Goal: Task Accomplishment & Management: Manage account settings

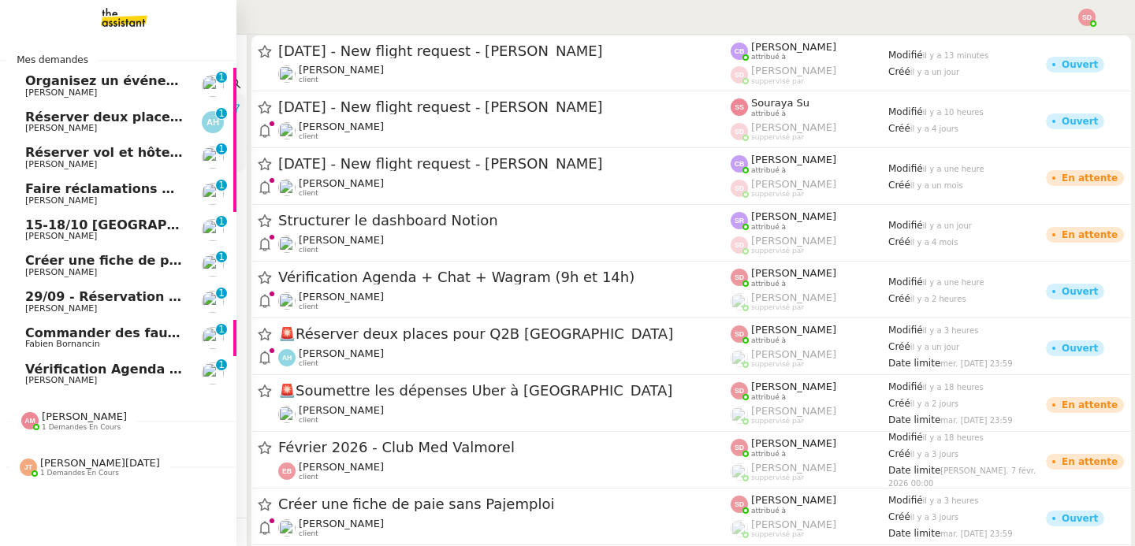
click at [89, 378] on span "[PERSON_NAME]" at bounding box center [104, 380] width 159 height 9
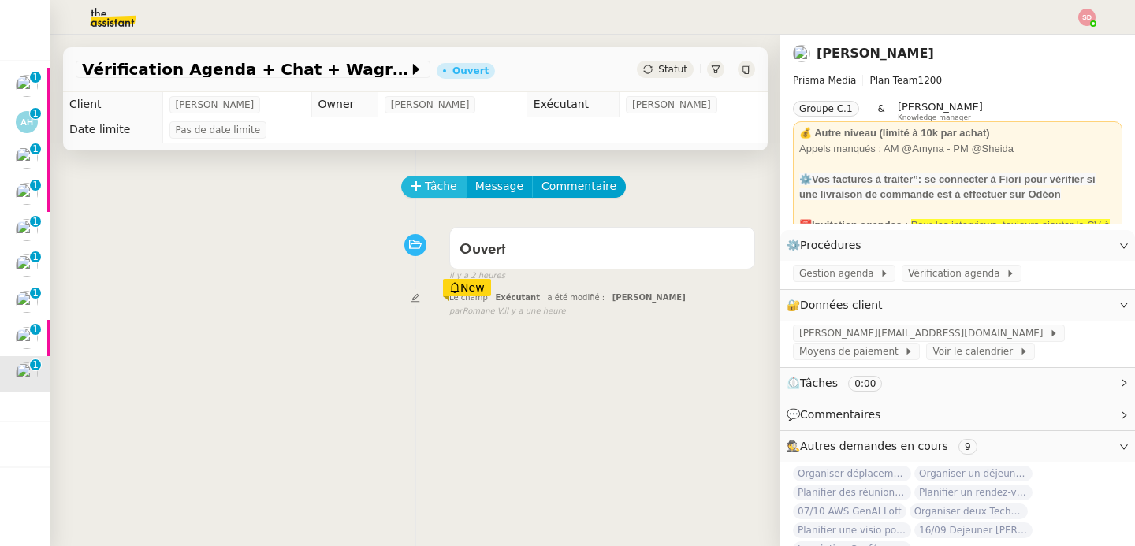
click at [427, 190] on span "Tâche" at bounding box center [441, 186] width 32 height 18
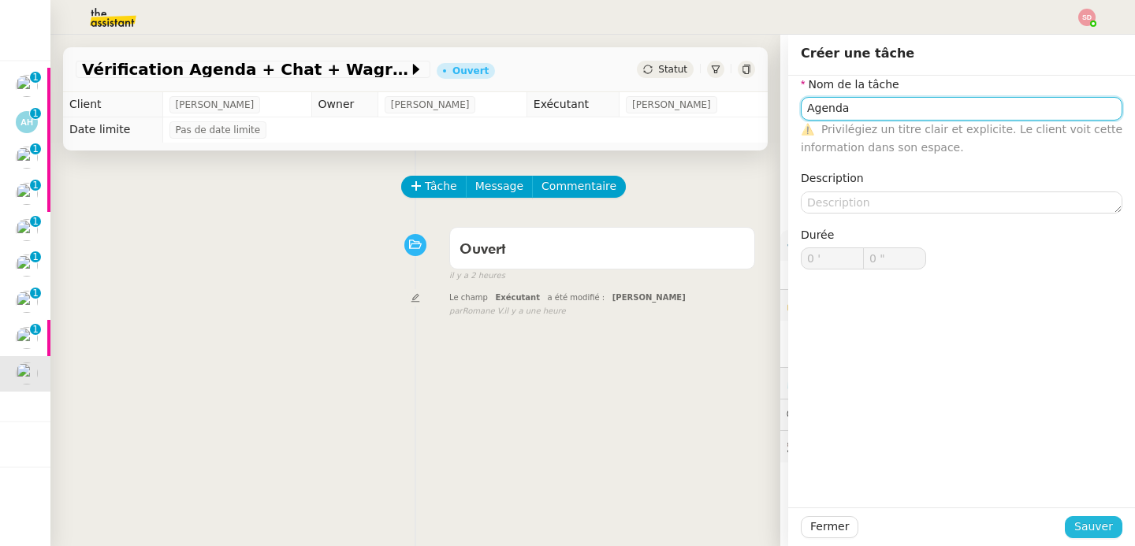
type input "Agenda"
click at [1075, 533] on button "Sauver" at bounding box center [1094, 527] width 58 height 22
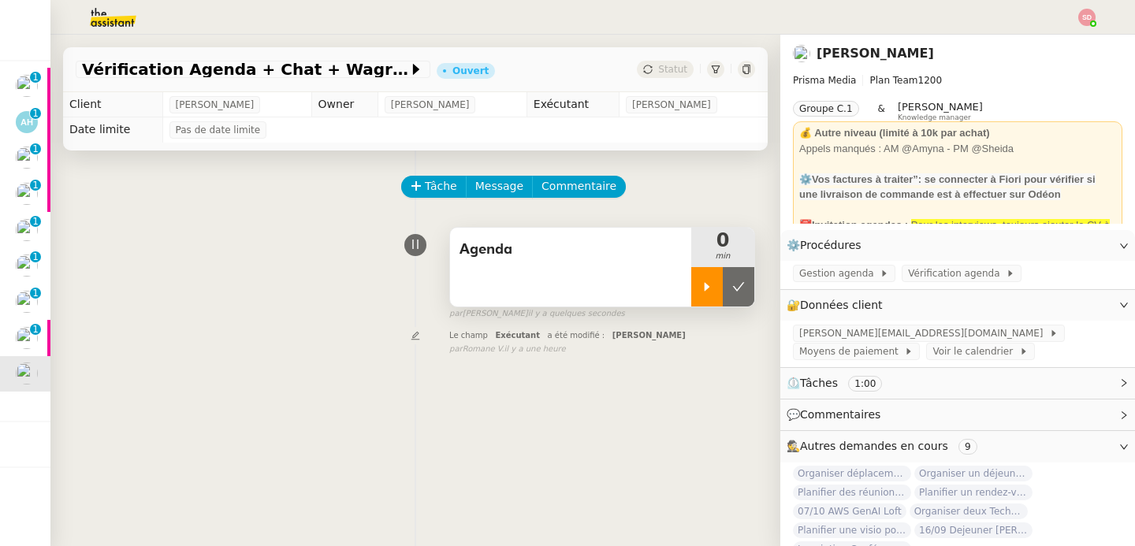
click at [708, 291] on icon at bounding box center [707, 287] width 13 height 13
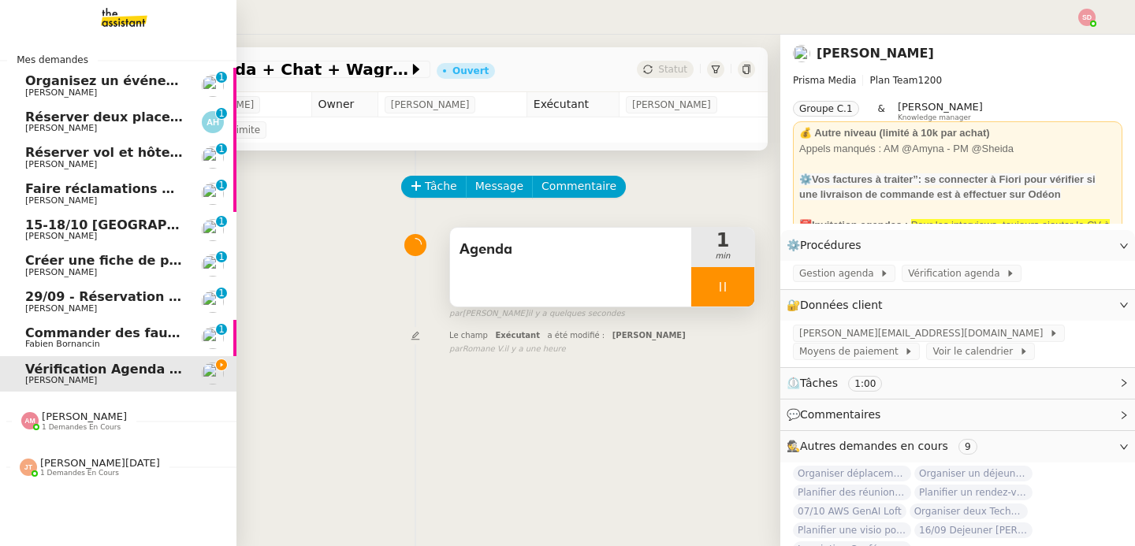
click at [139, 121] on span "Réserver deux places pour Q2B Paris" at bounding box center [212, 117] width 375 height 15
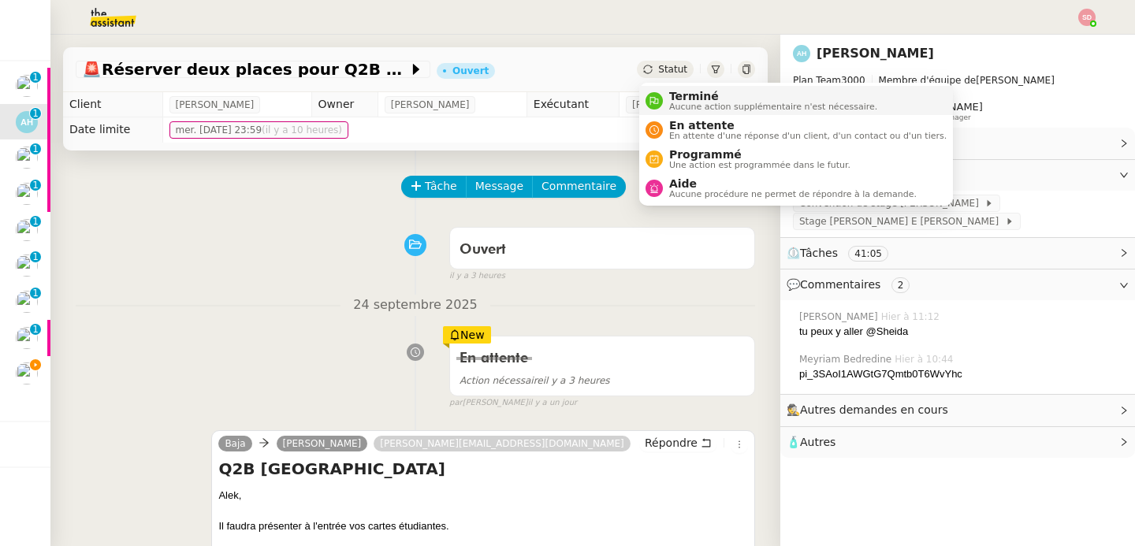
click at [658, 99] on nz-avatar at bounding box center [653, 100] width 17 height 17
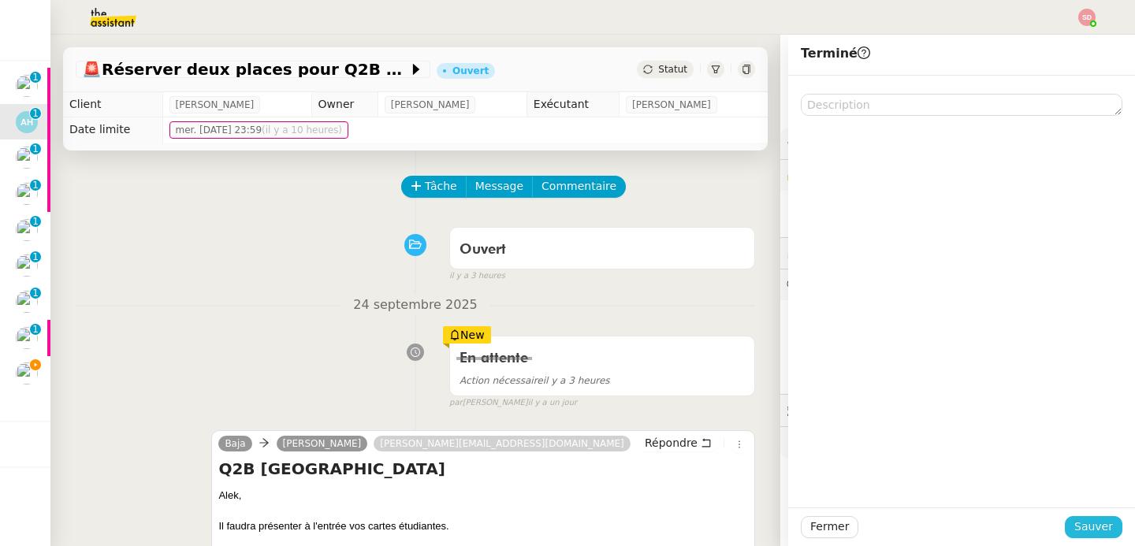
click at [1108, 521] on span "Sauver" at bounding box center [1093, 527] width 39 height 18
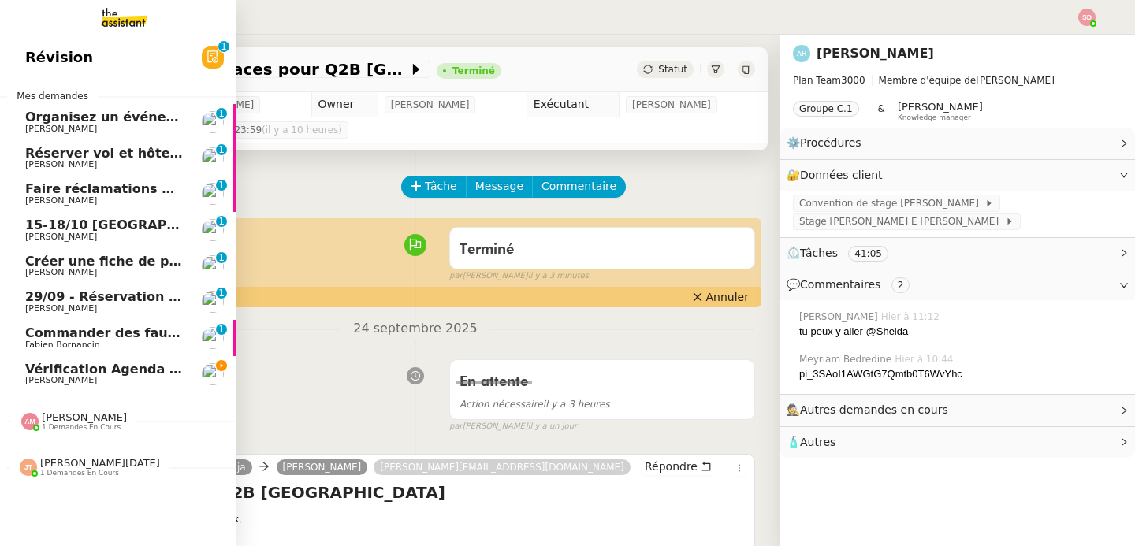
click at [72, 149] on span "Réserver vol et hôtel pour [GEOGRAPHIC_DATA]" at bounding box center [194, 153] width 338 height 15
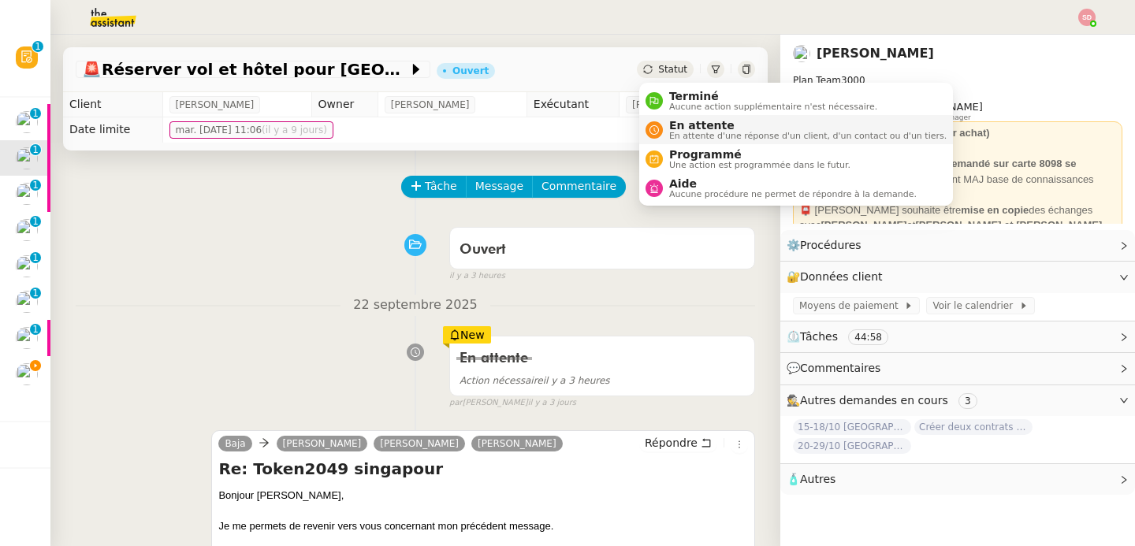
click at [675, 135] on span "En attente d'une réponse d'un client, d'un contact ou d'un tiers." at bounding box center [807, 136] width 277 height 9
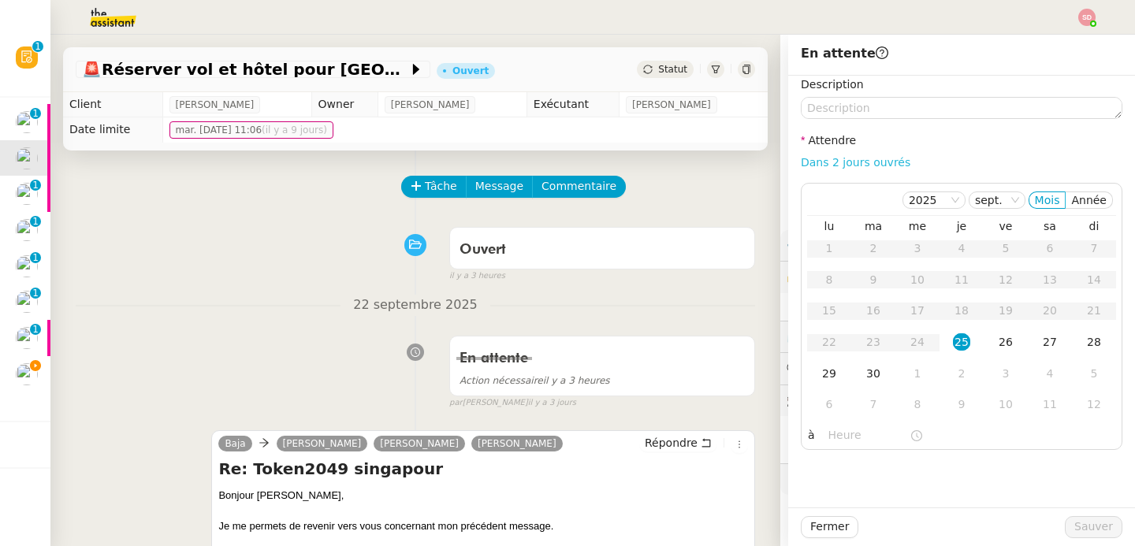
click at [868, 157] on link "Dans 2 jours ouvrés" at bounding box center [856, 162] width 110 height 13
click at [1005, 339] on div "26" at bounding box center [1005, 341] width 17 height 17
click at [828, 432] on input "07:00" at bounding box center [868, 435] width 81 height 18
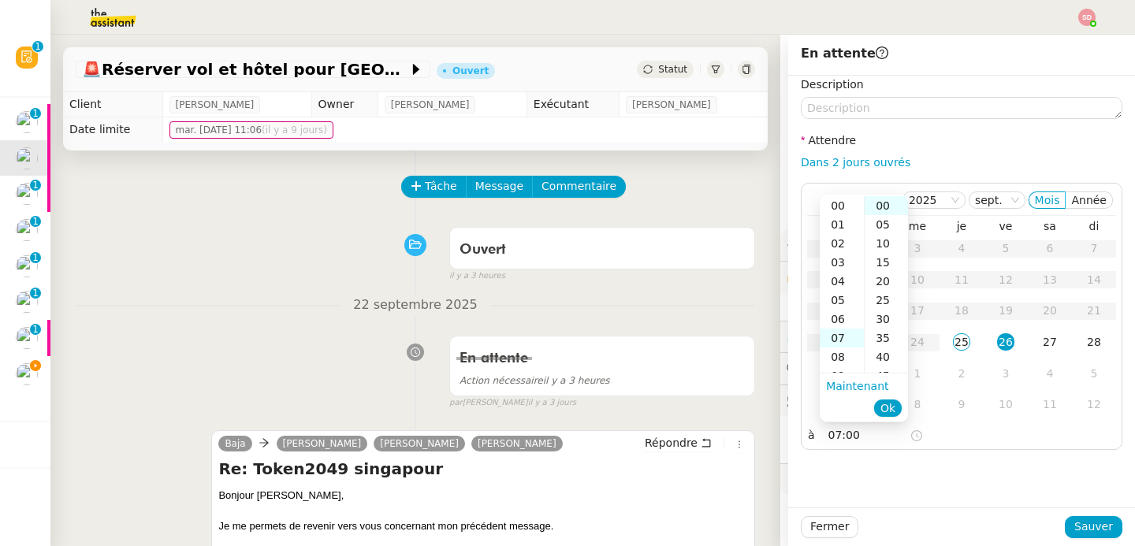
scroll to position [132, 0]
click at [838, 277] on div "11" at bounding box center [841, 281] width 44 height 19
type input "11:00"
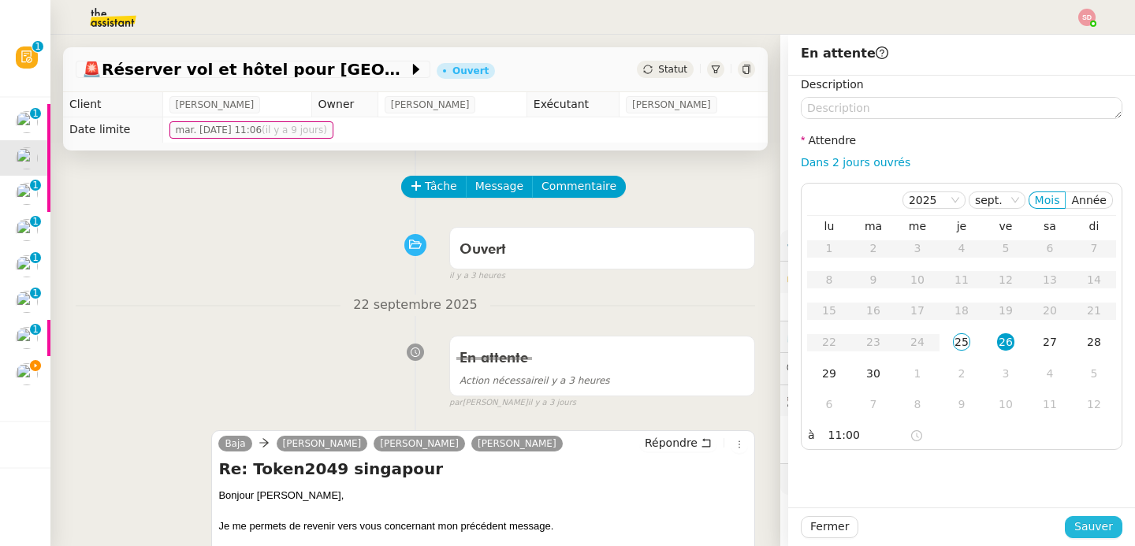
click at [1081, 529] on span "Sauver" at bounding box center [1093, 527] width 39 height 18
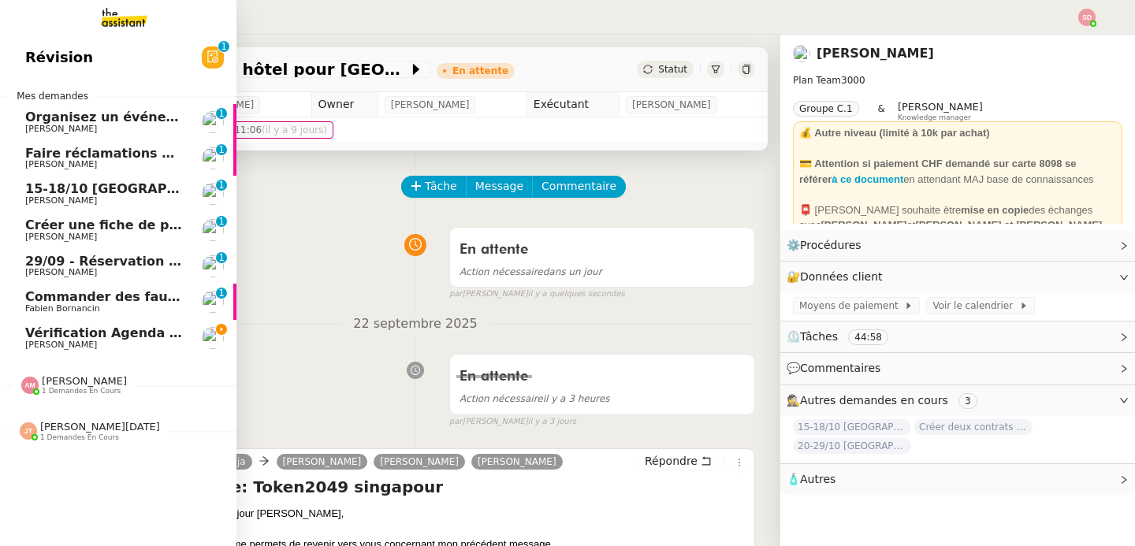
click at [170, 299] on span "Commander des fauteuils pour le bureau" at bounding box center [171, 296] width 292 height 15
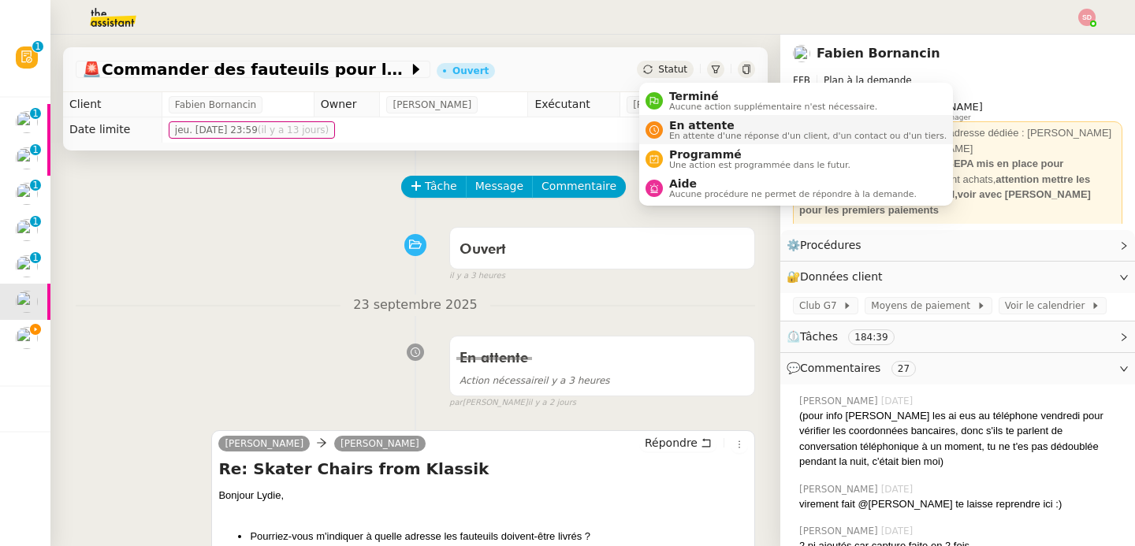
click at [671, 126] on span "En attente" at bounding box center [807, 125] width 277 height 13
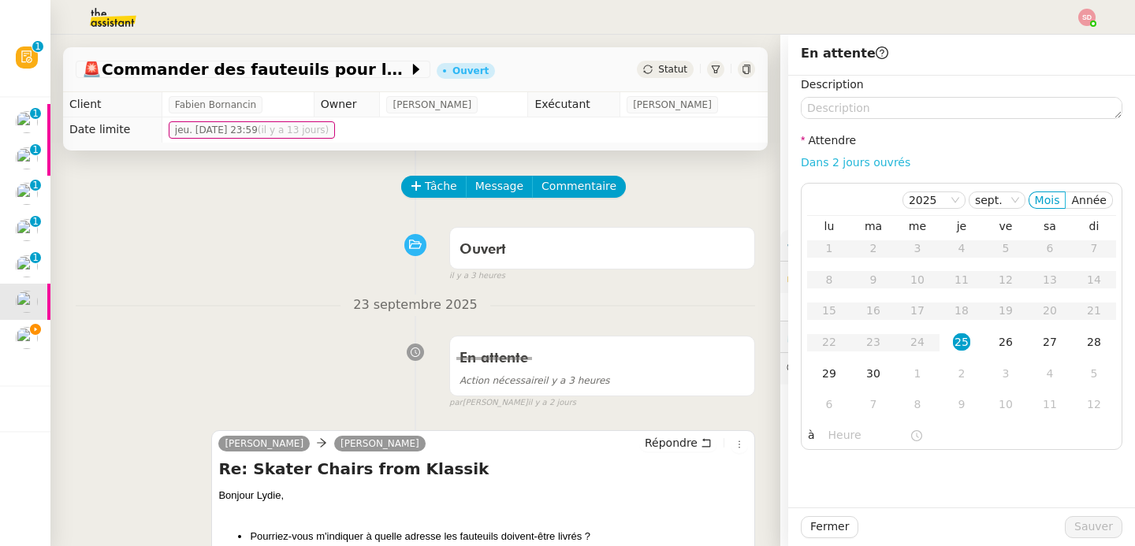
click at [875, 160] on link "Dans 2 jours ouvrés" at bounding box center [856, 162] width 110 height 13
click at [1013, 341] on div "26" at bounding box center [1005, 341] width 17 height 17
click at [814, 434] on div "à 07:00" at bounding box center [961, 436] width 307 height 22
click at [838, 433] on input "07:00" at bounding box center [868, 435] width 81 height 18
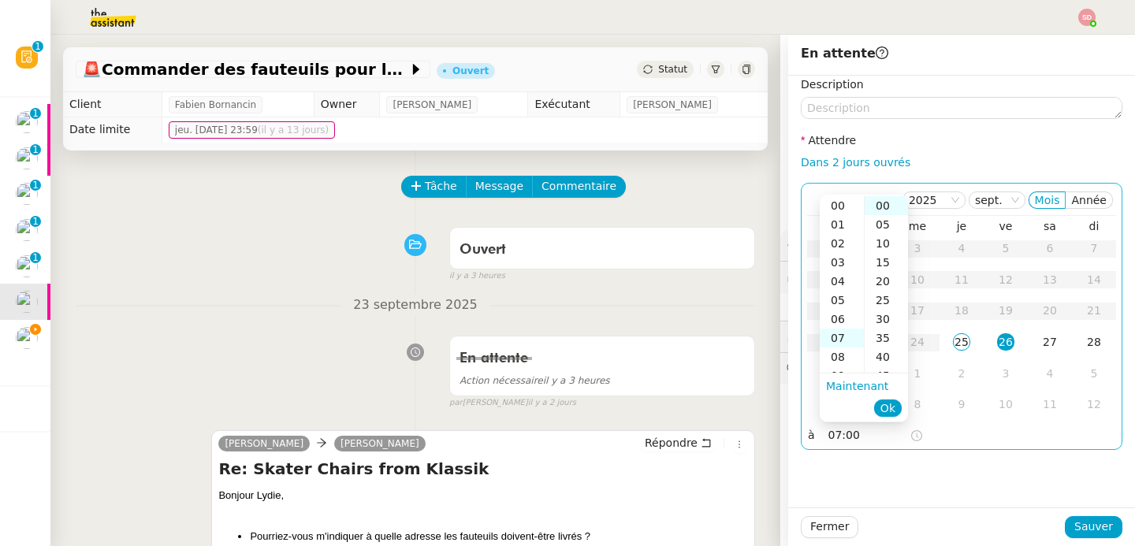
scroll to position [132, 0]
click at [837, 286] on div "11" at bounding box center [841, 281] width 44 height 19
type input "11:00"
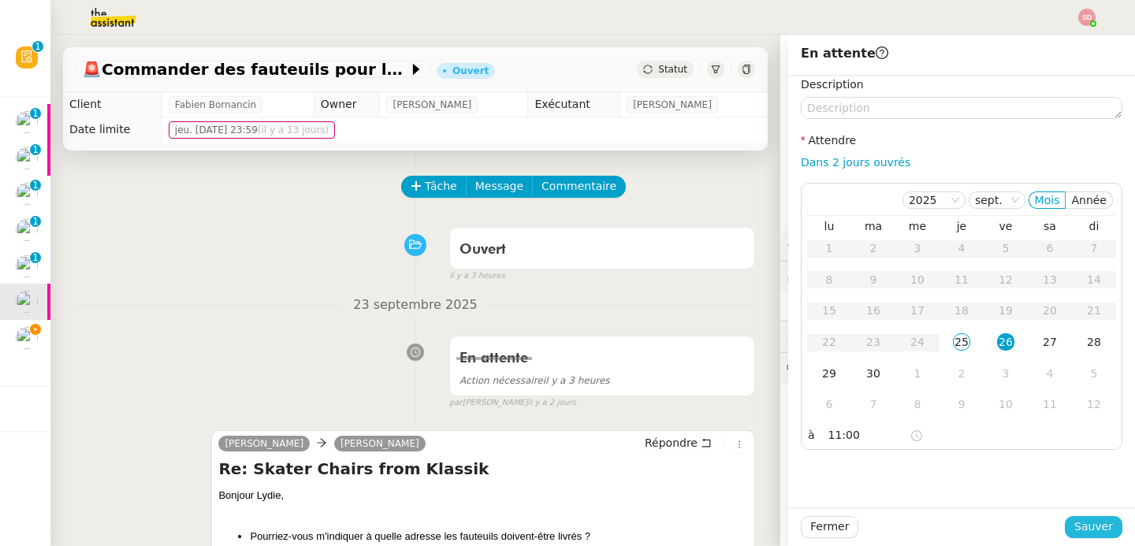
click at [1098, 533] on span "Sauver" at bounding box center [1093, 527] width 39 height 18
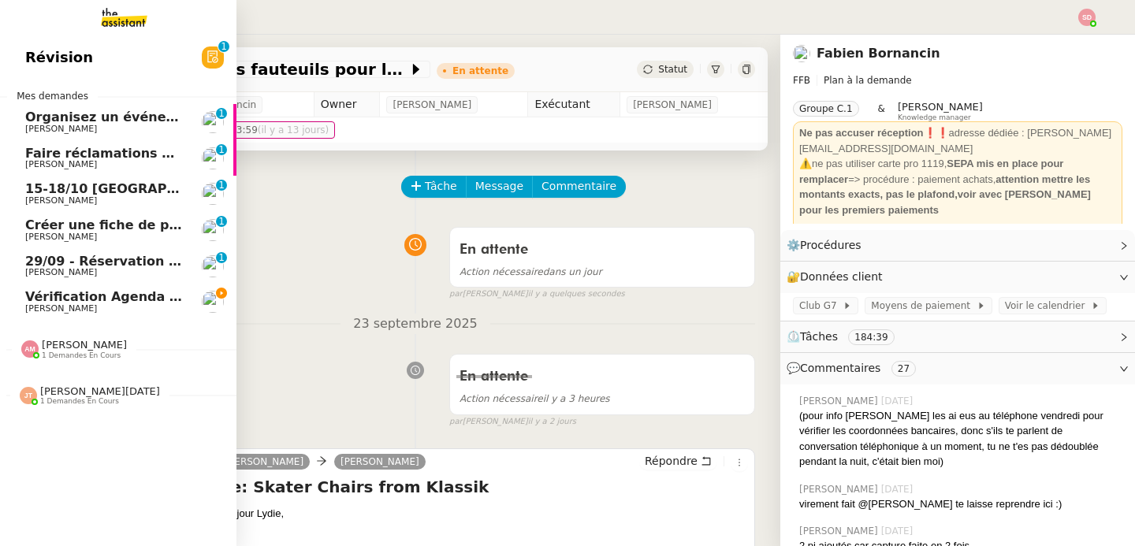
click at [106, 335] on span "[PERSON_NAME] 1 demandes en cours" at bounding box center [124, 342] width 236 height 33
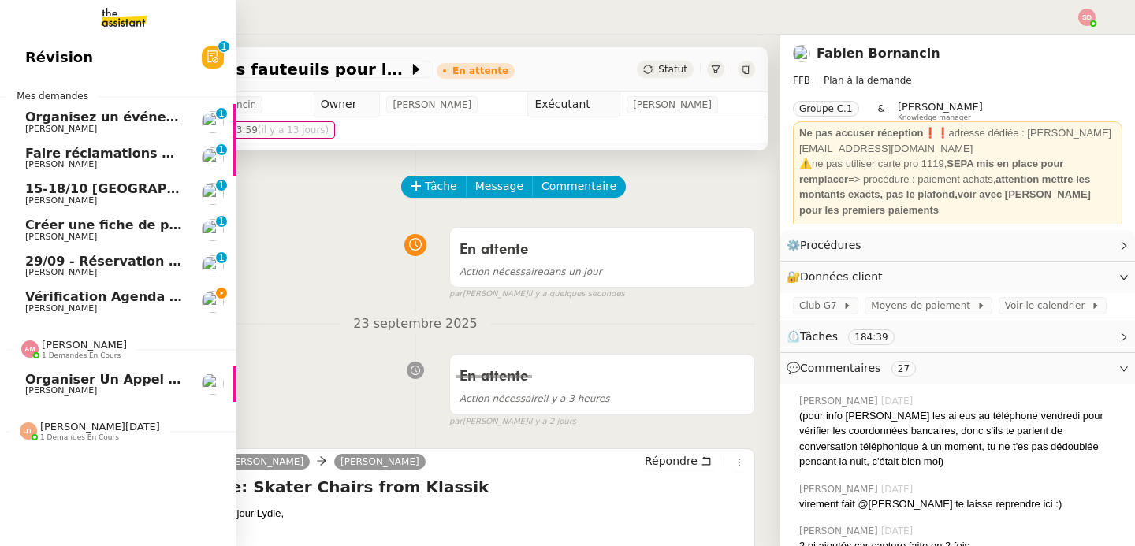
click at [106, 335] on span "[PERSON_NAME] 1 demandes en cours" at bounding box center [124, 342] width 236 height 33
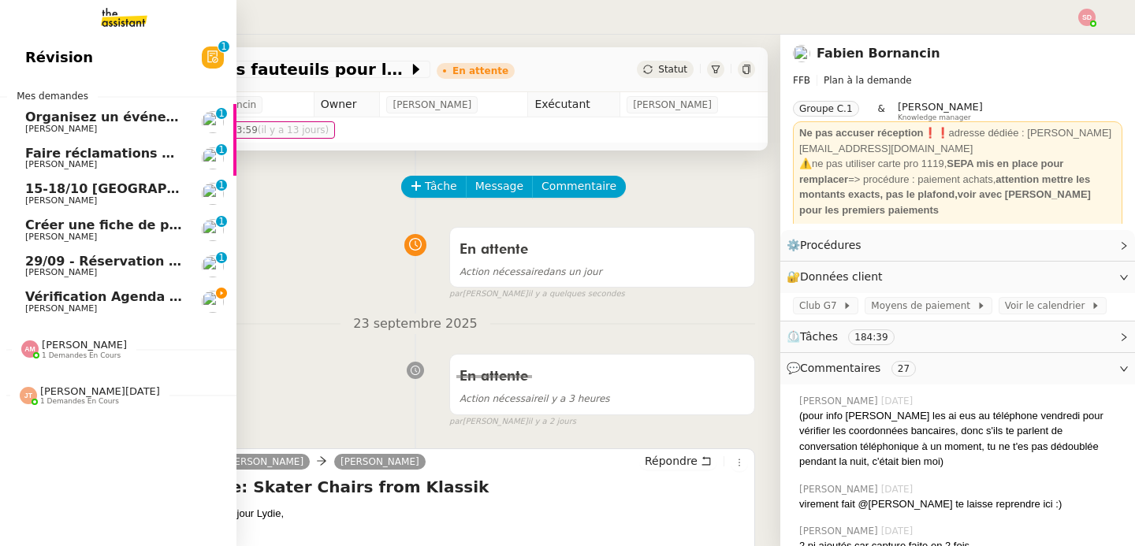
click at [108, 382] on span "Jean-Noël De Tinguy 1 demandes en cours" at bounding box center [124, 389] width 236 height 33
click at [123, 294] on span "Vérification Agenda + Chat + Wagram (9h et 14h)" at bounding box center [202, 296] width 354 height 15
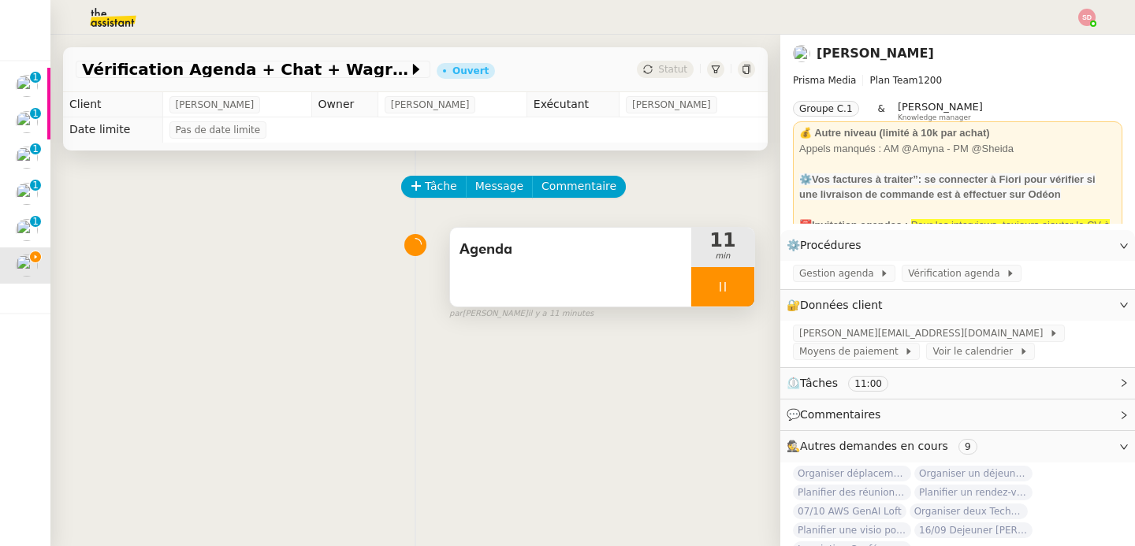
click at [733, 281] on div at bounding box center [722, 286] width 63 height 39
click at [733, 281] on icon at bounding box center [738, 287] width 13 height 13
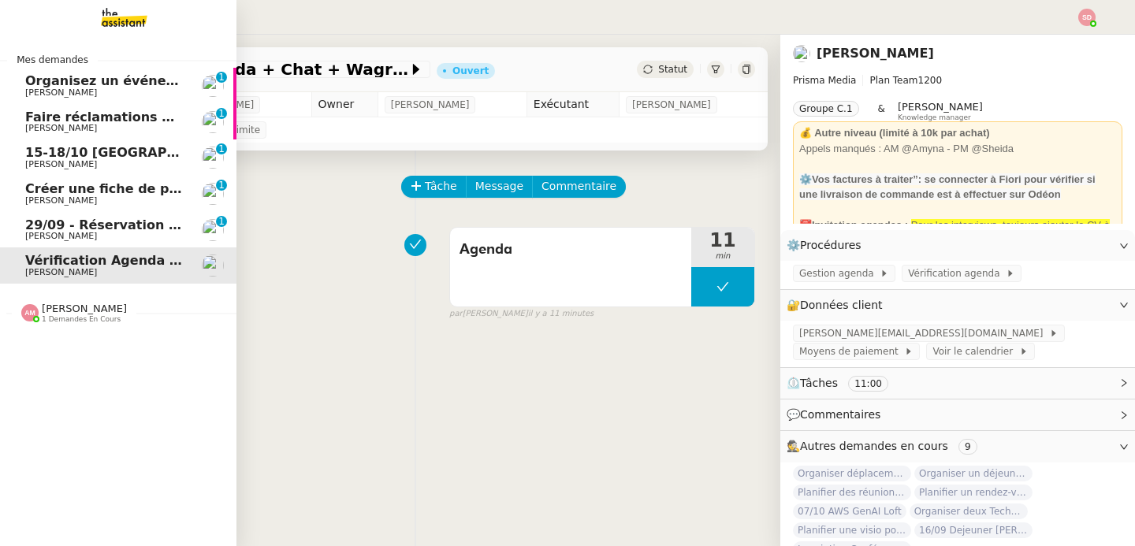
click at [64, 219] on span "29/09 - Réservation hôtel Renaissance" at bounding box center [161, 224] width 273 height 15
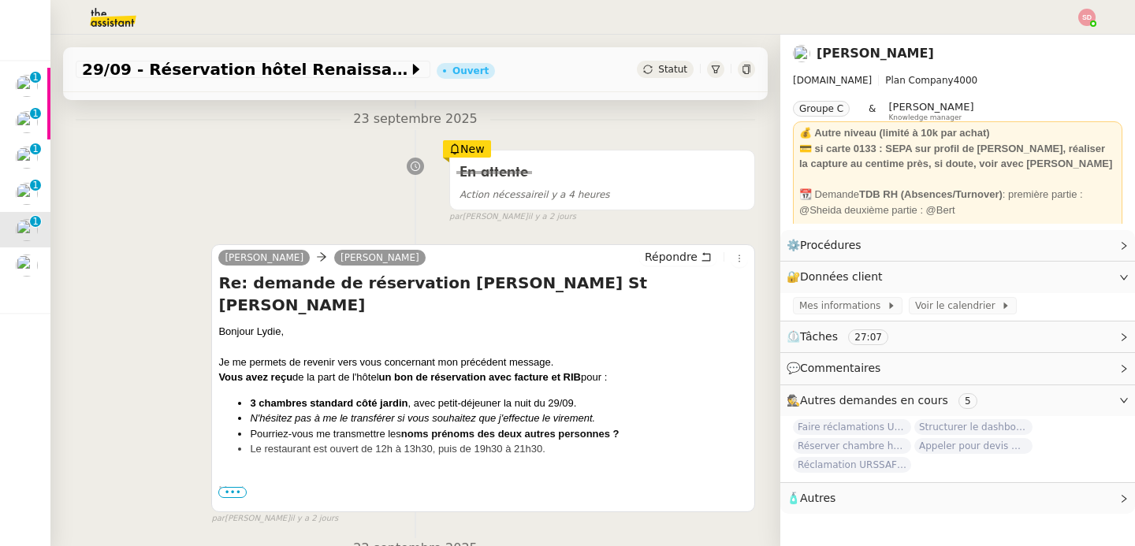
scroll to position [201, 0]
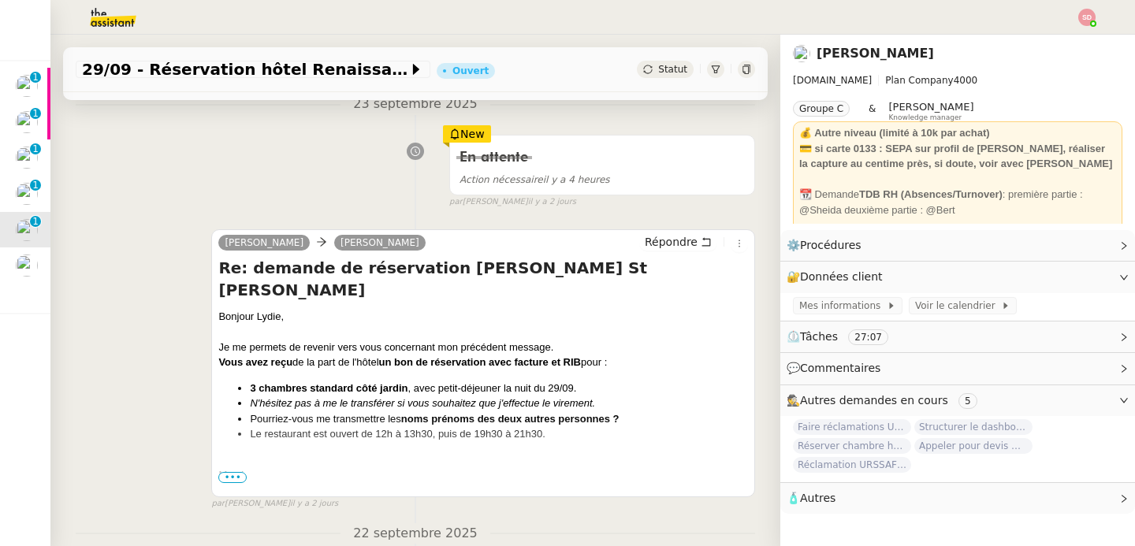
click at [218, 309] on div "Bonjour Lydie﻿," at bounding box center [483, 317] width 530 height 16
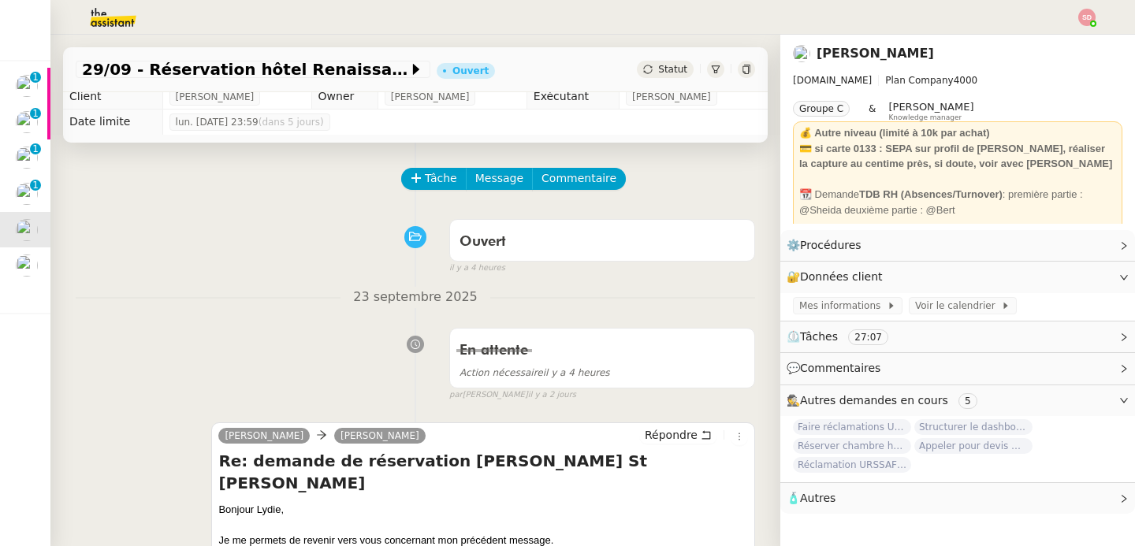
scroll to position [0, 0]
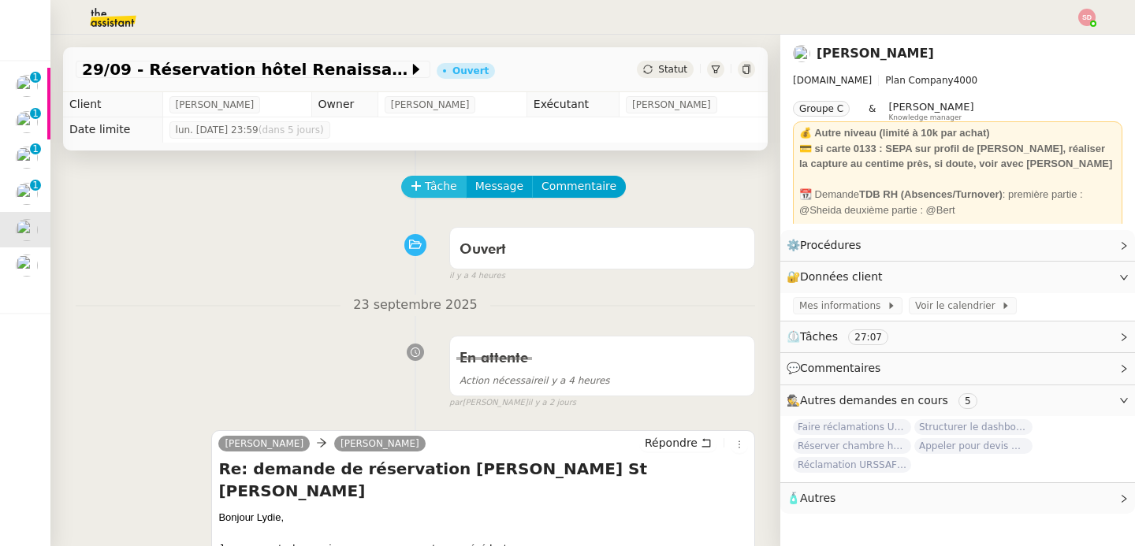
click at [431, 186] on span "Tâche" at bounding box center [441, 186] width 32 height 18
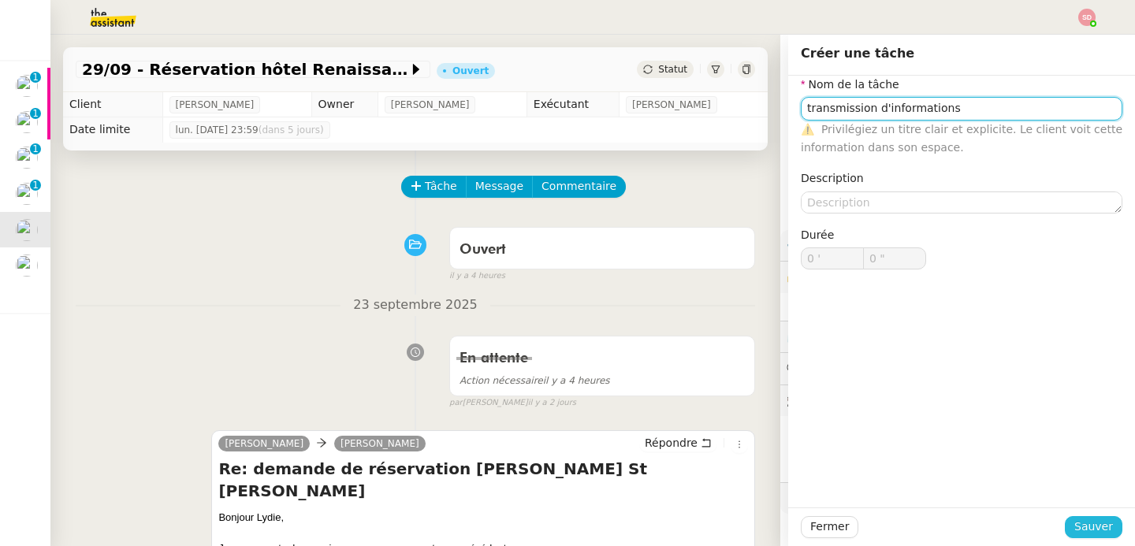
type input "transmission d'informations"
click at [1087, 518] on span "Sauver" at bounding box center [1093, 527] width 39 height 18
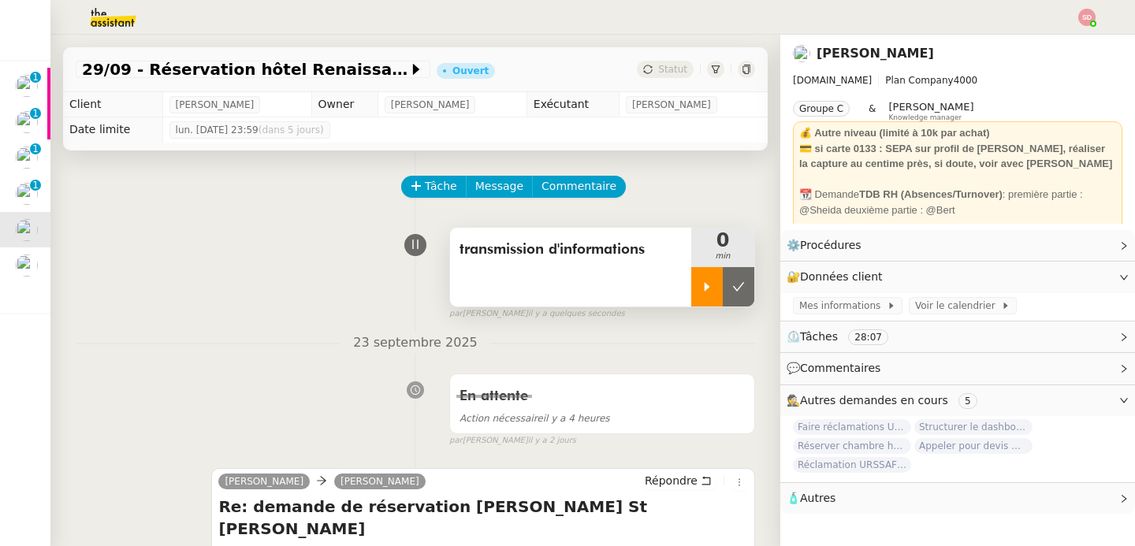
click at [702, 288] on icon at bounding box center [707, 287] width 13 height 13
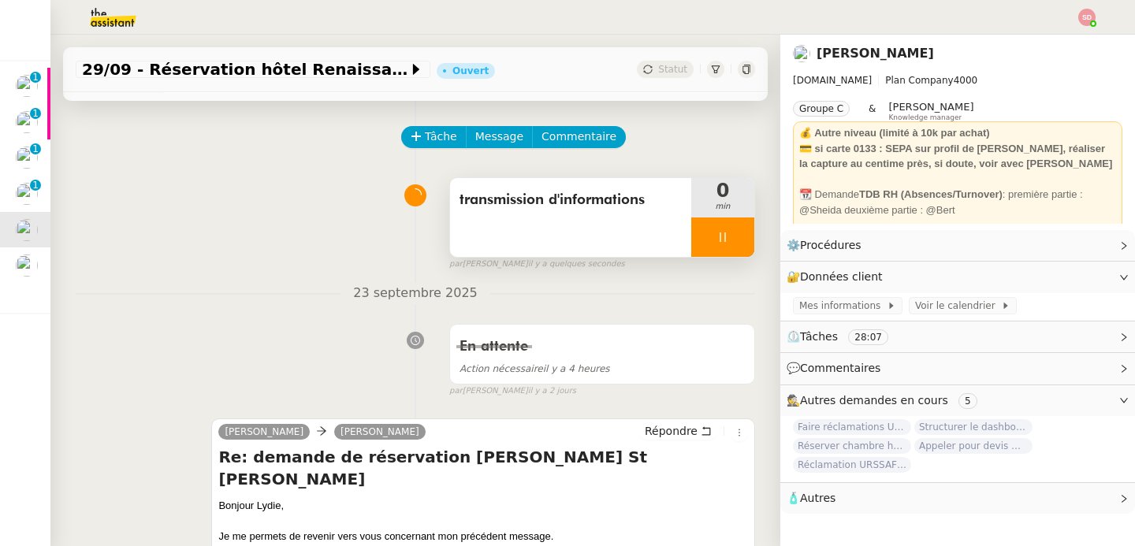
scroll to position [165, 0]
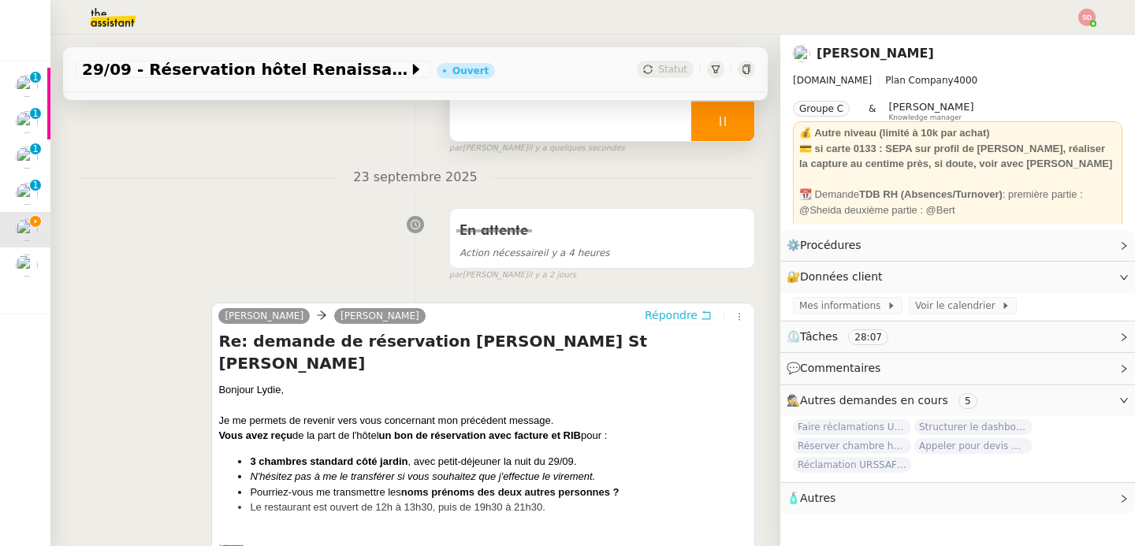
click at [672, 311] on span "Répondre" at bounding box center [671, 315] width 53 height 16
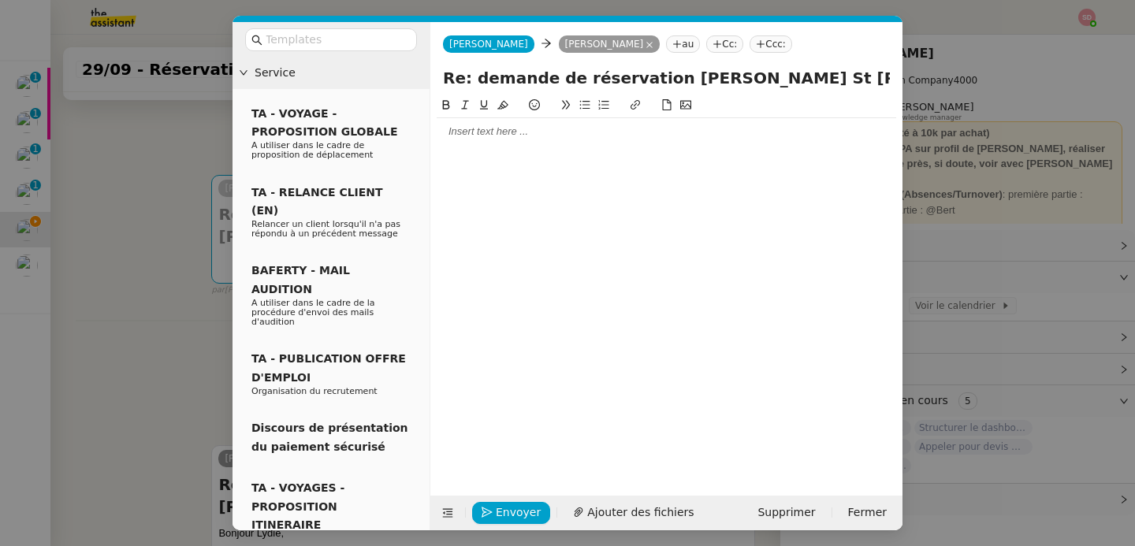
click at [499, 132] on div at bounding box center [666, 131] width 459 height 14
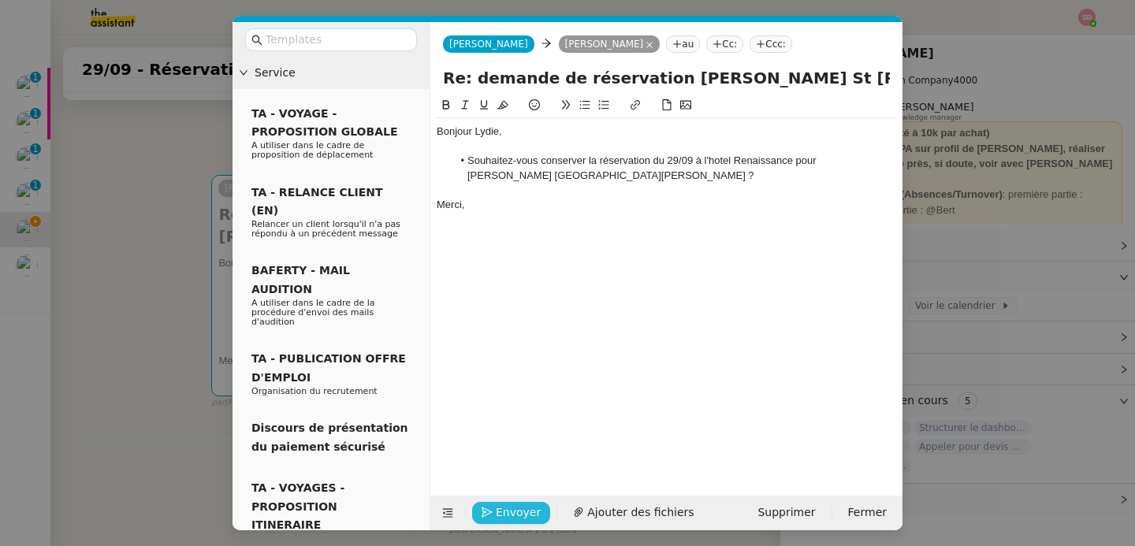
click at [497, 507] on span "Envoyer" at bounding box center [518, 513] width 45 height 18
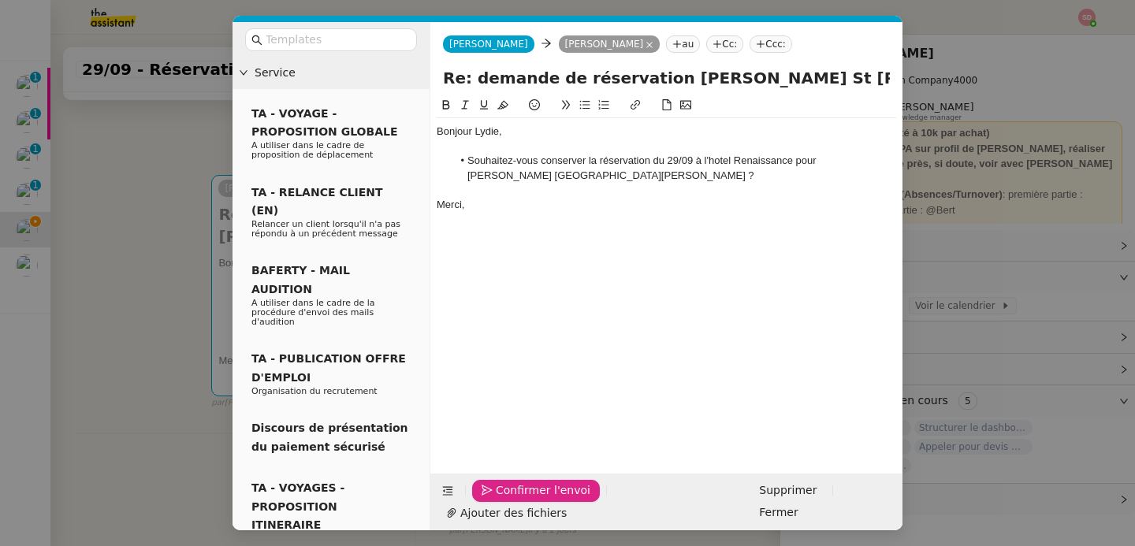
click at [497, 500] on span "Confirmer l'envoi" at bounding box center [543, 490] width 95 height 18
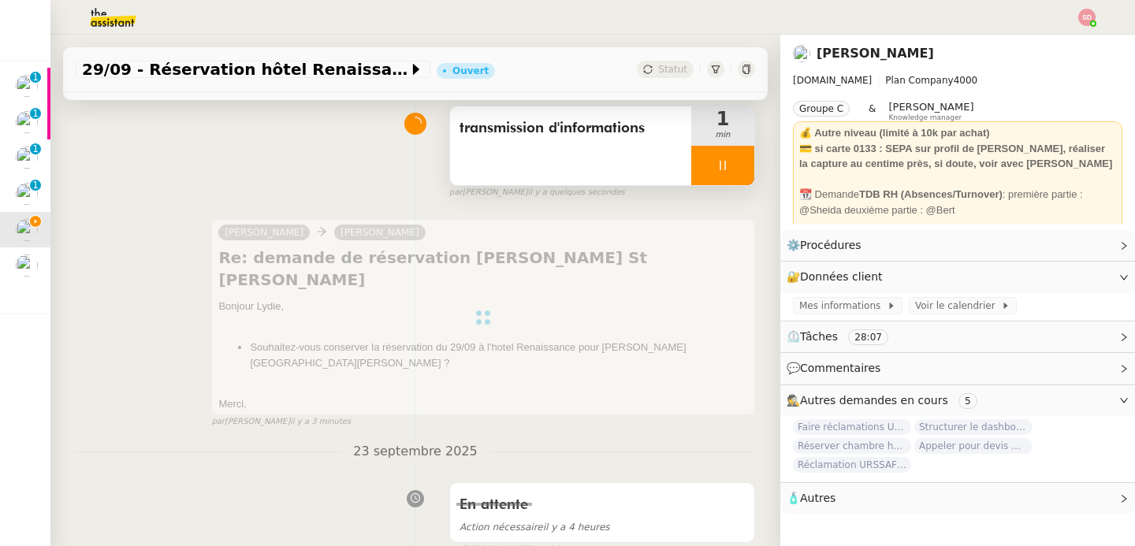
scroll to position [0, 0]
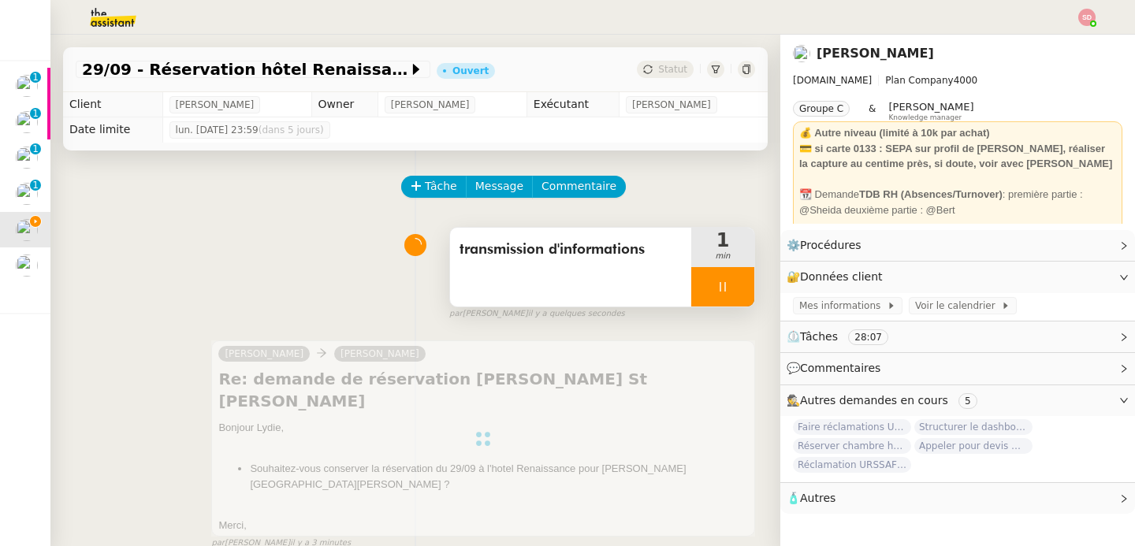
click at [746, 285] on div at bounding box center [722, 286] width 63 height 39
click at [746, 285] on button at bounding box center [739, 286] width 32 height 39
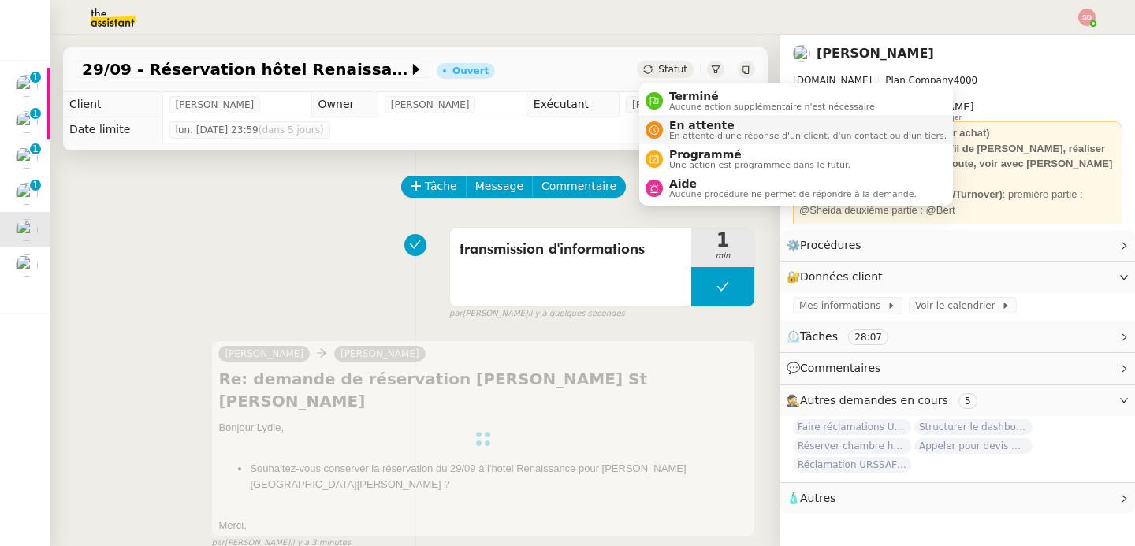
click at [675, 124] on span "En attente" at bounding box center [807, 125] width 277 height 13
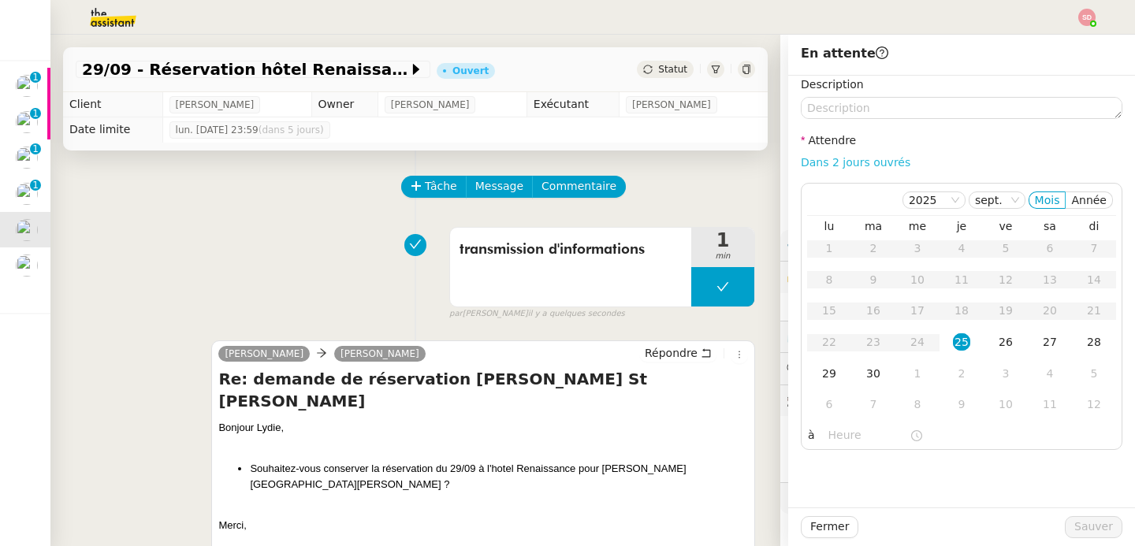
click at [864, 163] on link "Dans 2 jours ouvrés" at bounding box center [856, 162] width 110 height 13
type input "07:00"
click at [1005, 346] on div "26" at bounding box center [1005, 341] width 17 height 17
click at [1095, 525] on span "Sauver" at bounding box center [1093, 527] width 39 height 18
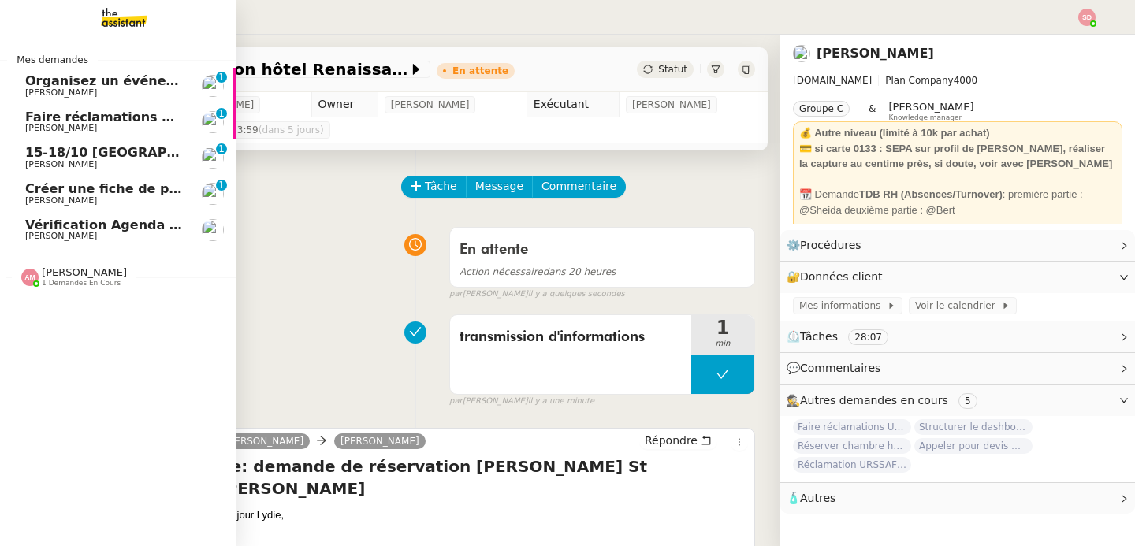
click at [50, 188] on span "Créer une fiche de paie sans Pajemploi" at bounding box center [163, 188] width 277 height 15
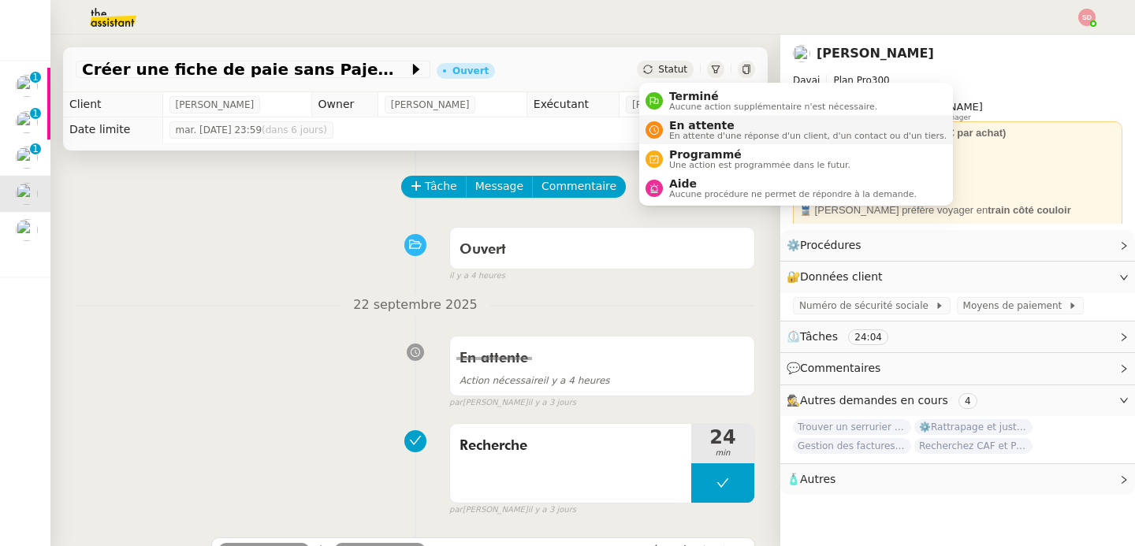
click at [674, 139] on span "En attente d'une réponse d'un client, d'un contact ou d'un tiers." at bounding box center [807, 136] width 277 height 9
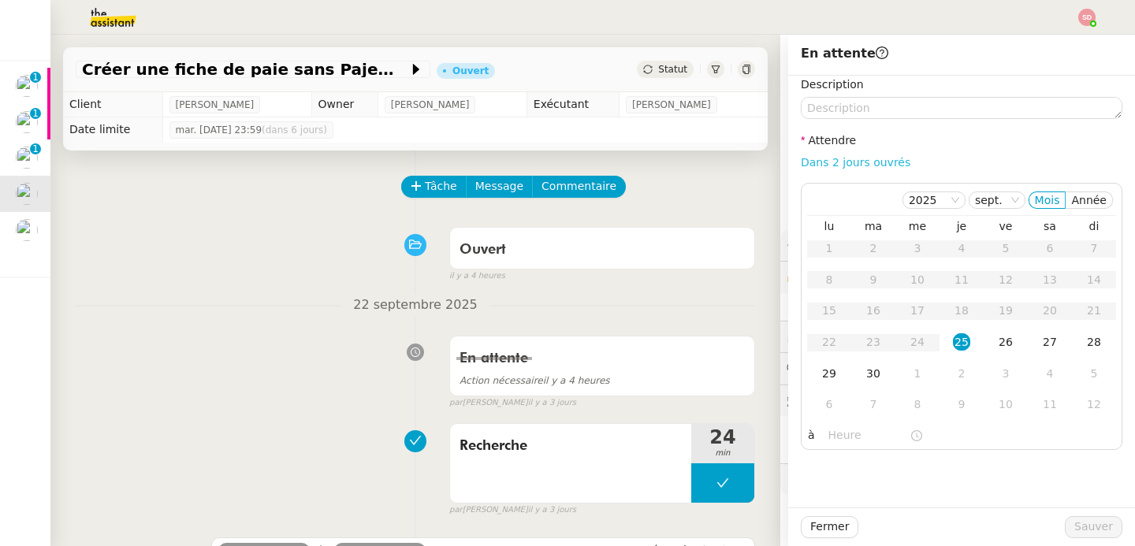
click at [859, 164] on link "Dans 2 jours ouvrés" at bounding box center [856, 162] width 110 height 13
type input "07:00"
click at [1109, 525] on span "Sauver" at bounding box center [1093, 527] width 39 height 18
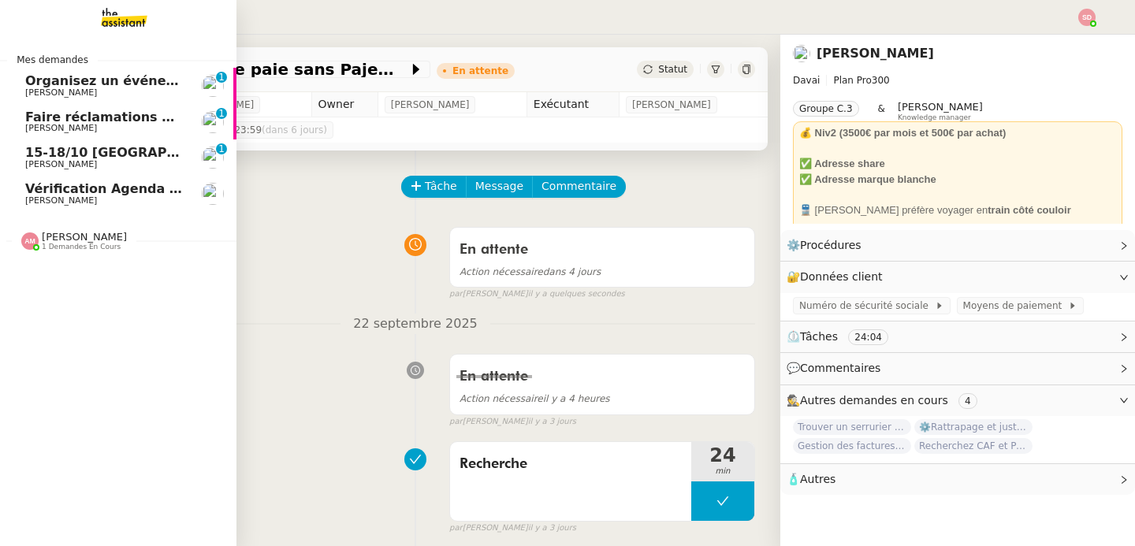
click at [85, 151] on span "15-18/10 [GEOGRAPHIC_DATA] - Conférence" at bounding box center [179, 152] width 309 height 15
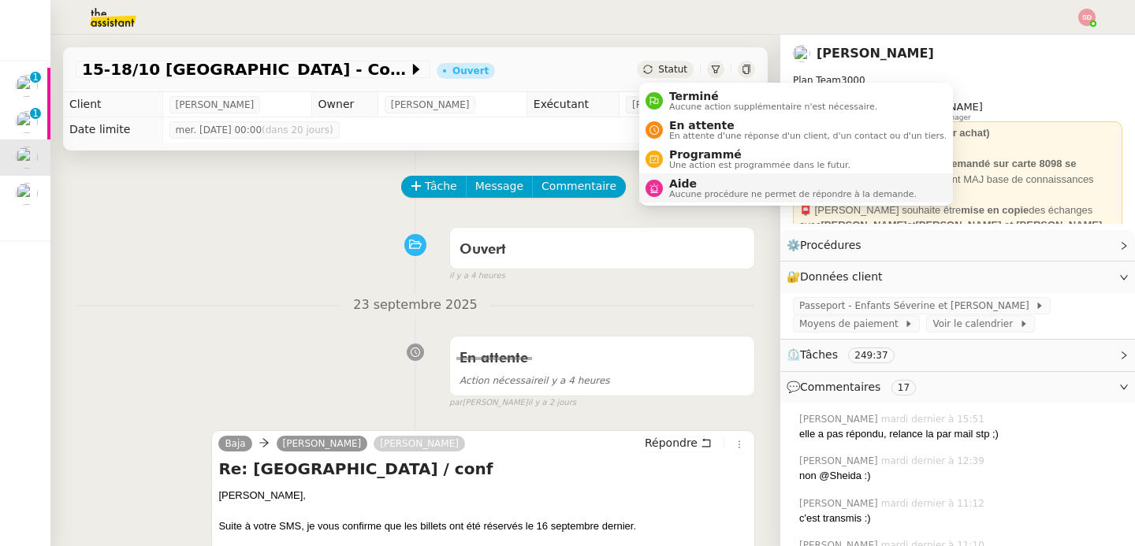
click at [670, 188] on span "Aide" at bounding box center [792, 183] width 247 height 13
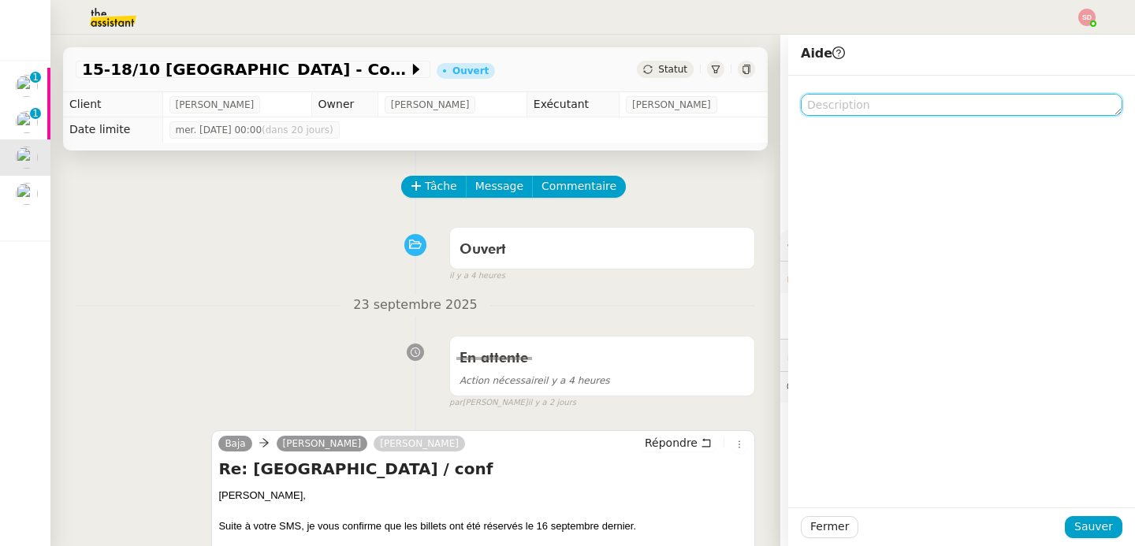
click at [889, 113] on textarea at bounding box center [961, 105] width 321 height 22
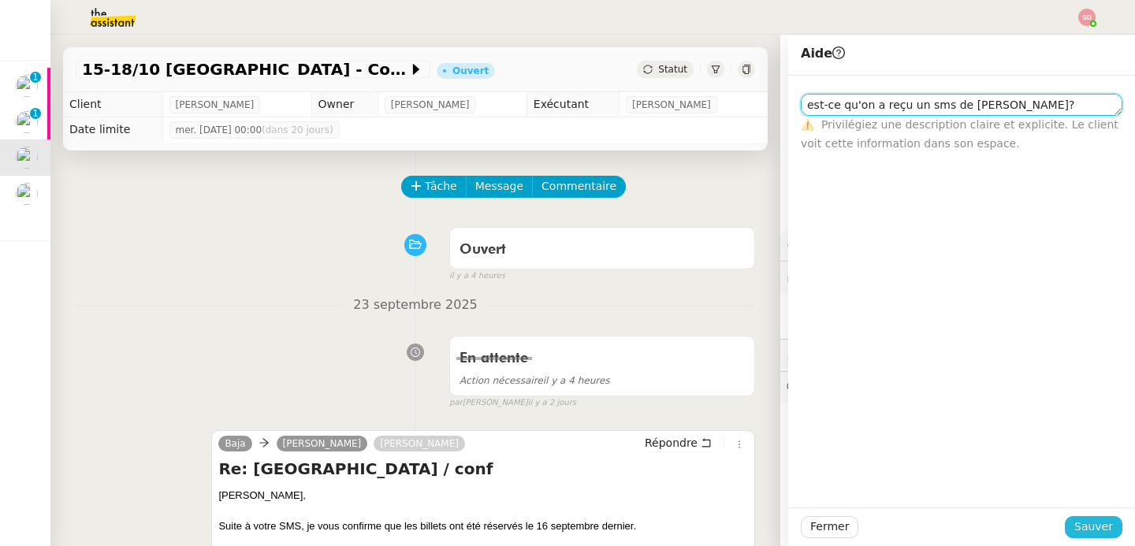
type textarea "est-ce qu'on a reçu un sms de laurene?"
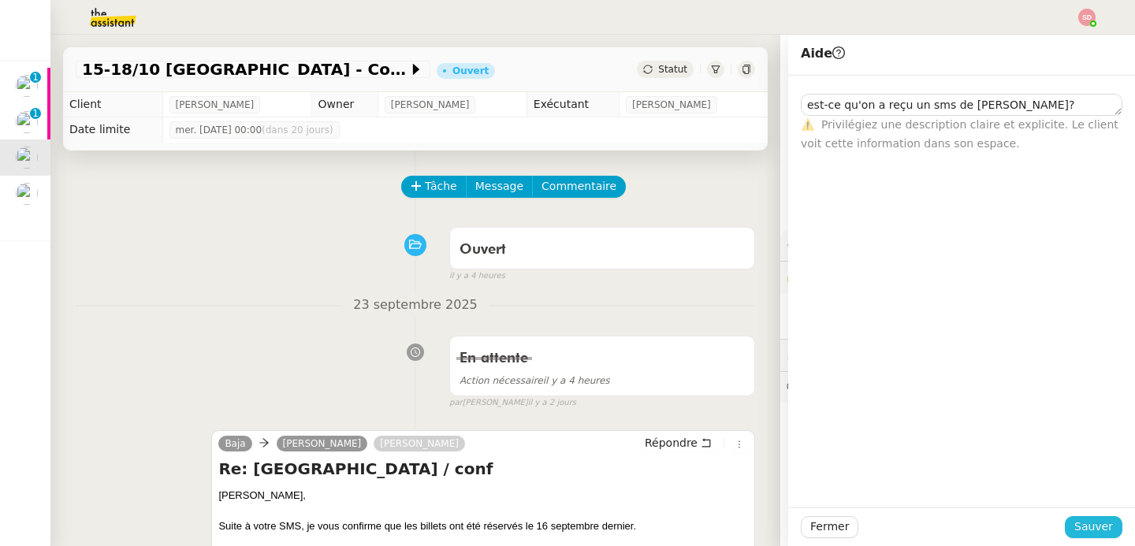
click at [1089, 528] on span "Sauver" at bounding box center [1093, 527] width 39 height 18
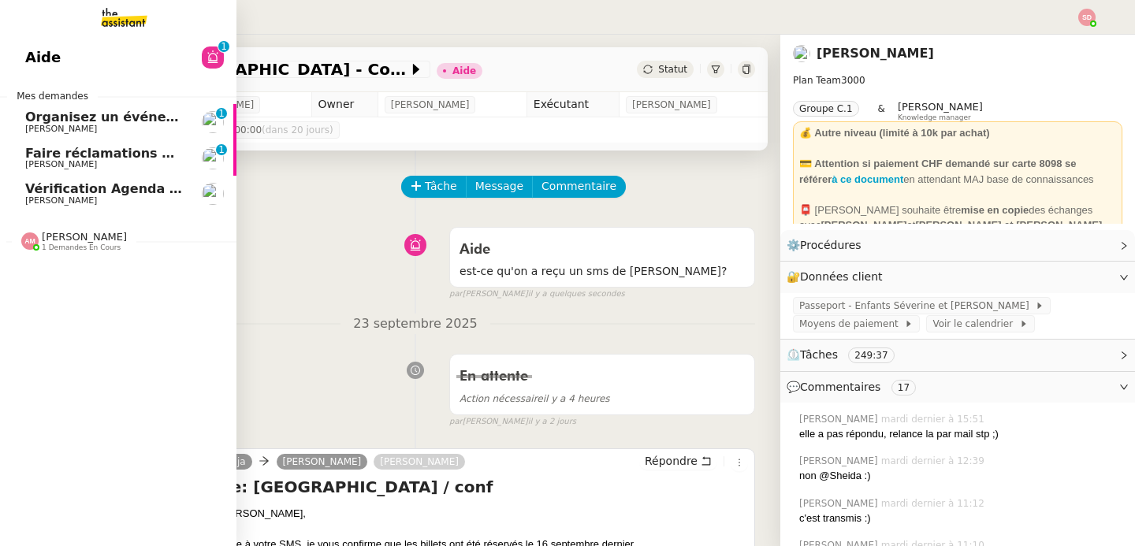
click at [78, 159] on span "Faire réclamations URSSAF pour Sodilandes" at bounding box center [181, 153] width 312 height 15
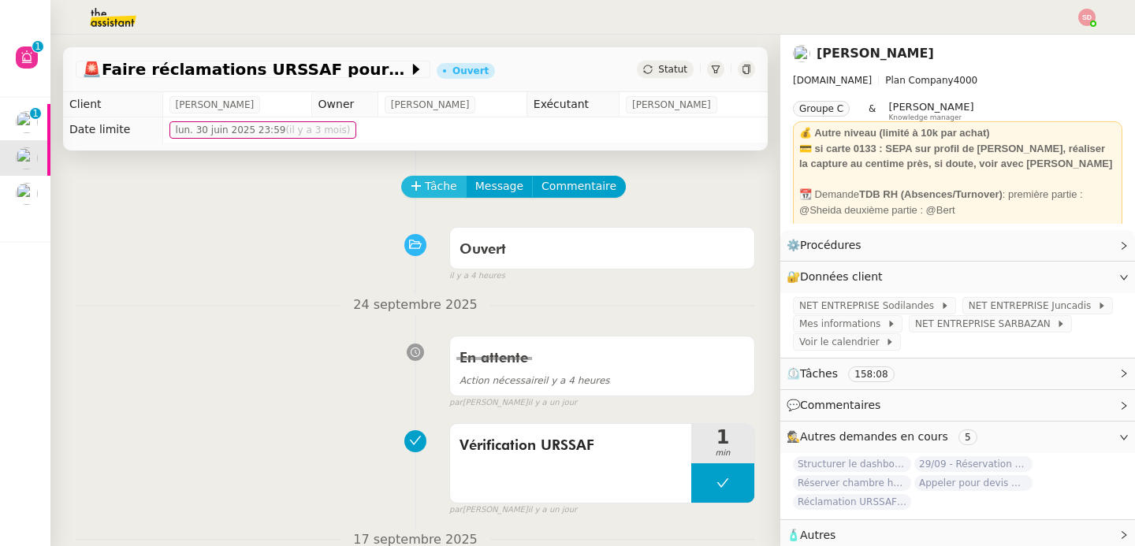
click at [428, 184] on span "Tâche" at bounding box center [441, 186] width 32 height 18
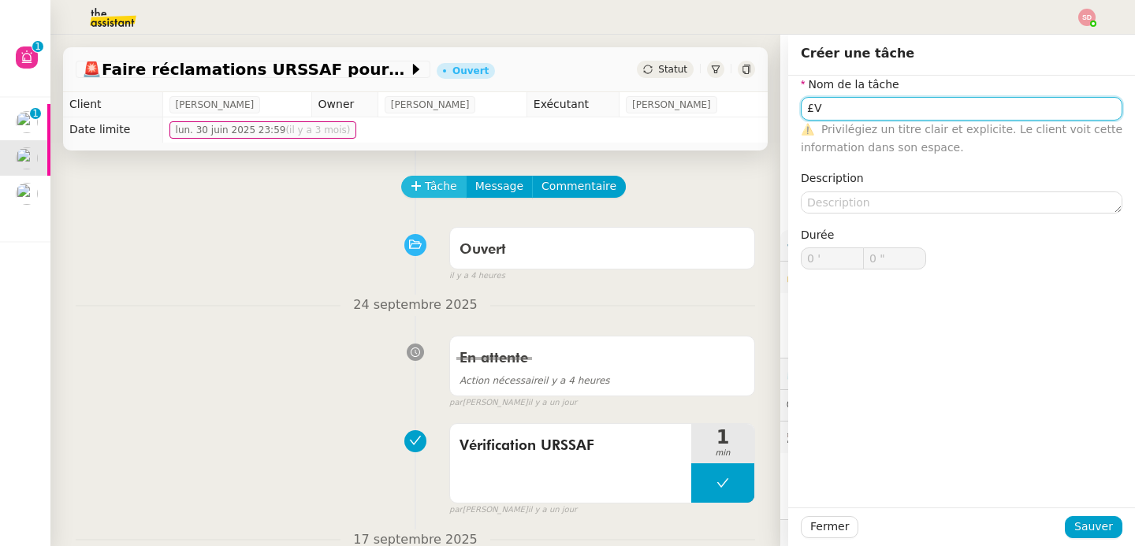
type input "£"
type input "Vérification urssaf"
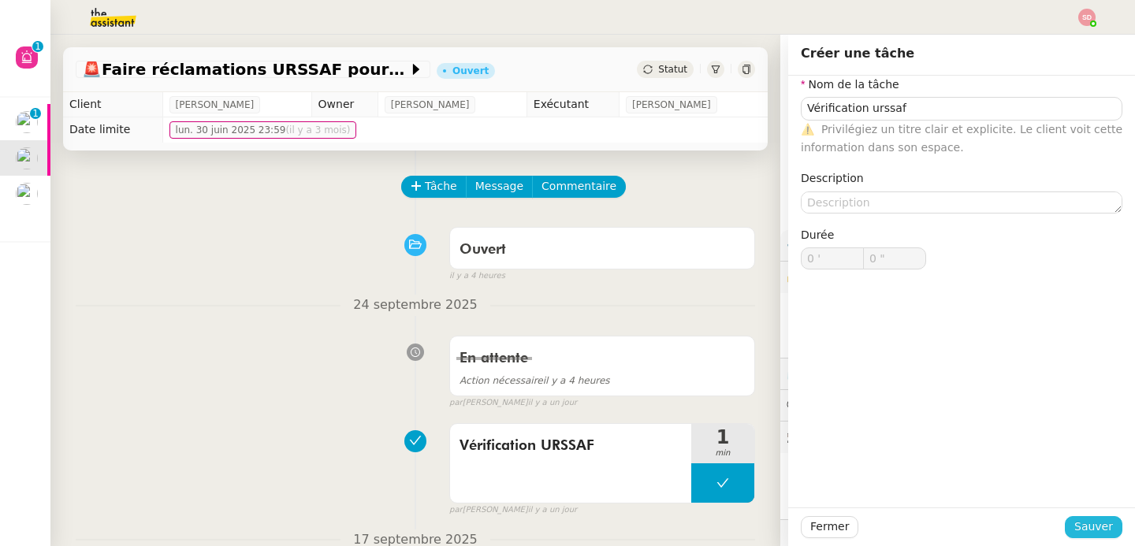
click at [1100, 533] on span "Sauver" at bounding box center [1093, 527] width 39 height 18
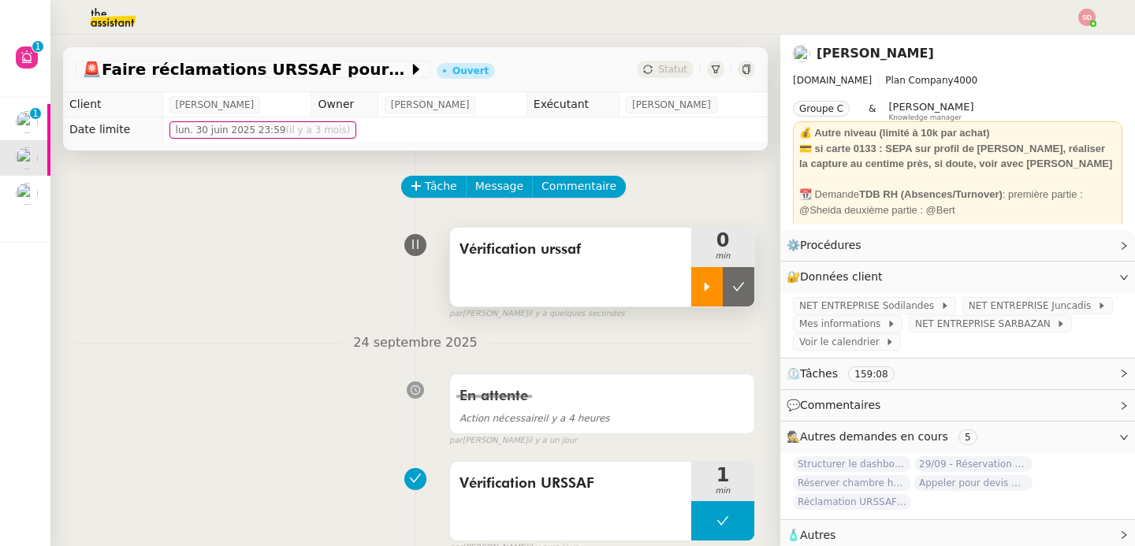
click at [699, 288] on div at bounding box center [707, 286] width 32 height 39
click at [853, 305] on span "NET ENTREPRISE Sodilandes" at bounding box center [869, 306] width 141 height 16
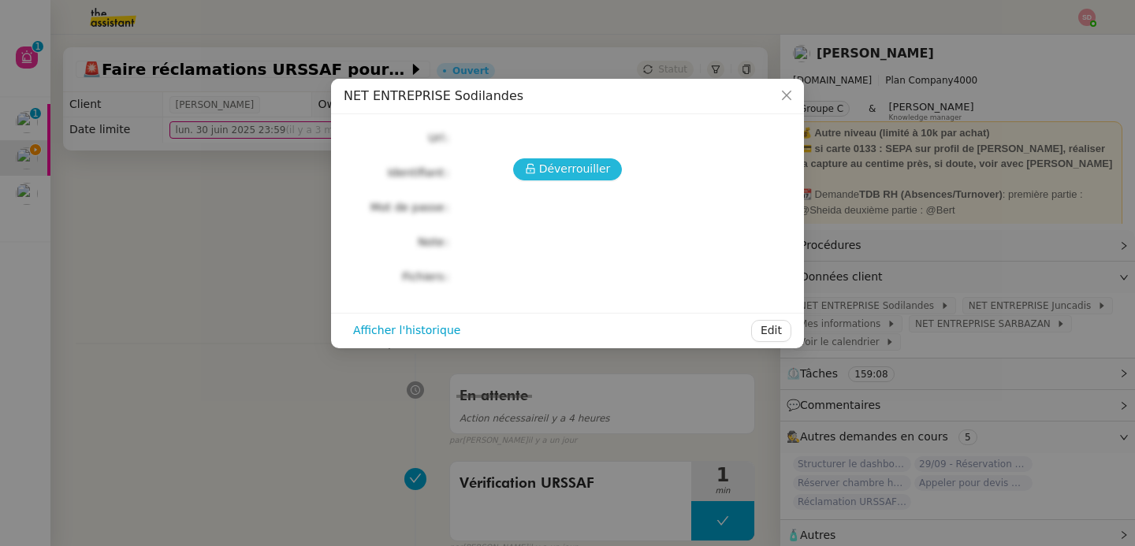
click at [521, 173] on button "Déverrouiller" at bounding box center [568, 169] width 110 height 22
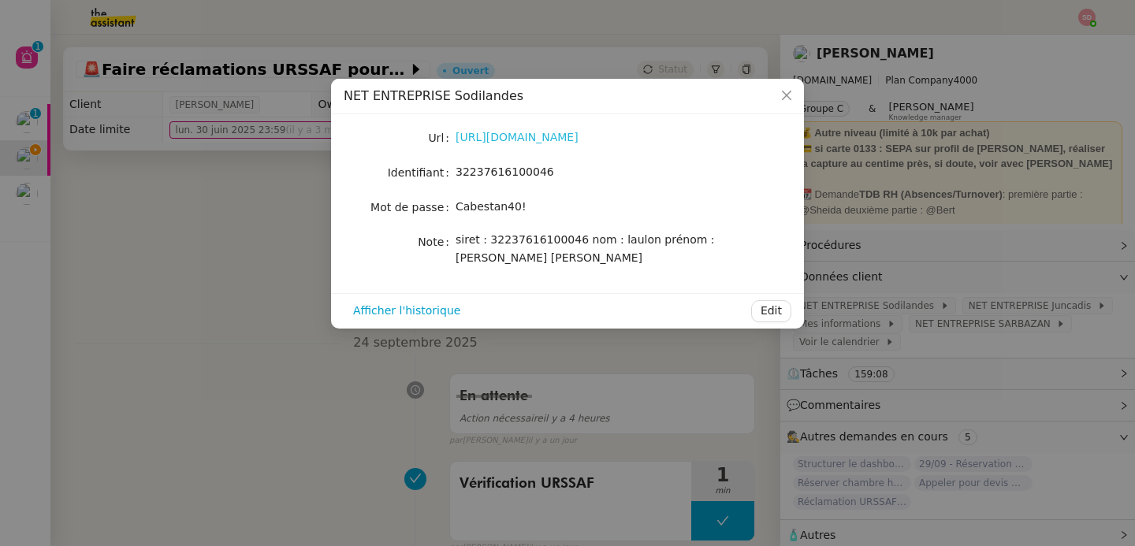
click at [511, 135] on link "https://www.net-entreprises.fr/" at bounding box center [516, 137] width 123 height 13
click at [511, 168] on span "32237616100046" at bounding box center [504, 171] width 98 height 13
copy span "32237616100046"
click at [496, 207] on span "Cabestan40!" at bounding box center [490, 206] width 71 height 13
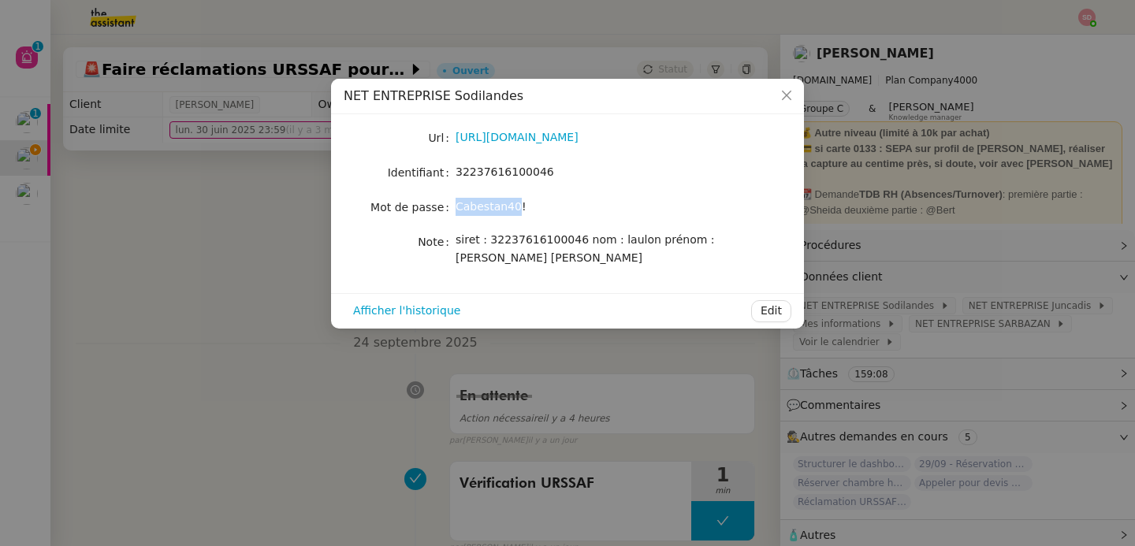
click at [496, 207] on span "Cabestan40!" at bounding box center [490, 206] width 71 height 13
copy span "Cabestan40!"
click at [273, 300] on nz-modal-container "NET ENTREPRISE Sodilandes Url https://www.net-entreprises.fr/ Identifiant 32237…" at bounding box center [567, 273] width 1135 height 546
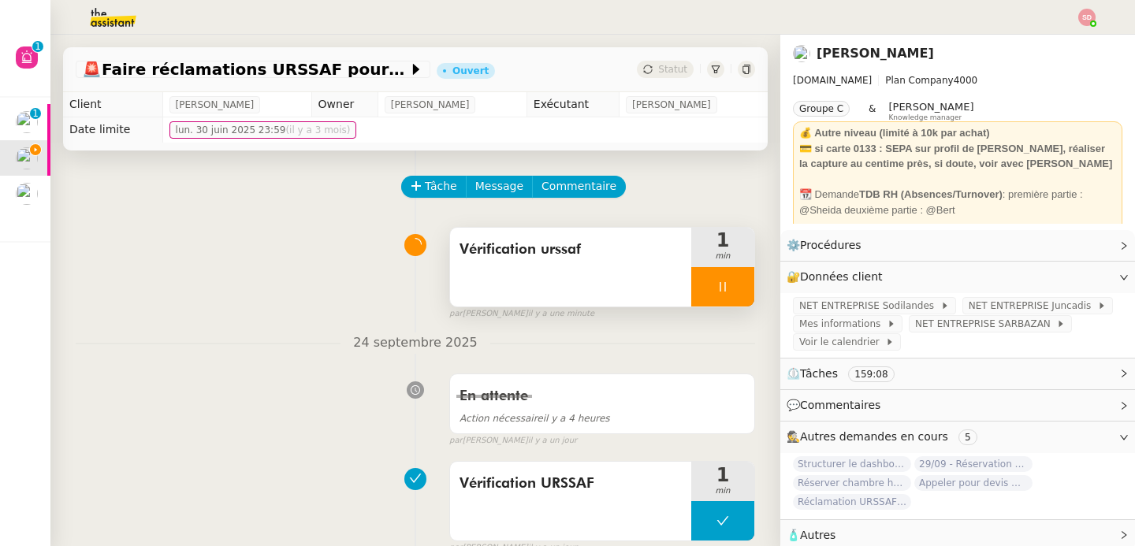
click at [742, 292] on div at bounding box center [722, 286] width 63 height 39
click at [742, 292] on icon at bounding box center [738, 287] width 13 height 13
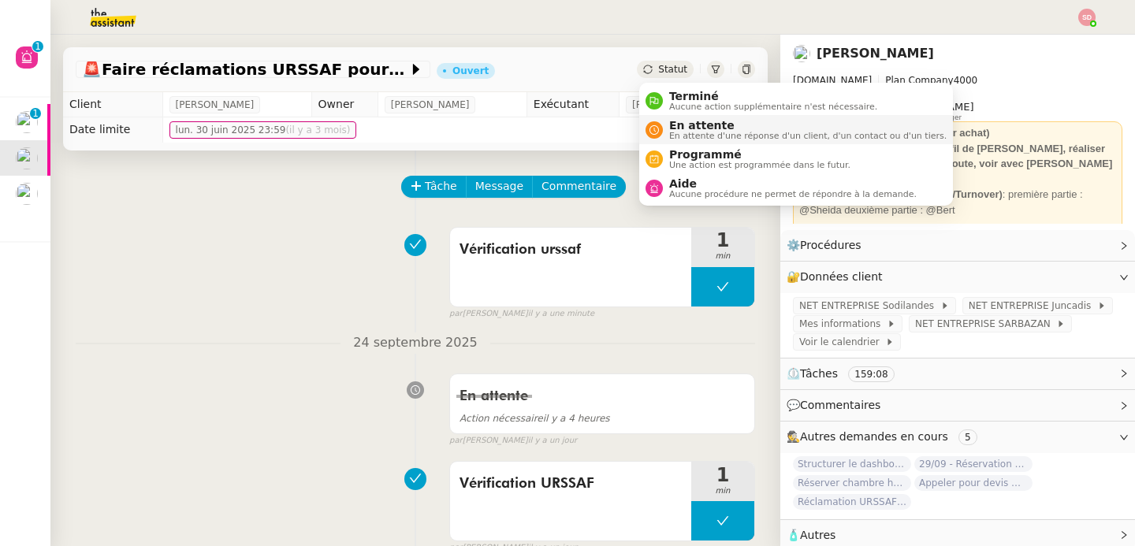
click at [684, 128] on span "En attente" at bounding box center [807, 125] width 277 height 13
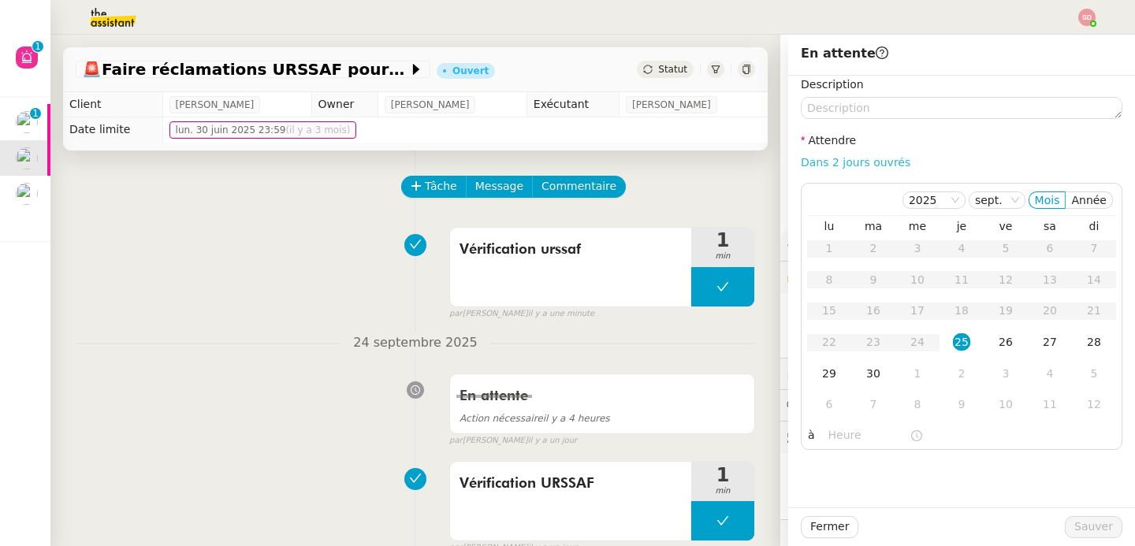
click at [845, 159] on link "Dans 2 jours ouvrés" at bounding box center [856, 162] width 110 height 13
click at [959, 377] on div "2" at bounding box center [961, 373] width 17 height 17
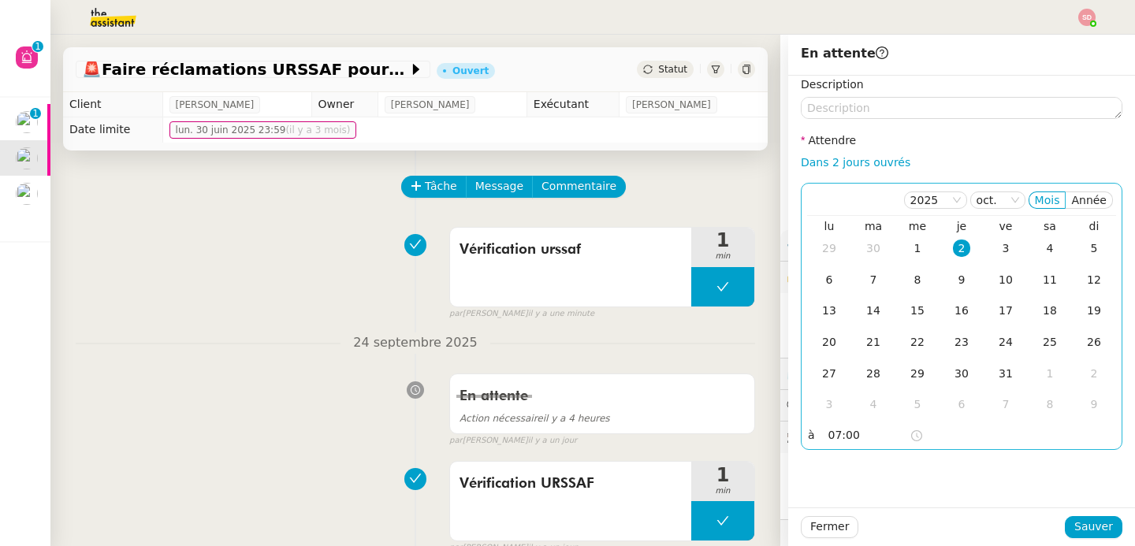
click at [836, 439] on input "07:00" at bounding box center [868, 435] width 81 height 18
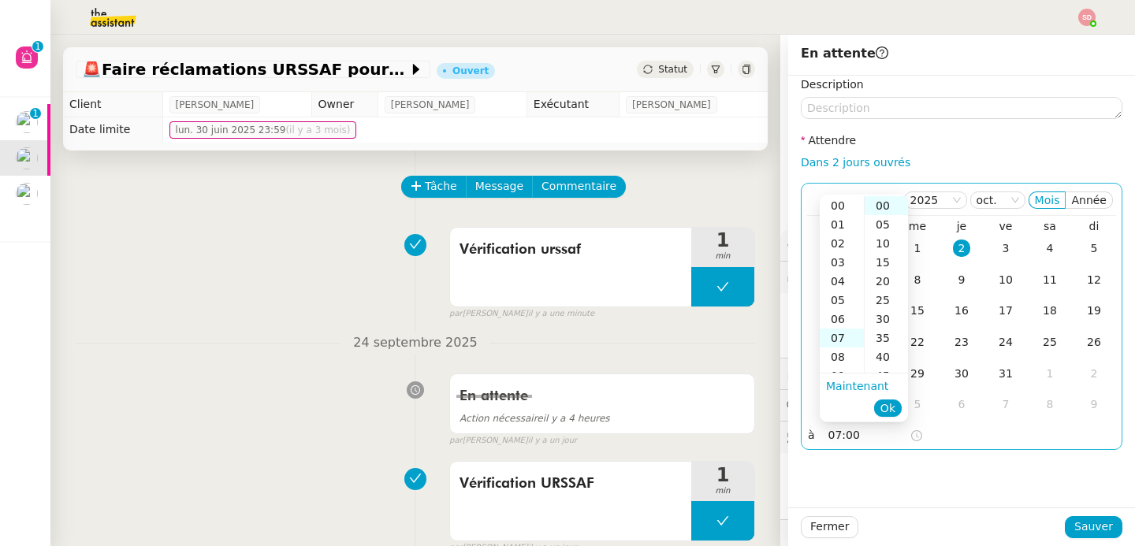
scroll to position [132, 0]
click at [838, 277] on div "11" at bounding box center [841, 281] width 44 height 19
type input "11:00"
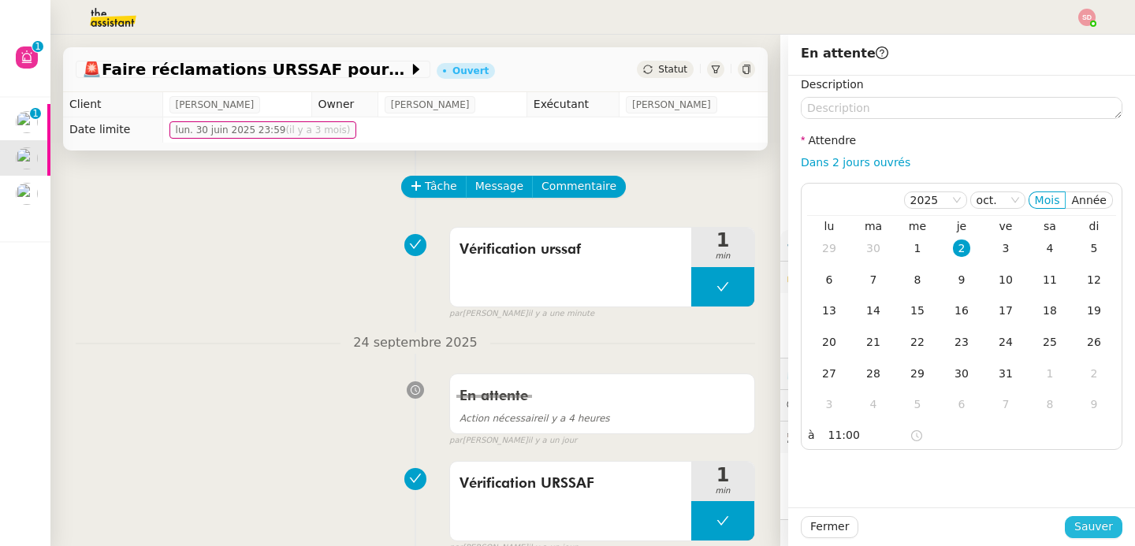
click at [1079, 530] on span "Sauver" at bounding box center [1093, 527] width 39 height 18
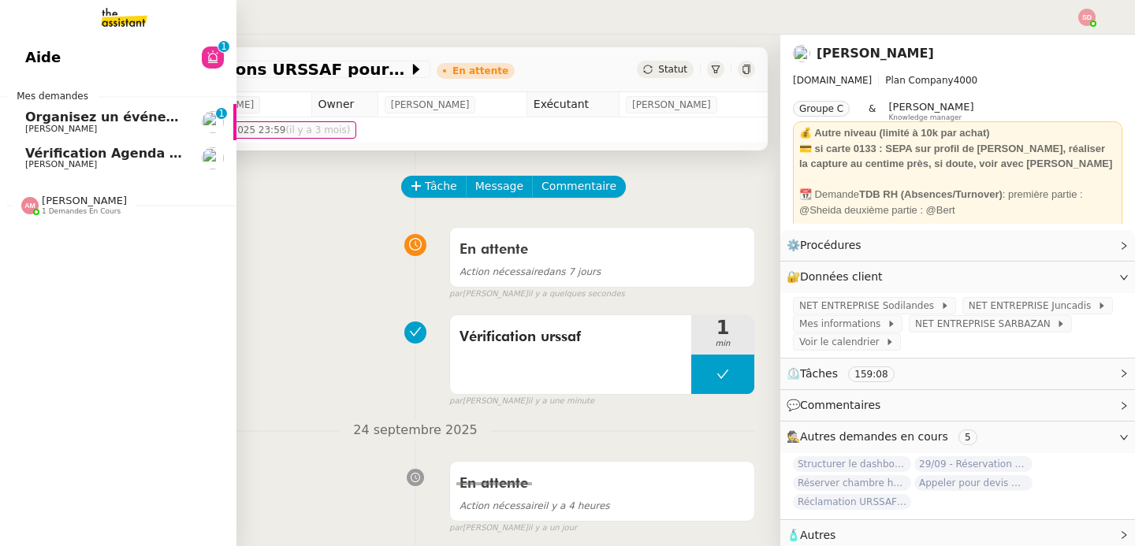
click at [79, 128] on span "[PERSON_NAME]" at bounding box center [61, 129] width 72 height 10
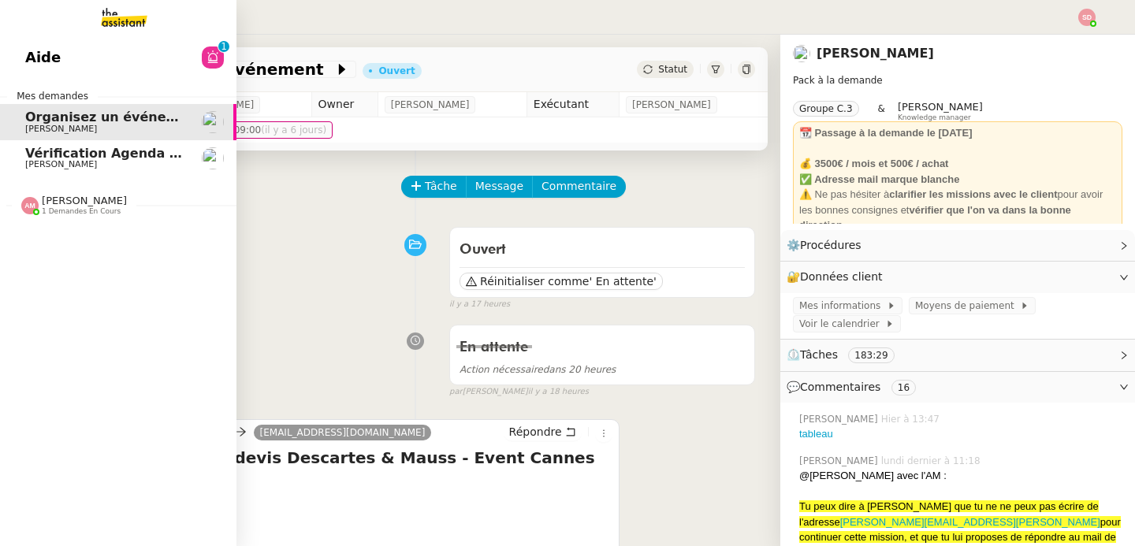
click at [45, 156] on span "Vérification Agenda + Chat + Wagram (9h et 14h)" at bounding box center [202, 153] width 354 height 15
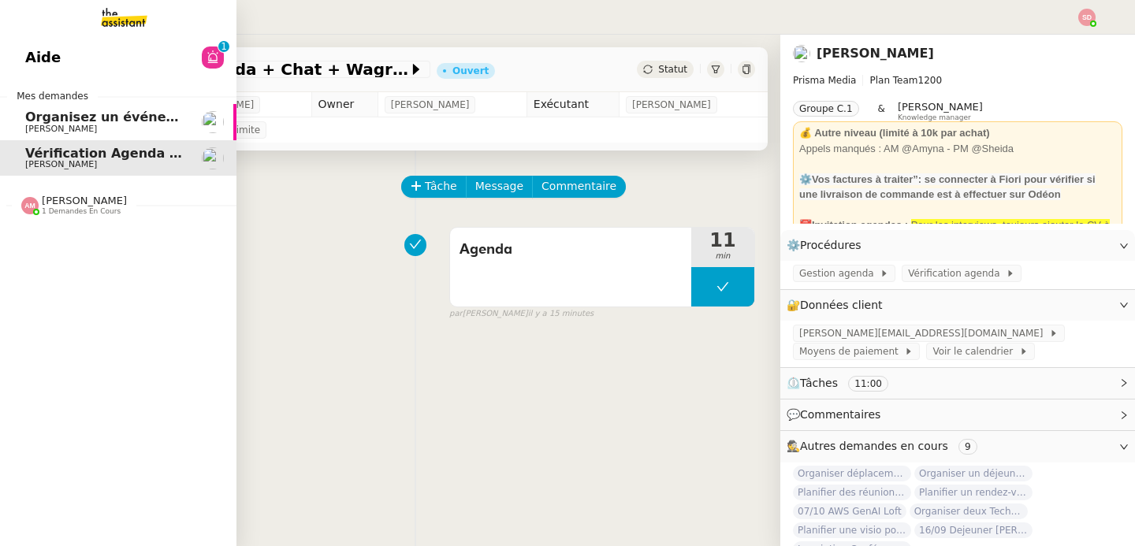
click at [24, 201] on img at bounding box center [29, 205] width 17 height 17
click at [39, 240] on span "Organiser un appel avec l'équipe Girl Skateboards" at bounding box center [207, 235] width 365 height 15
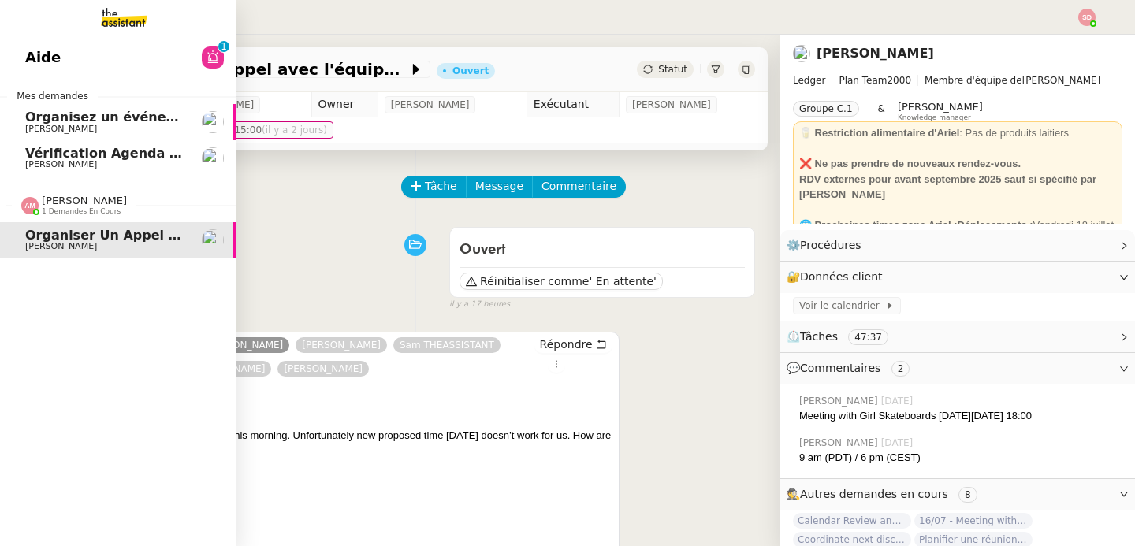
click at [40, 204] on div "[PERSON_NAME] 1 demandes en cours" at bounding box center [74, 205] width 106 height 20
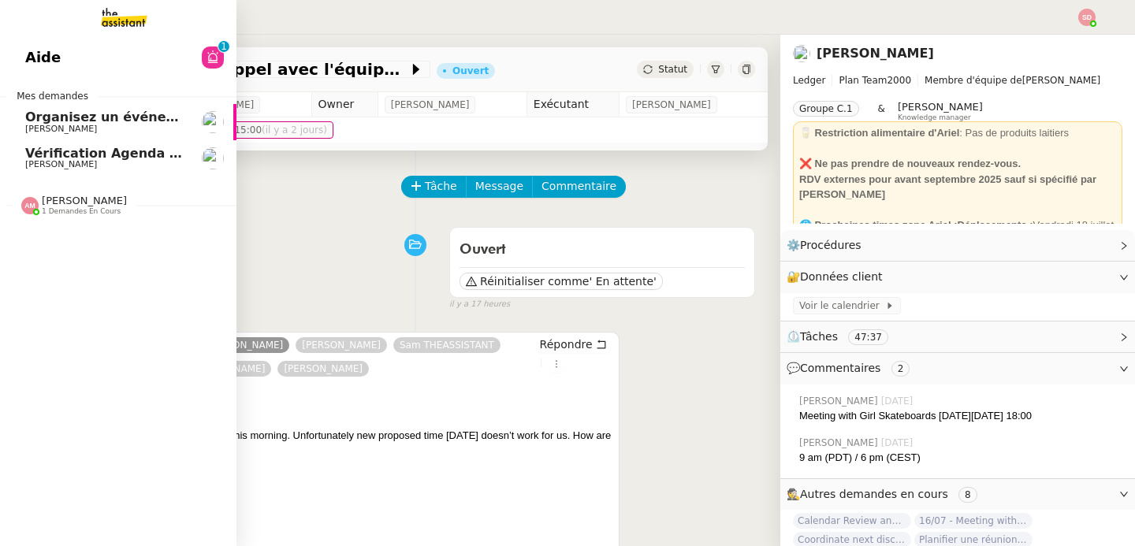
click at [86, 166] on span "[PERSON_NAME]" at bounding box center [104, 164] width 159 height 9
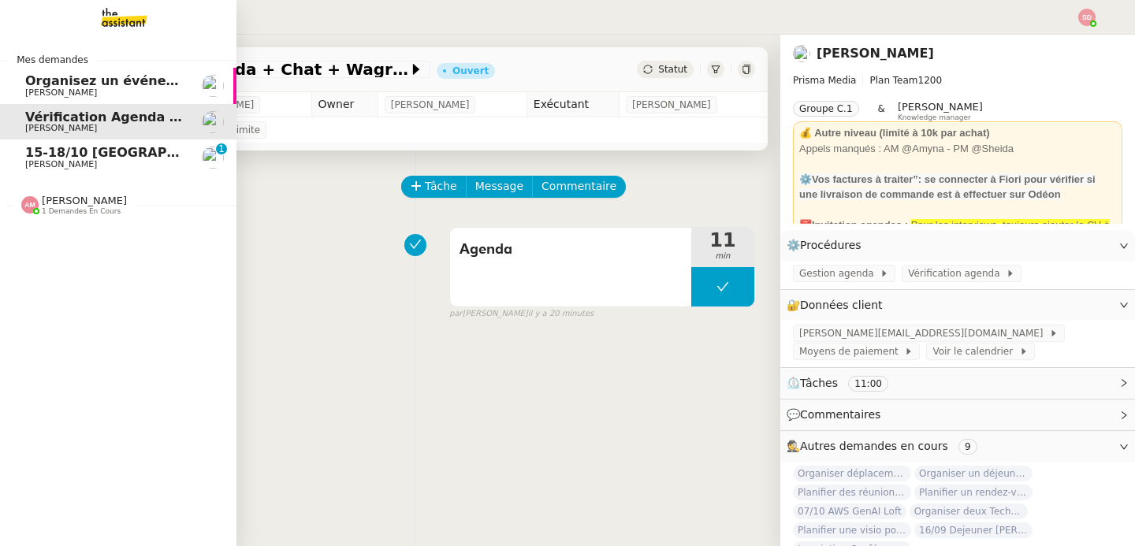
click at [43, 168] on span "[PERSON_NAME]" at bounding box center [61, 164] width 72 height 10
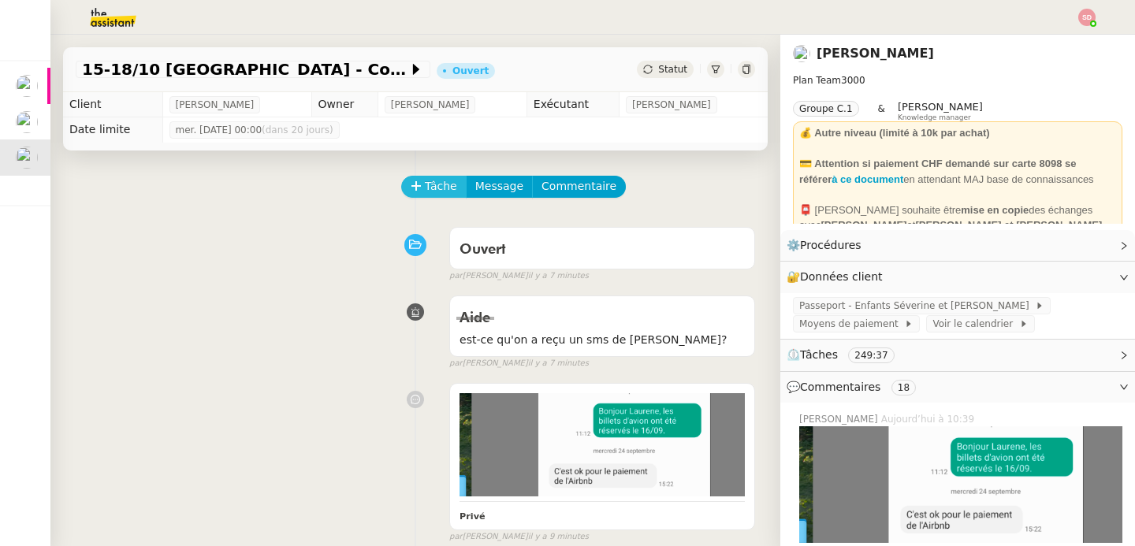
click at [416, 184] on icon at bounding box center [415, 185] width 1 height 9
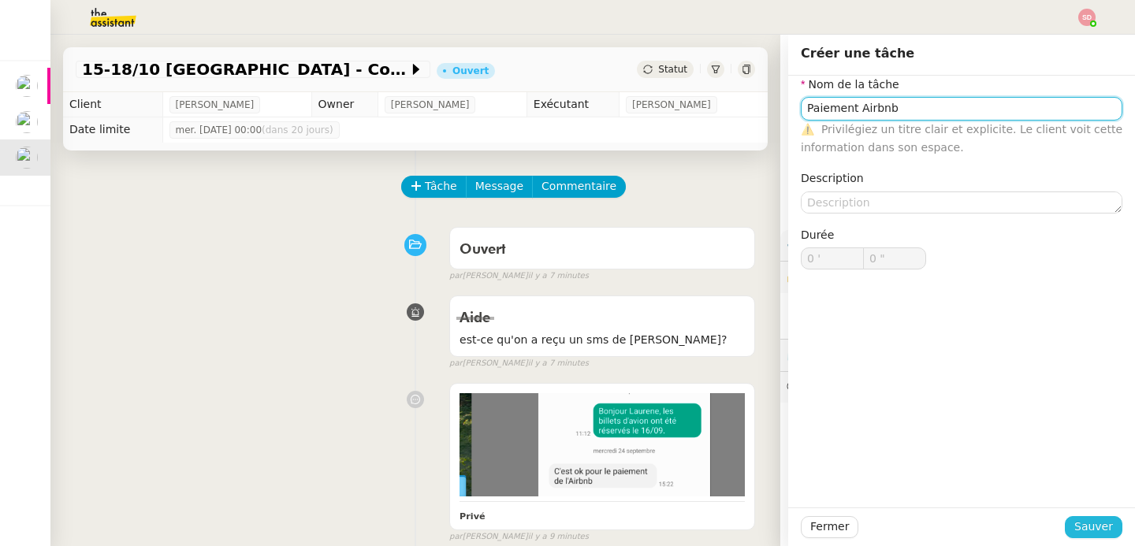
type input "Paiement Airbnb"
click at [1092, 521] on span "Sauver" at bounding box center [1093, 527] width 39 height 18
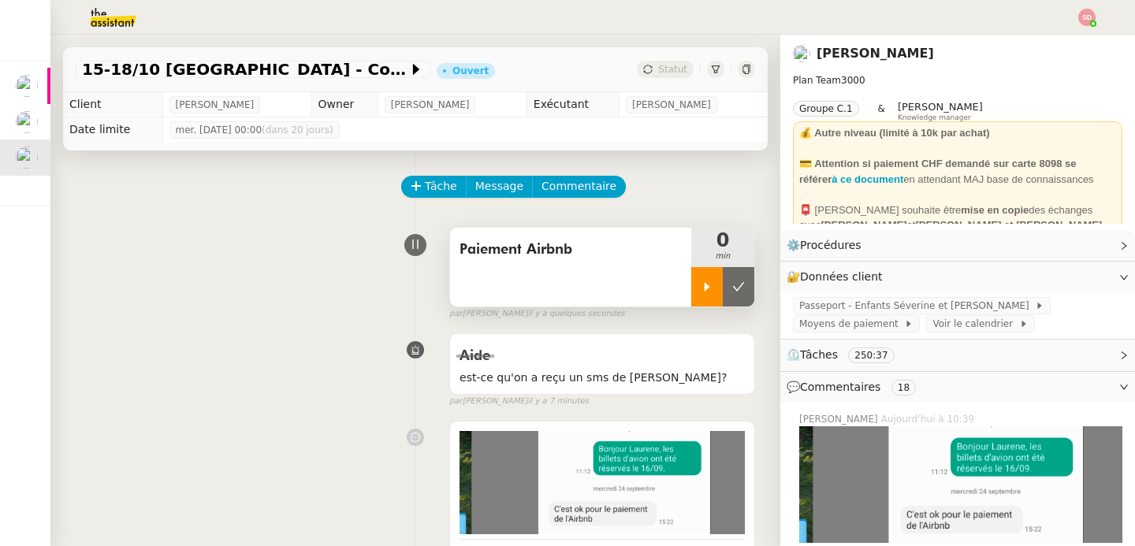
click at [703, 275] on div at bounding box center [707, 286] width 32 height 39
click at [506, 257] on span "Paiement Airbnb" at bounding box center [570, 250] width 222 height 24
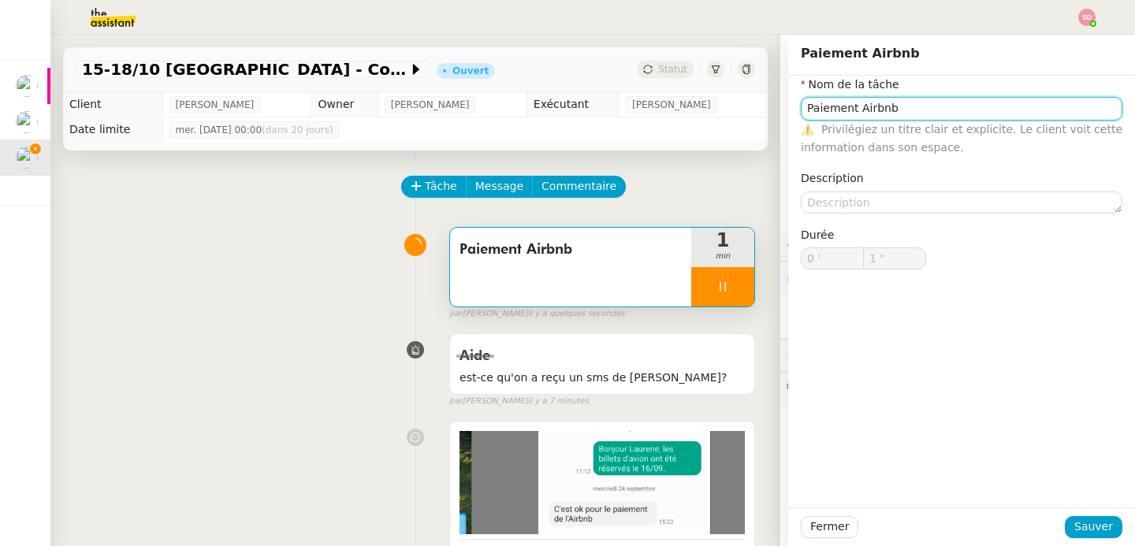
click at [877, 98] on input "Paiement Airbnb" at bounding box center [961, 108] width 321 height 23
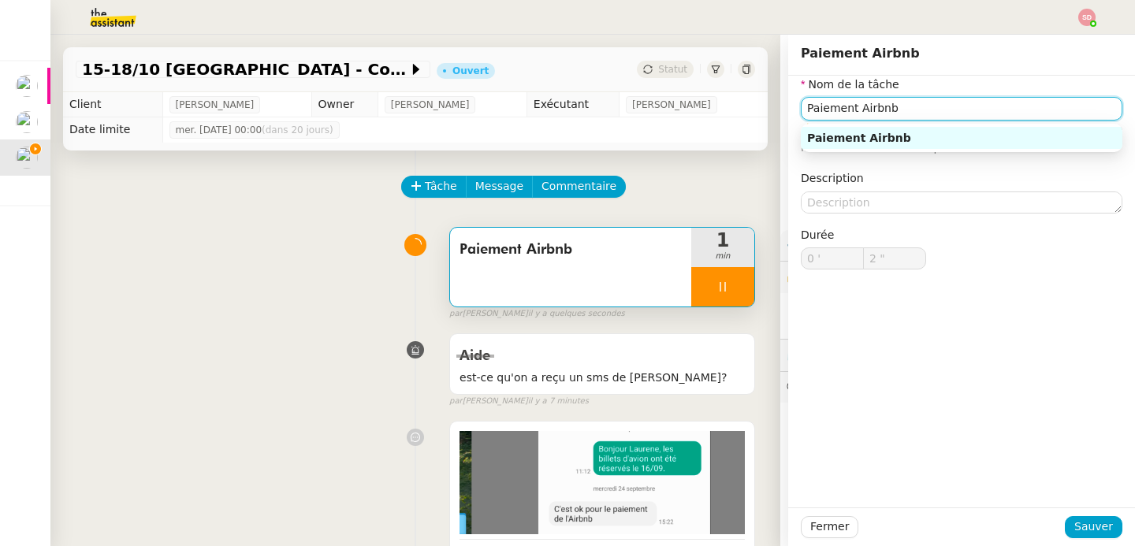
click at [877, 98] on input "Paiement Airbnb" at bounding box center [961, 108] width 321 height 23
click at [875, 108] on input "Paiement Airbnb" at bounding box center [961, 108] width 321 height 23
type input "3 ""
type input "Paiement appar"
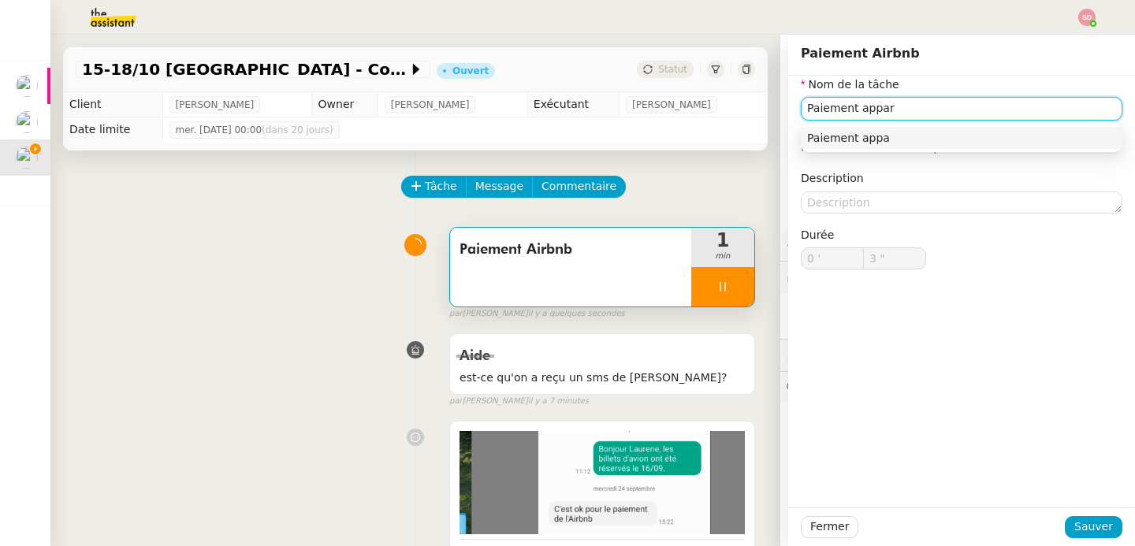
type input "4 ""
type input "Paiement appartement"
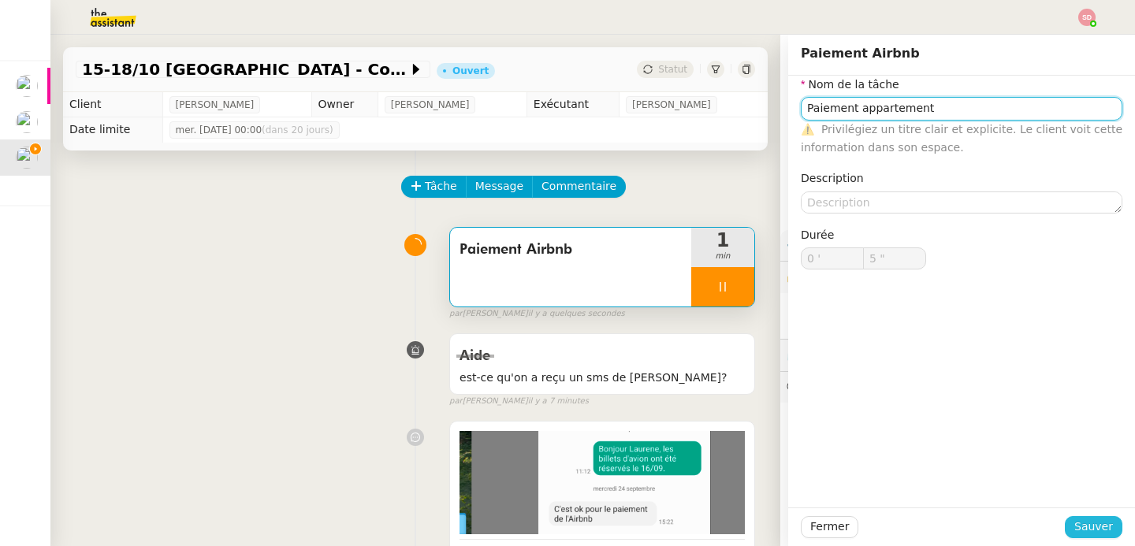
type input "6 ""
type input "Paiement appartement"
click at [1089, 530] on span "Sauver" at bounding box center [1093, 527] width 39 height 18
type input "7 ""
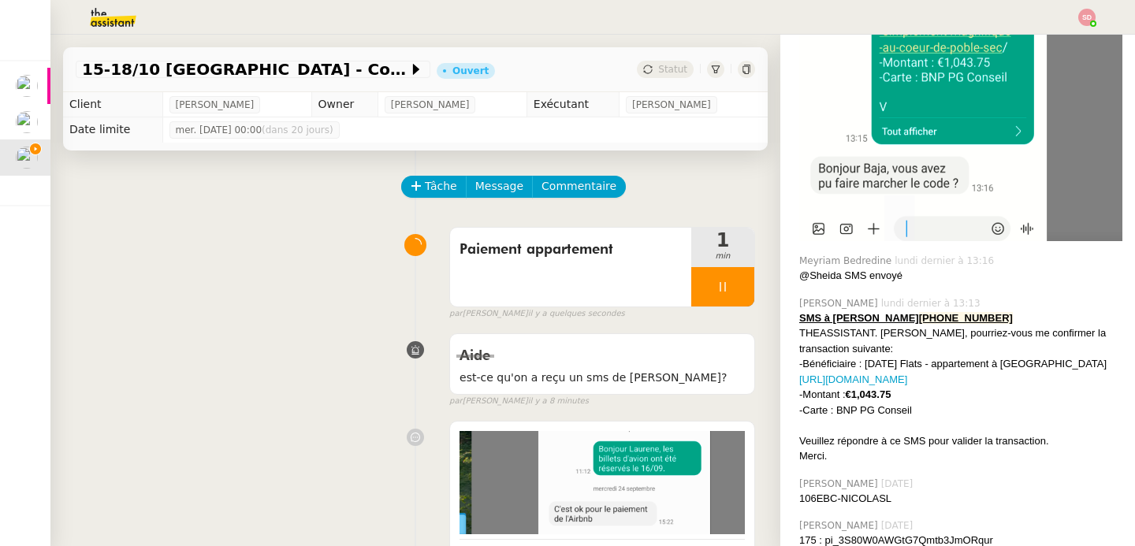
scroll to position [1764, 0]
click at [907, 385] on link "https://fridaysflats.com/fr/propri%C3%A9t%C3%A9/joyau-cach%C3%A9-tout-simplemen…" at bounding box center [853, 379] width 108 height 12
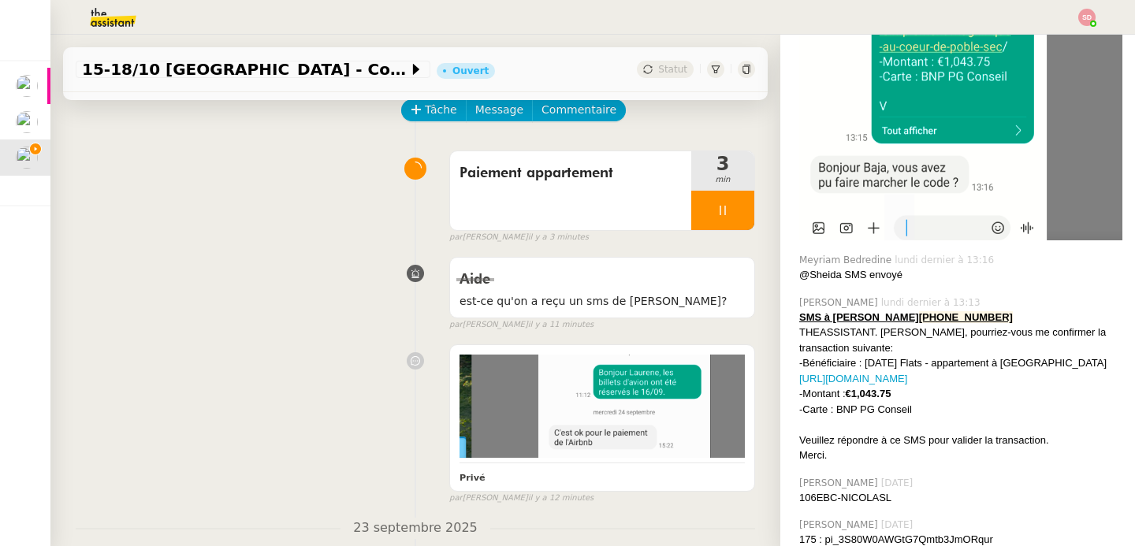
scroll to position [0, 0]
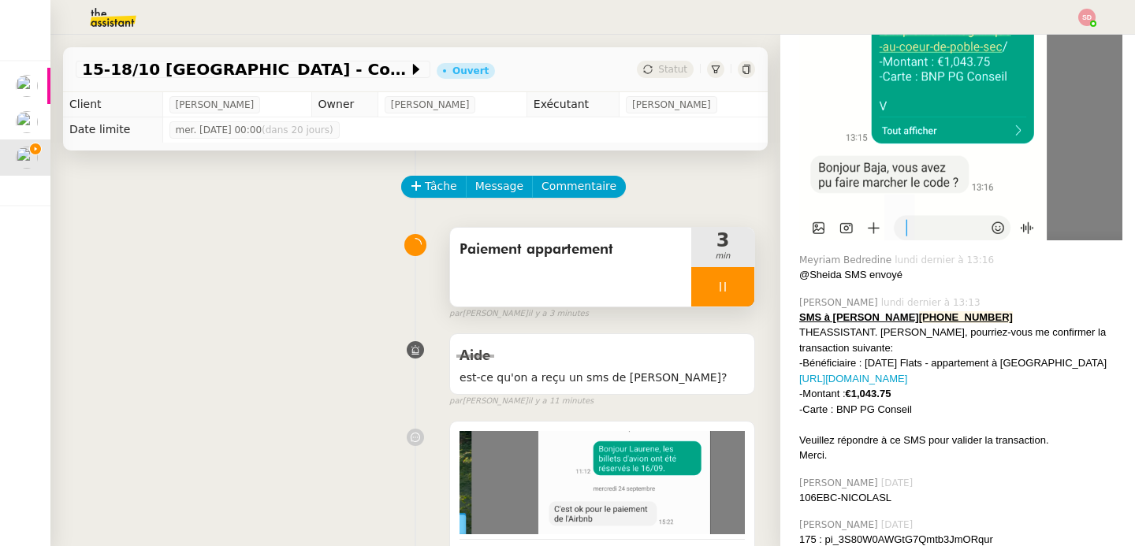
click at [734, 288] on div at bounding box center [722, 286] width 63 height 39
click at [734, 288] on icon at bounding box center [738, 287] width 13 height 13
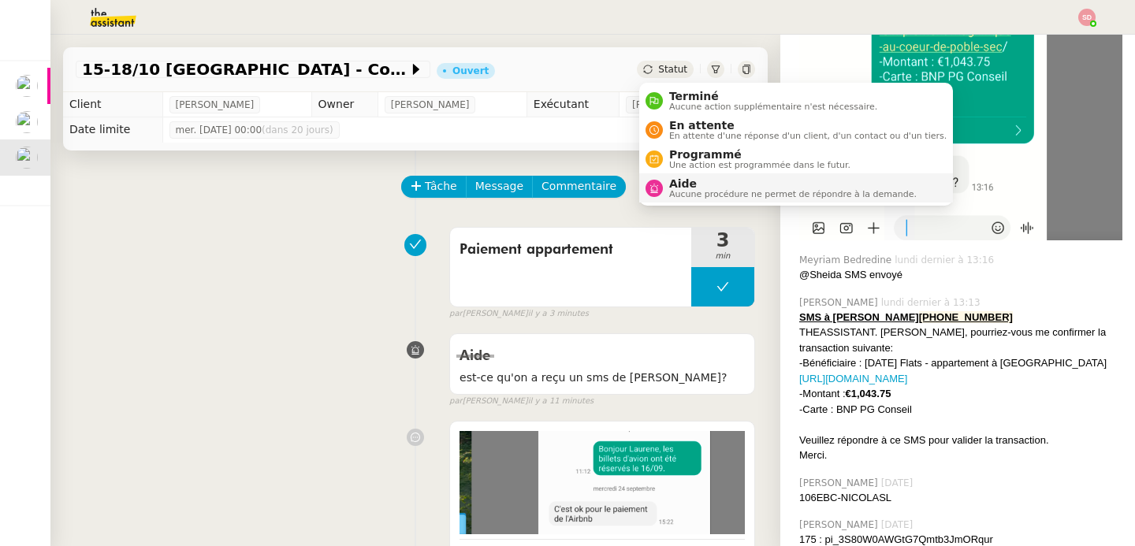
click at [667, 179] on div "Aide Aucune procédure ne permet de répondre à la demande." at bounding box center [790, 187] width 254 height 21
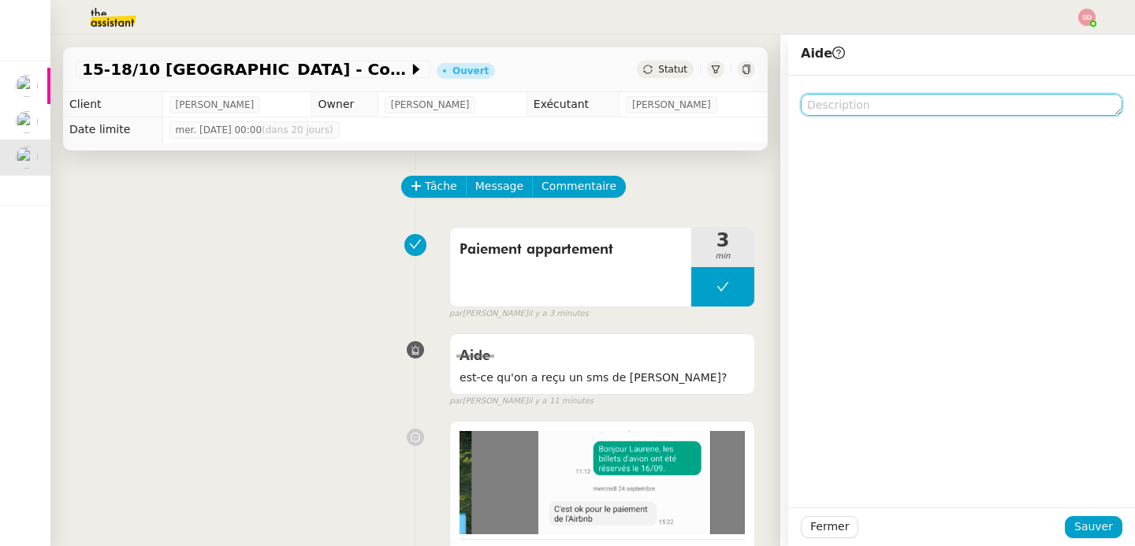
click at [875, 113] on textarea at bounding box center [961, 105] width 321 height 22
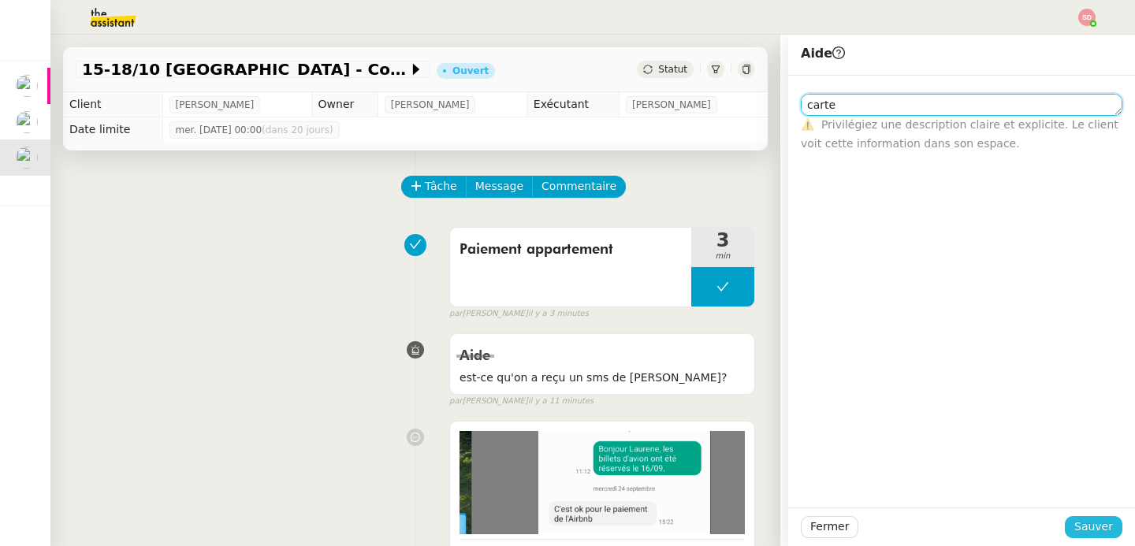
type textarea "carte"
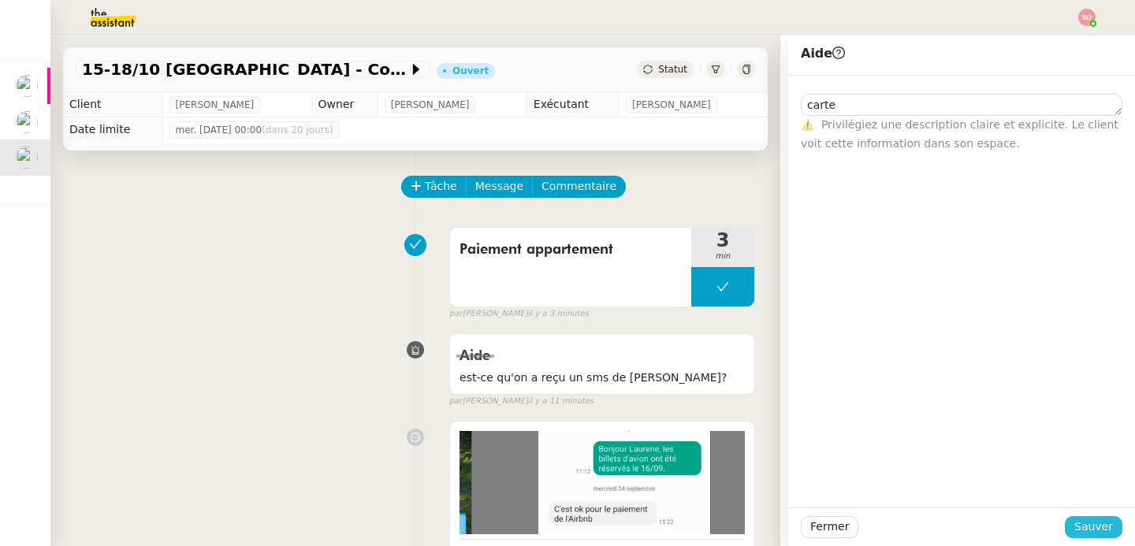
click at [1086, 524] on span "Sauver" at bounding box center [1093, 527] width 39 height 18
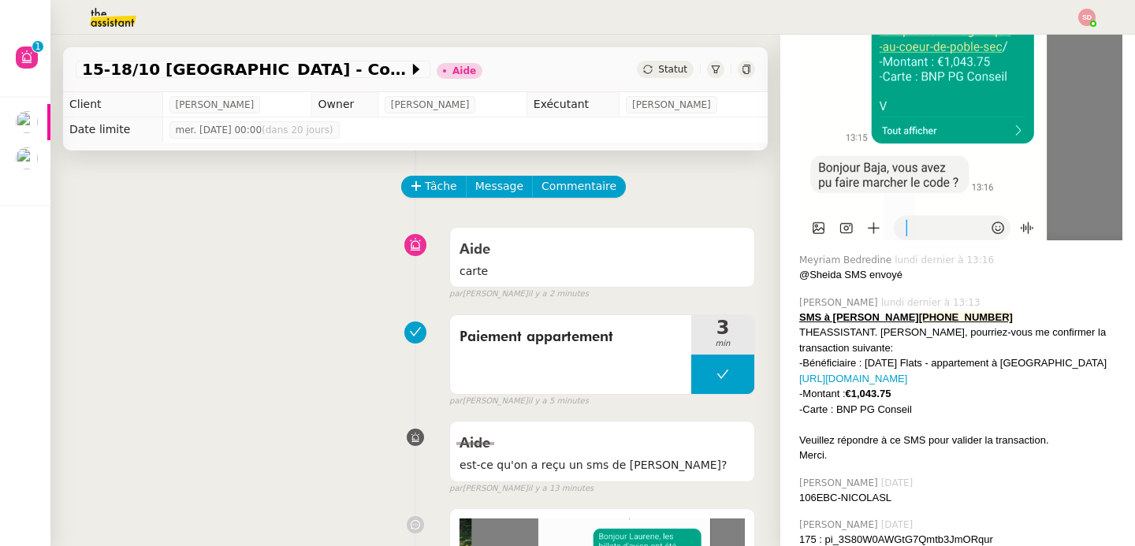
click at [300, 225] on div "Aide carte false par Sheida D. il y a 2 minutes" at bounding box center [415, 260] width 679 height 81
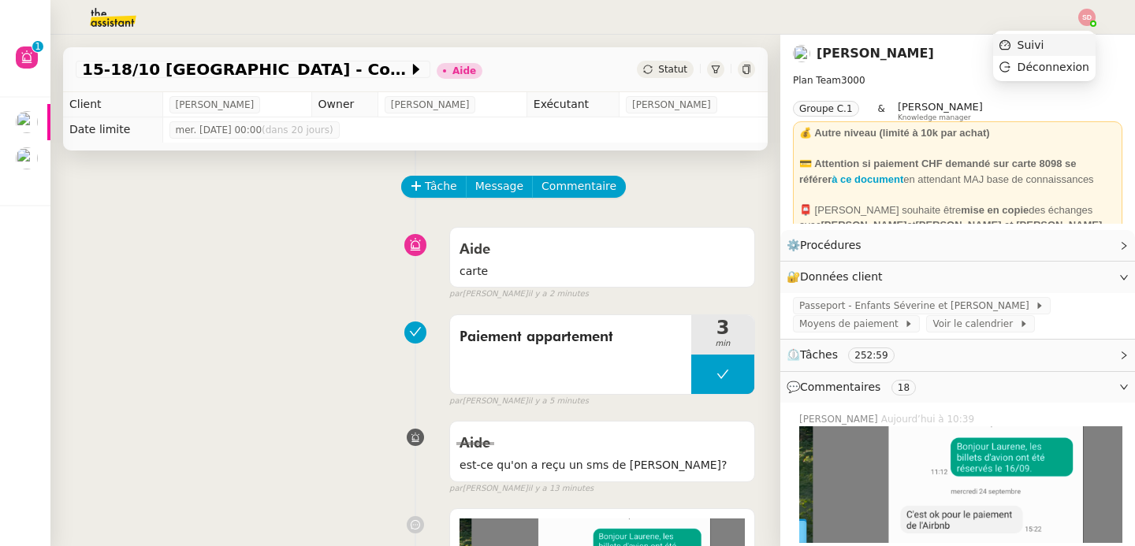
click at [1080, 45] on li "Suivi" at bounding box center [1044, 45] width 102 height 22
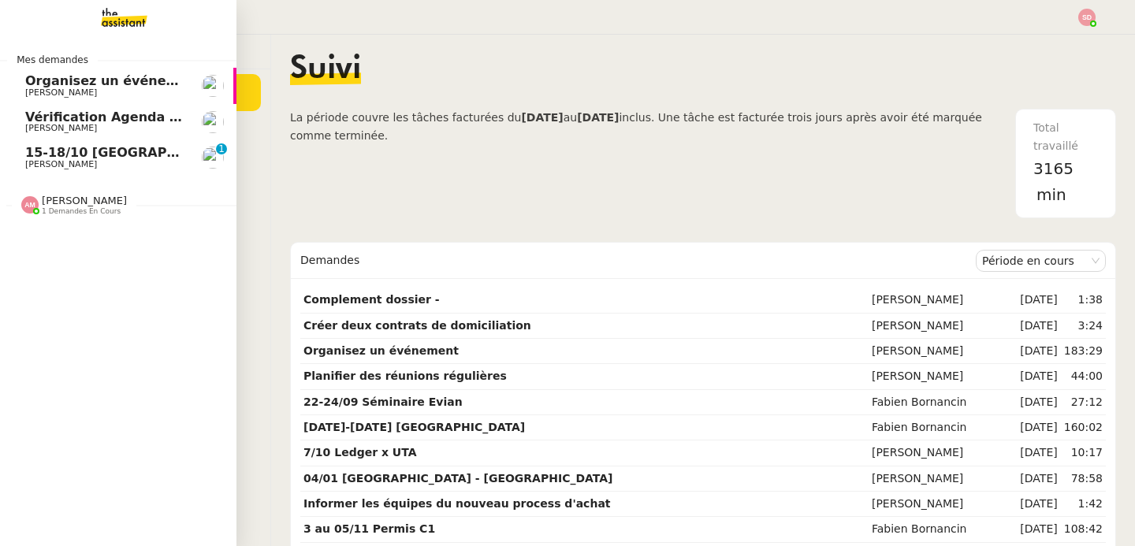
click at [43, 163] on span "[PERSON_NAME]" at bounding box center [61, 164] width 72 height 10
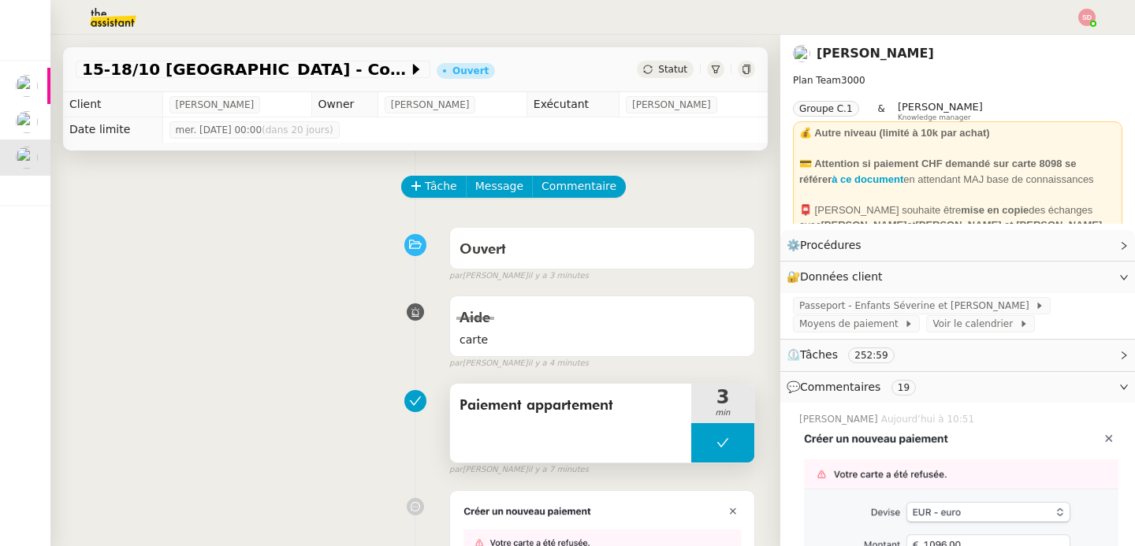
click at [704, 441] on button at bounding box center [722, 442] width 63 height 39
click at [704, 441] on icon at bounding box center [707, 443] width 13 height 13
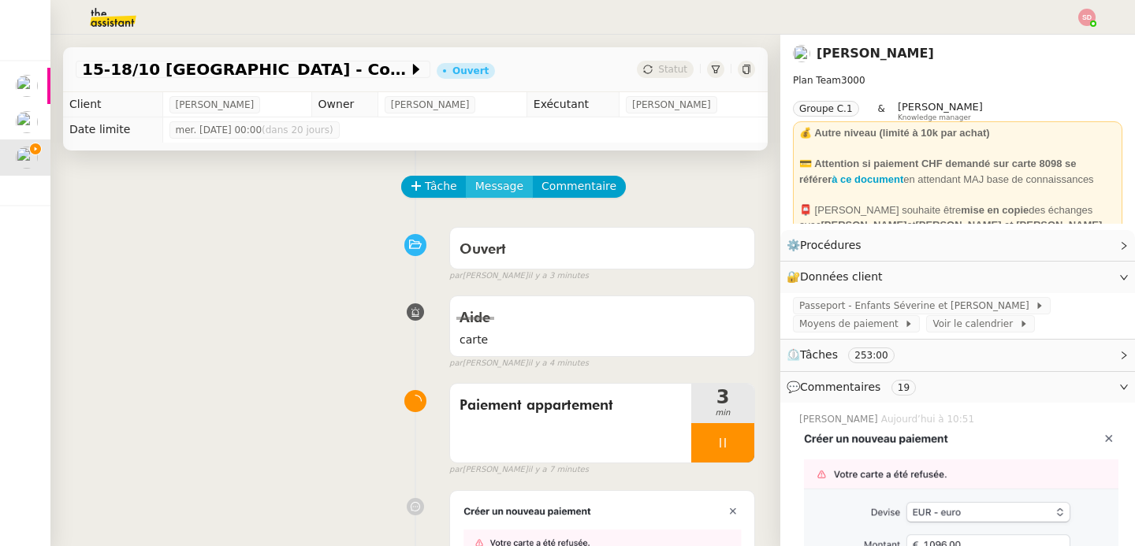
click at [496, 188] on span "Message" at bounding box center [499, 186] width 48 height 18
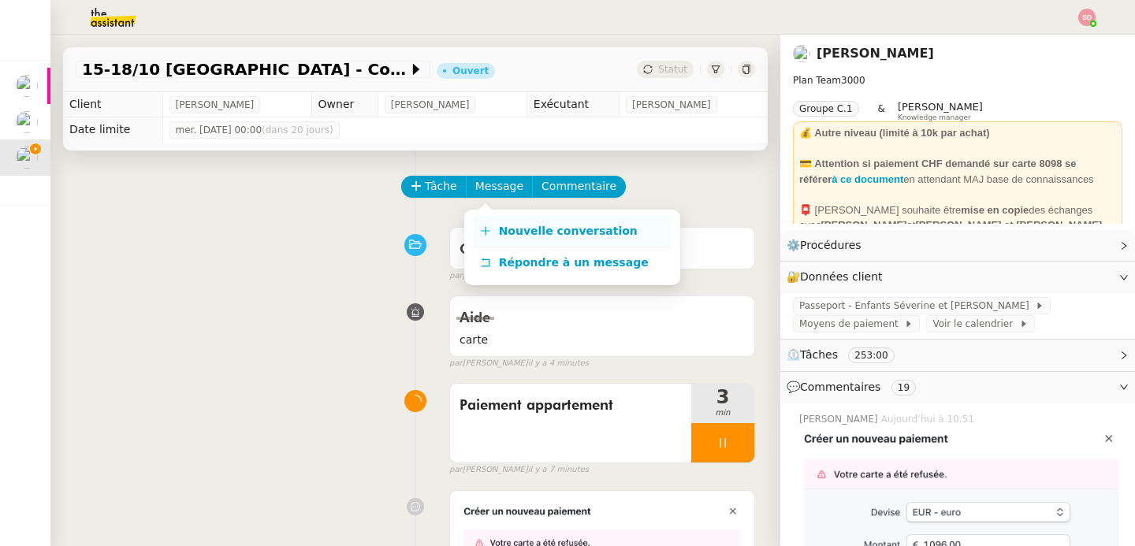
click at [506, 231] on span "Nouvelle conversation" at bounding box center [568, 231] width 139 height 13
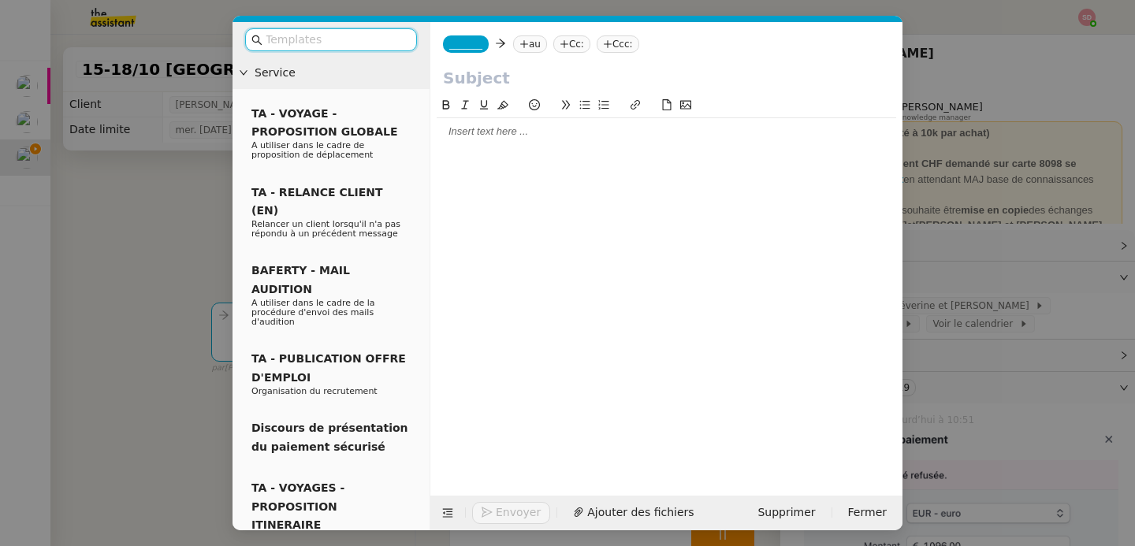
click at [461, 43] on span "_______" at bounding box center [465, 44] width 33 height 11
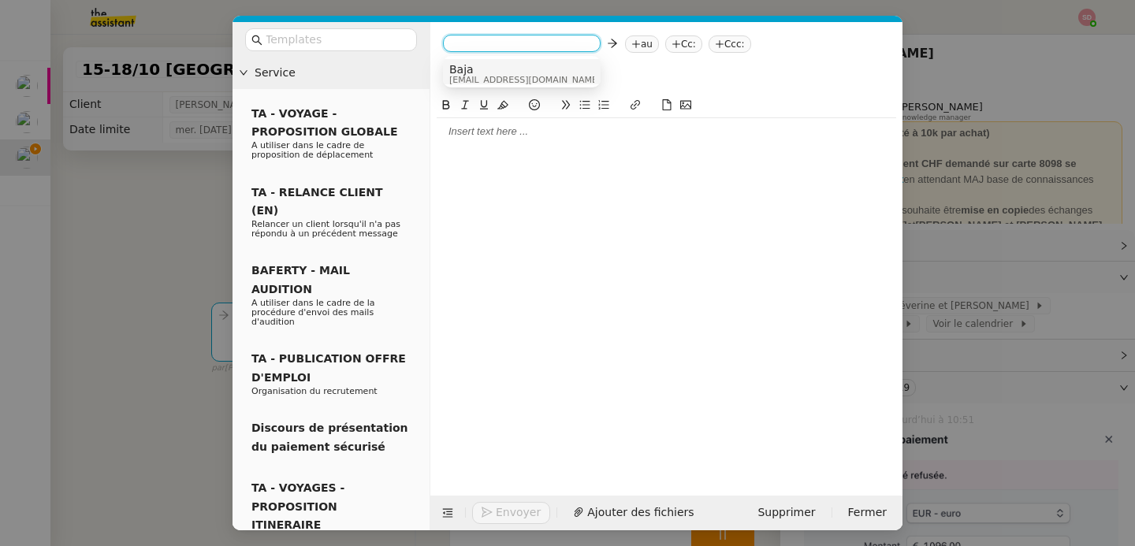
click at [474, 73] on span "Baja" at bounding box center [524, 69] width 151 height 13
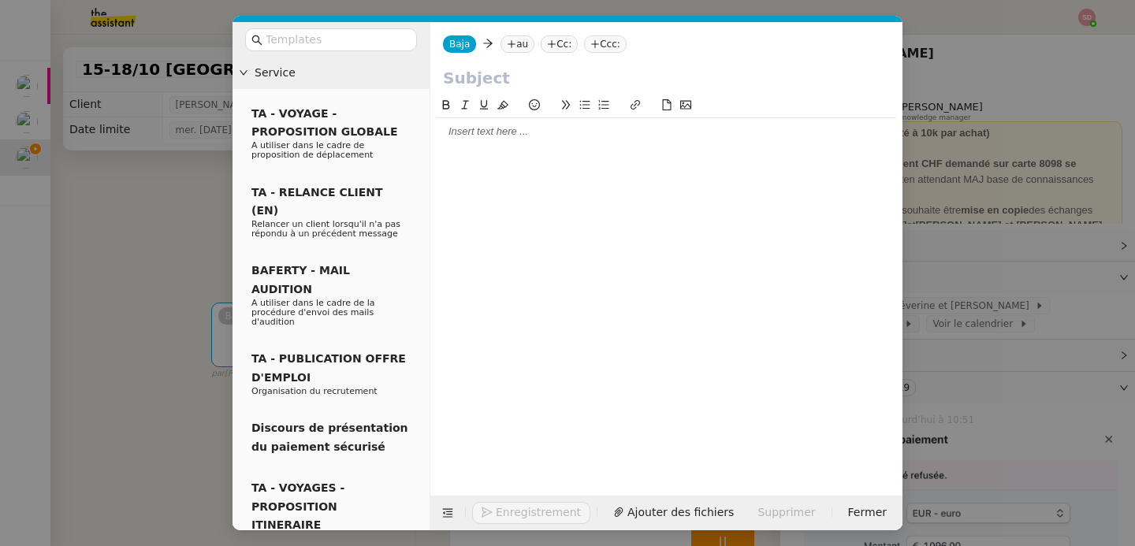
click at [526, 43] on nz-tag "au" at bounding box center [517, 43] width 34 height 17
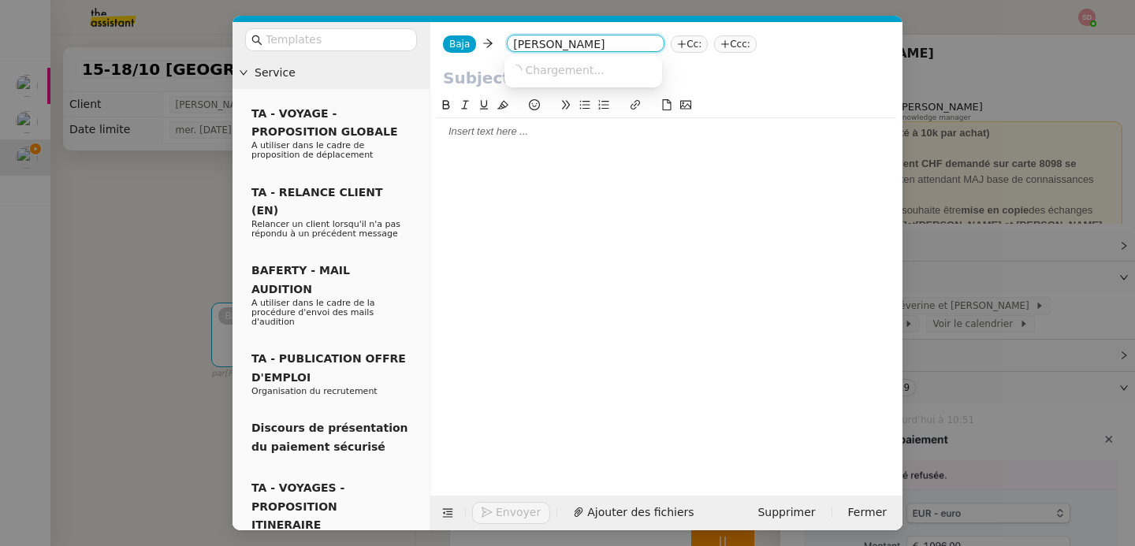
type input "claire morysse"
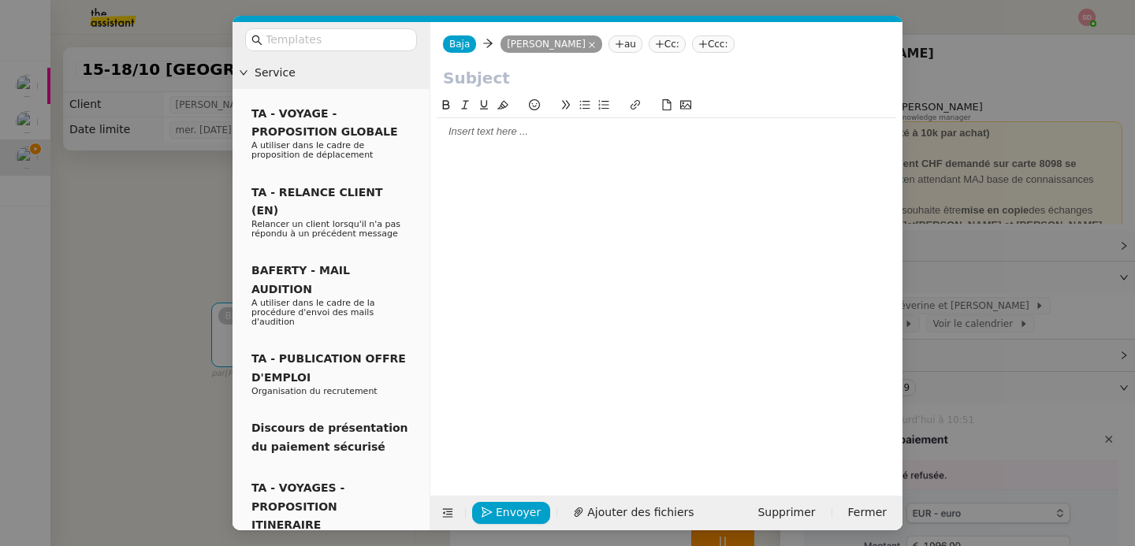
click at [518, 91] on div at bounding box center [666, 81] width 472 height 30
click at [518, 76] on input "text" at bounding box center [666, 78] width 447 height 24
click at [526, 74] on input "Fonctionnement ca" at bounding box center [666, 78] width 447 height 24
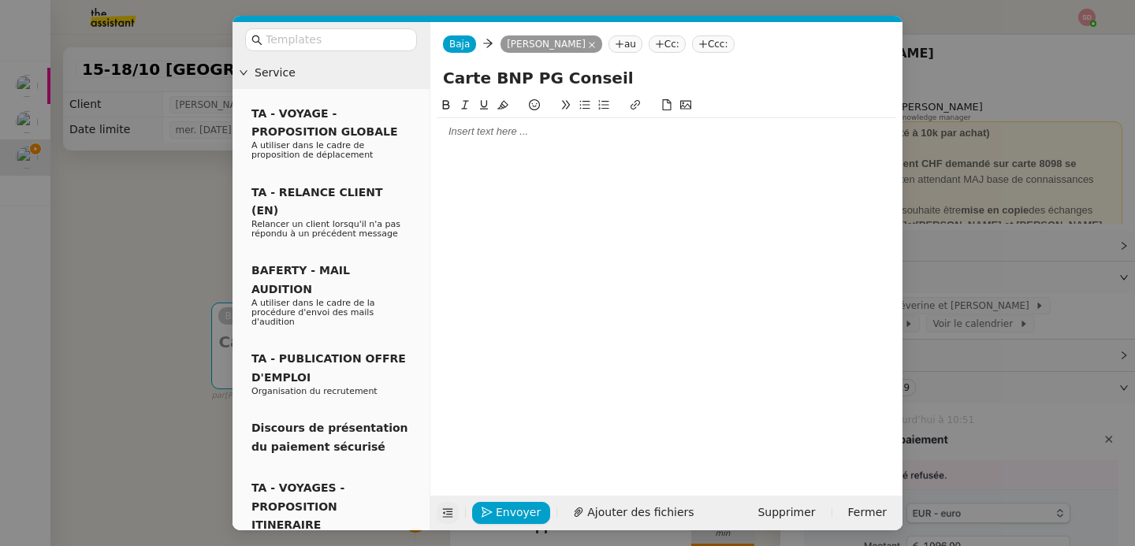
type input "Carte BNP PG Conseil"
click at [450, 509] on icon at bounding box center [448, 513] width 10 height 9
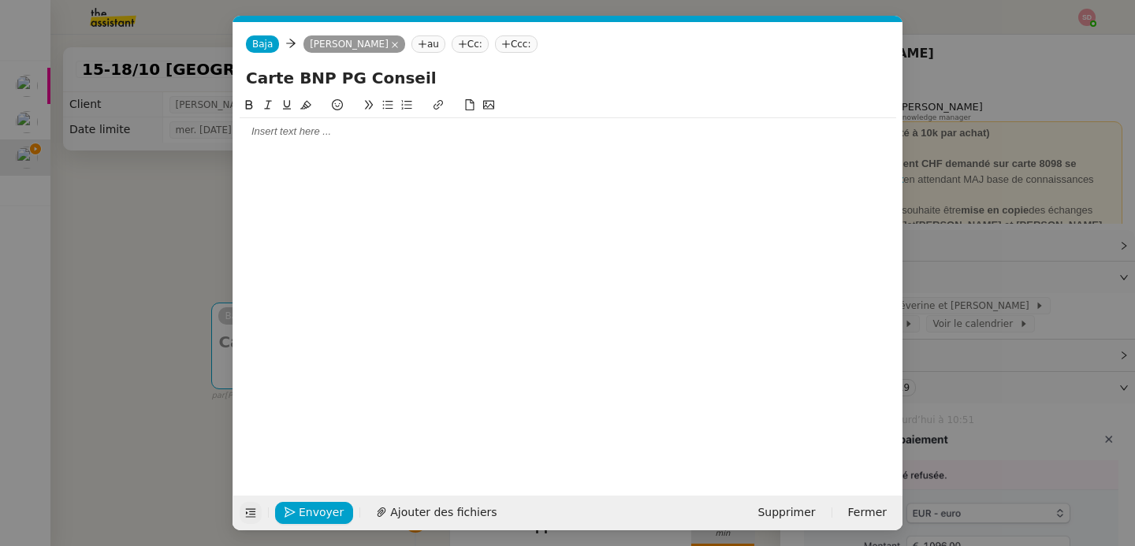
click at [313, 133] on div at bounding box center [568, 131] width 656 height 14
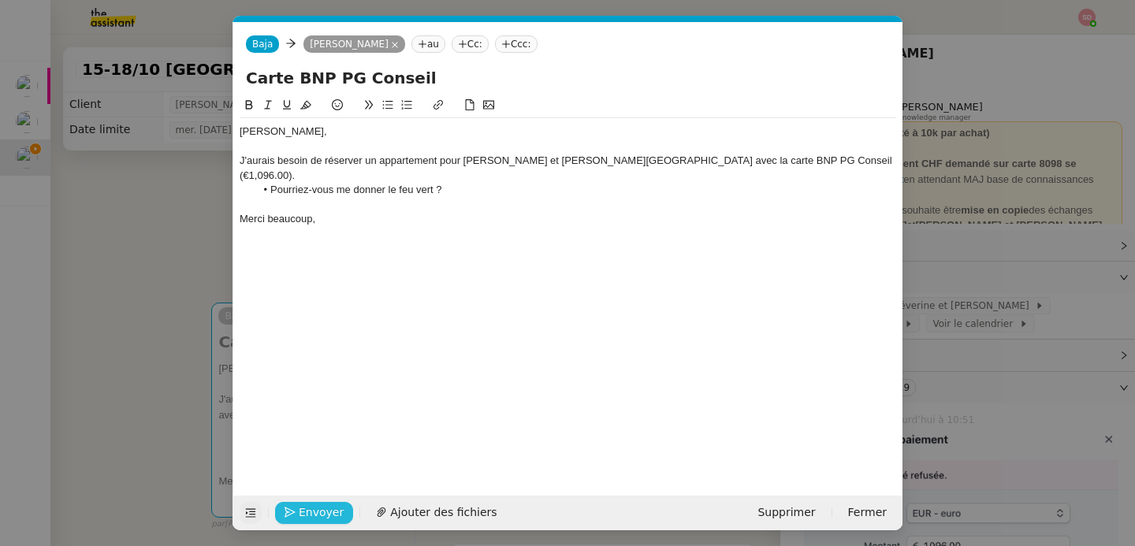
click at [324, 508] on span "Envoyer" at bounding box center [321, 513] width 45 height 18
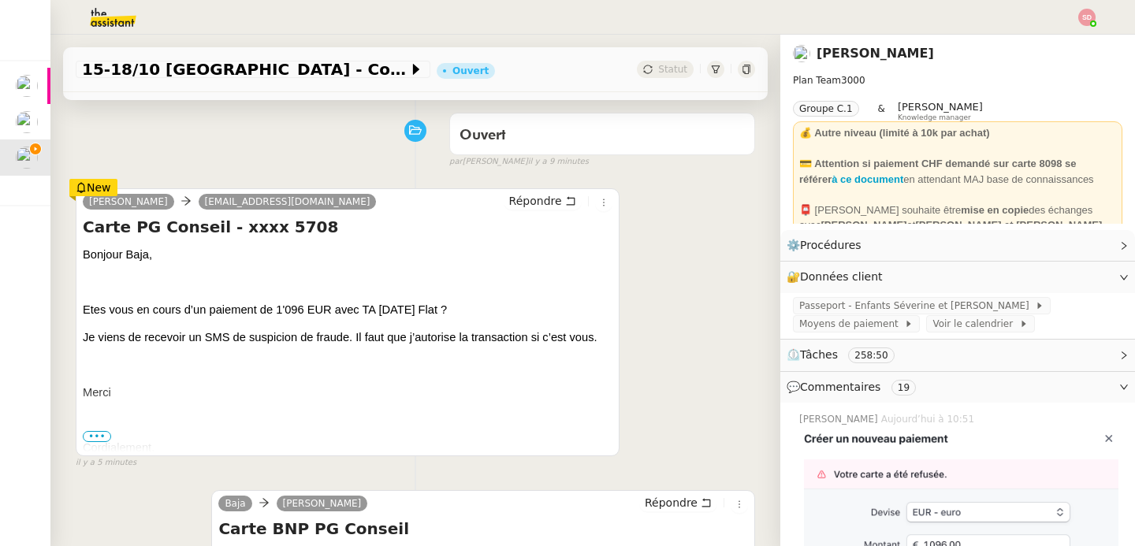
scroll to position [116, 0]
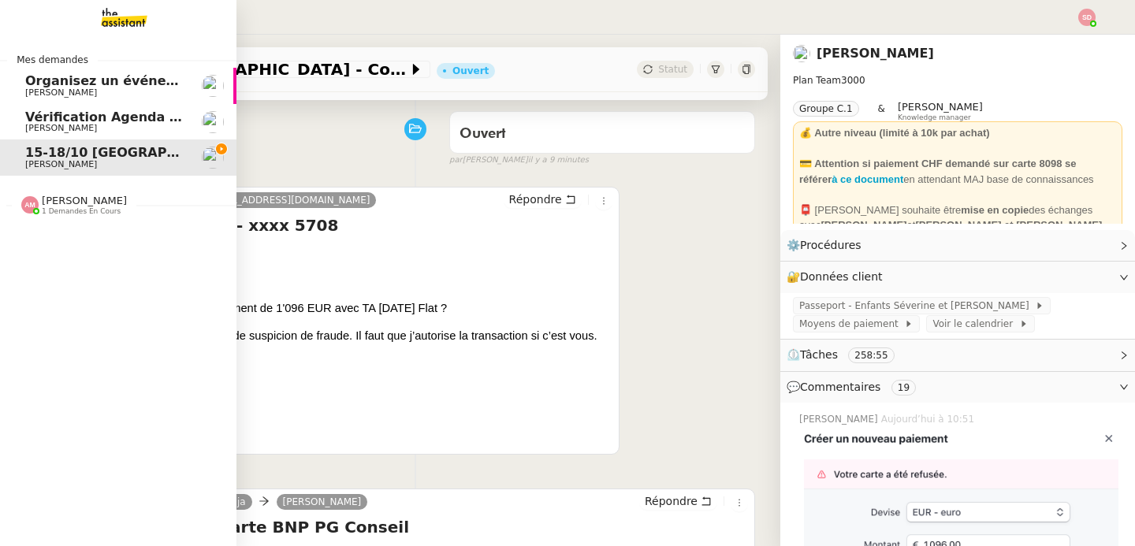
click at [55, 197] on span "[PERSON_NAME]" at bounding box center [84, 201] width 85 height 12
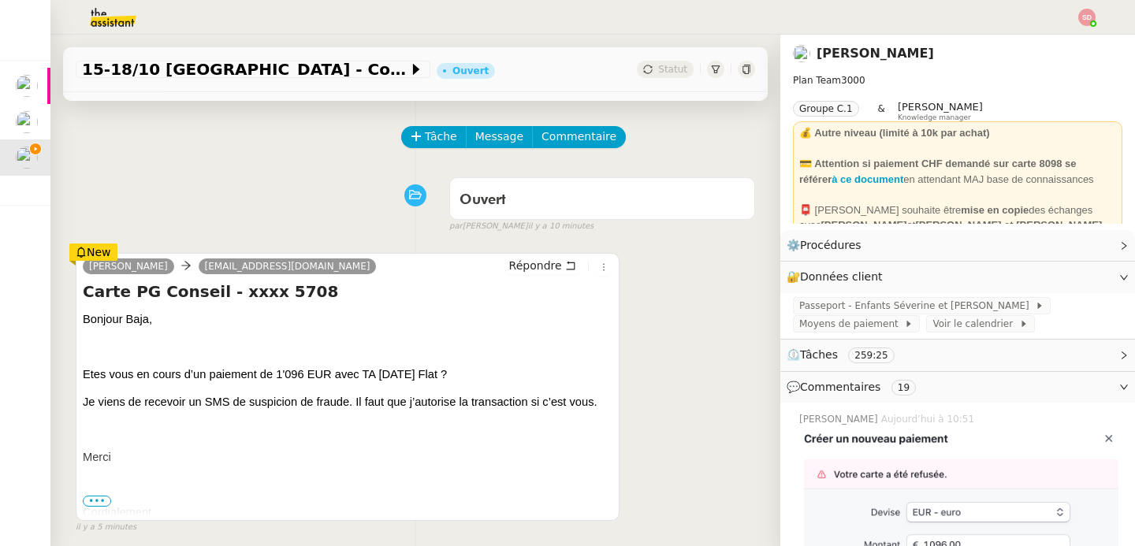
scroll to position [0, 0]
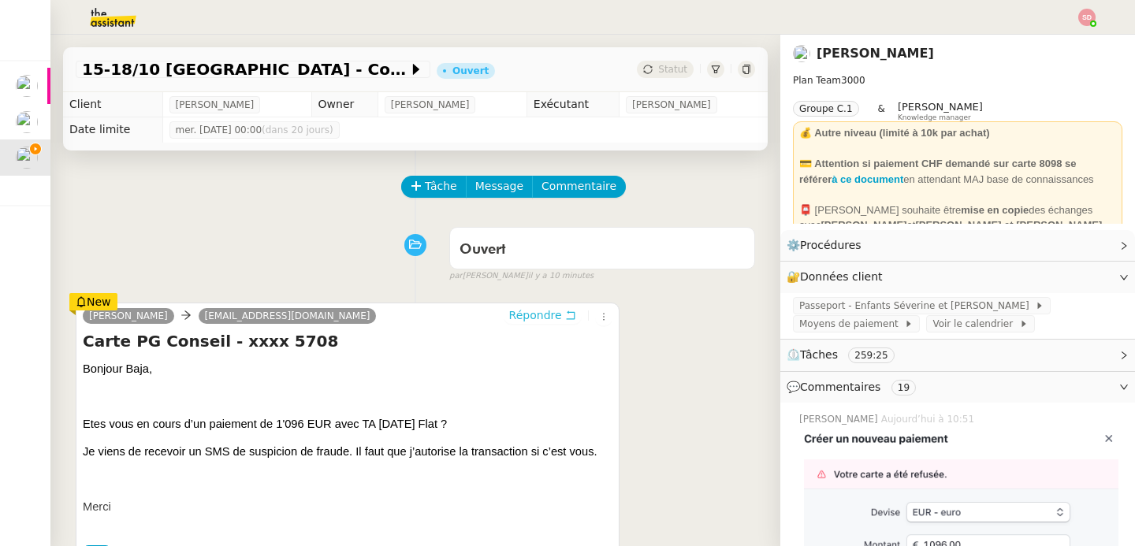
click at [544, 315] on span "Répondre" at bounding box center [535, 315] width 53 height 16
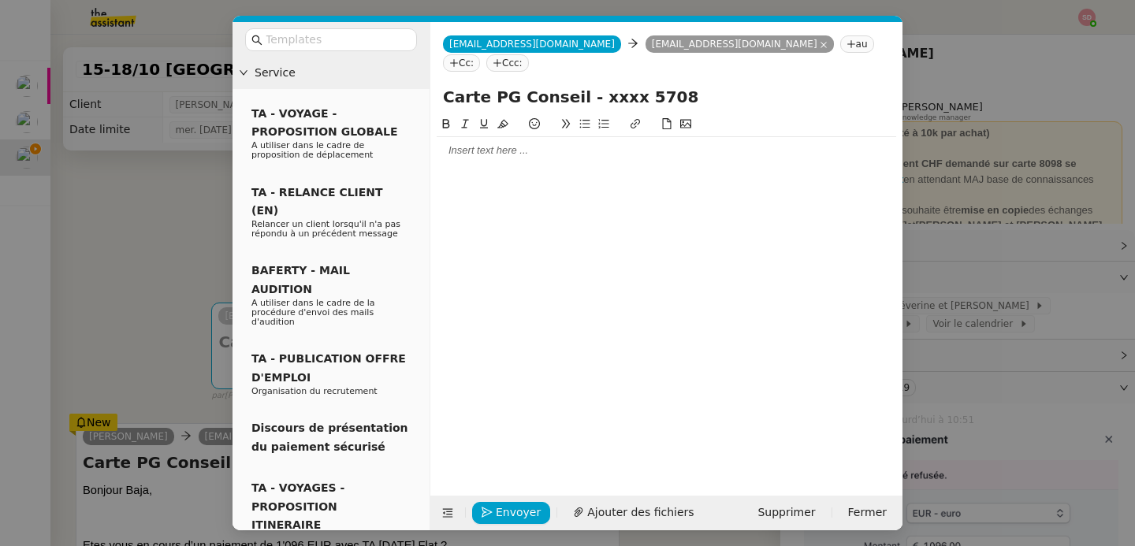
click at [511, 147] on div at bounding box center [666, 293] width 459 height 356
click at [511, 140] on div at bounding box center [666, 150] width 459 height 27
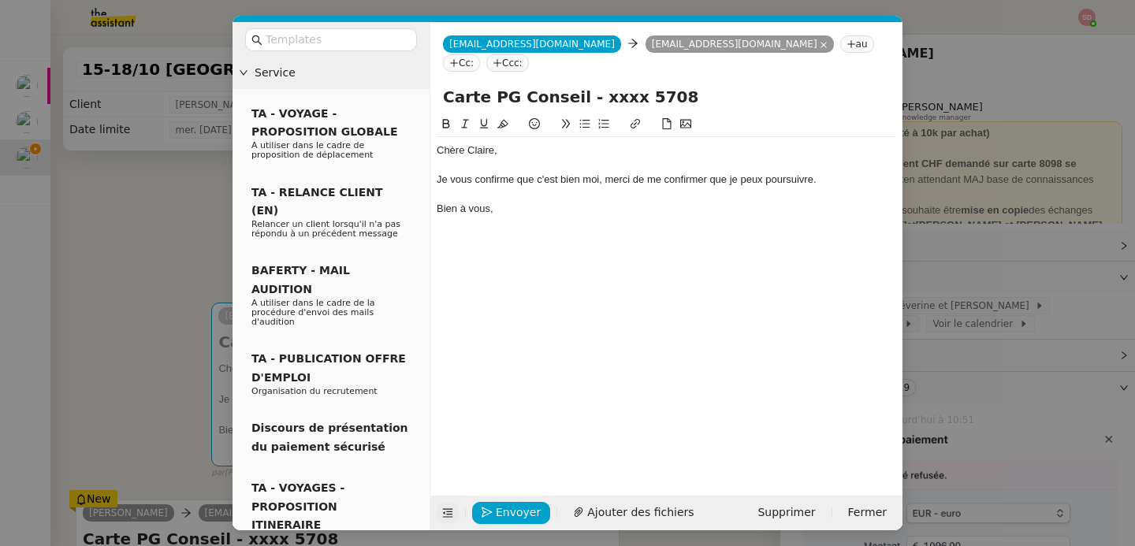
click at [444, 521] on button at bounding box center [448, 513] width 22 height 22
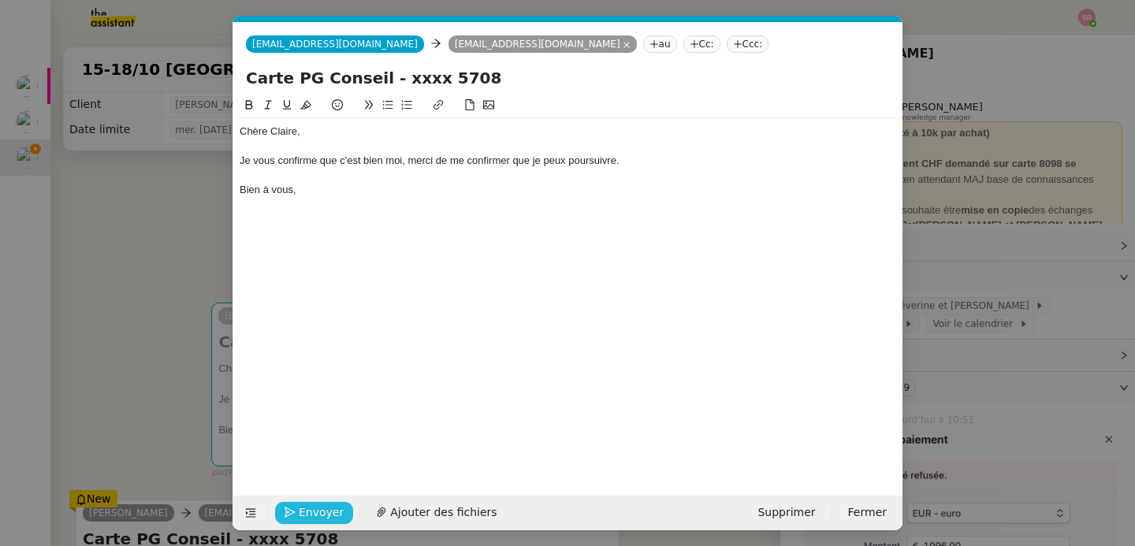
click at [314, 504] on span "Envoyer" at bounding box center [321, 513] width 45 height 18
click at [314, 504] on span "Confirmer l'envoi" at bounding box center [346, 513] width 95 height 18
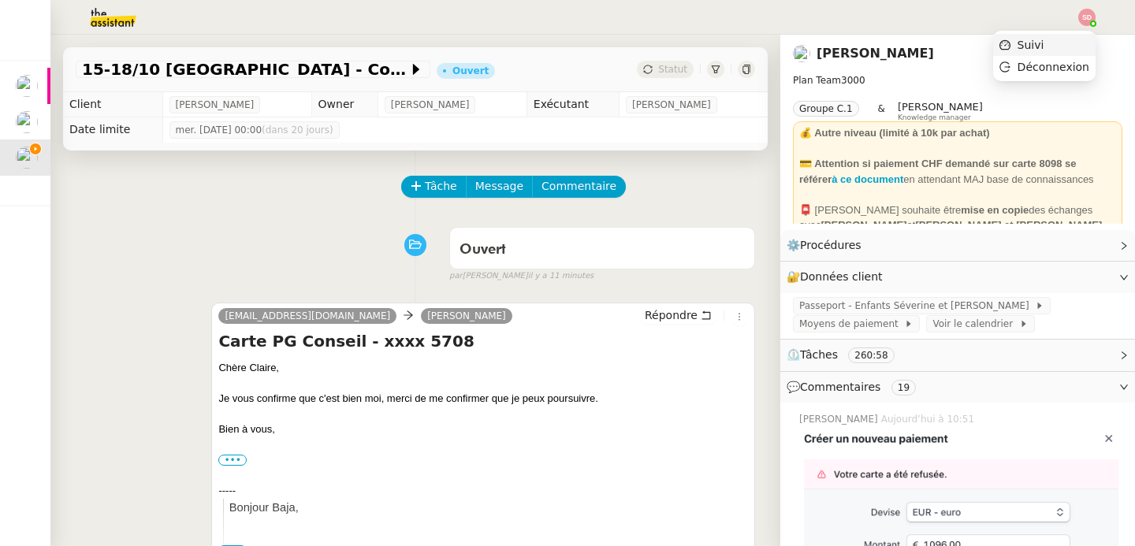
click at [1068, 45] on li "Suivi" at bounding box center [1044, 45] width 102 height 22
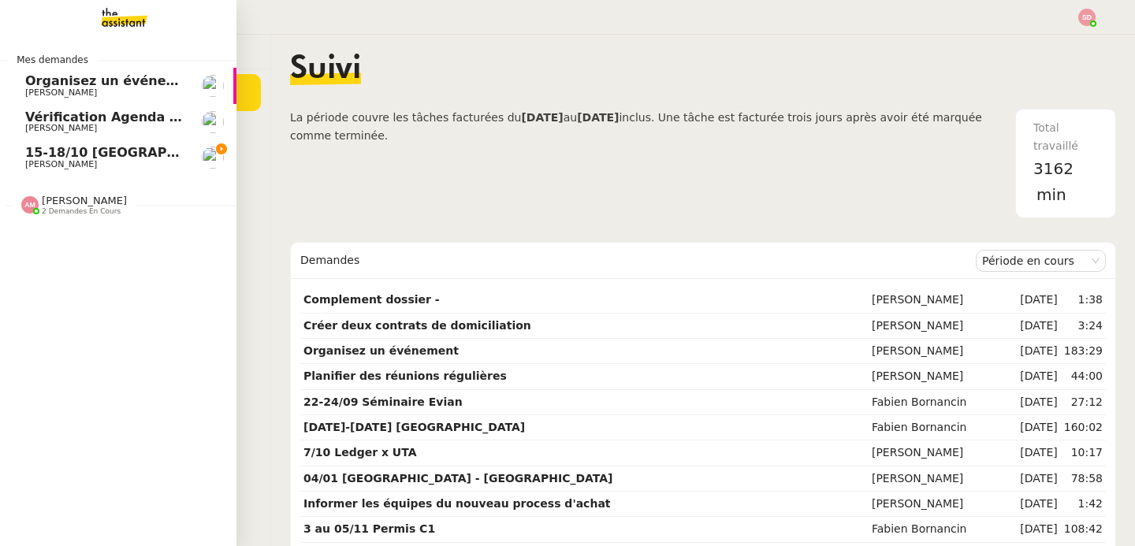
click at [30, 159] on span "[PERSON_NAME]" at bounding box center [61, 164] width 72 height 10
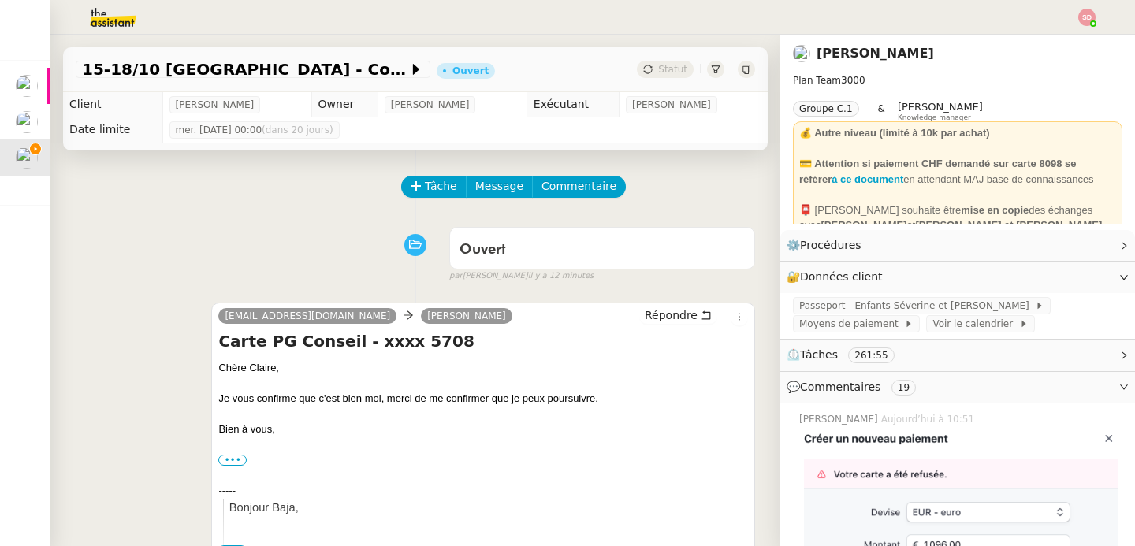
click at [273, 239] on div "Ouvert false par Frédérique A. il y a 12 minutes" at bounding box center [415, 251] width 679 height 63
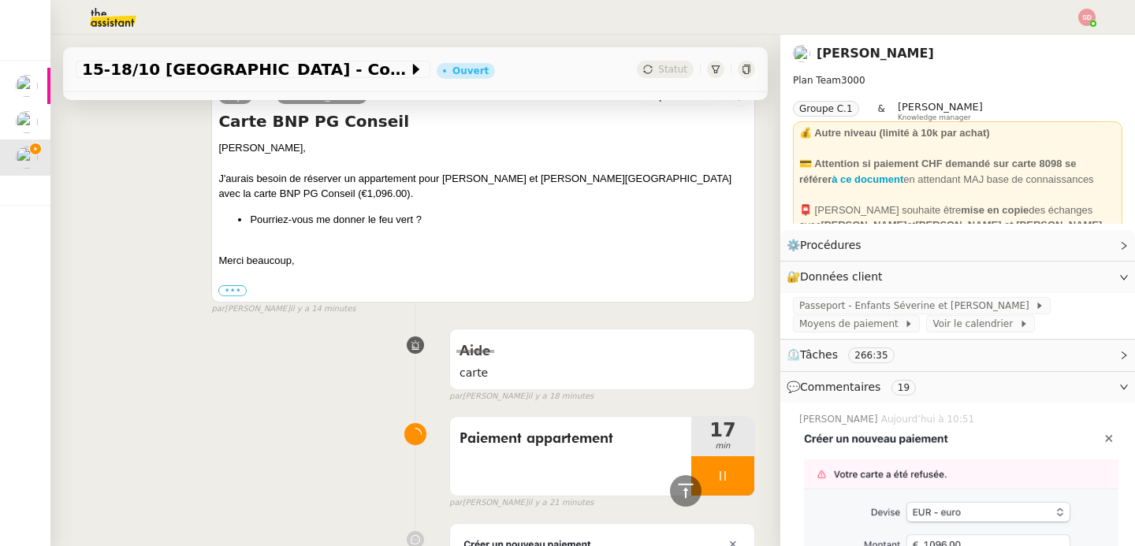
scroll to position [831, 0]
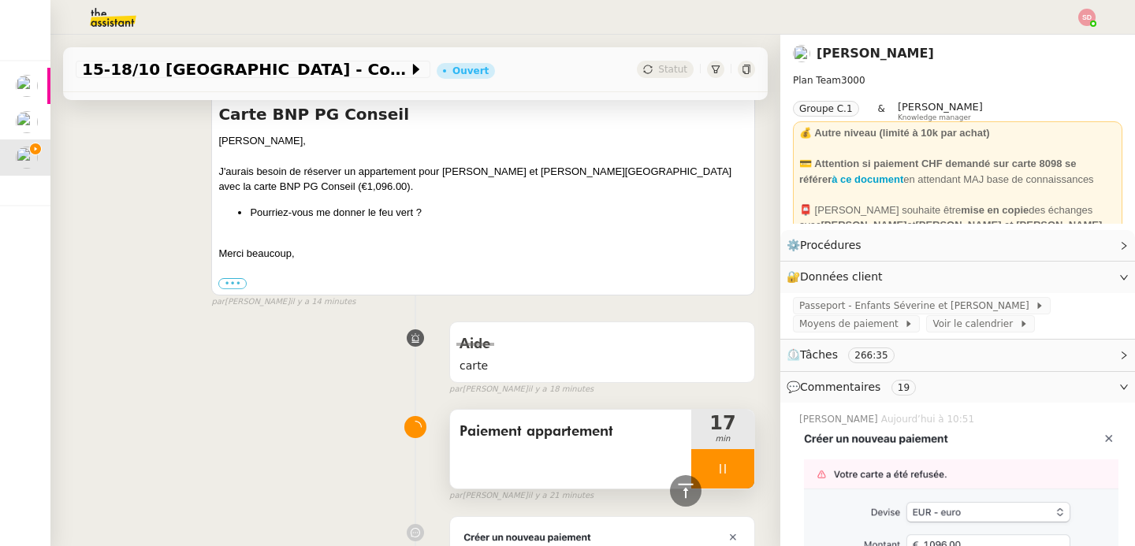
click at [728, 464] on icon at bounding box center [722, 469] width 13 height 13
click at [736, 464] on icon at bounding box center [738, 469] width 13 height 13
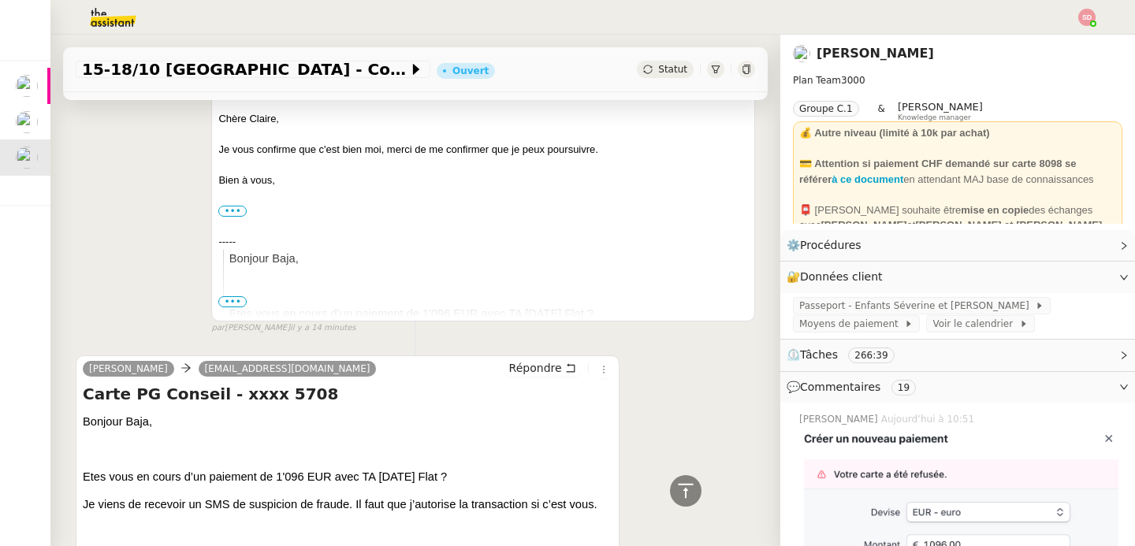
scroll to position [0, 0]
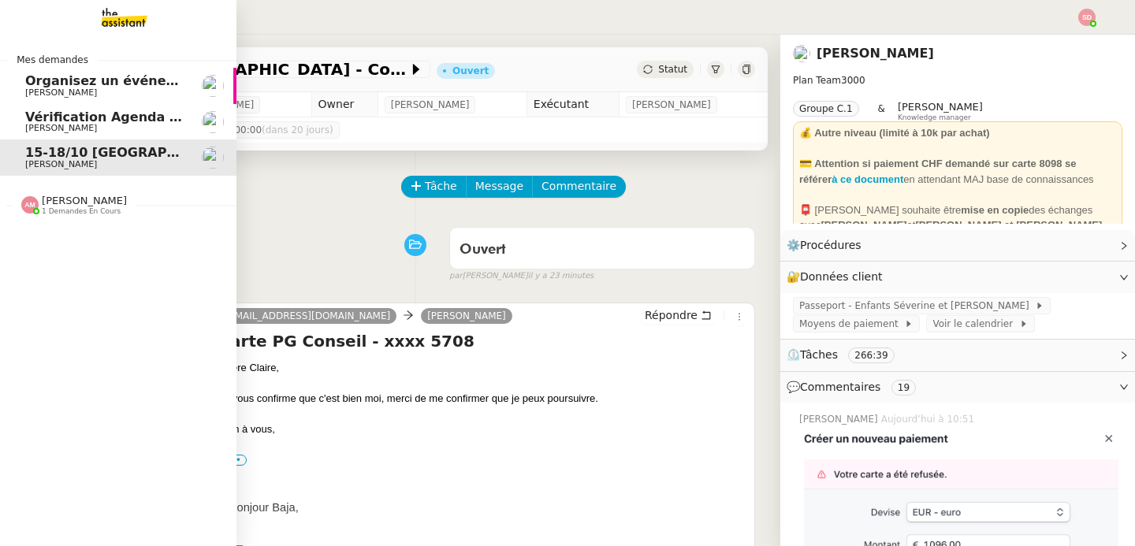
click at [25, 201] on img at bounding box center [29, 204] width 17 height 17
click at [52, 198] on span "[PERSON_NAME]" at bounding box center [84, 201] width 85 height 12
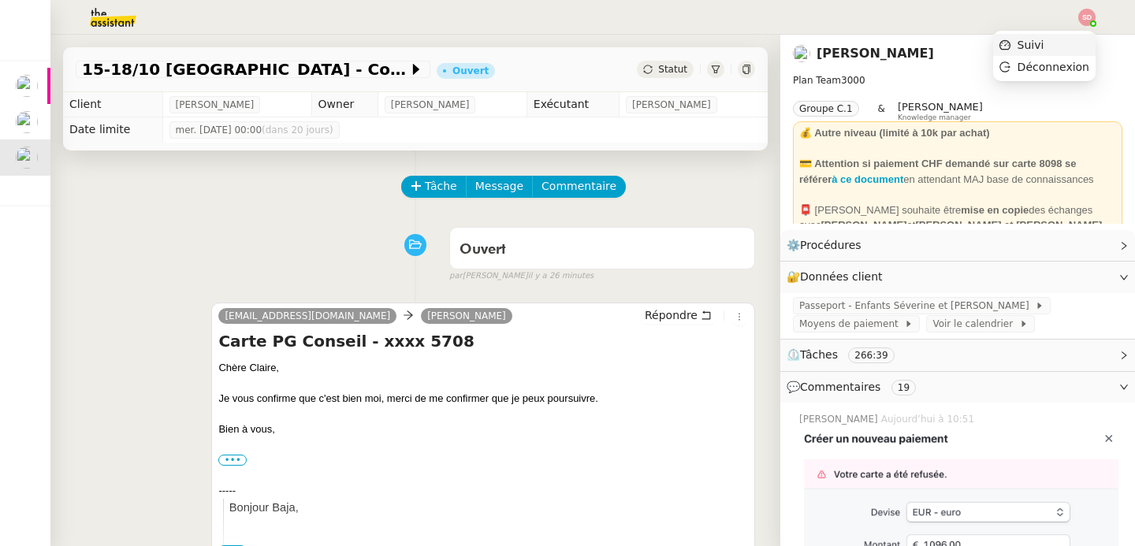
click at [1054, 45] on li "Suivi" at bounding box center [1044, 45] width 102 height 22
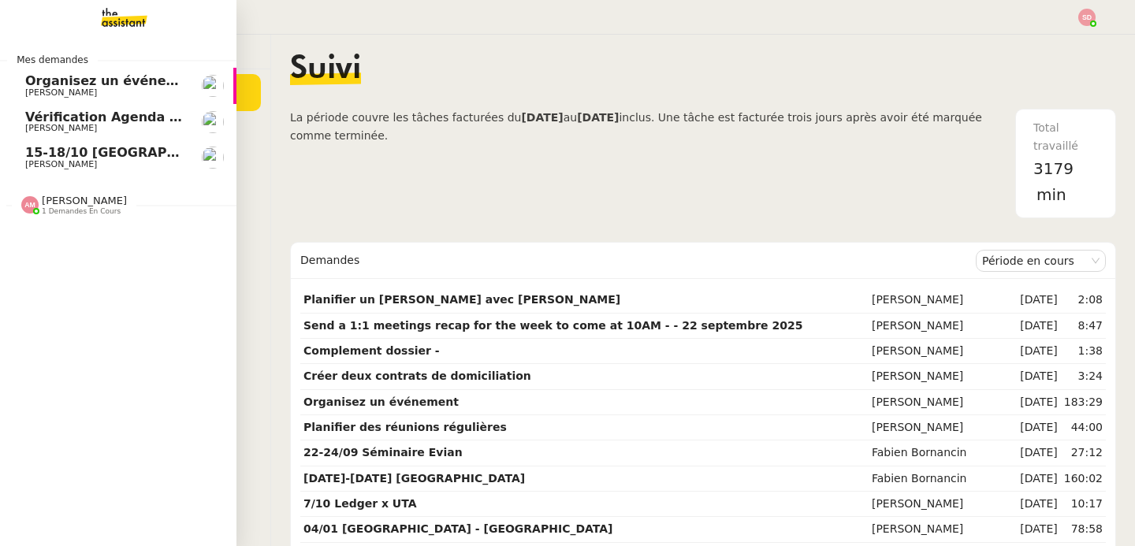
click at [55, 158] on span "15-18/10 [GEOGRAPHIC_DATA] - Conférence" at bounding box center [179, 152] width 309 height 15
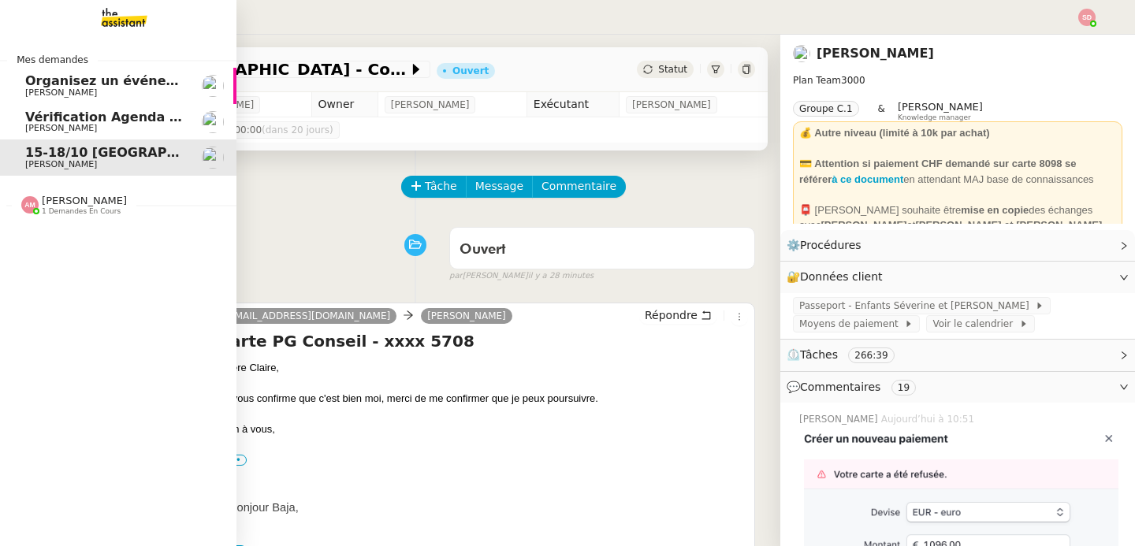
click at [42, 214] on span "1 demandes en cours" at bounding box center [81, 211] width 79 height 9
click at [54, 244] on span "[PERSON_NAME]" at bounding box center [61, 246] width 72 height 10
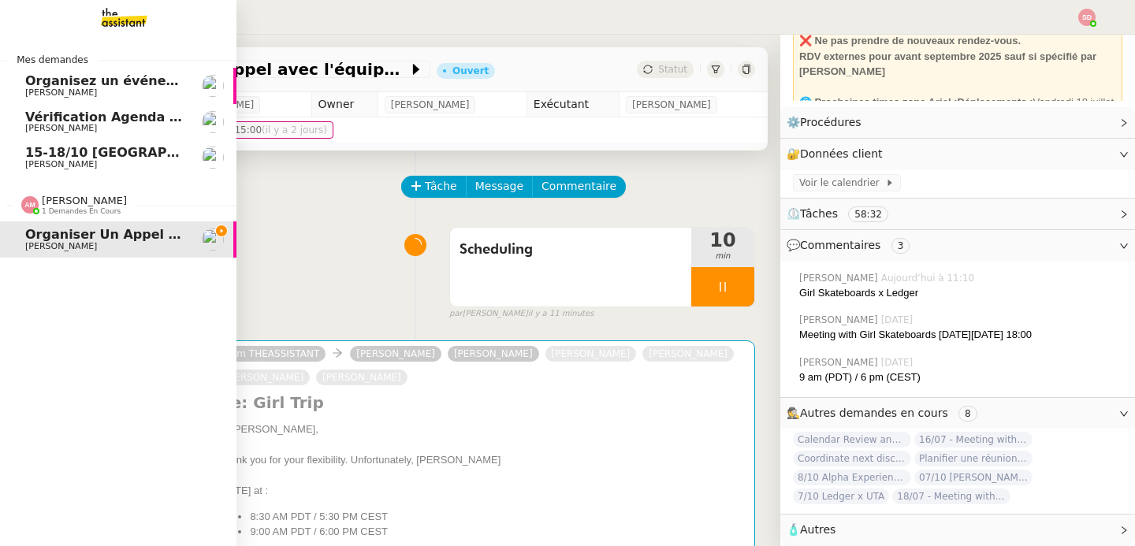
click at [26, 205] on img at bounding box center [29, 204] width 17 height 17
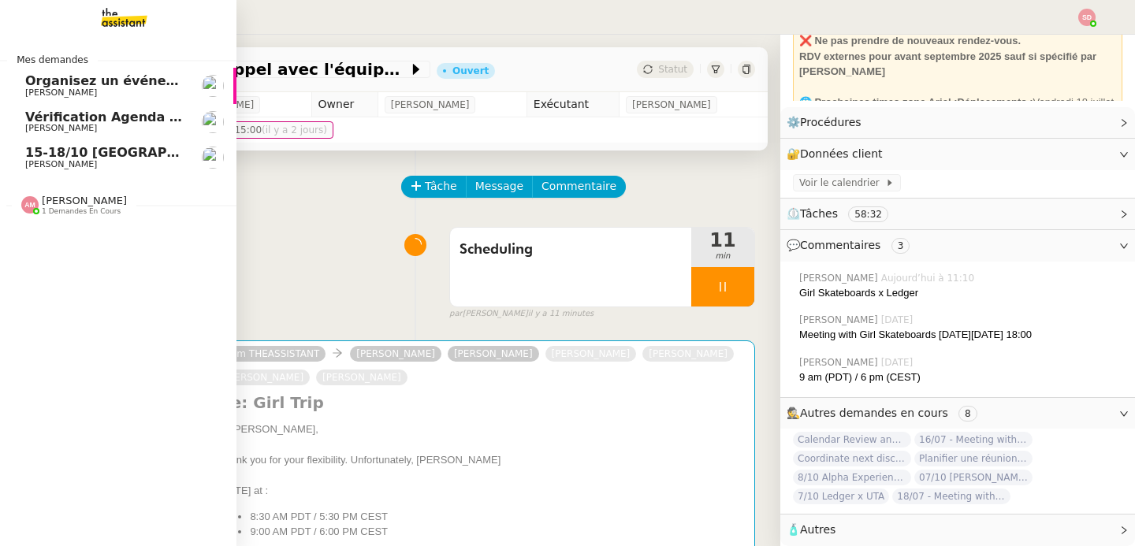
click at [98, 139] on link "15-18/10 Barcelone - Conférence Laurène Gauthier" at bounding box center [118, 157] width 236 height 36
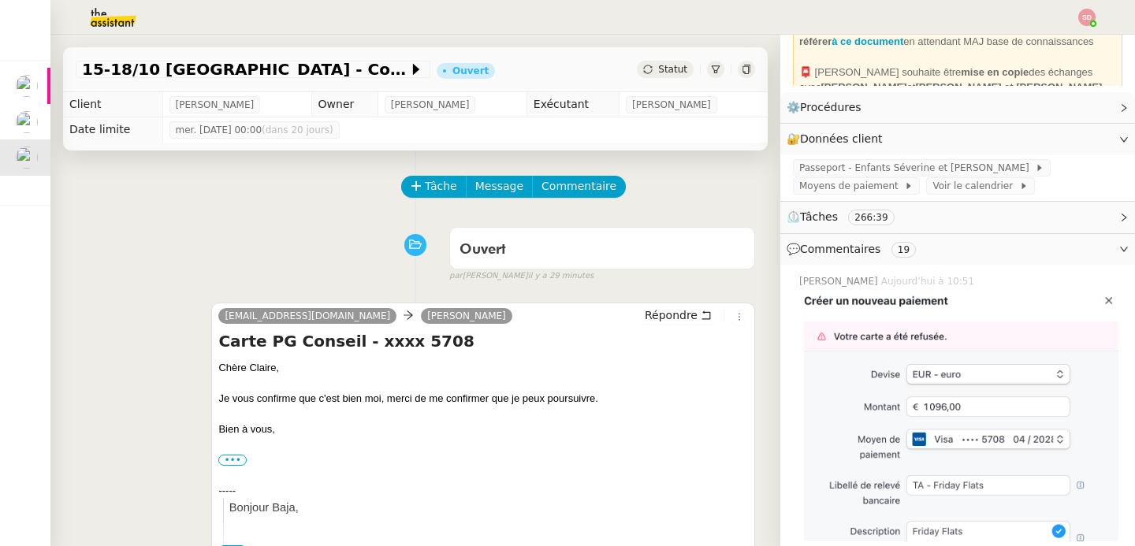
click at [292, 176] on div "Tâche Message Commentaire" at bounding box center [415, 195] width 679 height 38
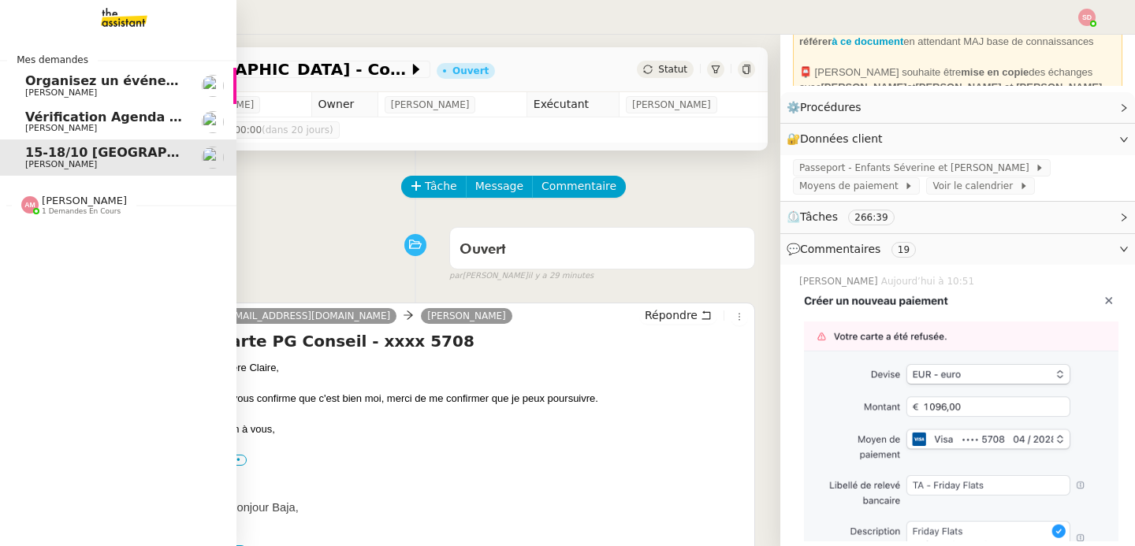
click at [43, 87] on span "Organisez un événement" at bounding box center [113, 80] width 177 height 15
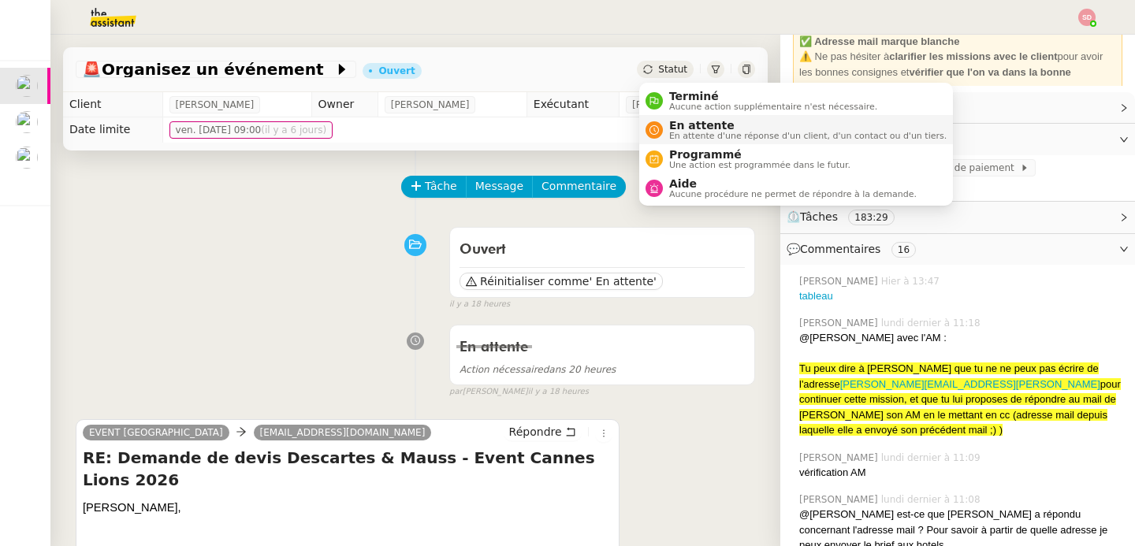
click at [678, 126] on span "En attente" at bounding box center [807, 125] width 277 height 13
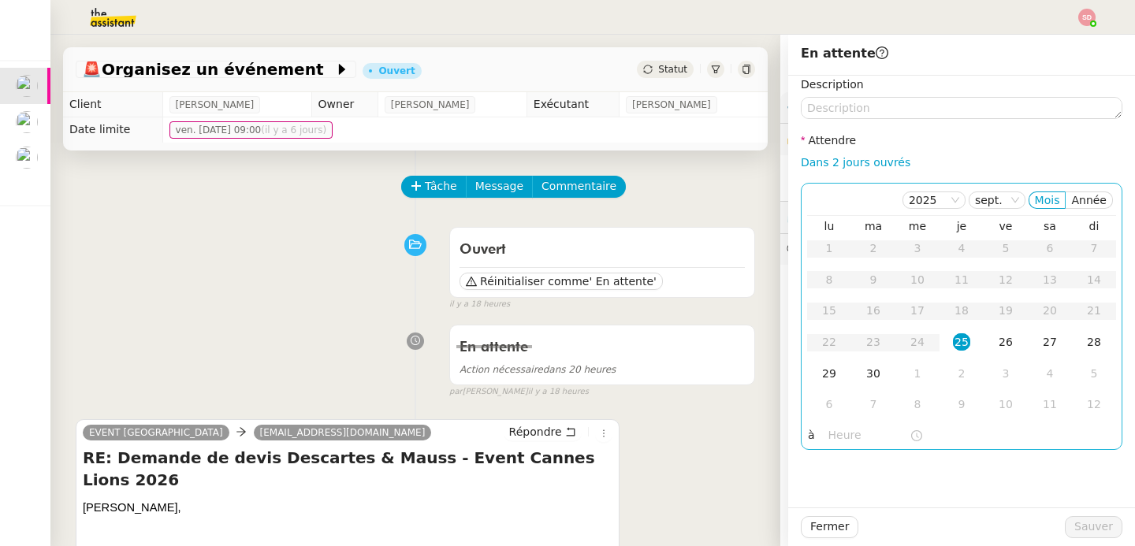
click at [848, 436] on input "text" at bounding box center [868, 435] width 81 height 18
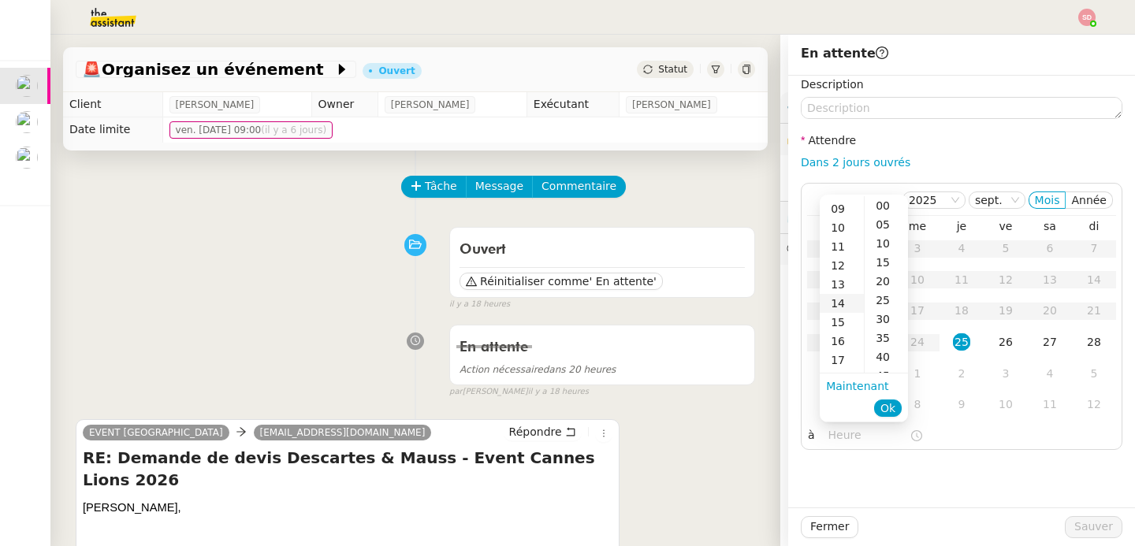
click at [838, 303] on div "14" at bounding box center [841, 303] width 44 height 19
click at [877, 316] on div "30" at bounding box center [885, 319] width 43 height 19
type input "14:30"
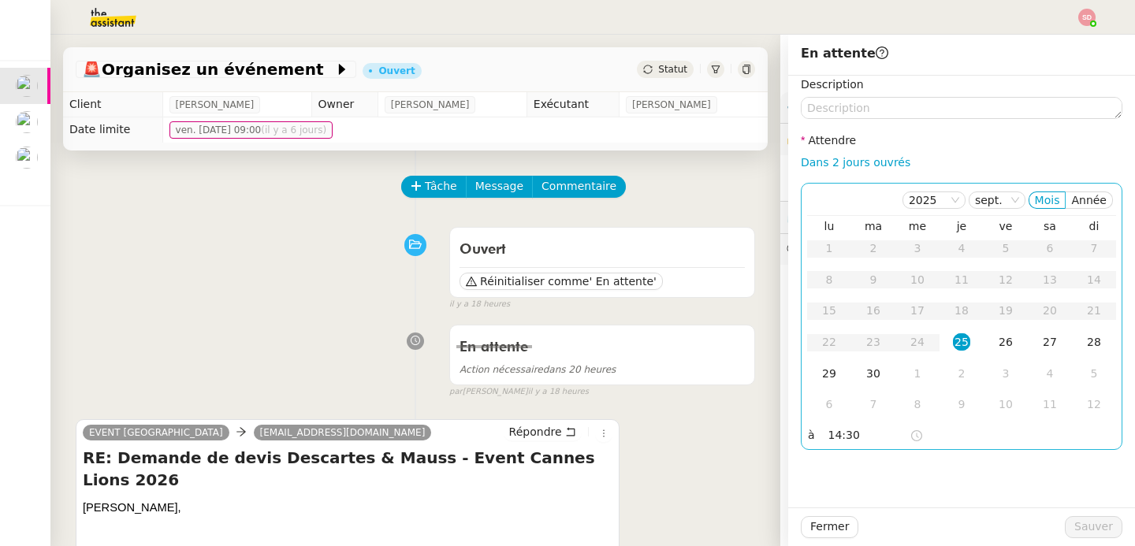
click at [961, 344] on div "25" at bounding box center [961, 341] width 17 height 17
click at [1087, 531] on span "Sauver" at bounding box center [1093, 527] width 39 height 18
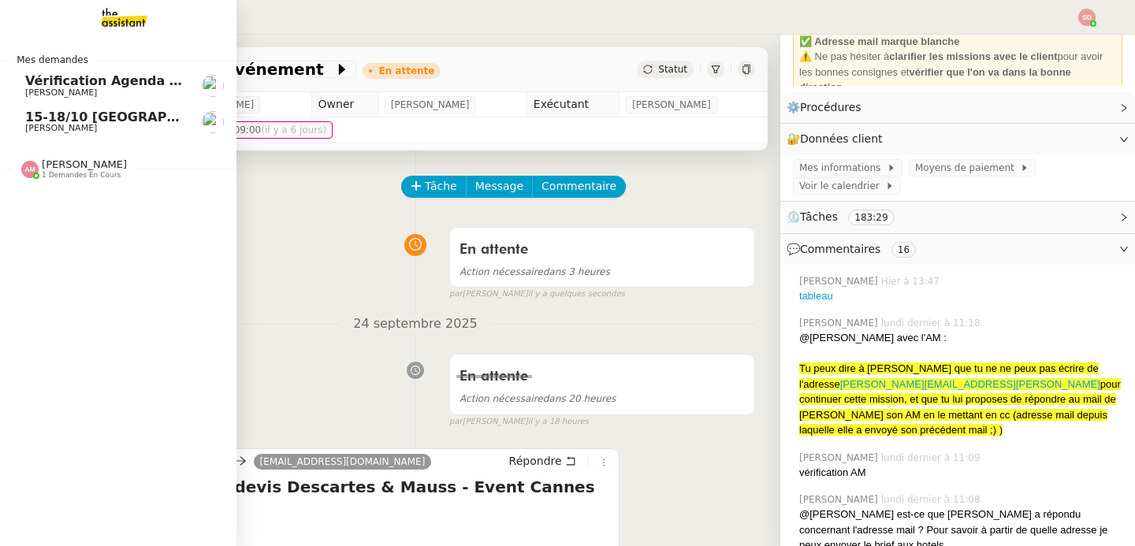
click at [74, 120] on span "15-18/10 [GEOGRAPHIC_DATA] - Conférence" at bounding box center [179, 117] width 309 height 15
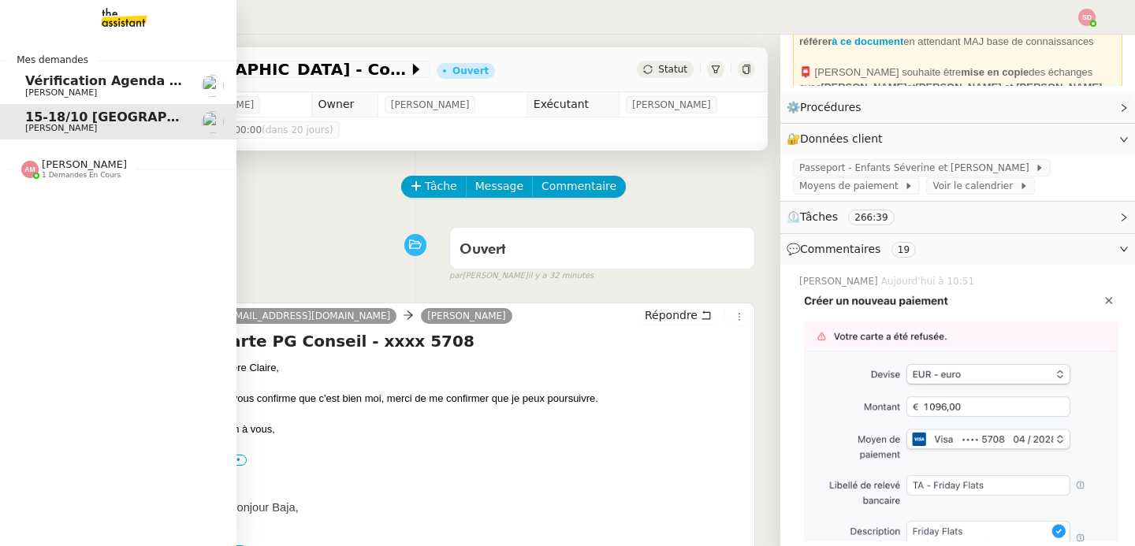
click at [89, 173] on span "1 demandes en cours" at bounding box center [81, 175] width 79 height 9
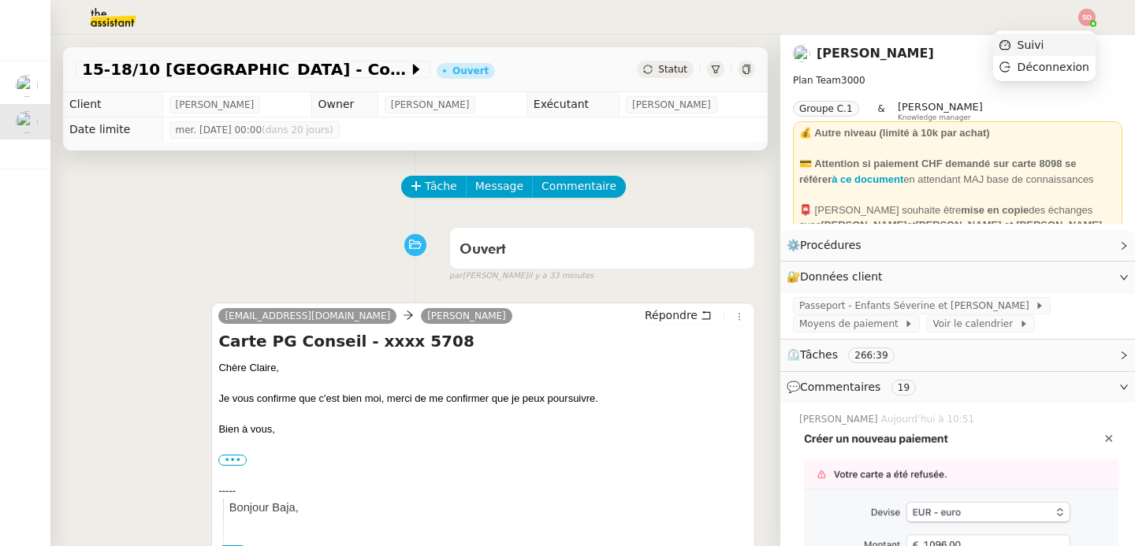
click at [1068, 43] on li "Suivi" at bounding box center [1044, 45] width 102 height 22
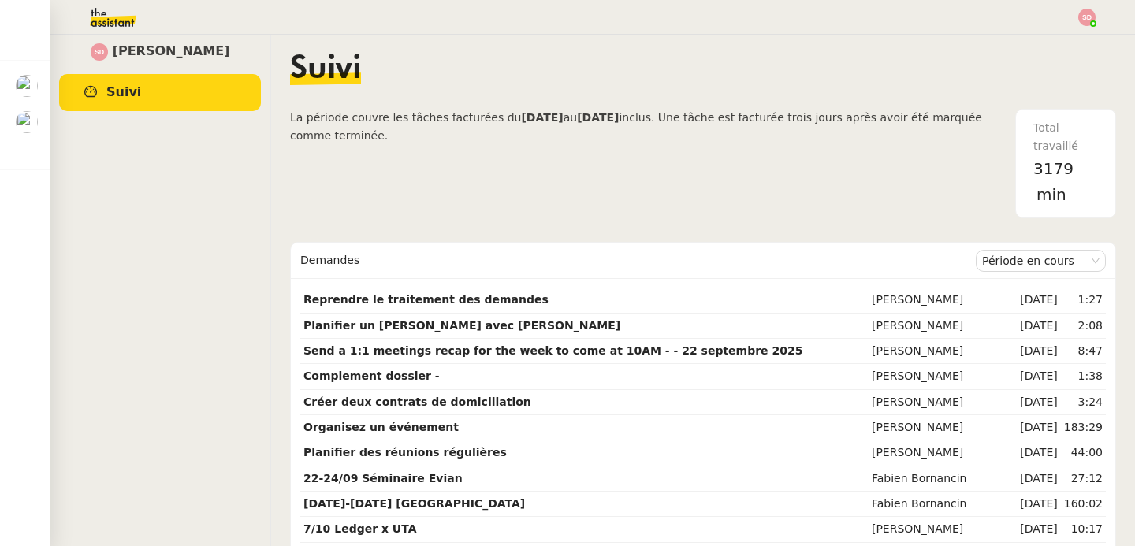
click at [336, 76] on span "Suivi" at bounding box center [325, 70] width 71 height 32
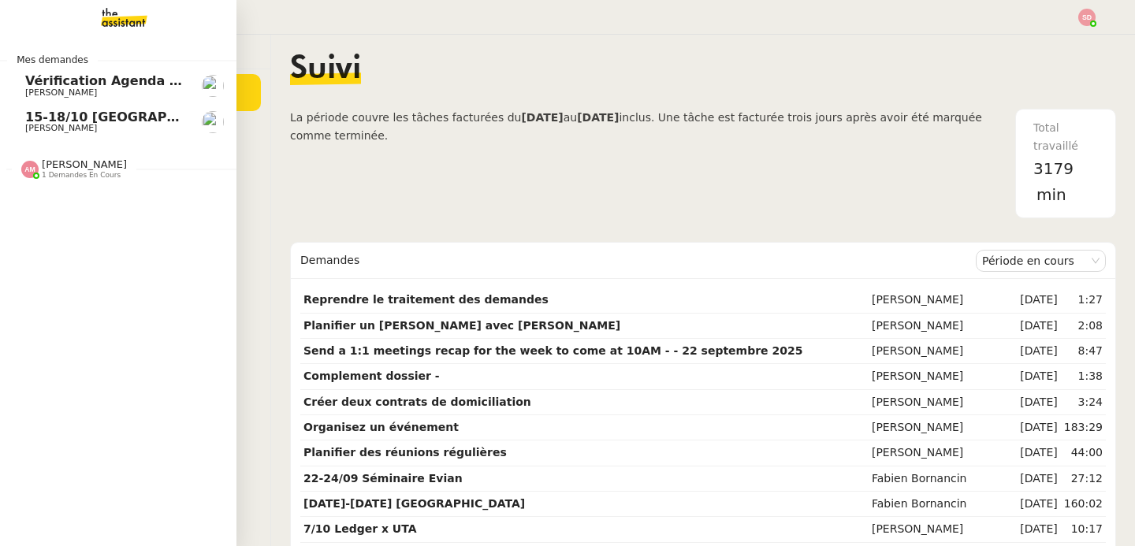
click at [80, 84] on span "Vérification Agenda + Chat + Wagram (9h et 14h)" at bounding box center [202, 80] width 354 height 15
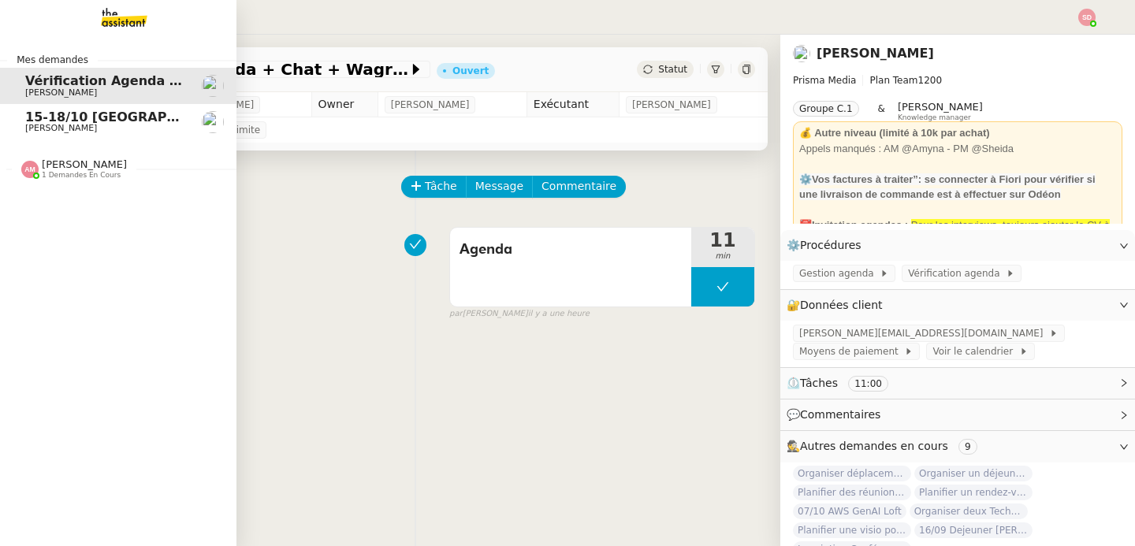
click at [48, 124] on span "[PERSON_NAME]" at bounding box center [61, 128] width 72 height 10
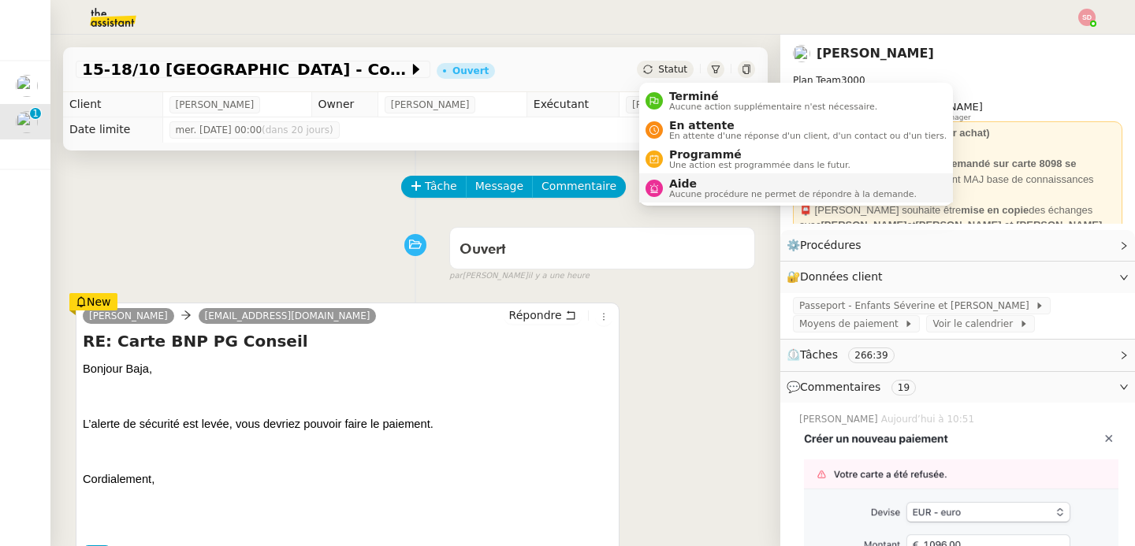
click at [808, 188] on span "Aide" at bounding box center [792, 183] width 247 height 13
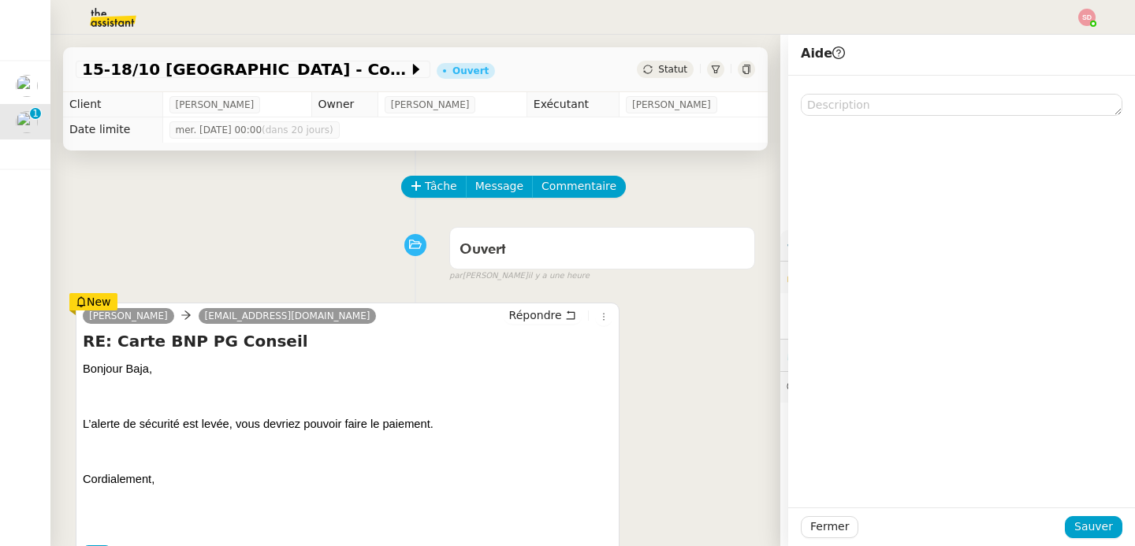
click at [875, 88] on div at bounding box center [961, 96] width 321 height 40
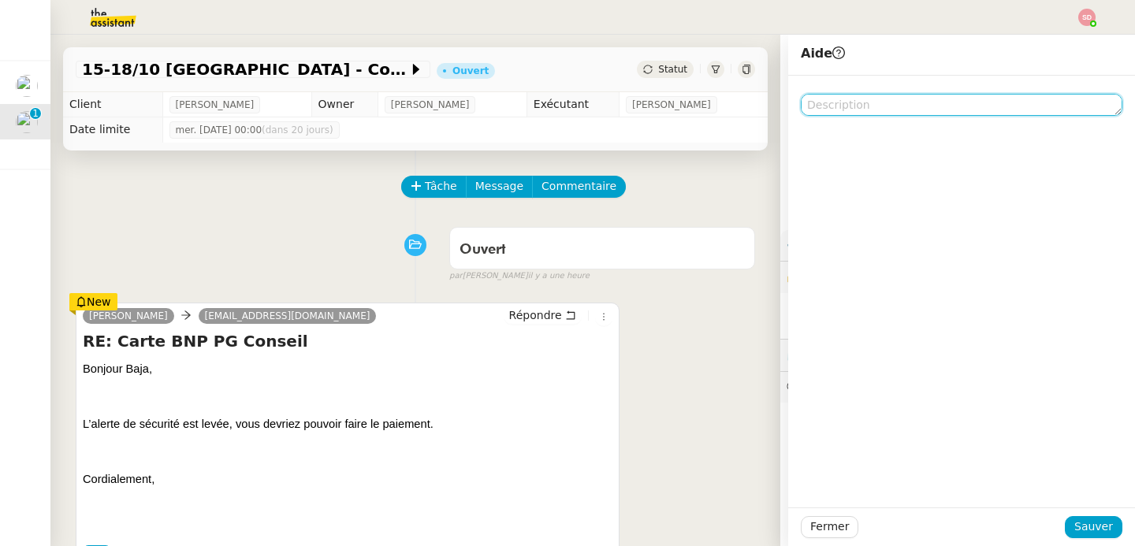
click at [879, 108] on textarea at bounding box center [961, 105] width 321 height 22
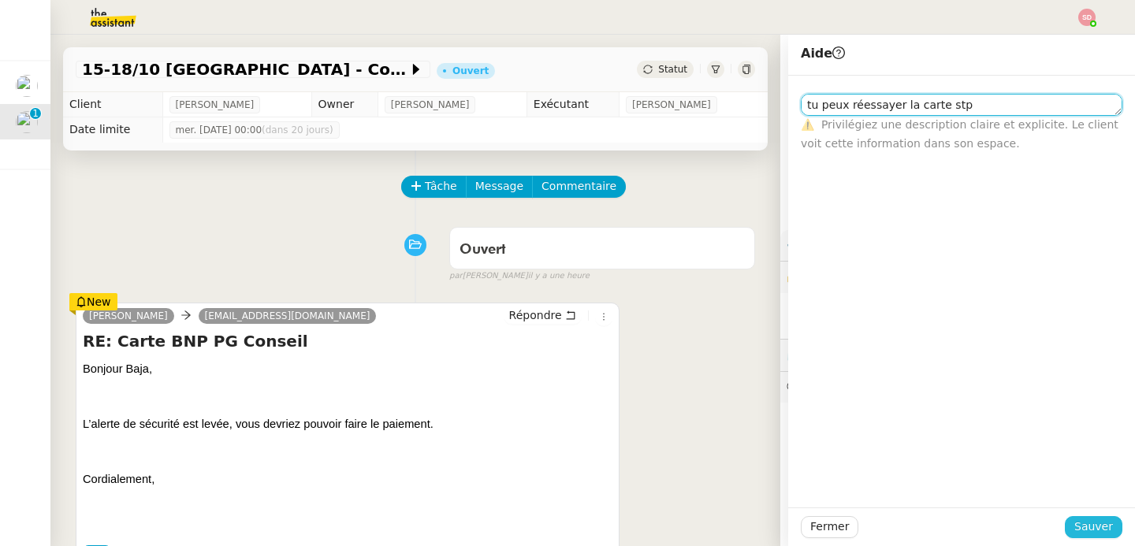
type textarea "tu peux réessayer la carte stp"
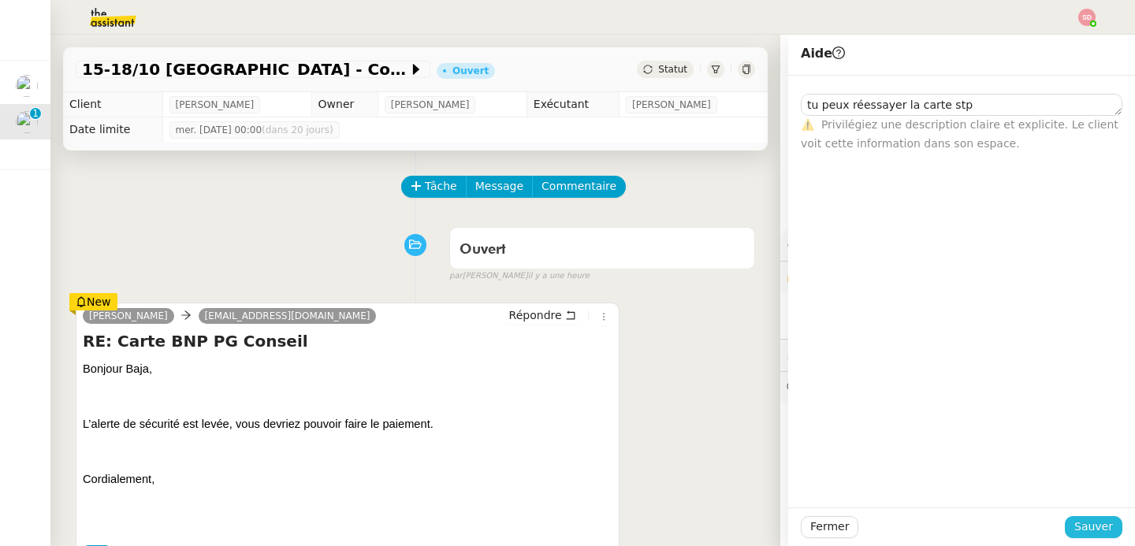
click at [1091, 530] on span "Sauver" at bounding box center [1093, 527] width 39 height 18
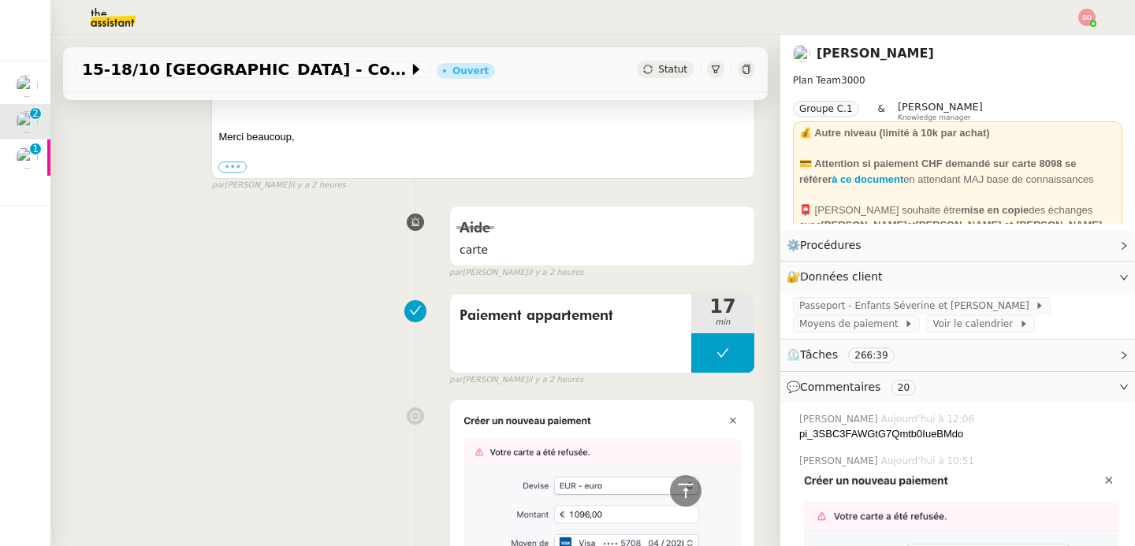
scroll to position [1463, 0]
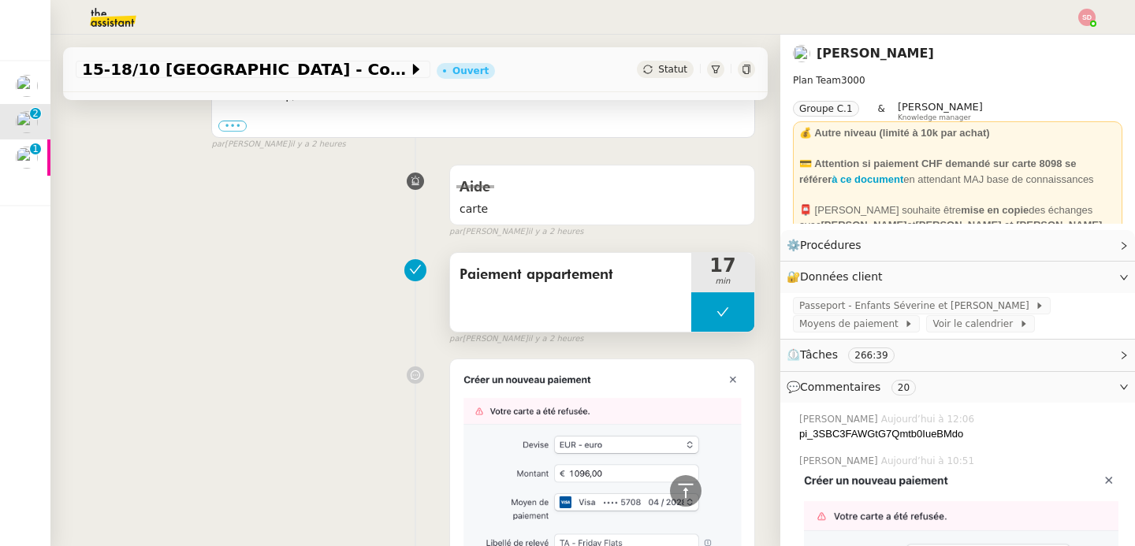
click at [711, 315] on button at bounding box center [722, 311] width 63 height 39
click at [711, 315] on icon at bounding box center [707, 312] width 13 height 13
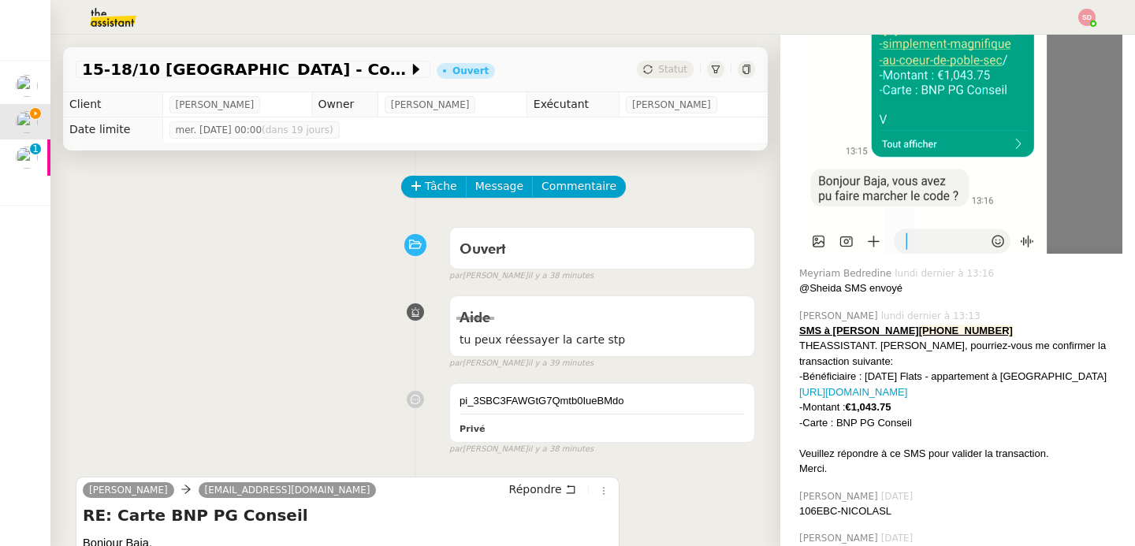
scroll to position [2091, 0]
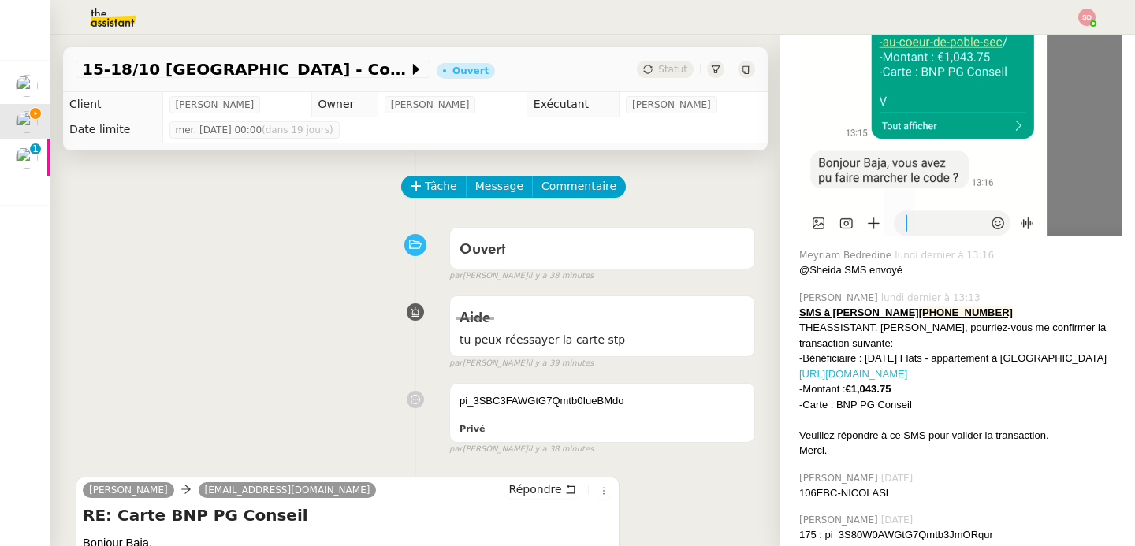
click at [907, 380] on link "https://fridaysflats.com/fr/propri%C3%A9t%C3%A9/joyau-cach%C3%A9-tout-simplemen…" at bounding box center [853, 374] width 108 height 12
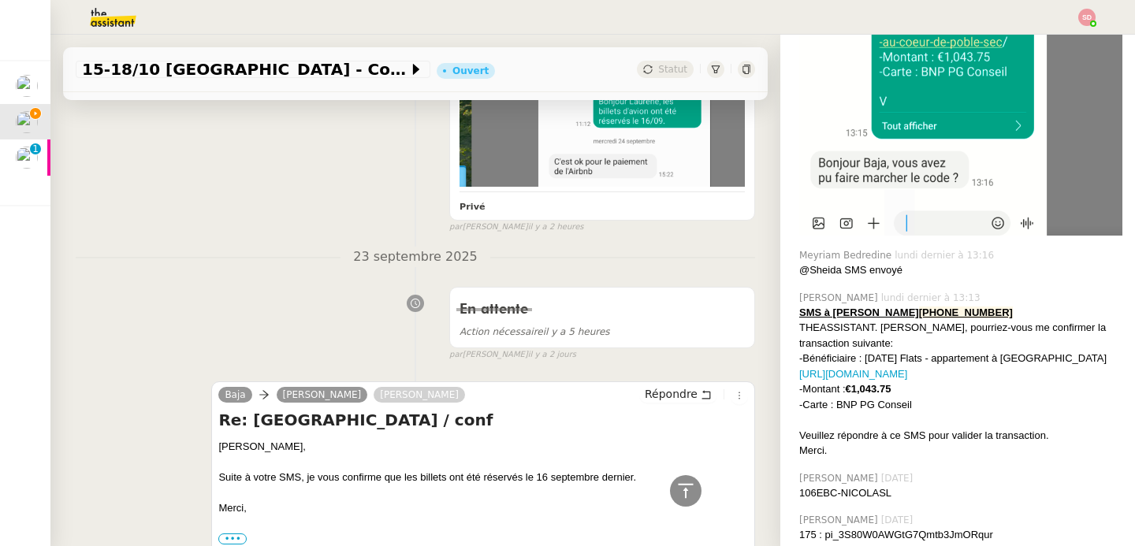
scroll to position [2142, 0]
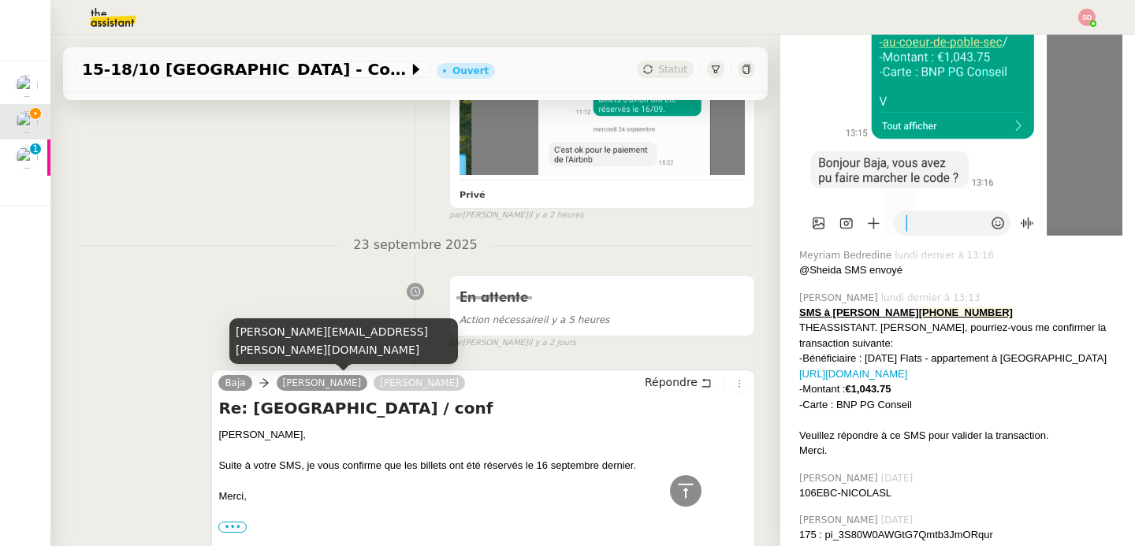
click at [301, 351] on div "laurene.gauthier.lgci@gmail.com" at bounding box center [343, 341] width 229 height 46
copy div "laurene.gauthier.lgci@gmail.com"
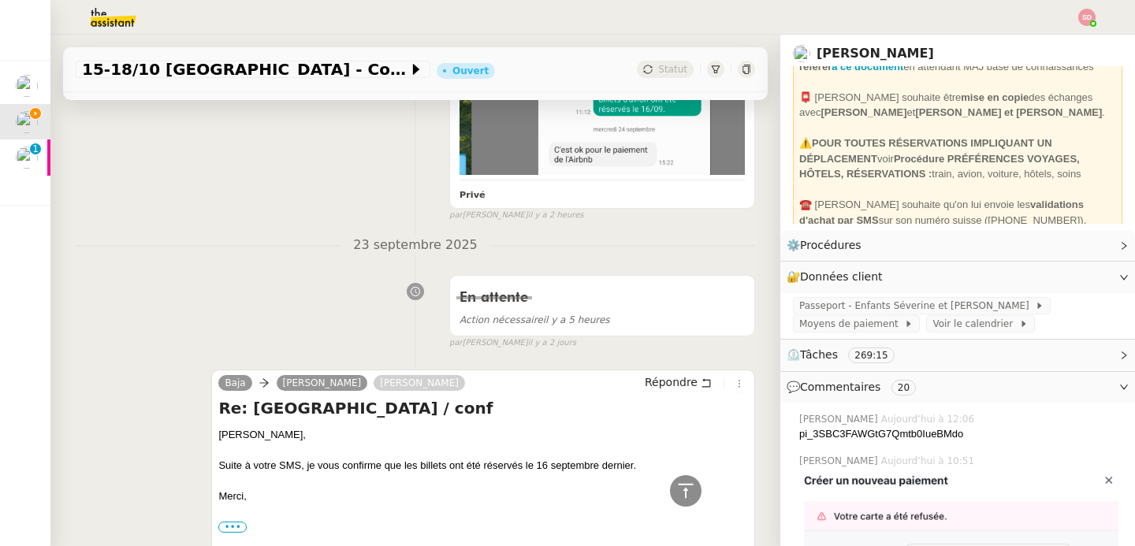
scroll to position [159, 0]
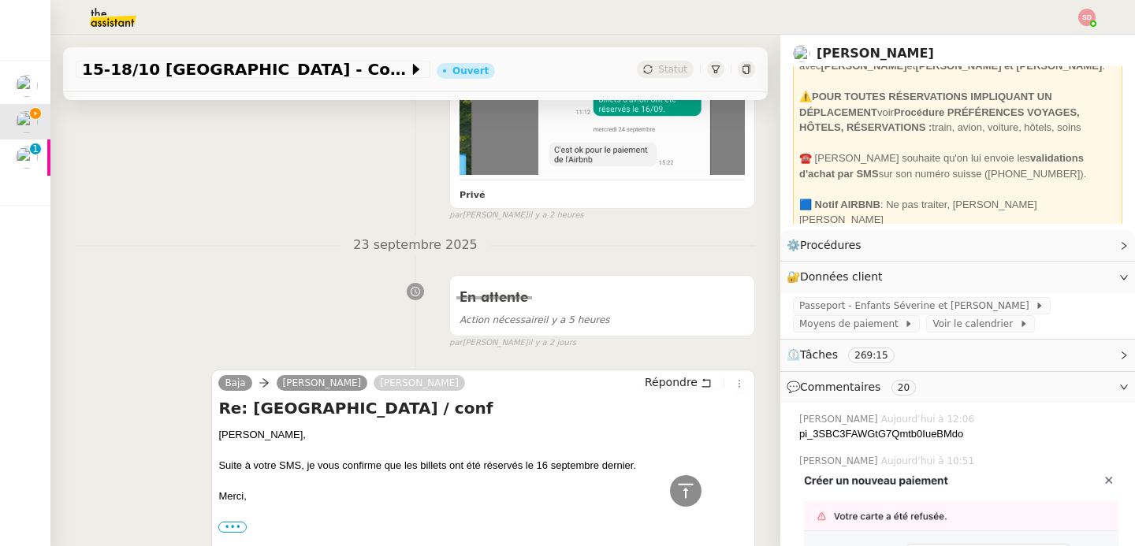
drag, startPoint x: 1009, startPoint y: 177, endPoint x: 1070, endPoint y: 174, distance: 60.7
click at [1070, 174] on div "☎️ Laurène Gauthier souhaite qu'on lui envoie les validations d'achat par SMS s…" at bounding box center [957, 166] width 317 height 31
copy div "79 827 72 17"
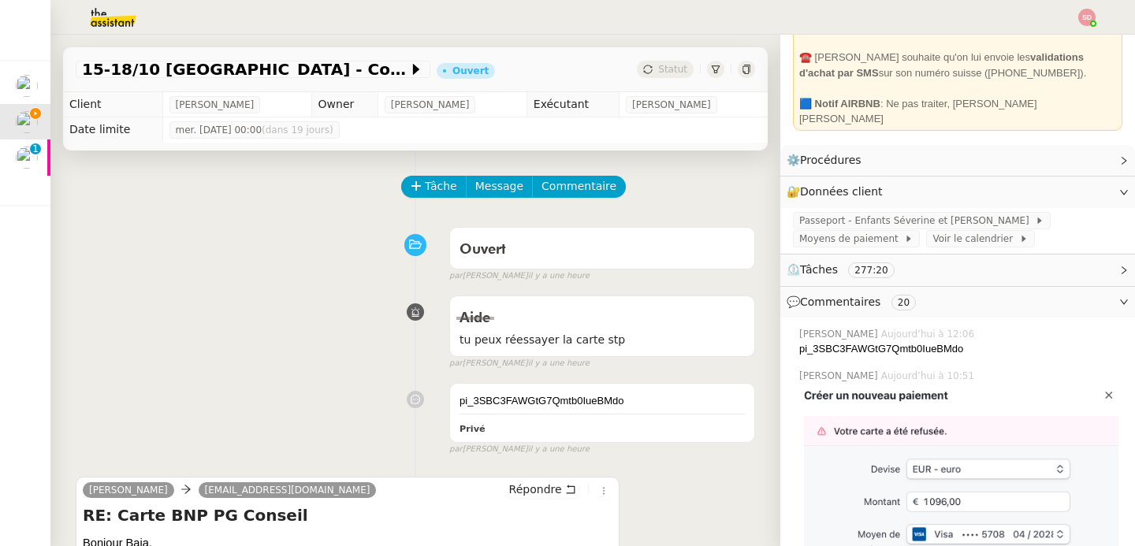
scroll to position [0, 0]
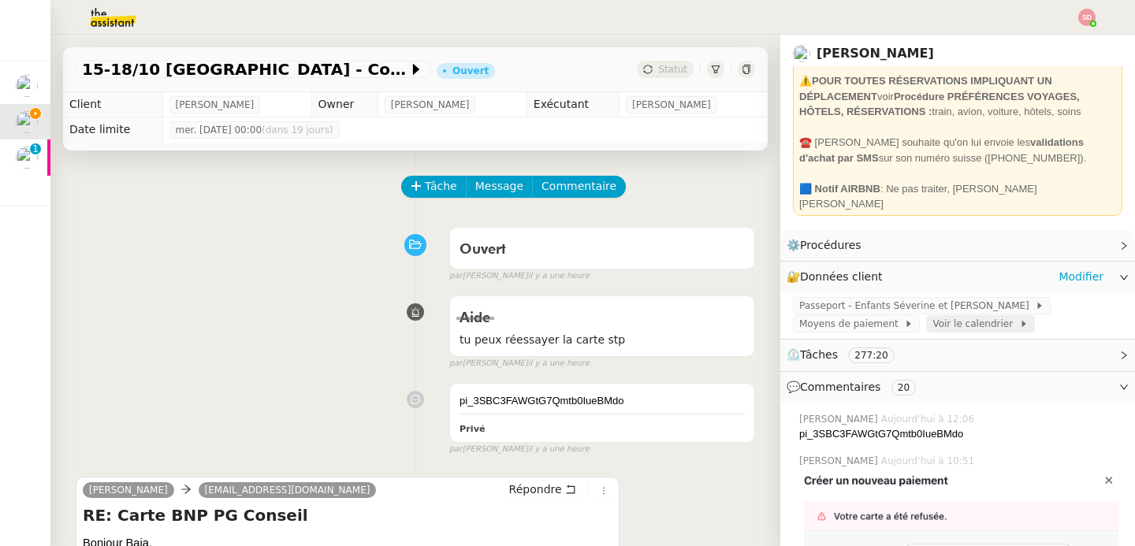
click at [940, 320] on span "Voir le calendrier" at bounding box center [975, 324] width 86 height 16
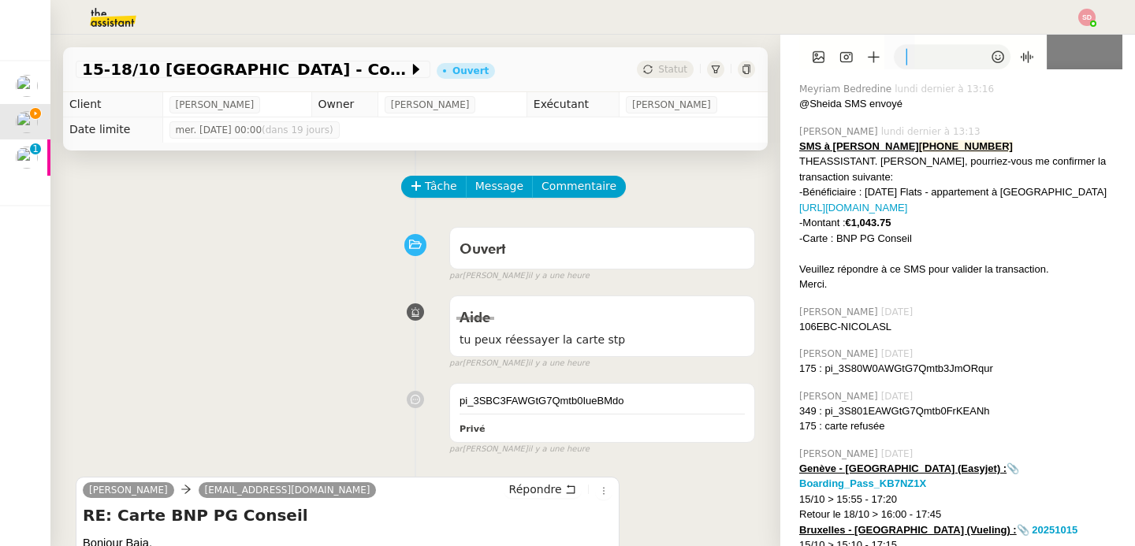
scroll to position [2406, 0]
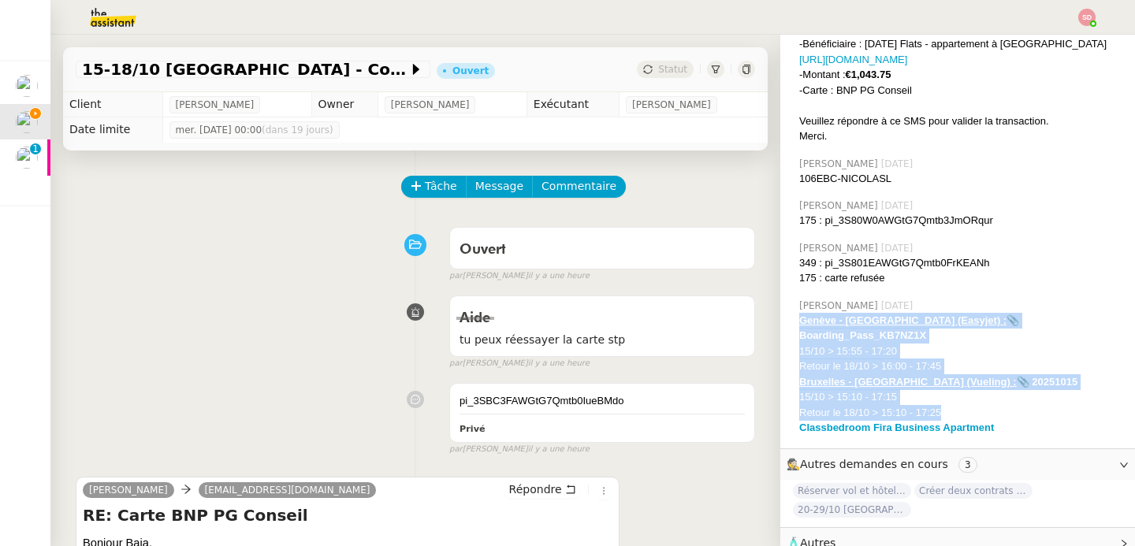
drag, startPoint x: 789, startPoint y: 314, endPoint x: 950, endPoint y: 387, distance: 176.7
click at [950, 387] on div "Genève - Barcelone (Easyjet) : 📎 Boarding_Pass_KB7NZ1X 15/10 > 15:55 - 17:20 Re…" at bounding box center [960, 374] width 323 height 123
copy div "Genève - Barcelone (Easyjet) : 📎 Boarding_Pass_KB7NZ1X 15/10 > 15:55 - 17:20 Re…"
click at [582, 180] on span "Commentaire" at bounding box center [578, 186] width 75 height 18
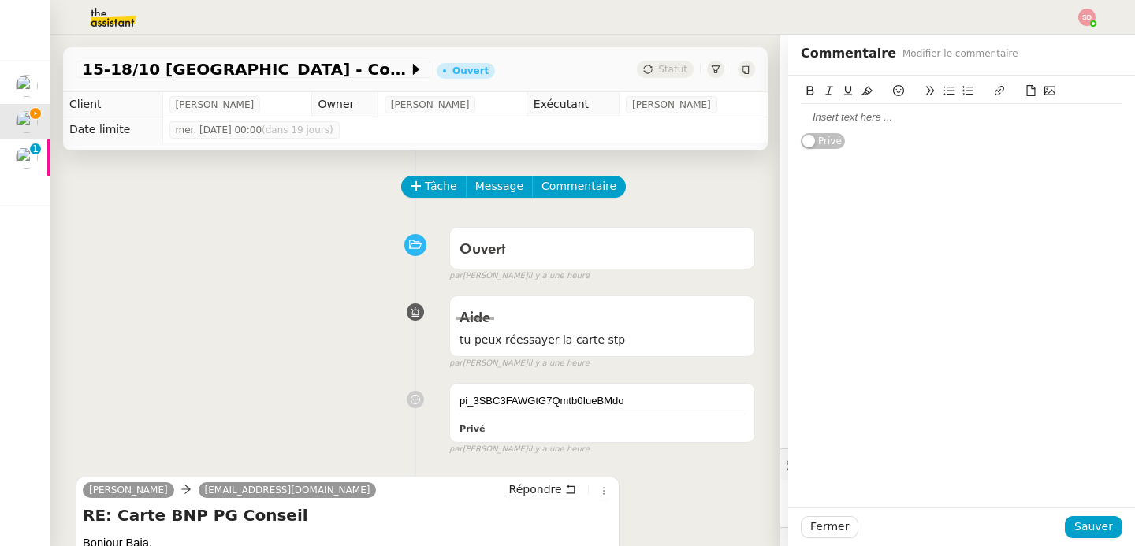
click at [904, 120] on div at bounding box center [961, 117] width 321 height 14
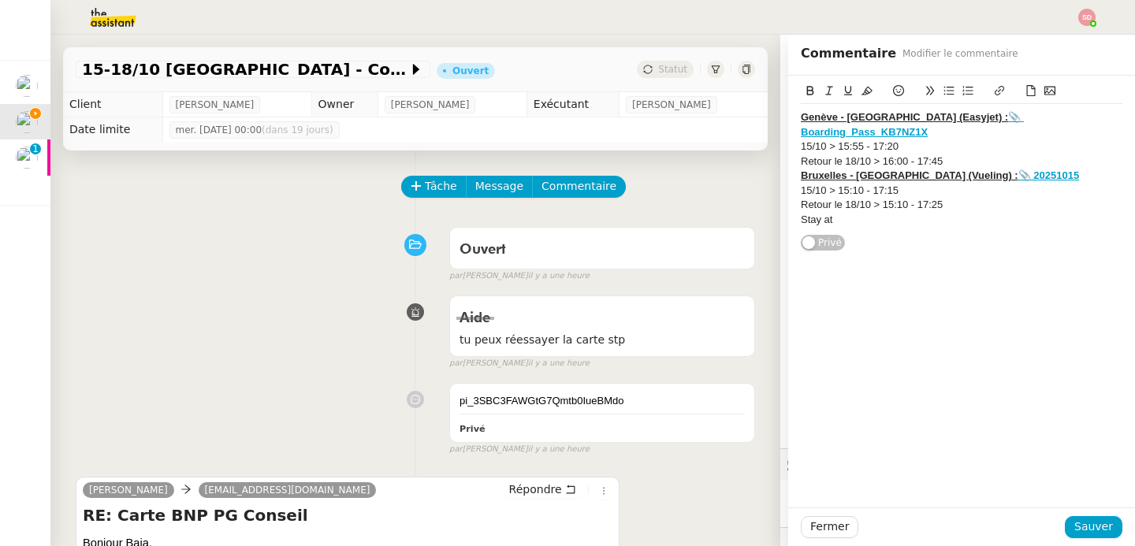
click at [1027, 89] on icon at bounding box center [1031, 90] width 9 height 11
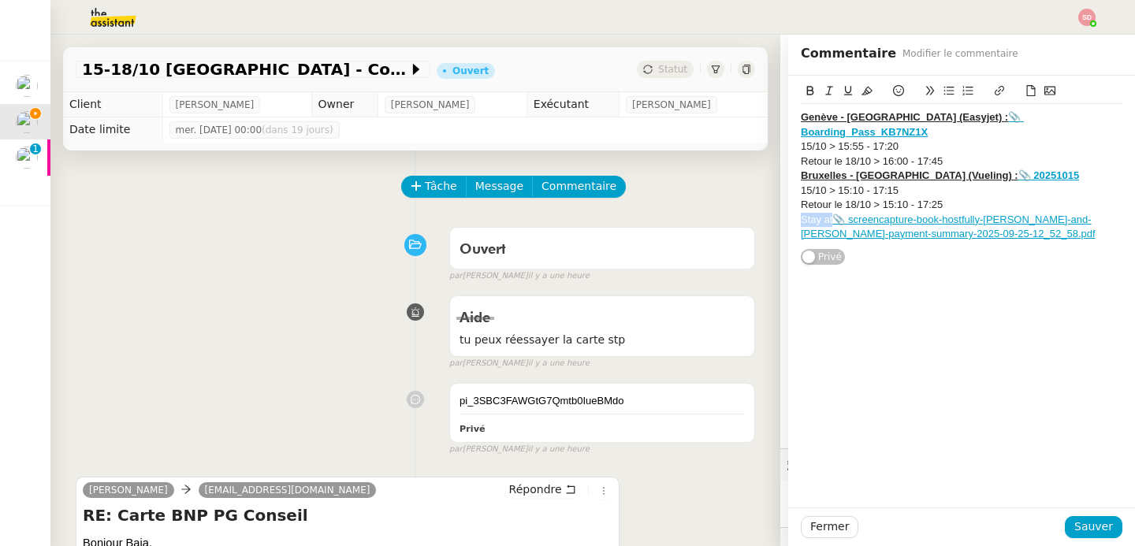
drag, startPoint x: 821, startPoint y: 204, endPoint x: 785, endPoint y: 206, distance: 36.3
click at [788, 206] on div "screencapture-book-hostfully-andrei-and-alina-payment-summary-2025-09-25-12_52_…" at bounding box center [961, 171] width 347 height 191
click at [805, 95] on icon at bounding box center [810, 90] width 11 height 11
click at [842, 91] on icon at bounding box center [847, 90] width 11 height 11
click at [893, 86] on icon at bounding box center [898, 90] width 11 height 11
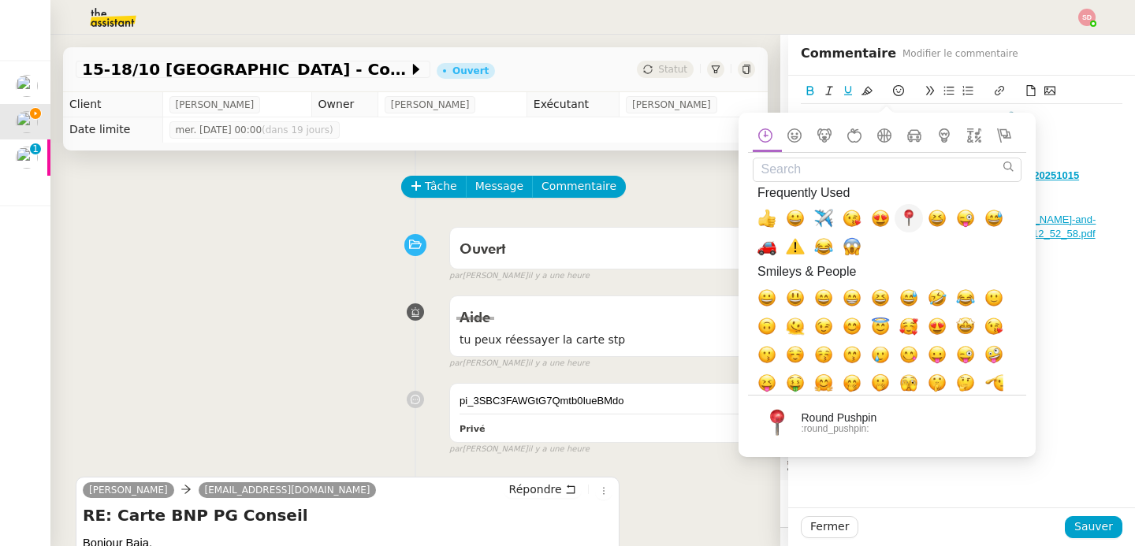
click at [910, 214] on span "📍, round_pushpin" at bounding box center [908, 218] width 19 height 19
click at [1082, 231] on div "Genève - Barcelone (Easyjet) : 📎 Boarding_Pass_KB7NZ1X 15/10 > 15:55 - 17:20 Re…" at bounding box center [961, 175] width 321 height 143
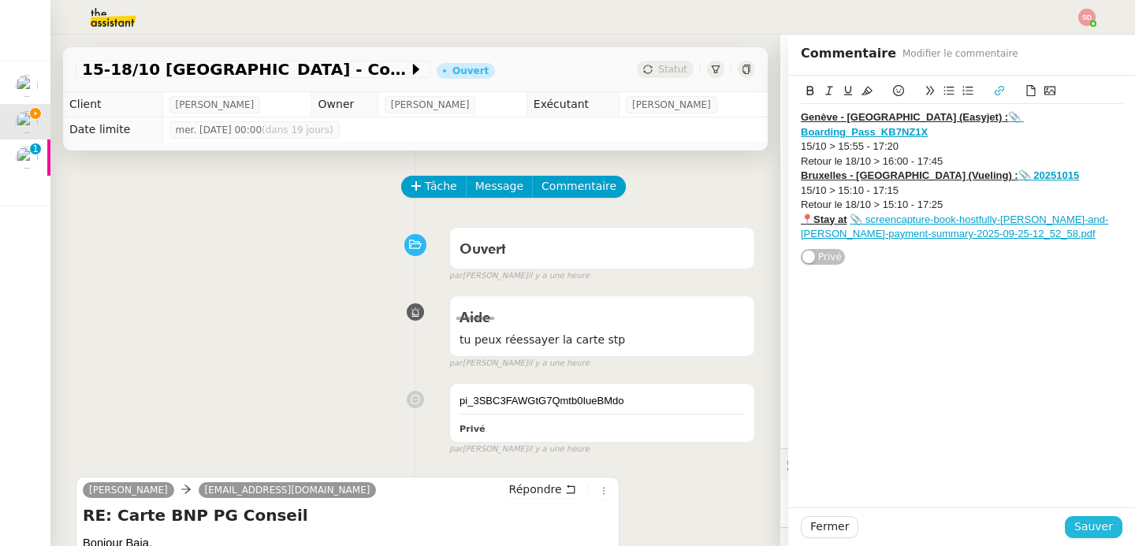
click at [1091, 526] on span "Sauver" at bounding box center [1093, 527] width 39 height 18
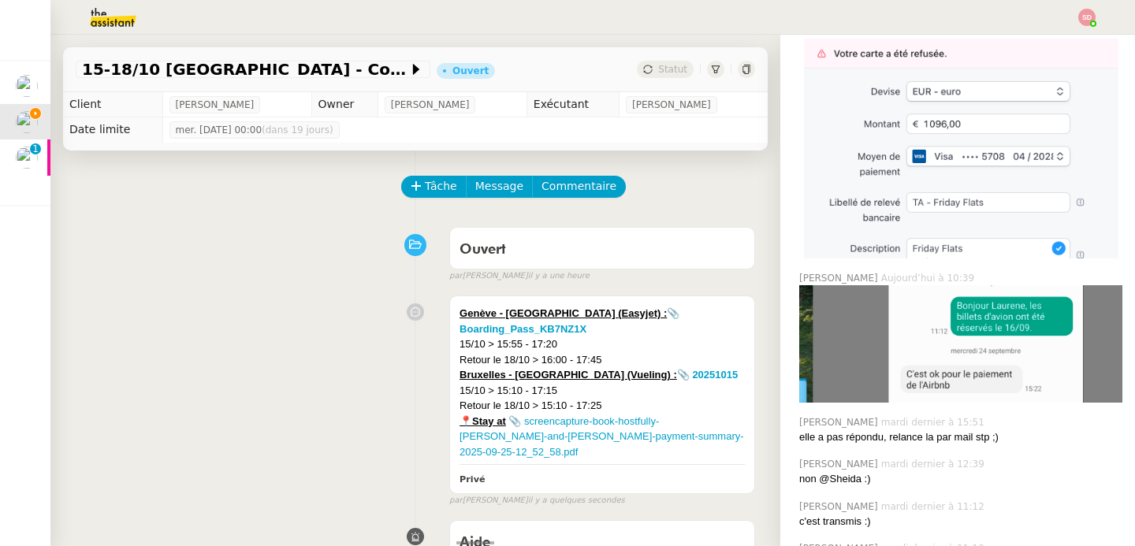
scroll to position [548, 0]
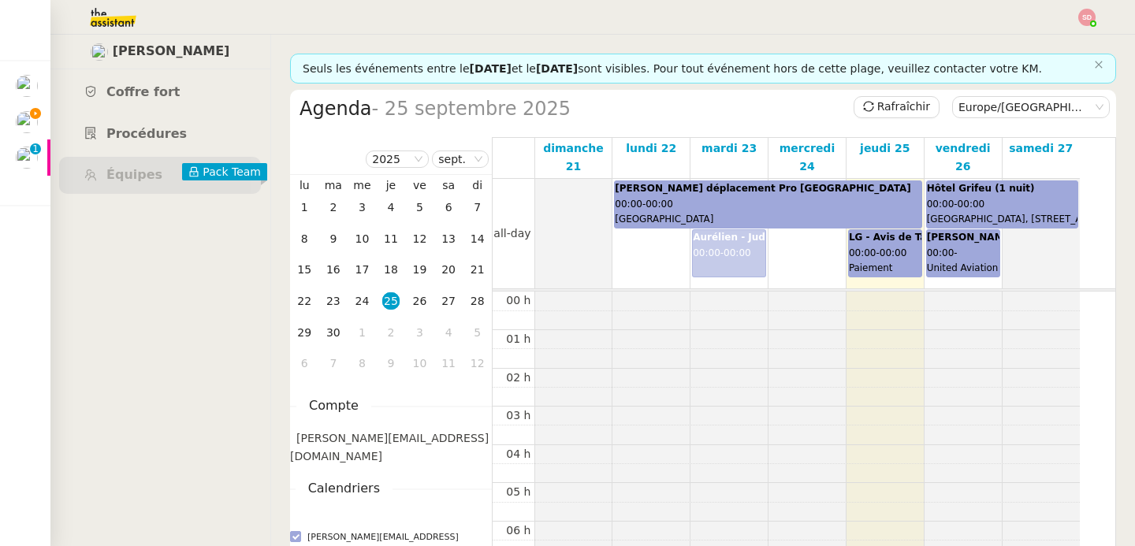
scroll to position [231, 0]
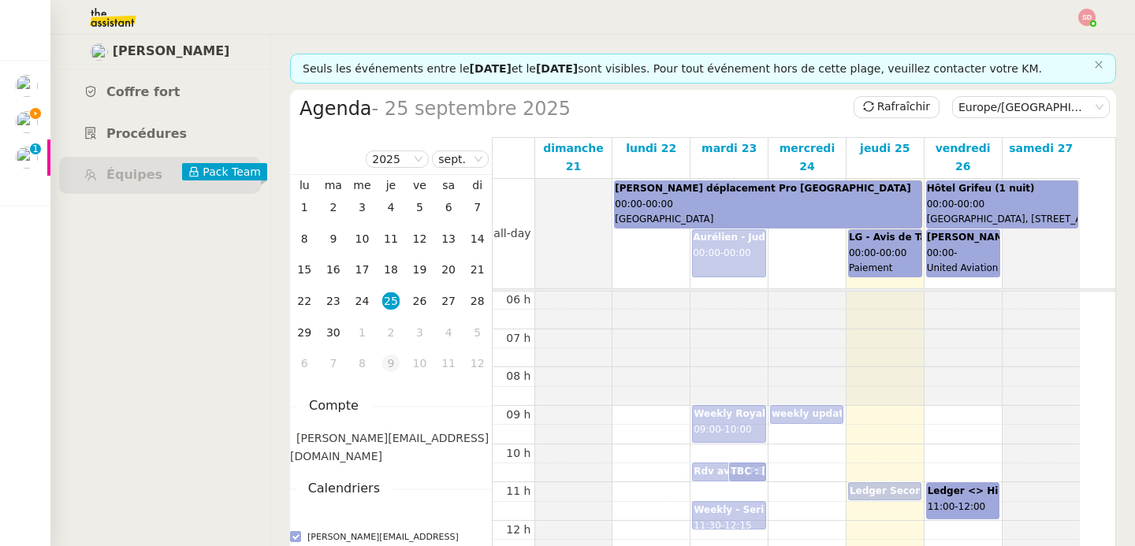
click at [392, 368] on div "9" at bounding box center [390, 363] width 17 height 17
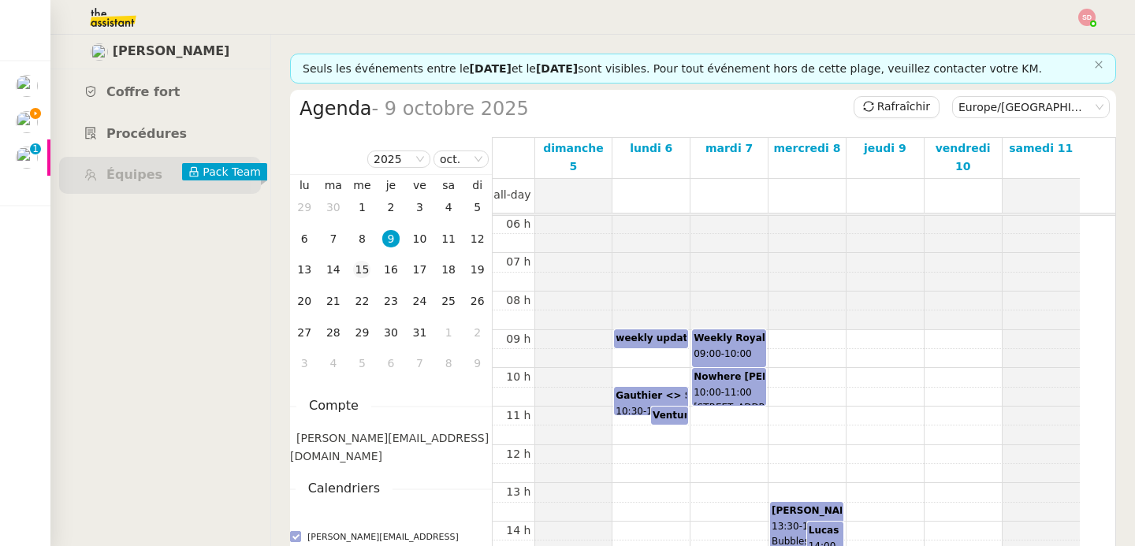
click at [364, 276] on div "15" at bounding box center [361, 269] width 17 height 17
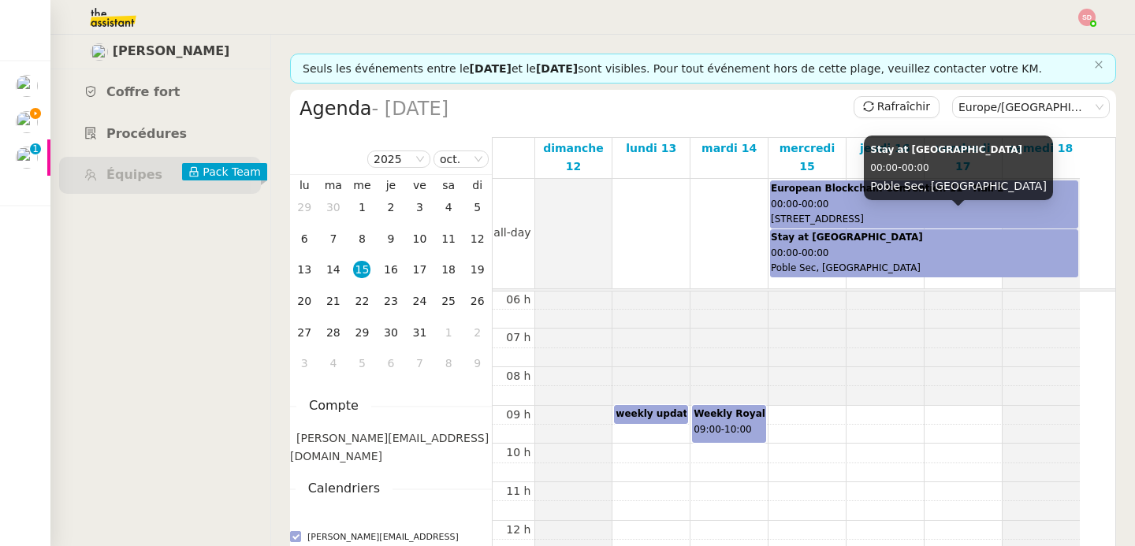
click at [896, 249] on div "Stay at Poble Sec 00:00 - 00:00 Poble Sec, Barcelona" at bounding box center [924, 253] width 307 height 47
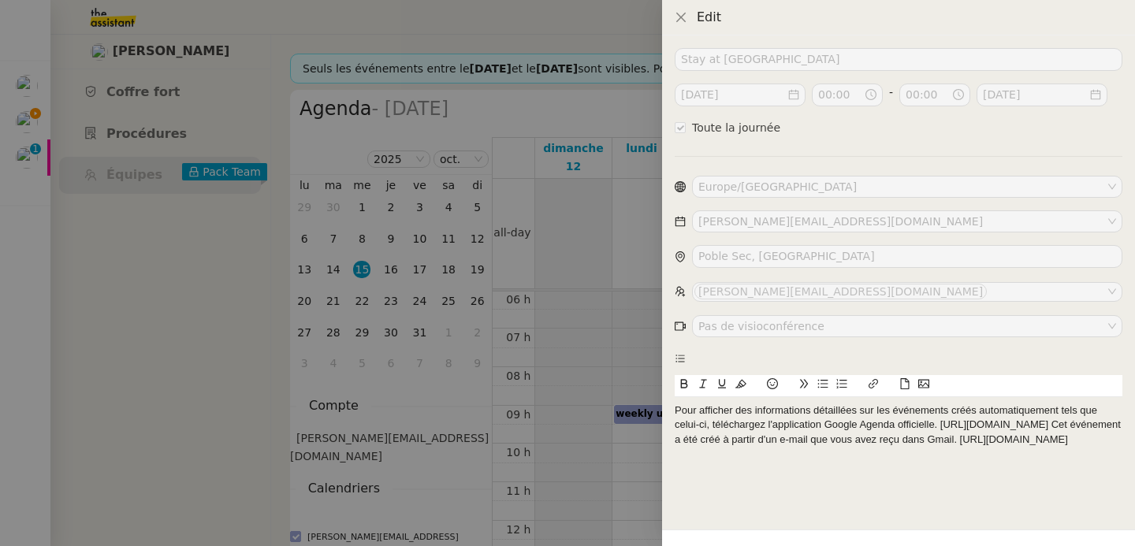
click at [606, 340] on div at bounding box center [567, 273] width 1135 height 546
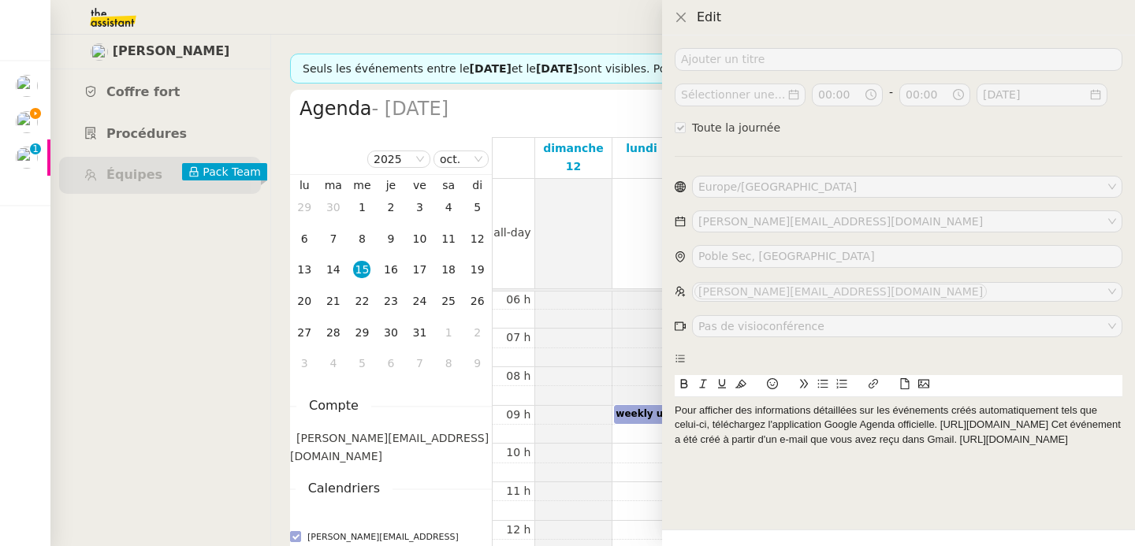
checkbox input "false"
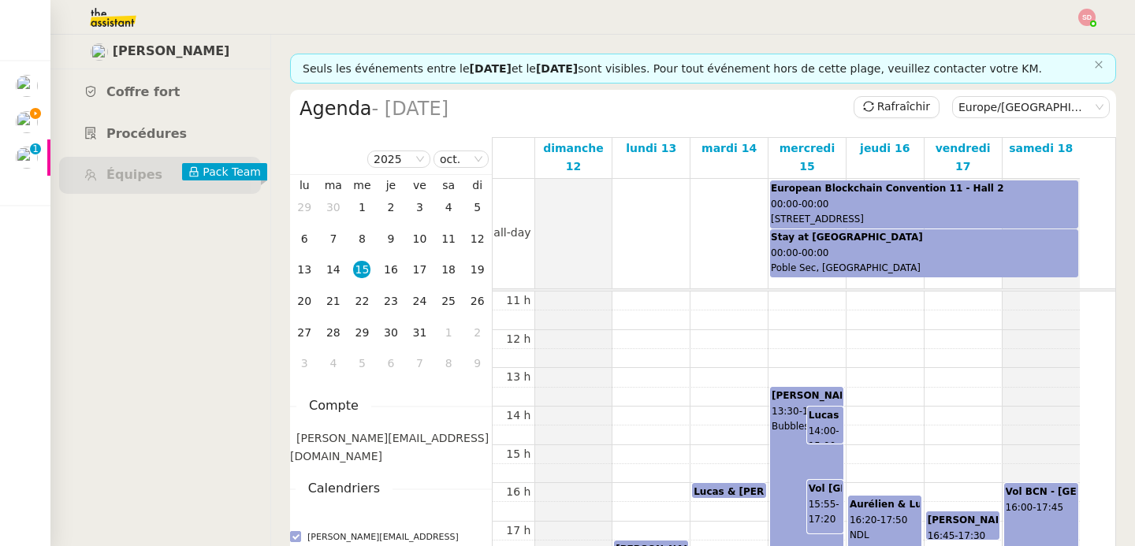
scroll to position [434, 0]
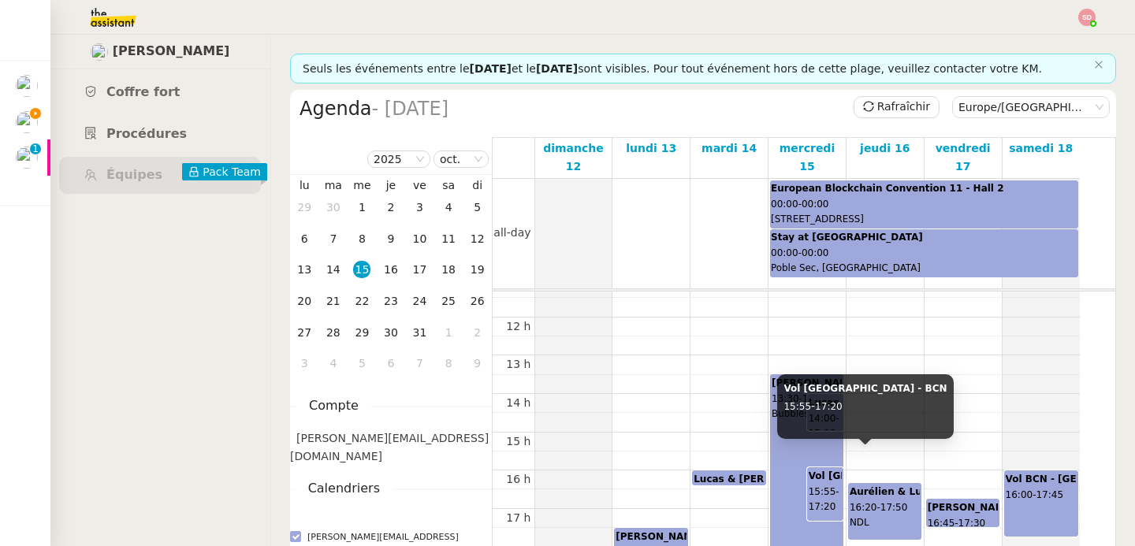
click at [822, 486] on span "15:55" at bounding box center [822, 491] width 28 height 11
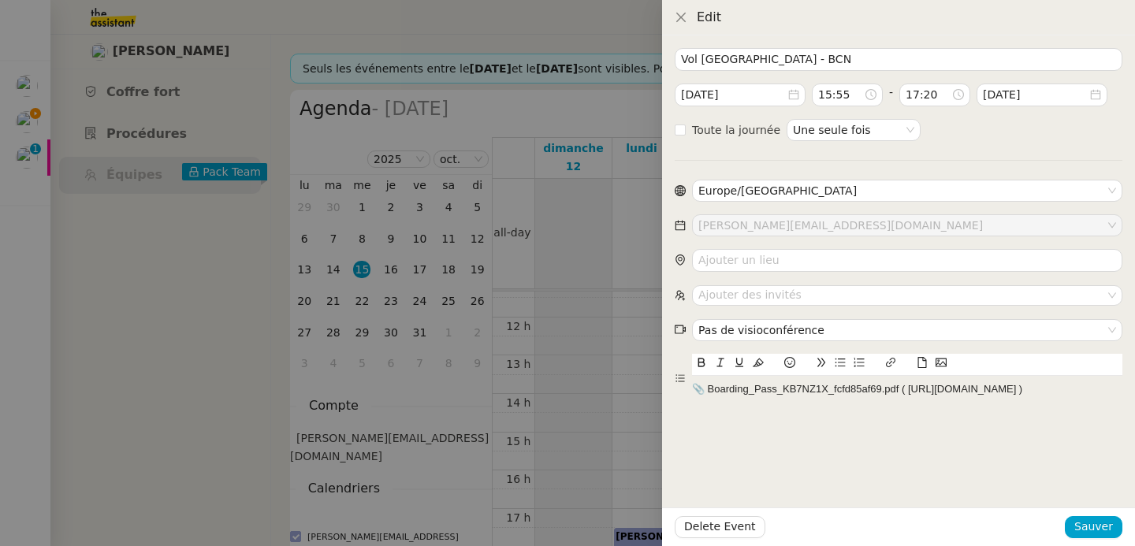
click at [593, 412] on div at bounding box center [567, 273] width 1135 height 546
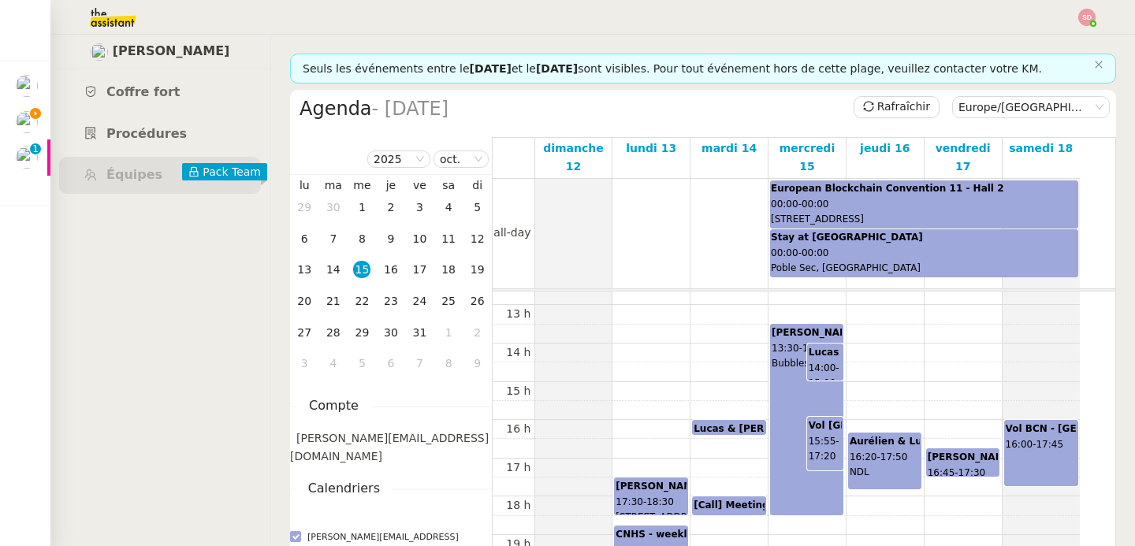
scroll to position [397, 0]
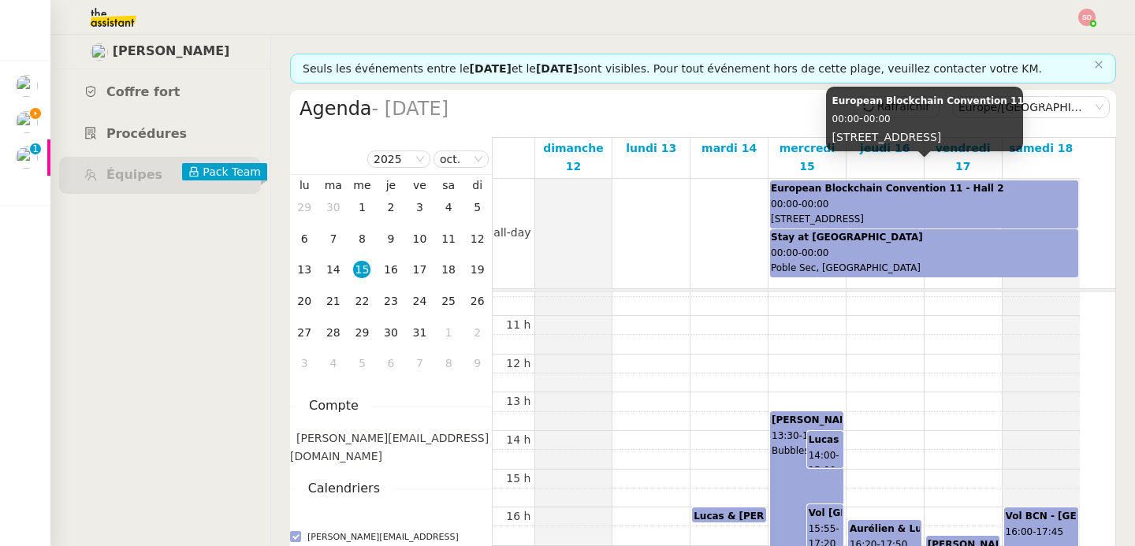
click at [931, 181] on div "European Blockchain Convention 11 - Hall 2 00:00 - 00:00 Carrer de Lleida, 2, 0…" at bounding box center [924, 204] width 307 height 47
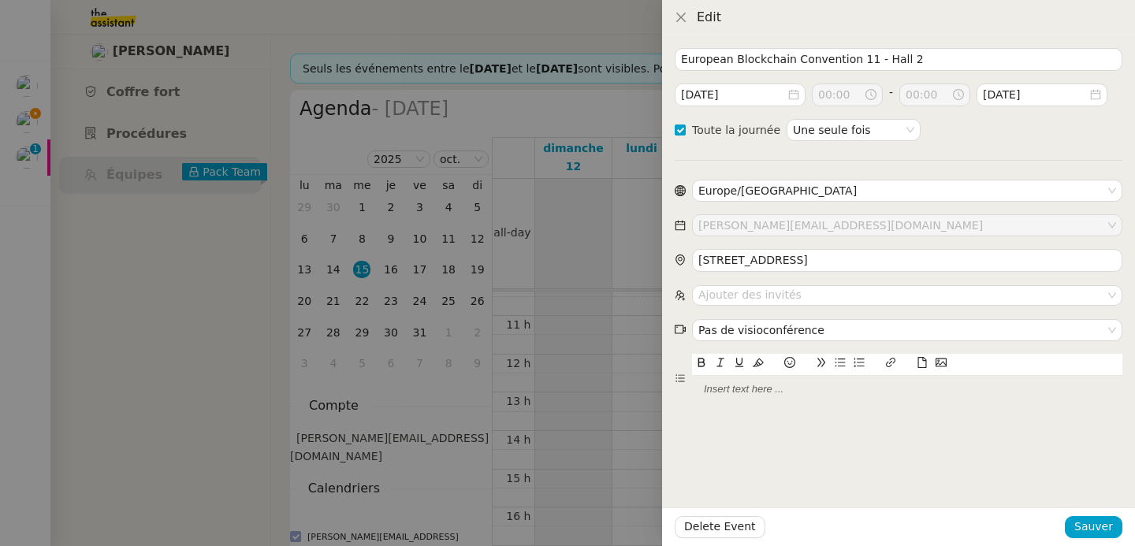
click at [559, 409] on div at bounding box center [567, 273] width 1135 height 546
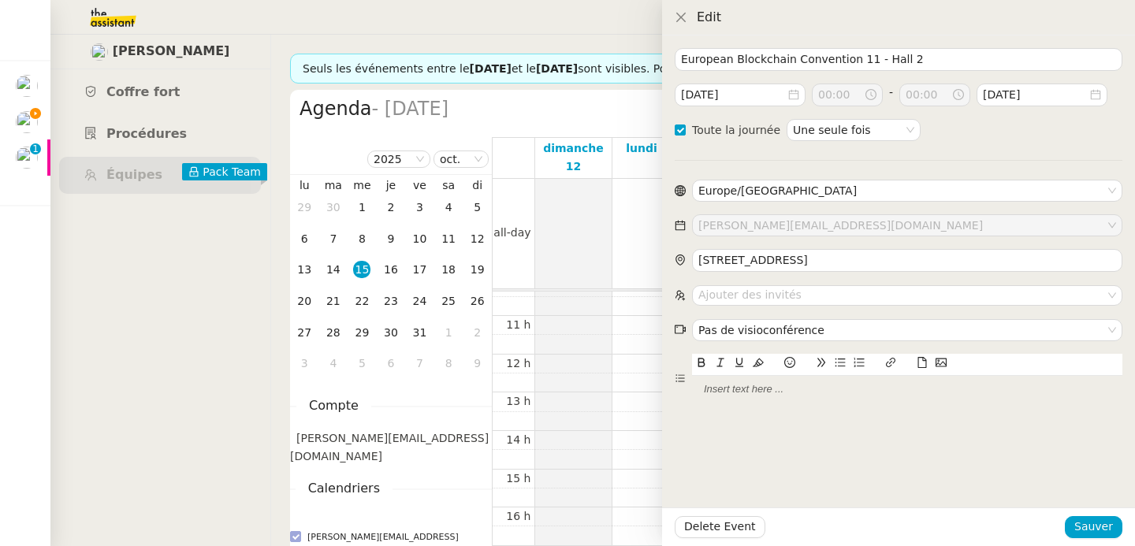
checkbox input "false"
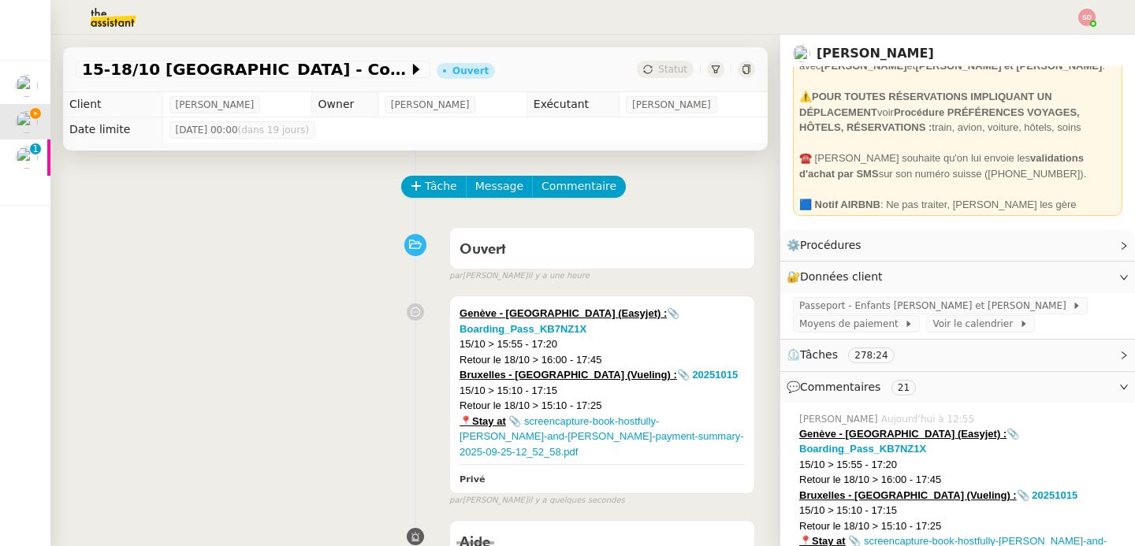
scroll to position [130, 0]
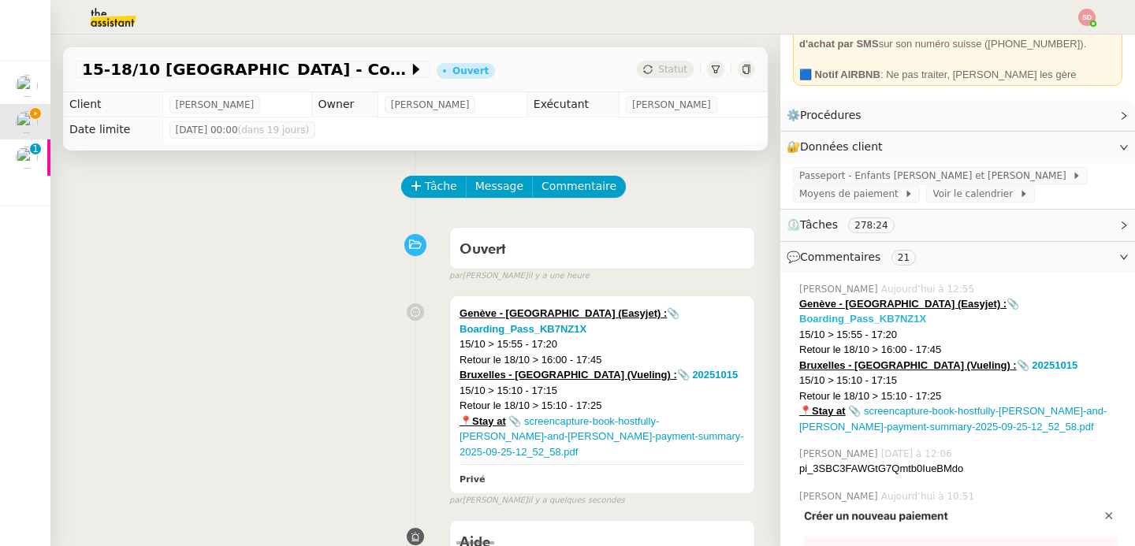
click at [1019, 299] on strong "📎 Boarding_Pass_KB7NZ1X" at bounding box center [909, 312] width 220 height 28
click at [1016, 359] on strong "📎 20251015" at bounding box center [1046, 365] width 61 height 12
click at [1019, 298] on strong "📎 Boarding_Pass_KB7NZ1X" at bounding box center [909, 312] width 220 height 28
click at [1016, 359] on strong "📎 20251015" at bounding box center [1046, 365] width 61 height 12
click at [304, 333] on div "Genève - Barcelone (Easyjet) : 📎 Boarding_Pass_KB7NZ1X 15/10 > 15:55 - 17:20 Re…" at bounding box center [415, 397] width 679 height 218
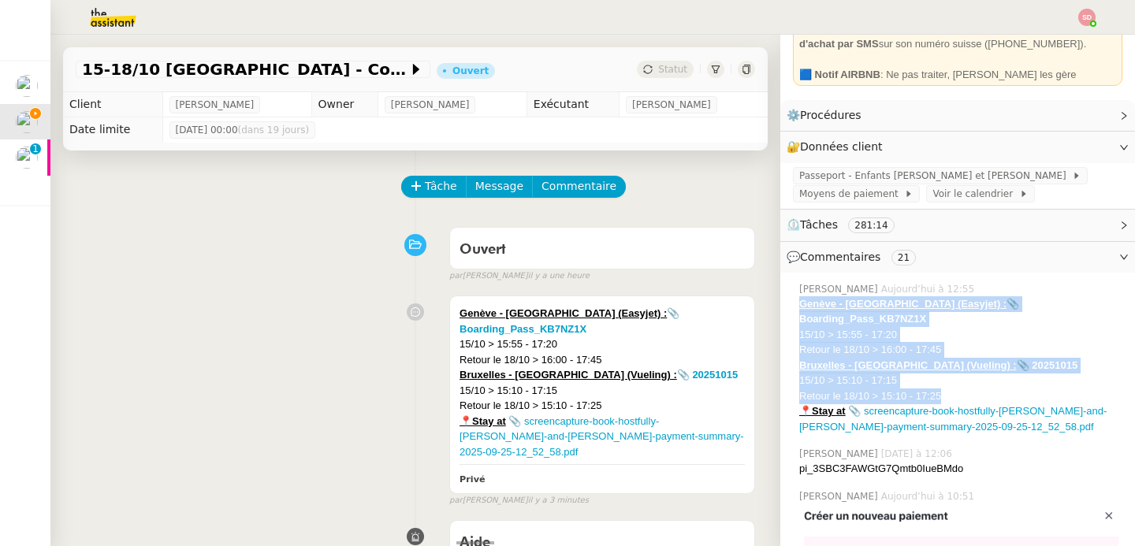
drag, startPoint x: 786, startPoint y: 307, endPoint x: 931, endPoint y: 377, distance: 161.1
click at [931, 377] on div "Sheida Delpazir Aujourd’hui à 12:55 Genève - Barcelone (Easyjet) : 📎 Boarding_P…" at bounding box center [957, 358] width 329 height 165
copy div "Genève - Barcelone (Easyjet) : 📎 Boarding_Pass_KB7NZ1X 15/10 > 15:55 - 17:20 Re…"
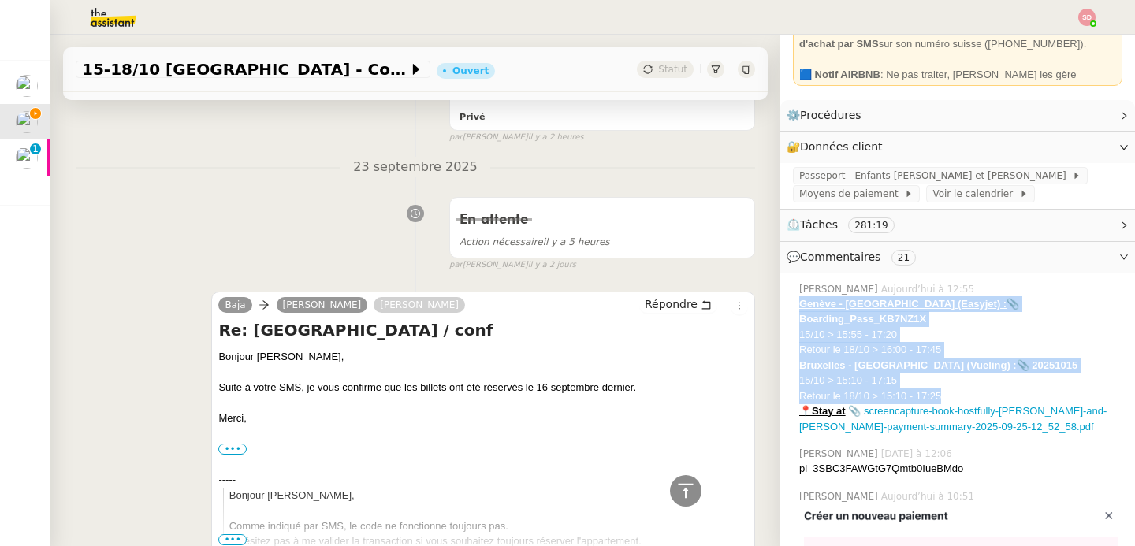
scroll to position [2448, 0]
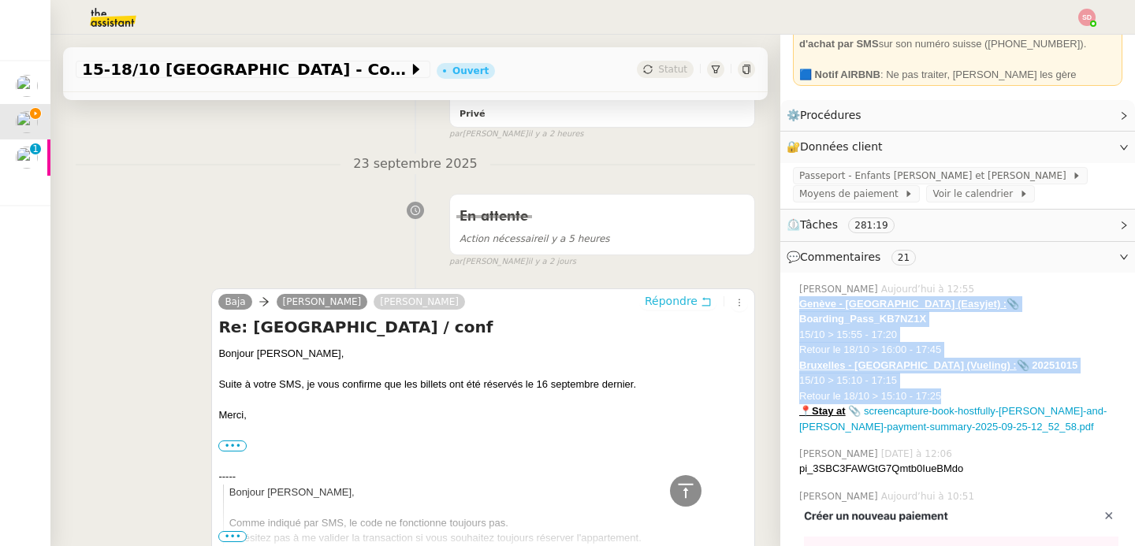
click at [645, 293] on span "Répondre" at bounding box center [671, 301] width 53 height 16
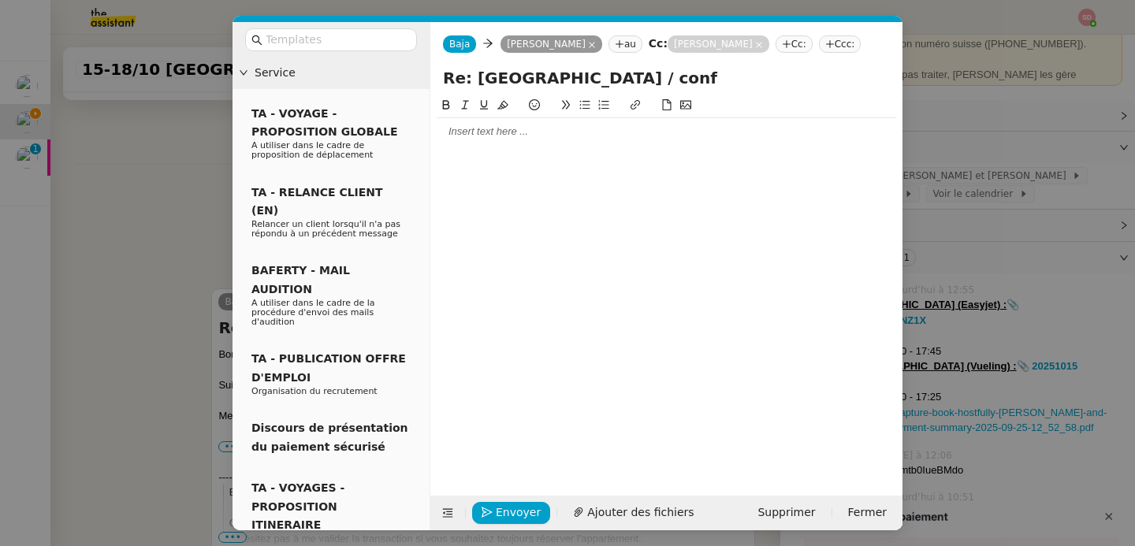
scroll to position [2572, 0]
click at [502, 135] on div at bounding box center [666, 131] width 459 height 14
click at [441, 510] on icon at bounding box center [447, 512] width 20 height 11
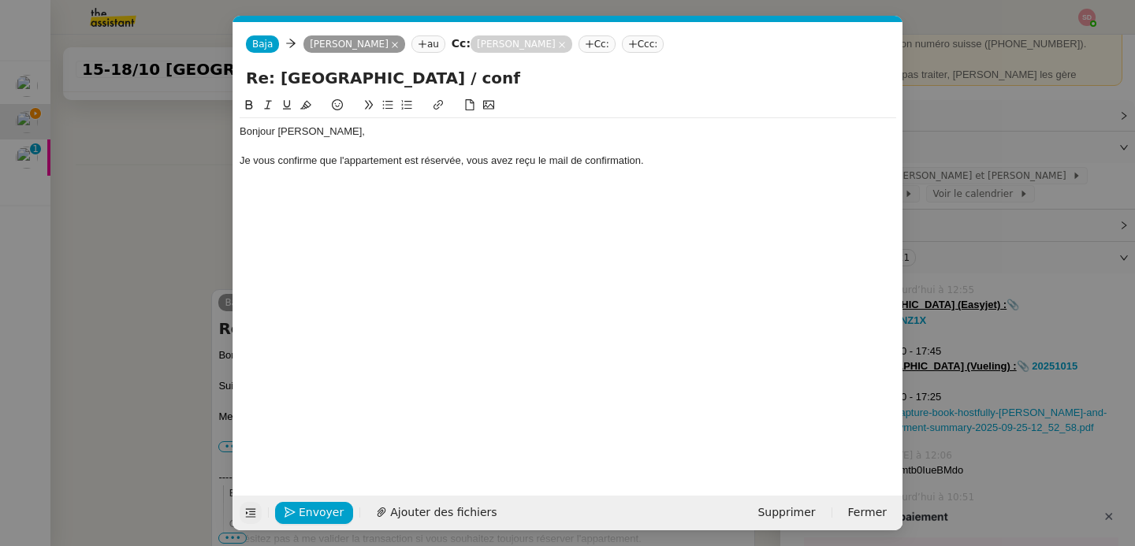
click at [660, 162] on div "Je vous confirme que l'appartement est réservée, vous avez reçu le mail de conf…" at bounding box center [568, 161] width 656 height 14
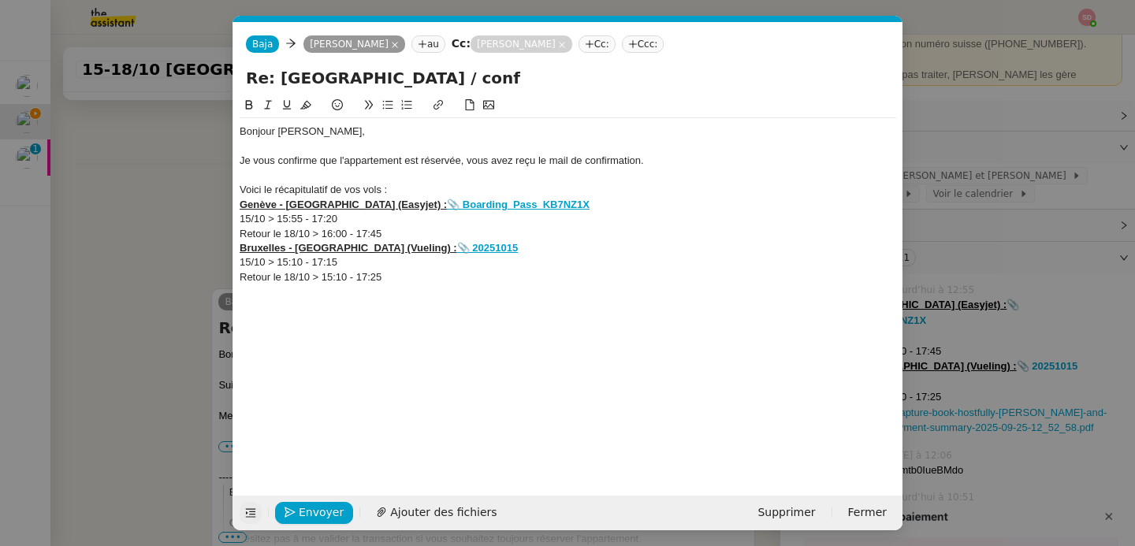
scroll to position [2741, 0]
click at [433, 508] on span "Ajouter des fichiers" at bounding box center [443, 513] width 106 height 18
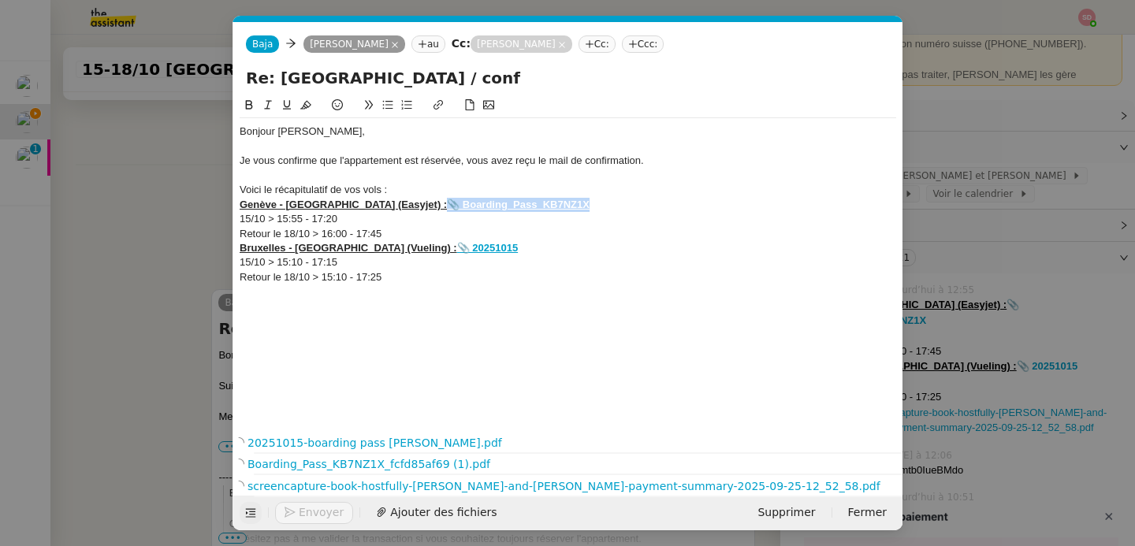
drag, startPoint x: 537, startPoint y: 206, endPoint x: 392, endPoint y: 210, distance: 145.1
click at [392, 210] on div "Genève - Barcelone (Easyjet) : 📎 Boarding_Pass_KB7NZ1X" at bounding box center [568, 205] width 656 height 14
click at [489, 248] on div "Bruxelles - Genève (Vueling) : 📎 20251015" at bounding box center [568, 248] width 656 height 14
drag, startPoint x: 489, startPoint y: 248, endPoint x: 392, endPoint y: 248, distance: 97.7
click at [392, 248] on div "Bruxelles - Genève (Vueling) : 📎 20251015" at bounding box center [568, 248] width 656 height 14
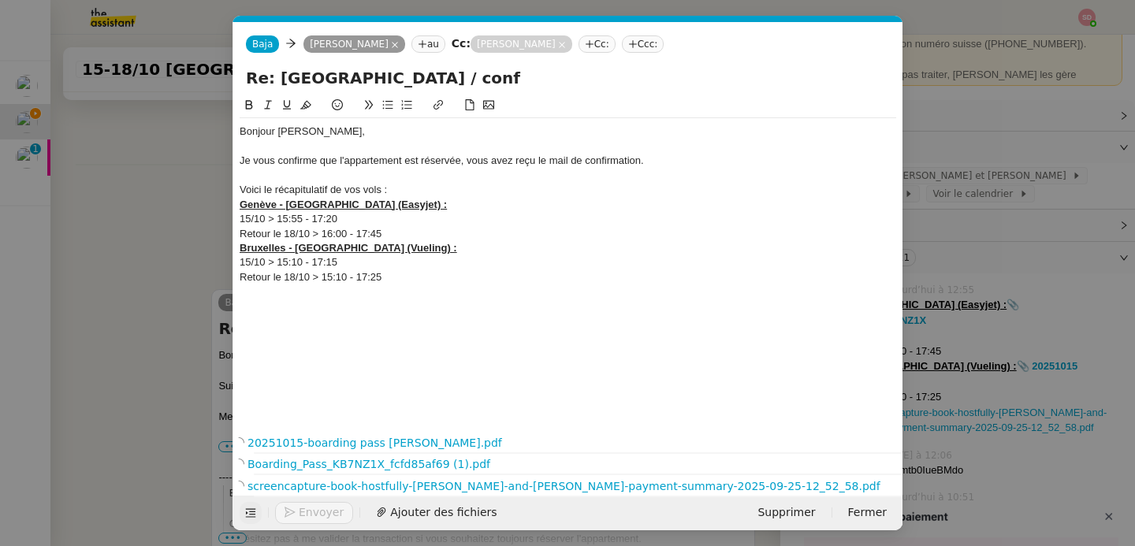
click at [407, 277] on div "Retour le 18/10 > 15:10 - 17:25" at bounding box center [568, 277] width 656 height 14
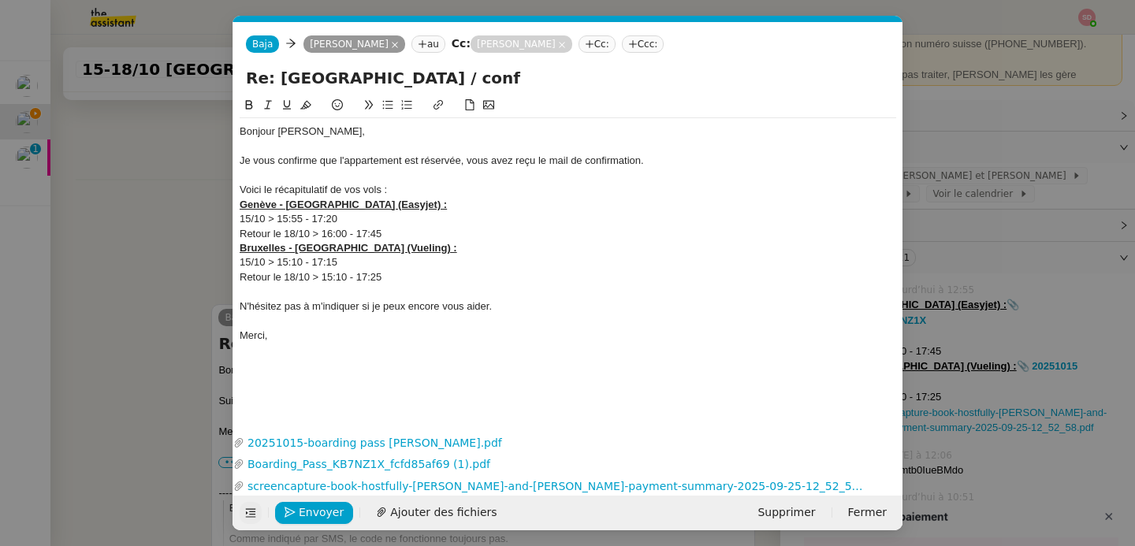
scroll to position [2884, 0]
click at [385, 442] on link "20251015-boarding pass Raphael.pdf" at bounding box center [555, 443] width 623 height 18
click at [353, 334] on div "Merci," at bounding box center [568, 336] width 656 height 14
click at [459, 160] on div "Je vous confirme que l'appartement est réservée, vous avez reçu le mail de conf…" at bounding box center [568, 161] width 656 height 14
click at [679, 233] on div "Retour le 18/10 > 16:00 - 17:45" at bounding box center [568, 234] width 656 height 14
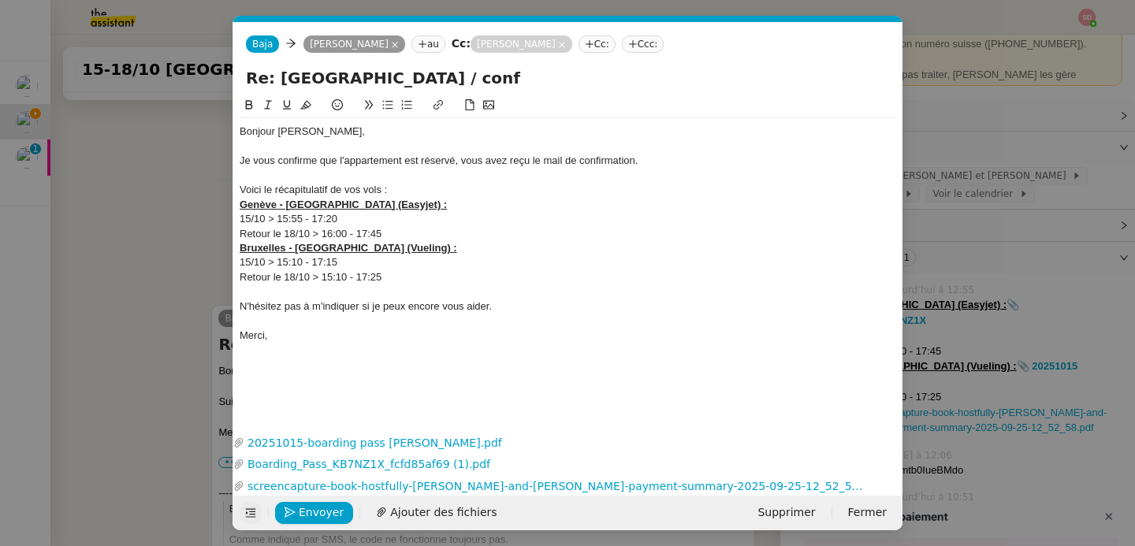
click at [400, 192] on div "Voici le récapitulatif de vos vols :" at bounding box center [568, 190] width 656 height 14
click at [285, 518] on button "Envoyer" at bounding box center [314, 513] width 78 height 22
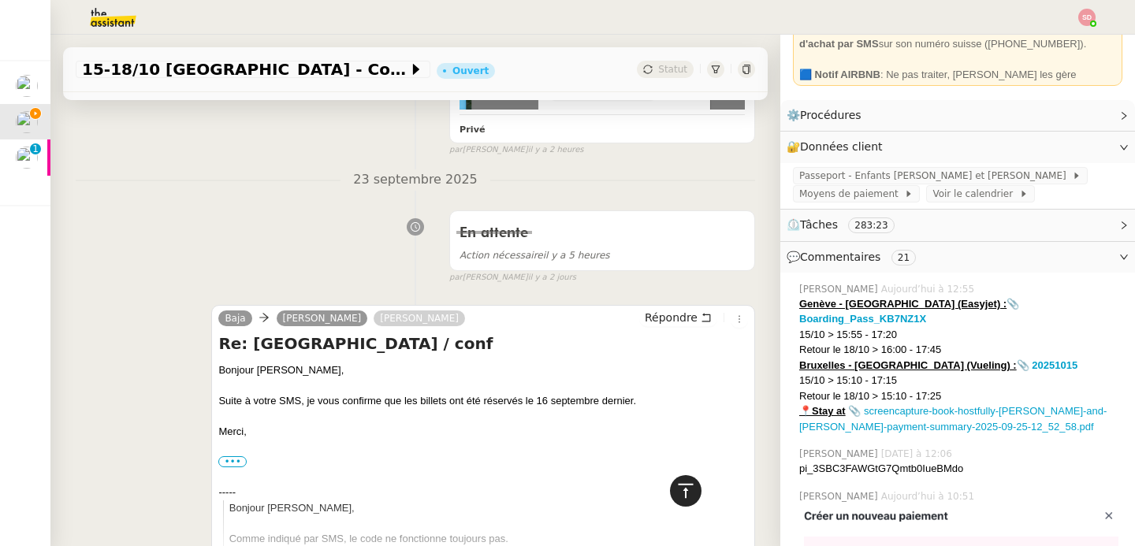
click at [676, 496] on icon at bounding box center [685, 490] width 19 height 19
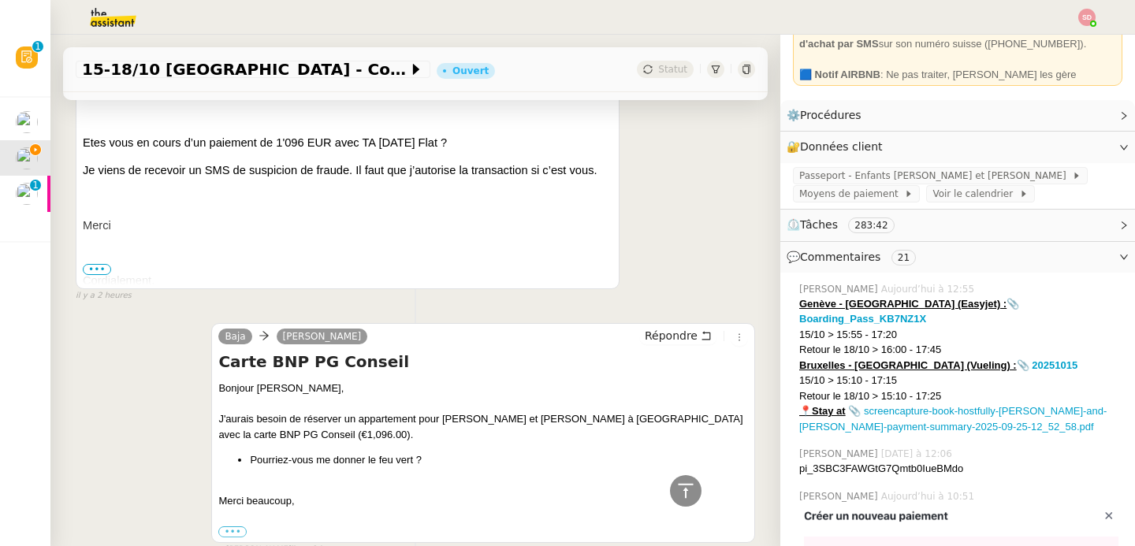
scroll to position [2061, 0]
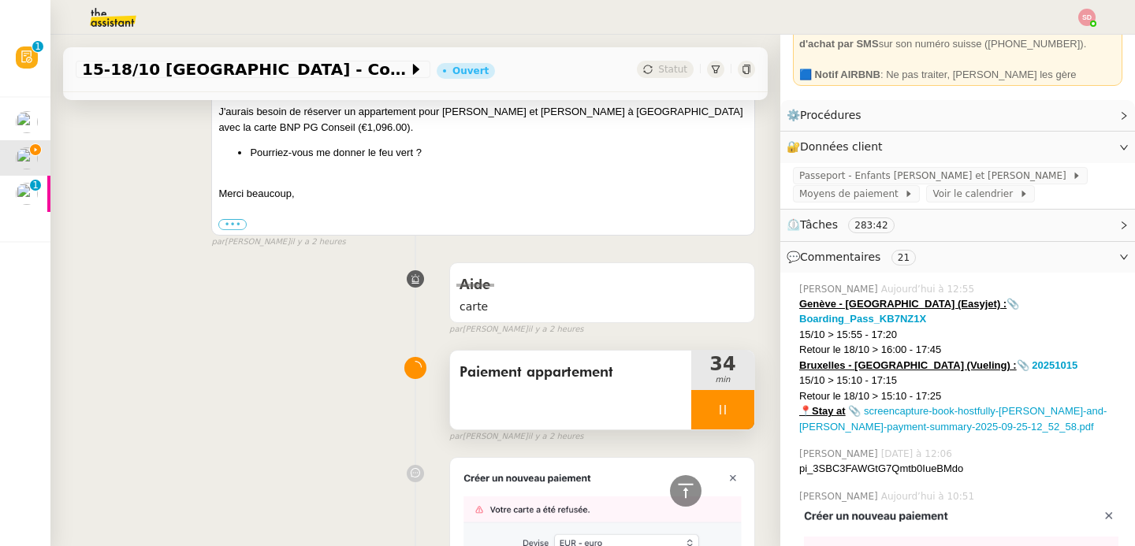
click at [723, 390] on div at bounding box center [722, 409] width 63 height 39
click at [732, 403] on icon at bounding box center [738, 409] width 13 height 13
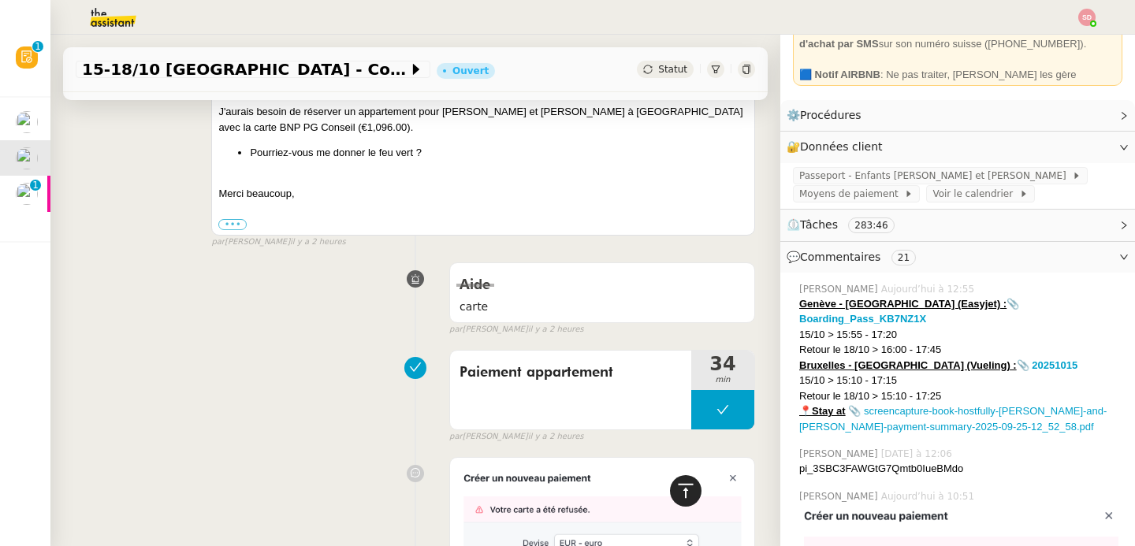
click at [676, 487] on icon at bounding box center [685, 490] width 19 height 19
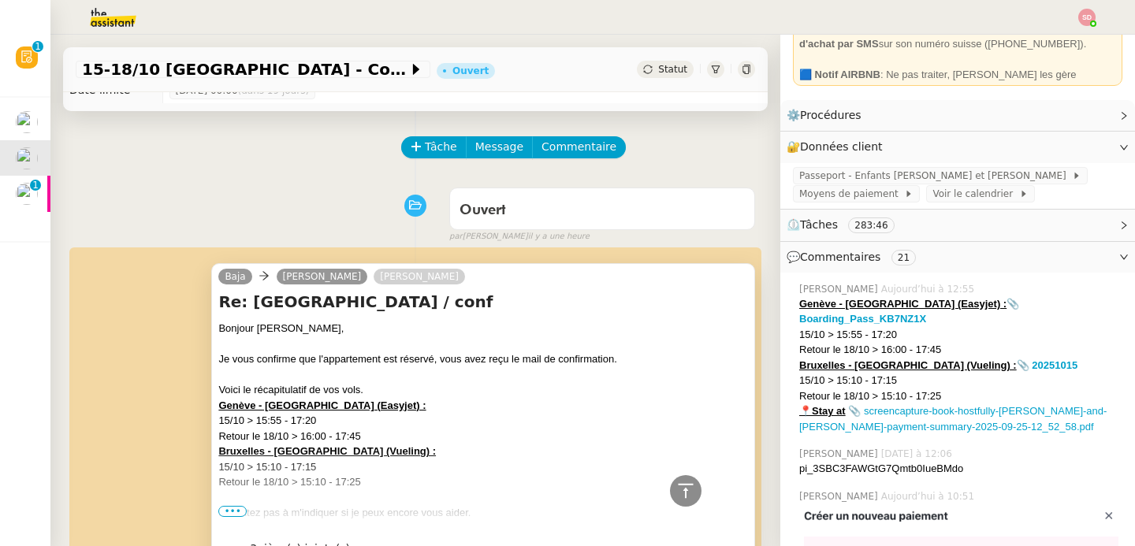
scroll to position [0, 0]
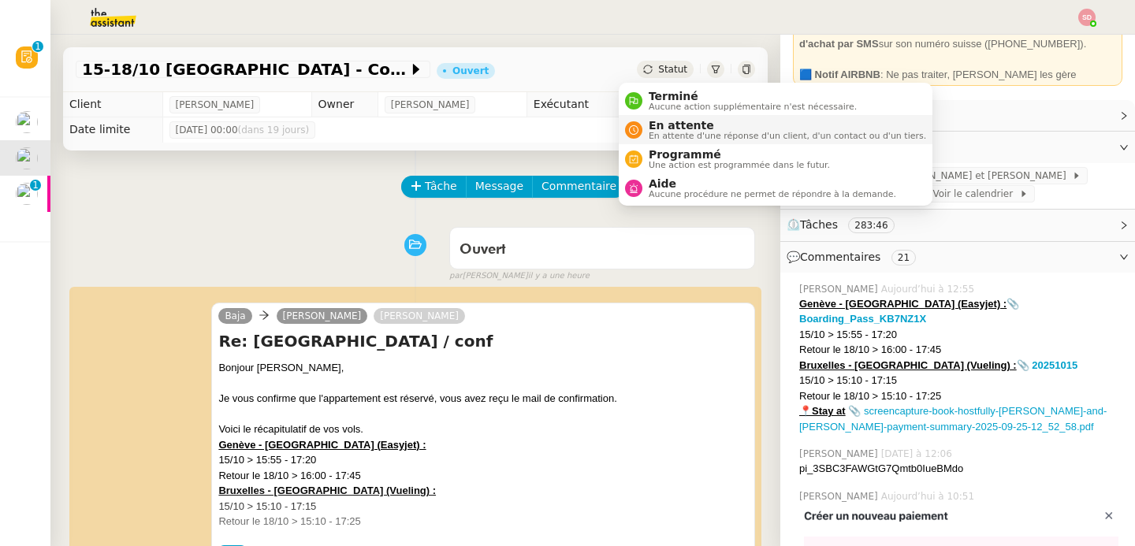
click at [647, 130] on div "En attente En attente d'une réponse d'un client, d'un contact ou d'un tiers." at bounding box center [784, 129] width 284 height 21
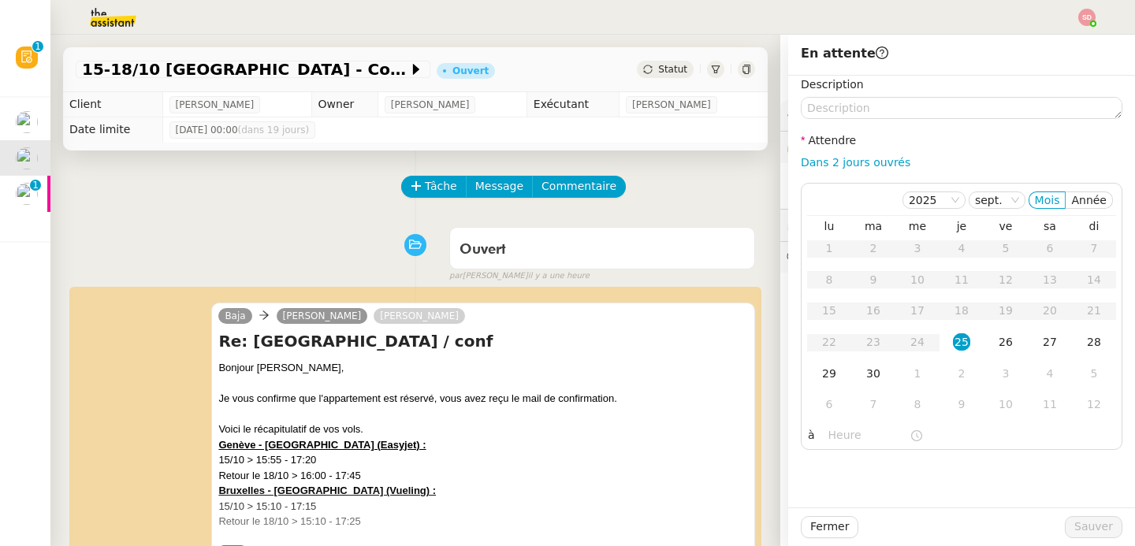
click at [852, 169] on div "Dans 2 jours ouvrés" at bounding box center [961, 163] width 321 height 18
click at [854, 162] on link "Dans 2 jours ouvrés" at bounding box center [856, 162] width 110 height 13
type input "07:00"
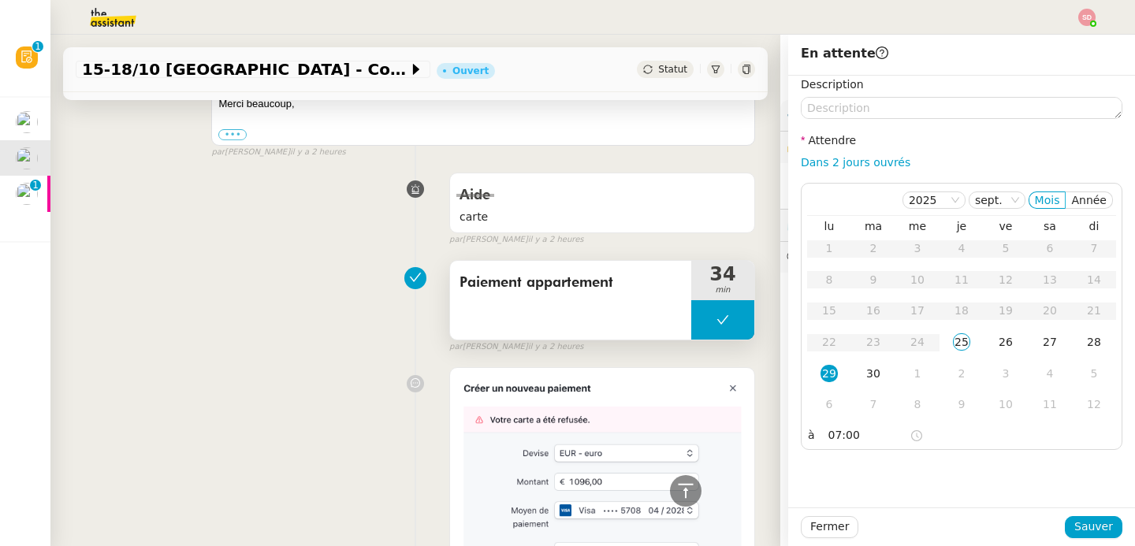
scroll to position [2151, 0]
click at [691, 299] on button at bounding box center [722, 318] width 63 height 39
click at [691, 299] on div at bounding box center [707, 318] width 32 height 39
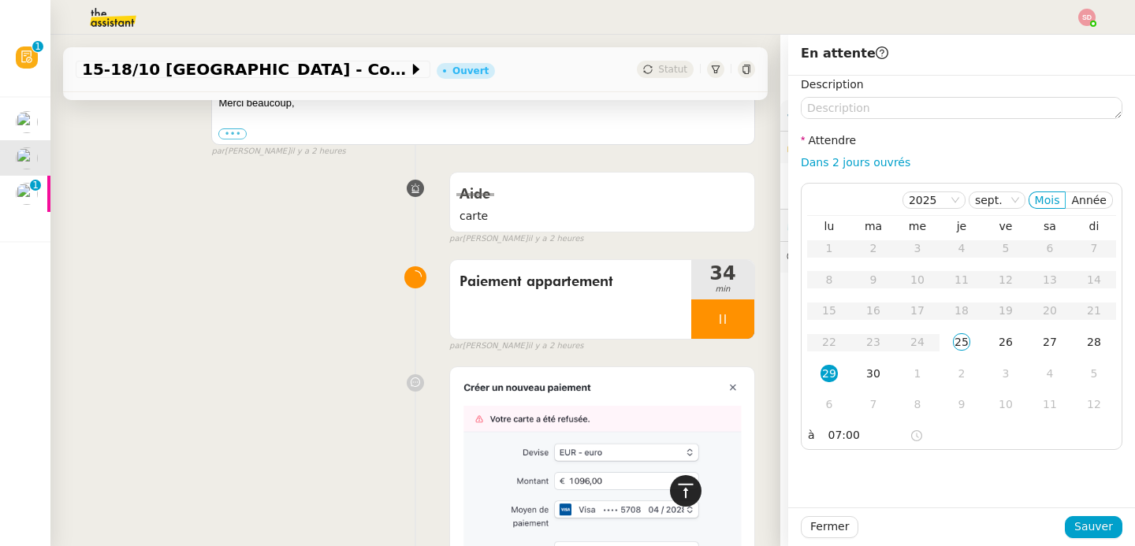
click at [676, 486] on icon at bounding box center [685, 490] width 19 height 19
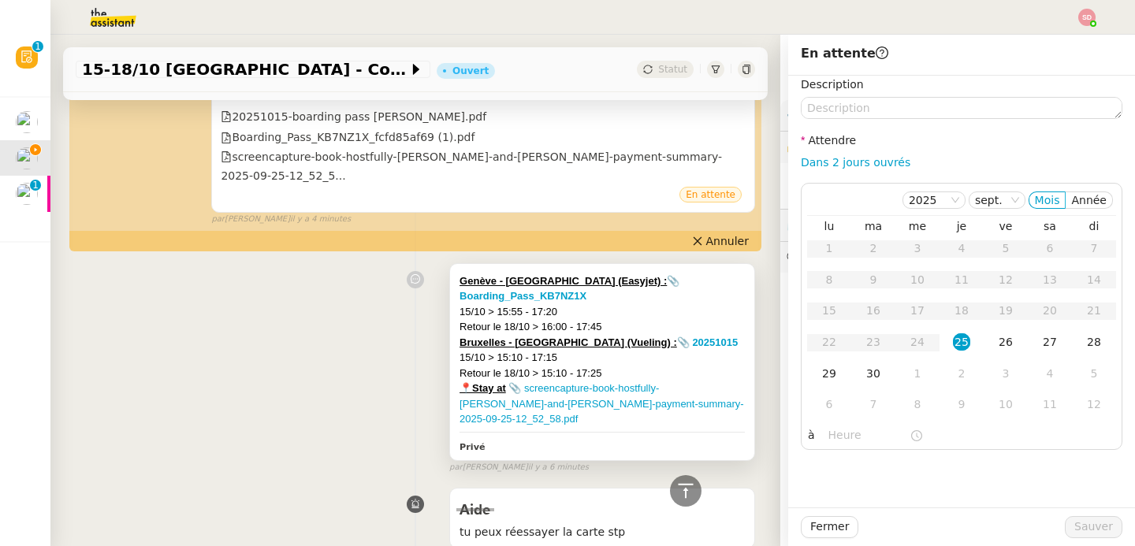
scroll to position [506, 0]
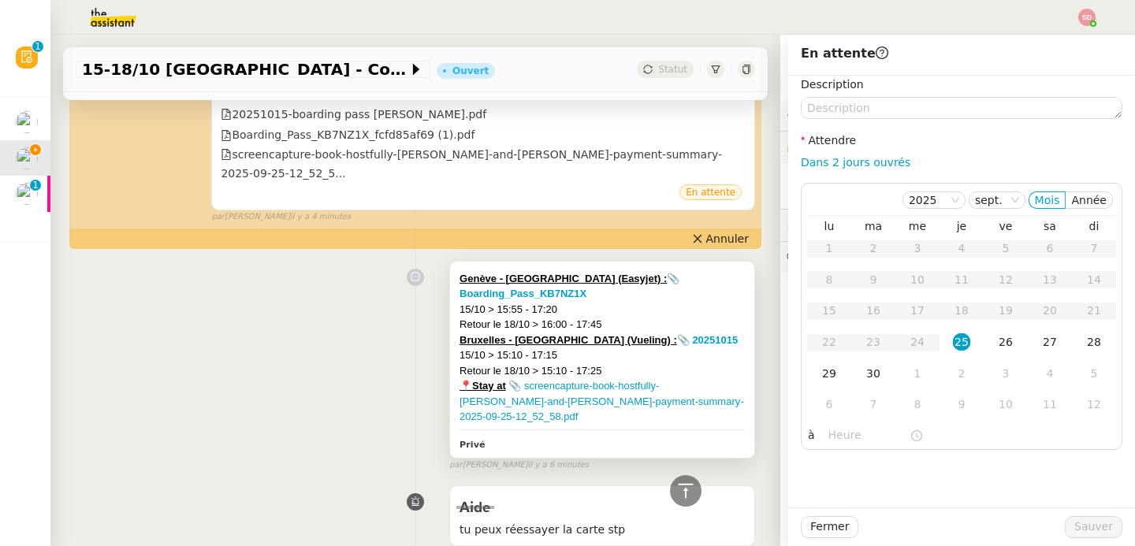
click at [702, 302] on div "15/10 > 15:55 - 17:20" at bounding box center [601, 310] width 285 height 16
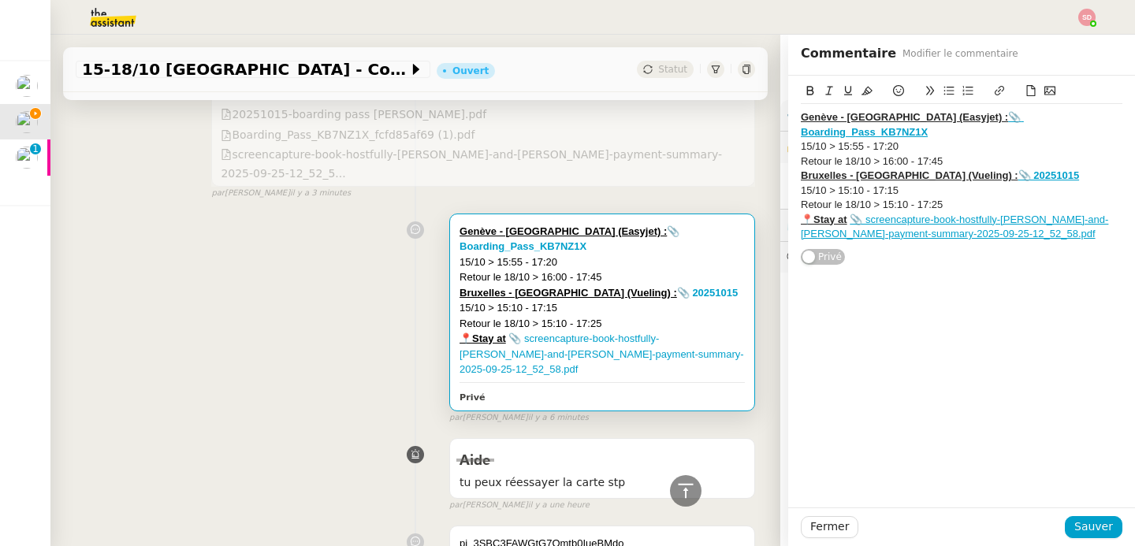
click at [990, 225] on div "📍Stay at 📎 screencapture-book-hostfully-andrei-and-alina-payment-summary-2025-0…" at bounding box center [961, 227] width 321 height 29
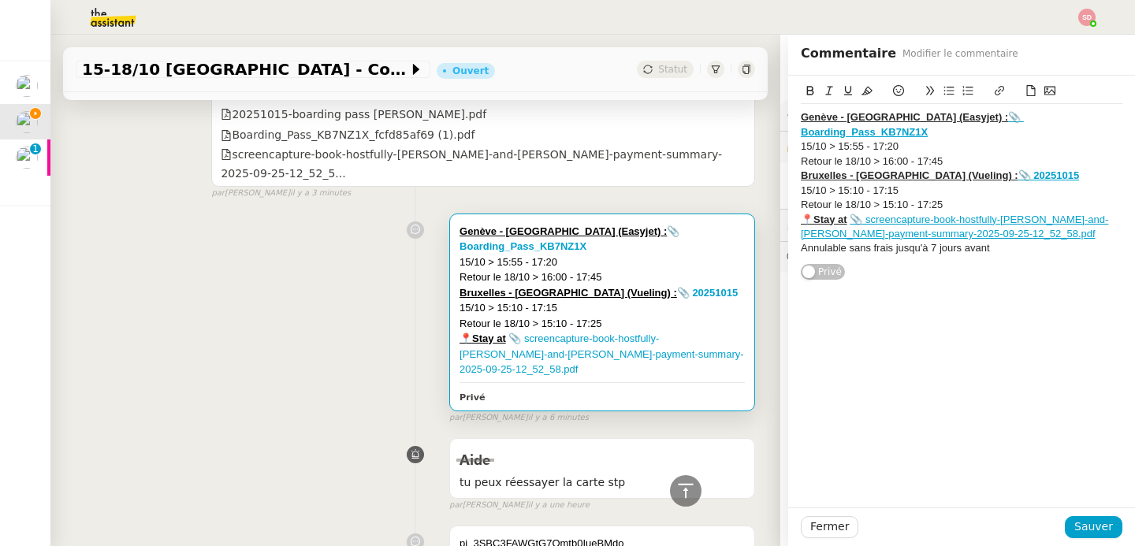
click at [948, 241] on div "Annulable sans frais jusqu'à 7 jours avant" at bounding box center [961, 248] width 321 height 14
click at [861, 85] on icon at bounding box center [866, 90] width 11 height 11
click at [1074, 525] on span "Sauver" at bounding box center [1093, 527] width 39 height 18
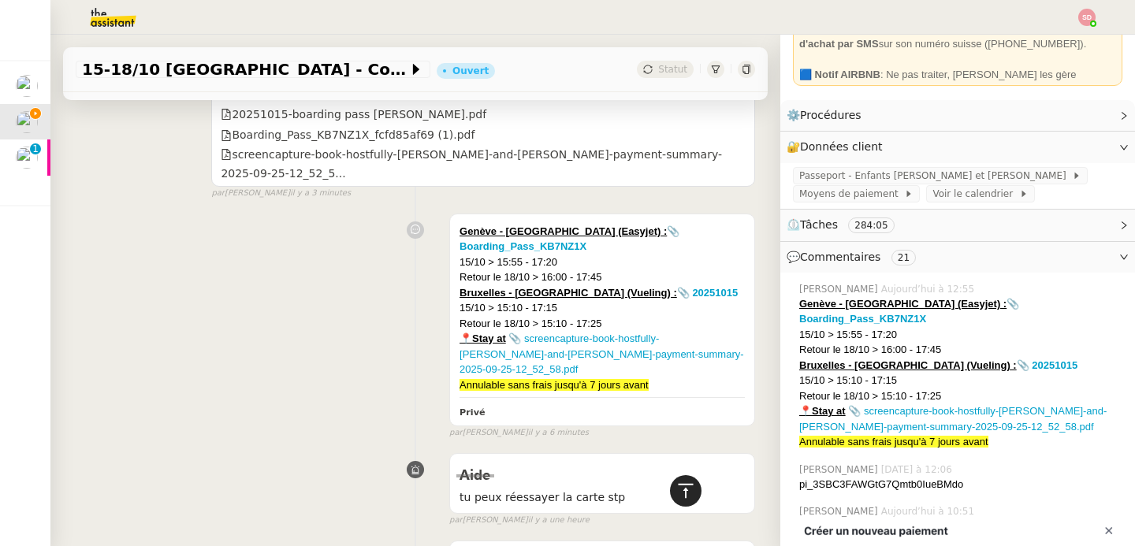
click at [670, 492] on div at bounding box center [686, 491] width 32 height 32
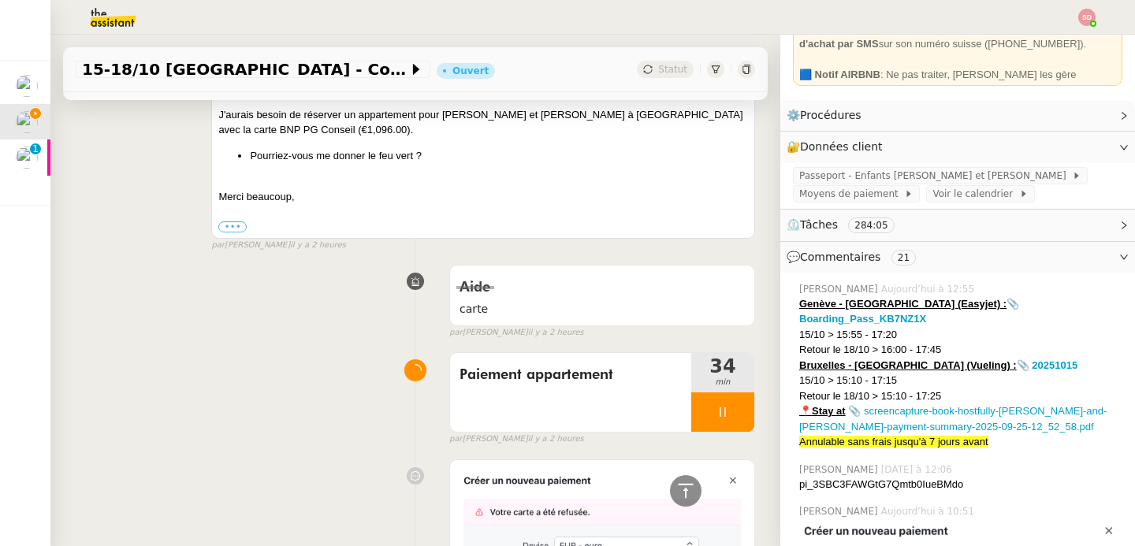
scroll to position [2041, 0]
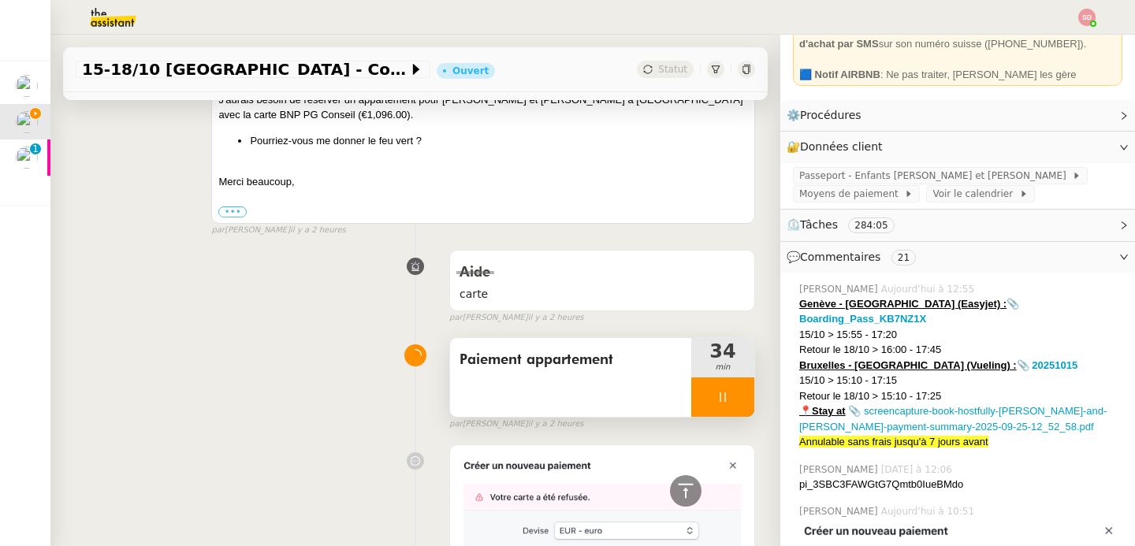
click at [708, 377] on div at bounding box center [722, 396] width 63 height 39
click at [723, 377] on button at bounding box center [739, 396] width 32 height 39
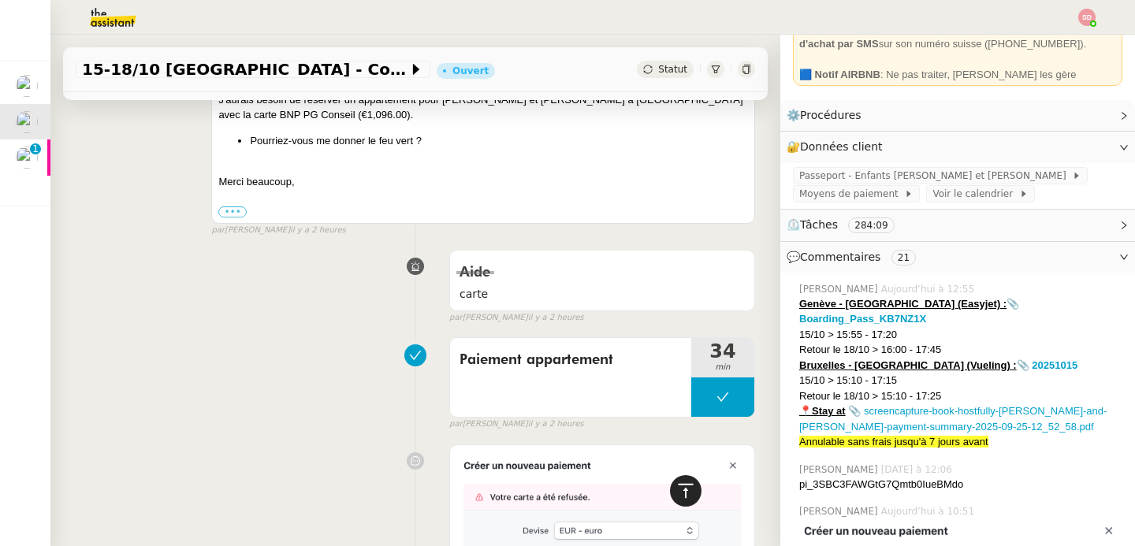
click at [676, 478] on div at bounding box center [686, 491] width 32 height 32
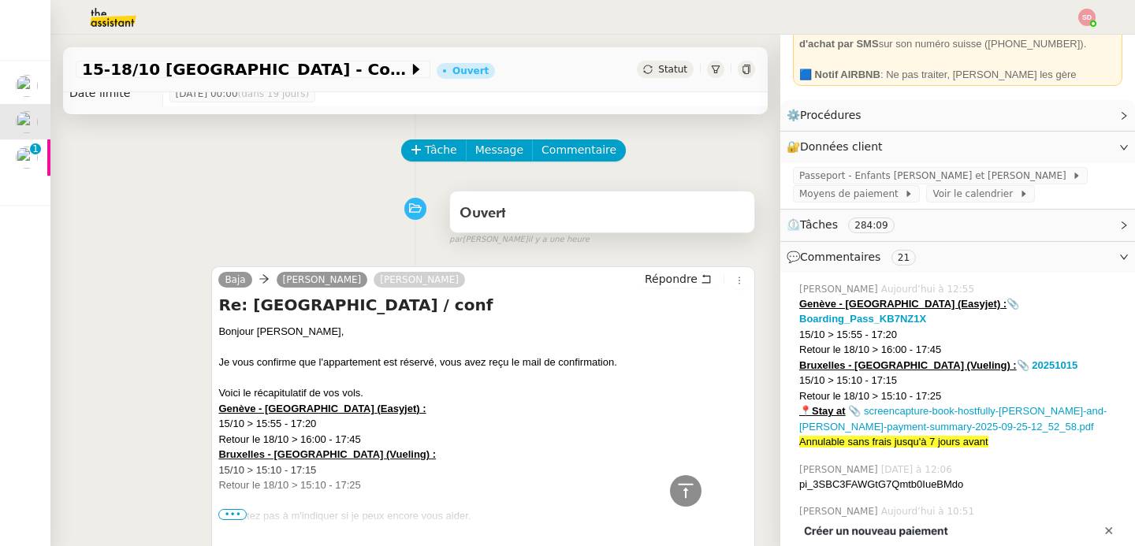
scroll to position [0, 0]
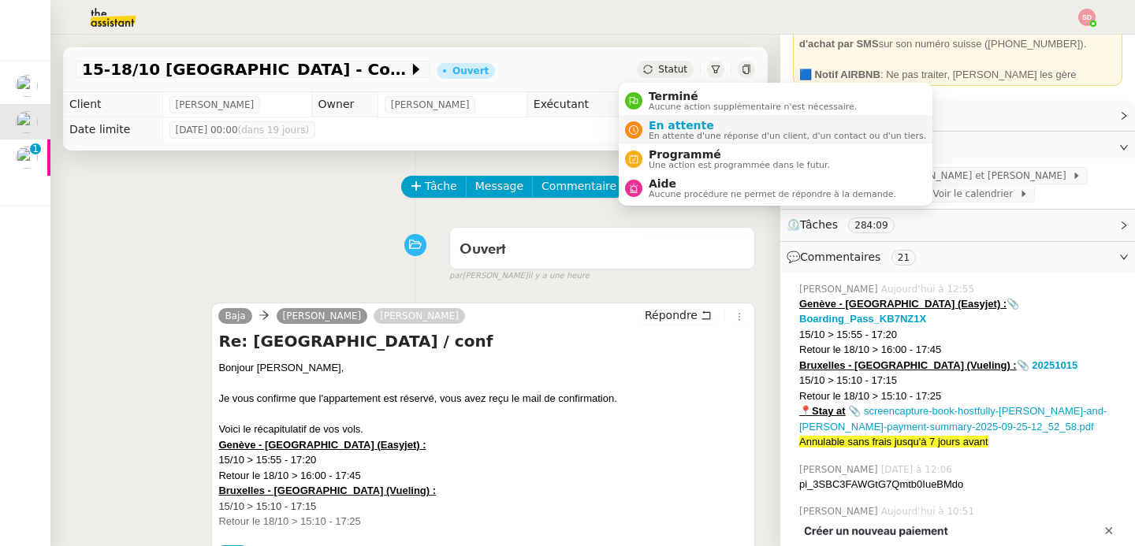
click at [652, 127] on span "En attente" at bounding box center [787, 125] width 277 height 13
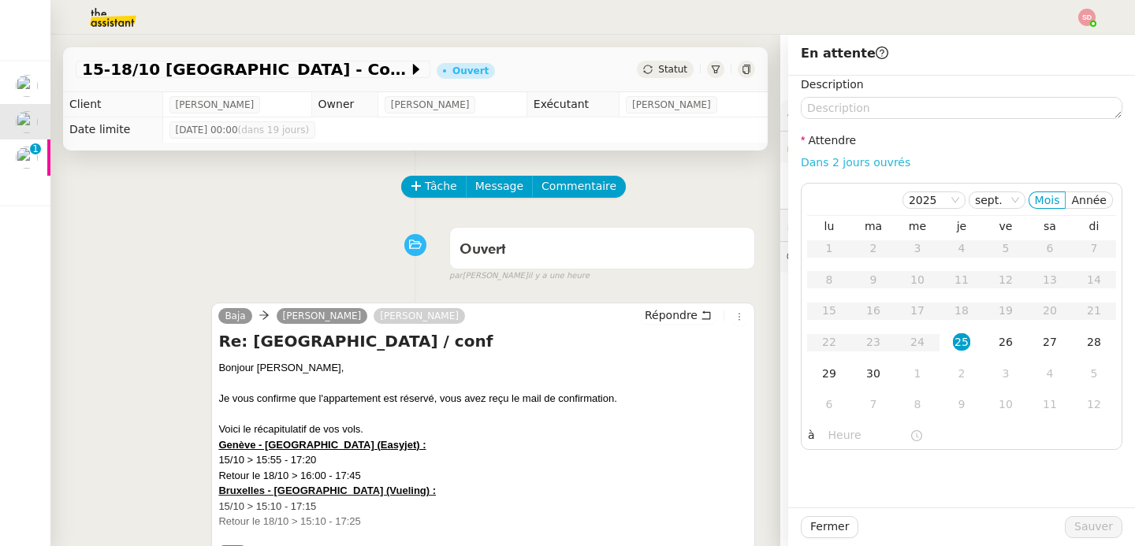
click at [837, 159] on link "Dans 2 jours ouvrés" at bounding box center [856, 162] width 110 height 13
type input "07:00"
click at [909, 400] on div "8" at bounding box center [917, 404] width 17 height 17
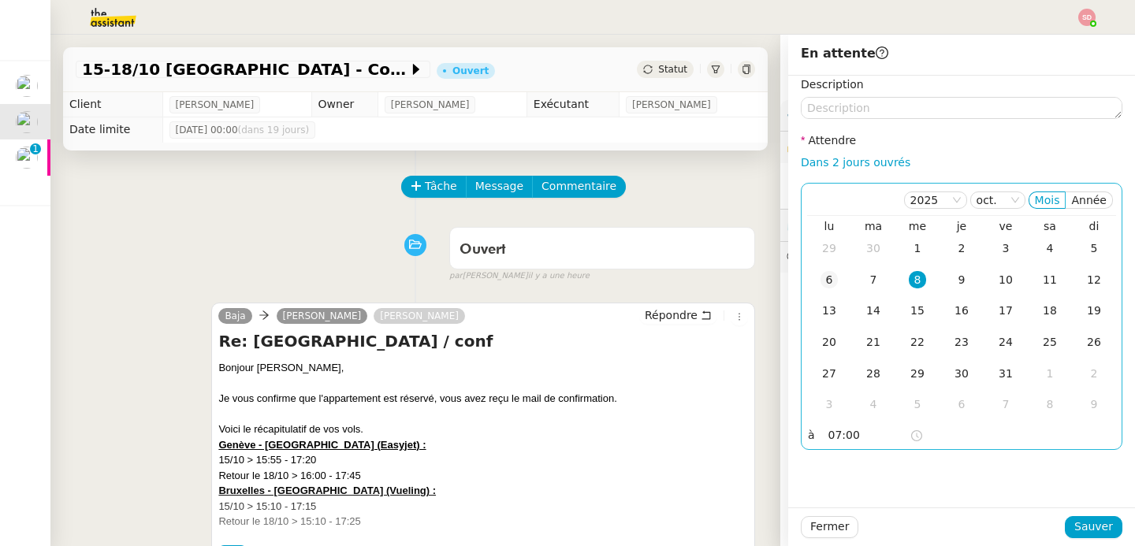
click at [820, 276] on div "6" at bounding box center [828, 279] width 17 height 17
click at [1098, 530] on span "Sauver" at bounding box center [1093, 527] width 39 height 18
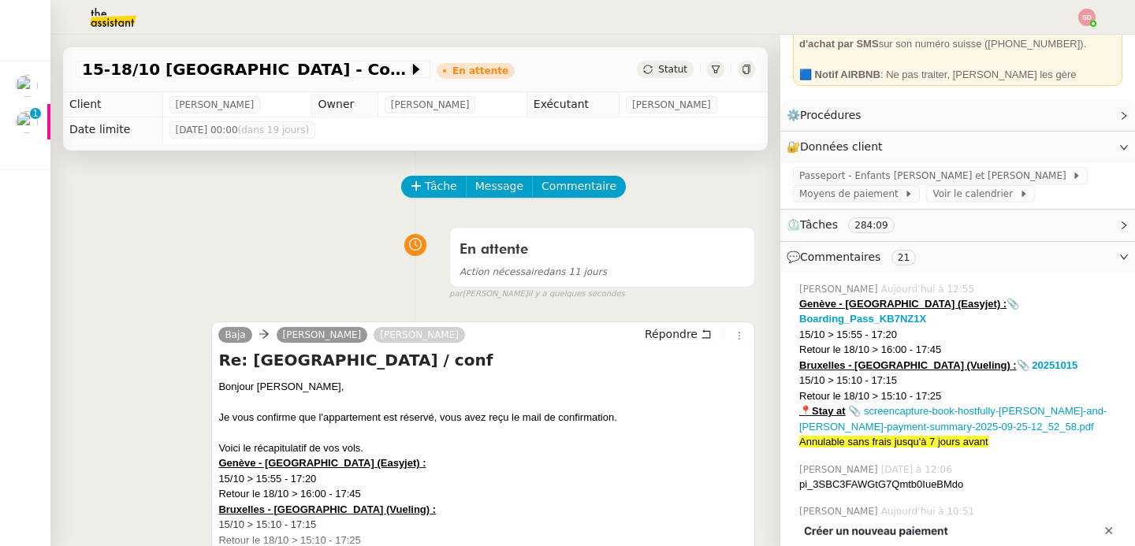
click at [964, 403] on div "📍Stay at 📎 screencapture-book-hostfully-andrei-and-alina-payment-summary-2025-0…" at bounding box center [960, 418] width 323 height 31
click at [957, 405] on link "📎 screencapture-book-hostfully-andrei-and-alina-payment-summary-2025-09-25-12_5…" at bounding box center [952, 419] width 307 height 28
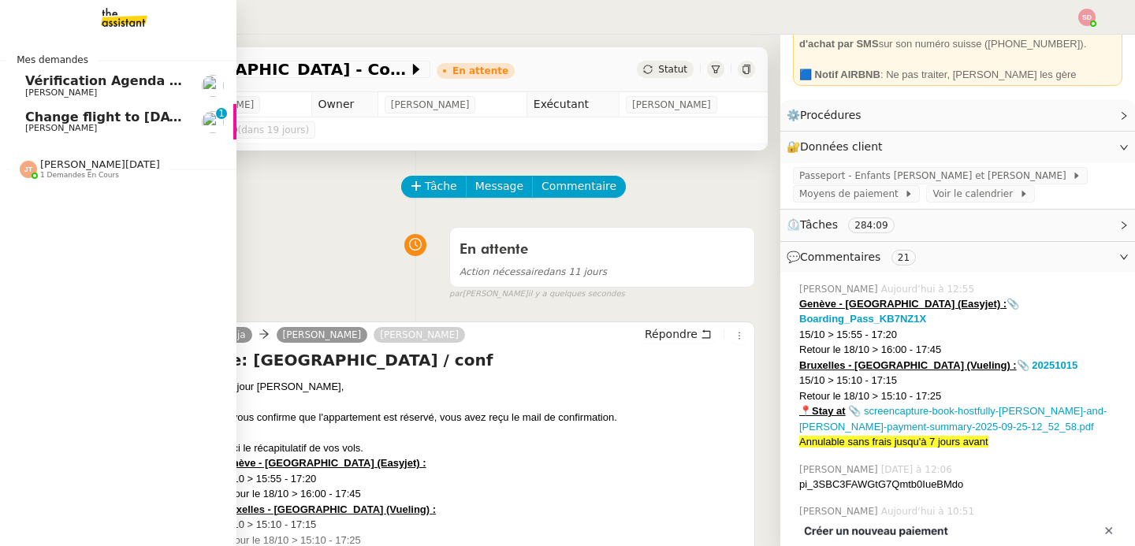
click at [13, 121] on link "Change flight to Thursday night Ian Rogers 0 1 2 3 4 5 6 7 8 9" at bounding box center [118, 122] width 236 height 36
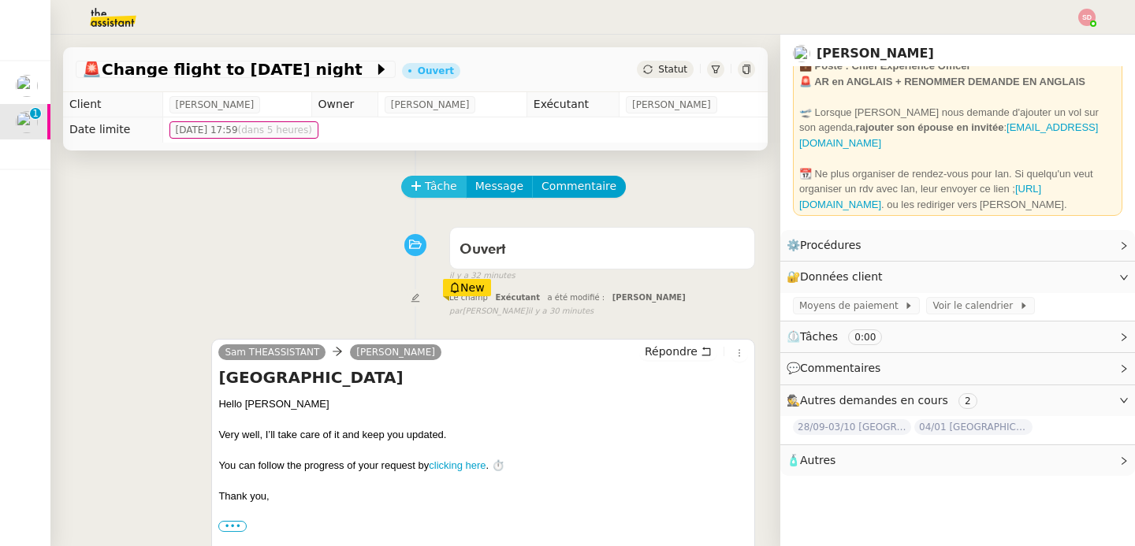
click at [433, 184] on span "Tâche" at bounding box center [441, 186] width 32 height 18
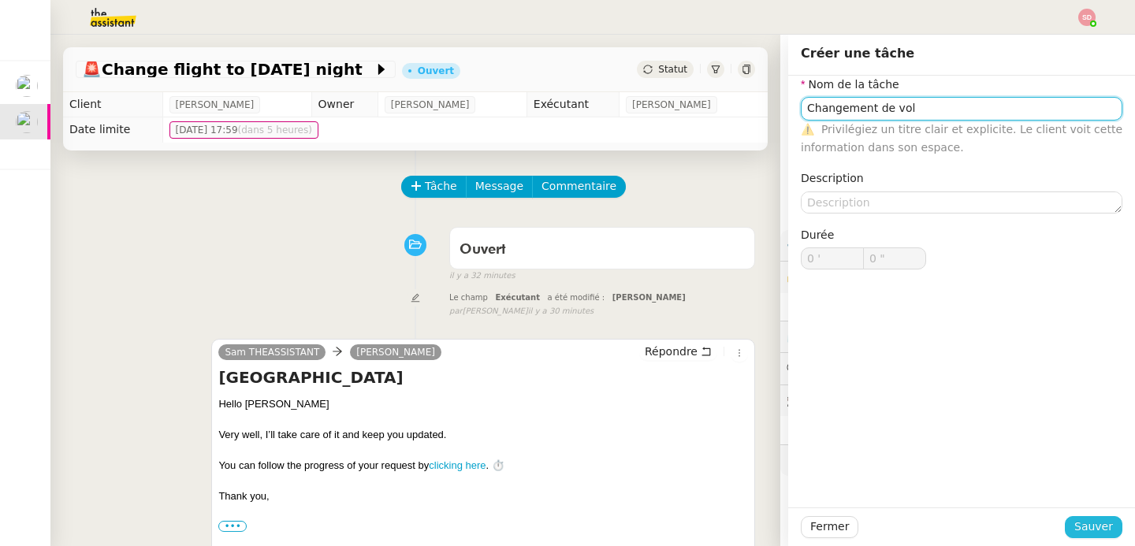
type input "Changement de vol"
click at [1097, 535] on span "Sauver" at bounding box center [1093, 527] width 39 height 18
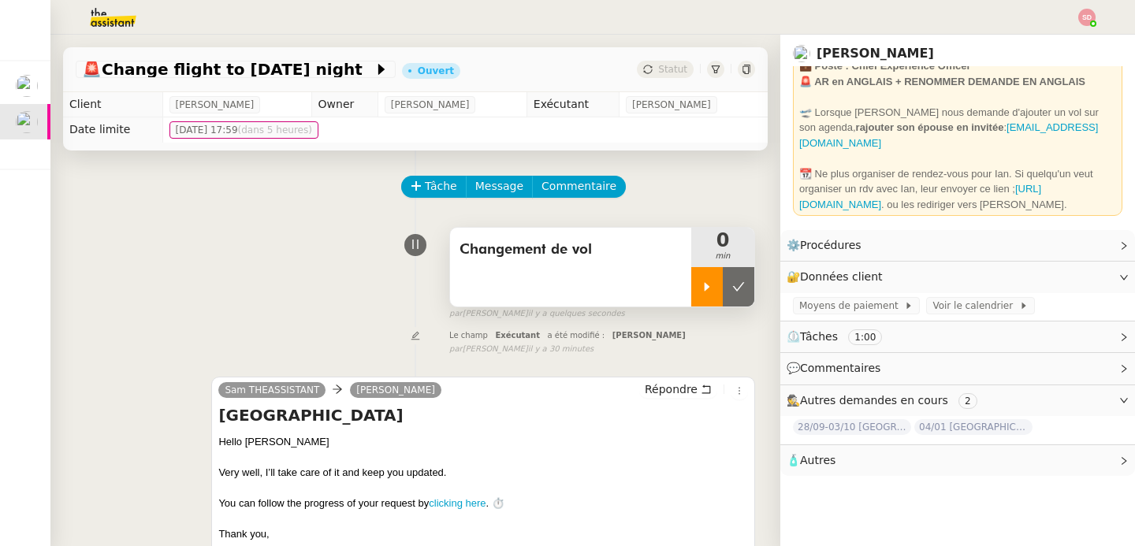
click at [691, 288] on div at bounding box center [707, 286] width 32 height 39
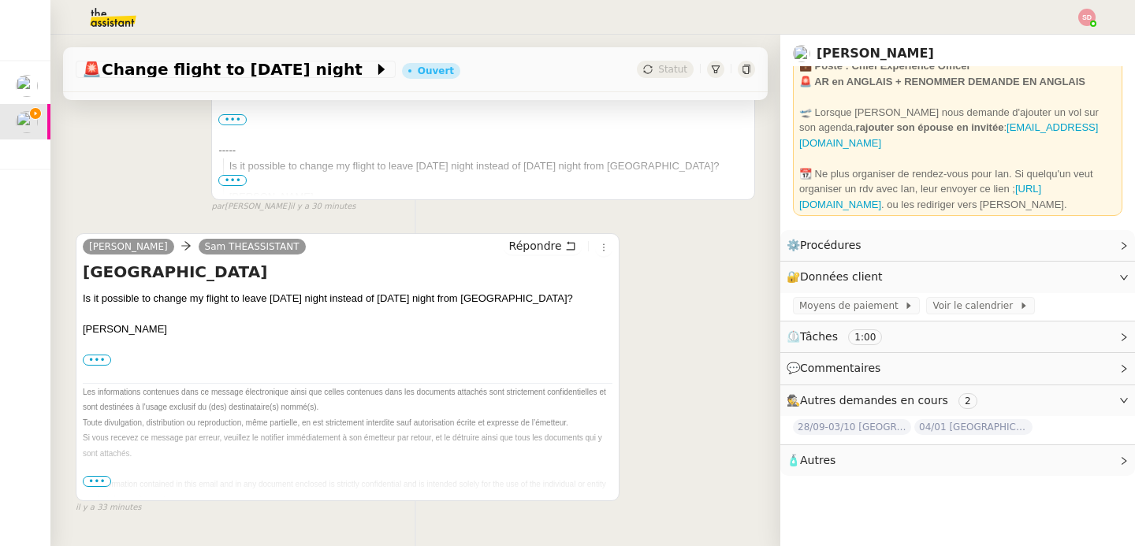
scroll to position [497, 0]
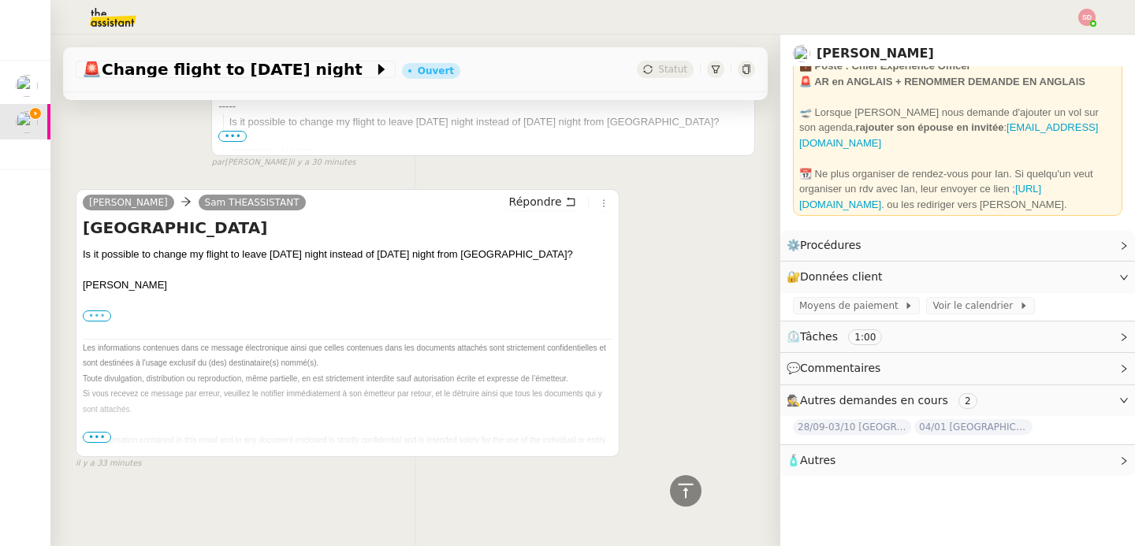
click at [104, 310] on label "•••" at bounding box center [97, 315] width 28 height 11
click at [0, 0] on input "•••" at bounding box center [0, 0] width 0 height 0
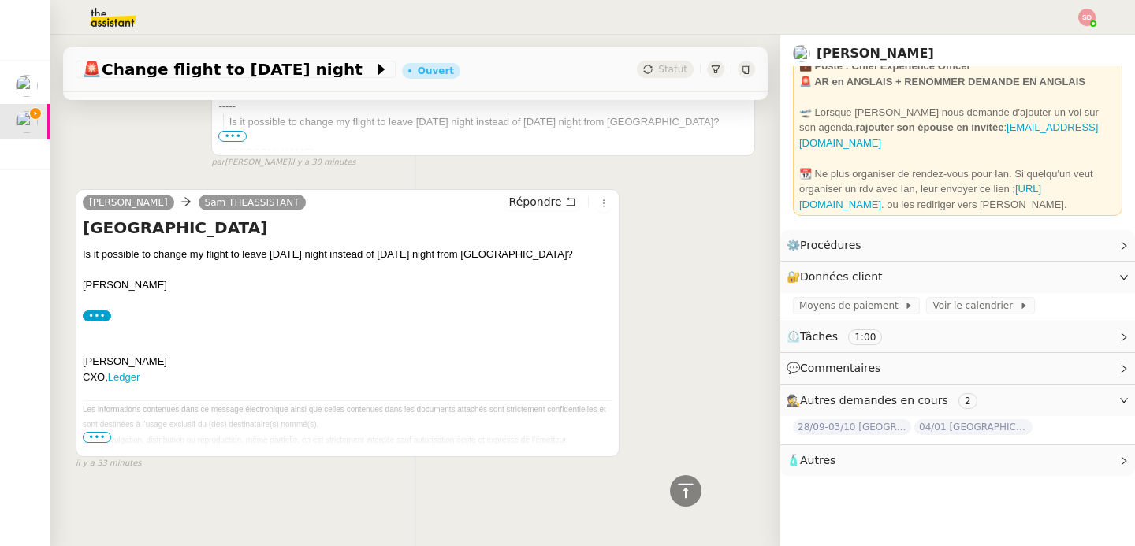
click at [91, 432] on span "•••" at bounding box center [97, 437] width 28 height 11
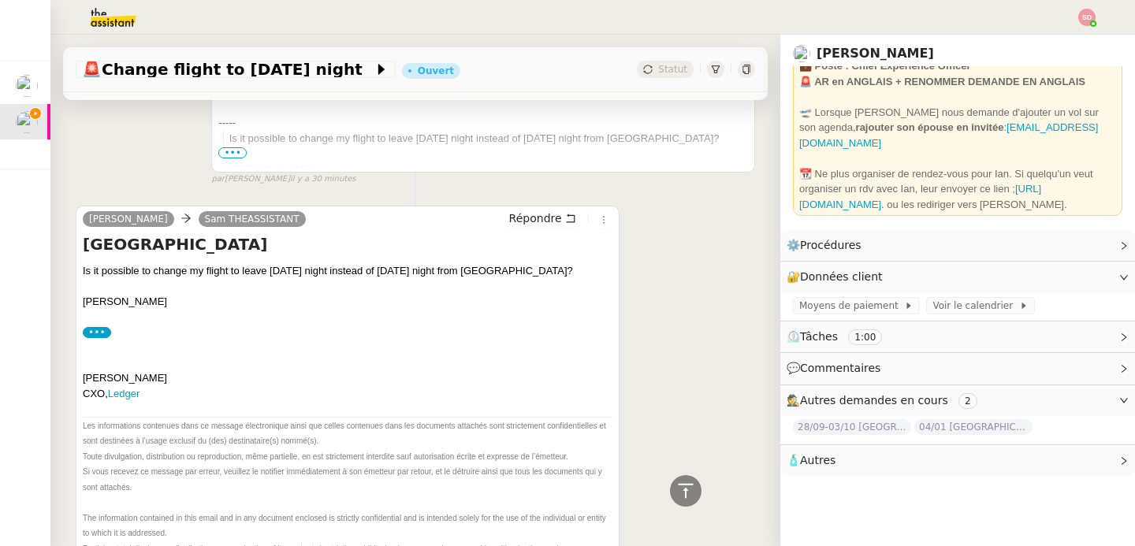
scroll to position [388, 0]
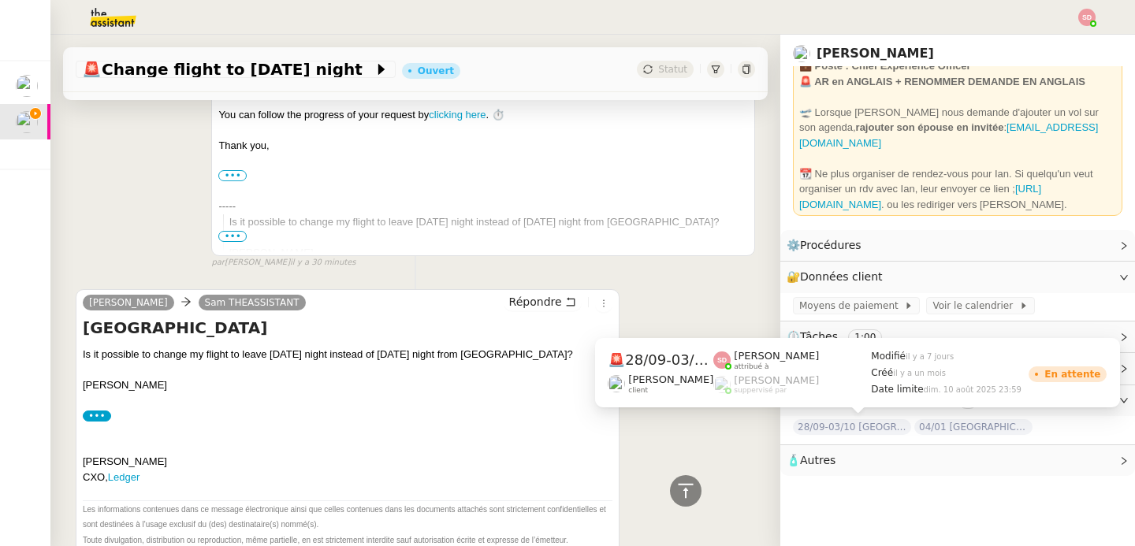
click at [843, 430] on span "28/09-03/10 [GEOGRAPHIC_DATA] - [GEOGRAPHIC_DATA]" at bounding box center [852, 427] width 118 height 16
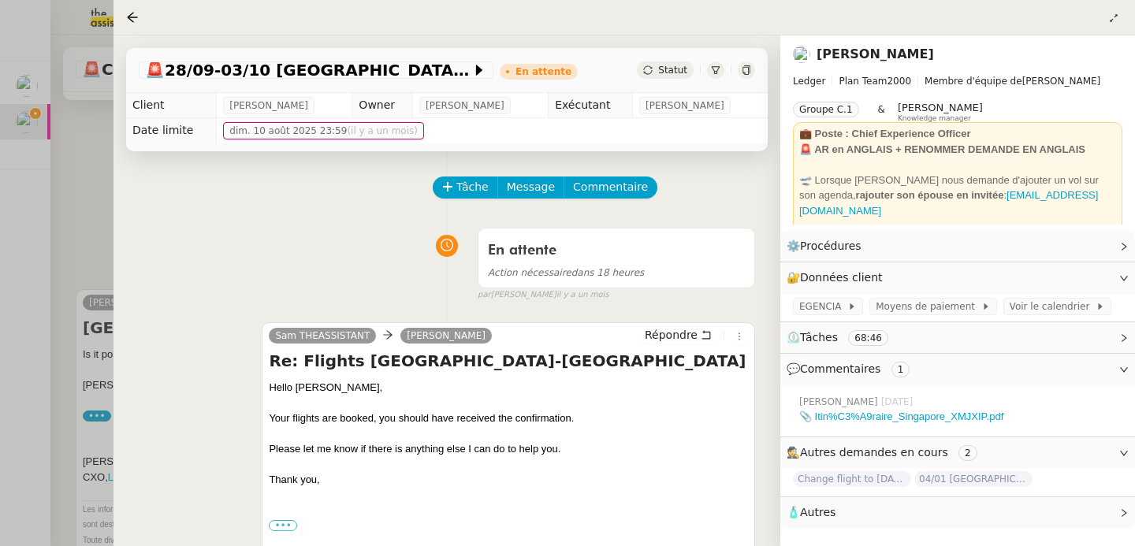
click at [91, 196] on div at bounding box center [567, 273] width 1135 height 546
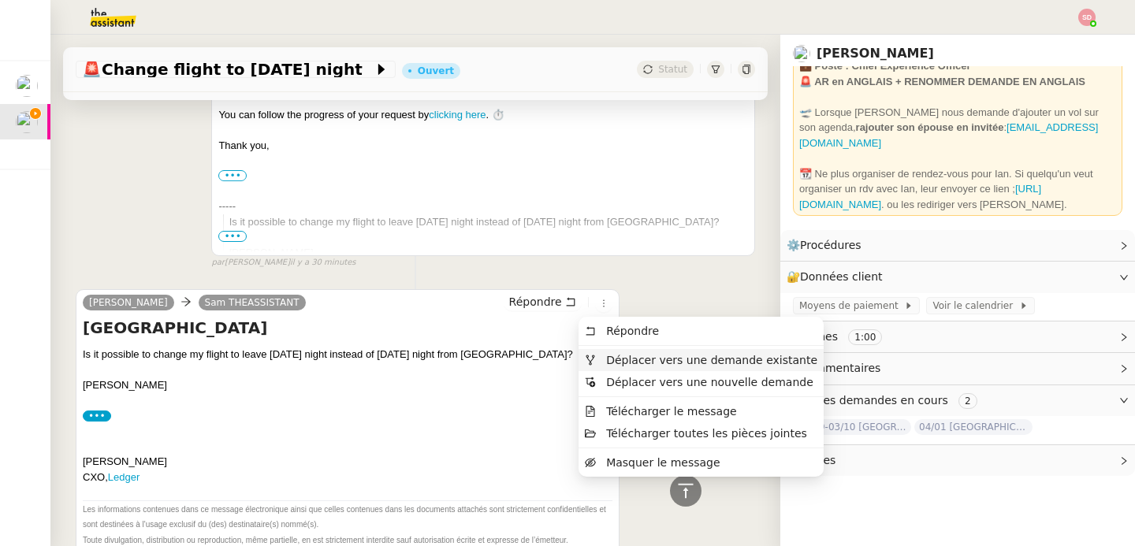
click at [618, 357] on span "Déplacer vers une demande existante" at bounding box center [711, 360] width 211 height 13
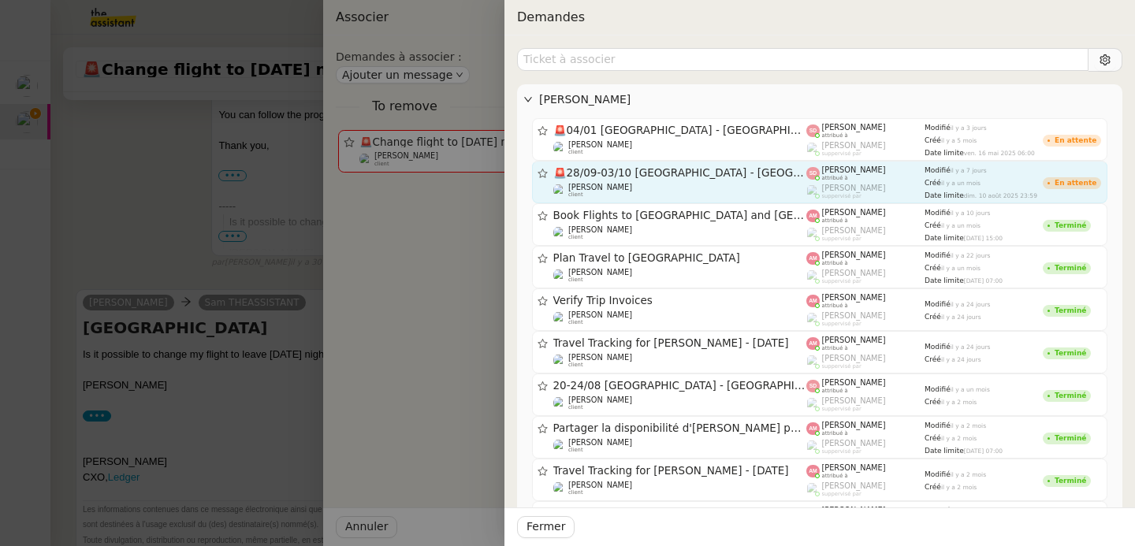
click at [704, 187] on div "Ian Rogers client" at bounding box center [680, 191] width 254 height 16
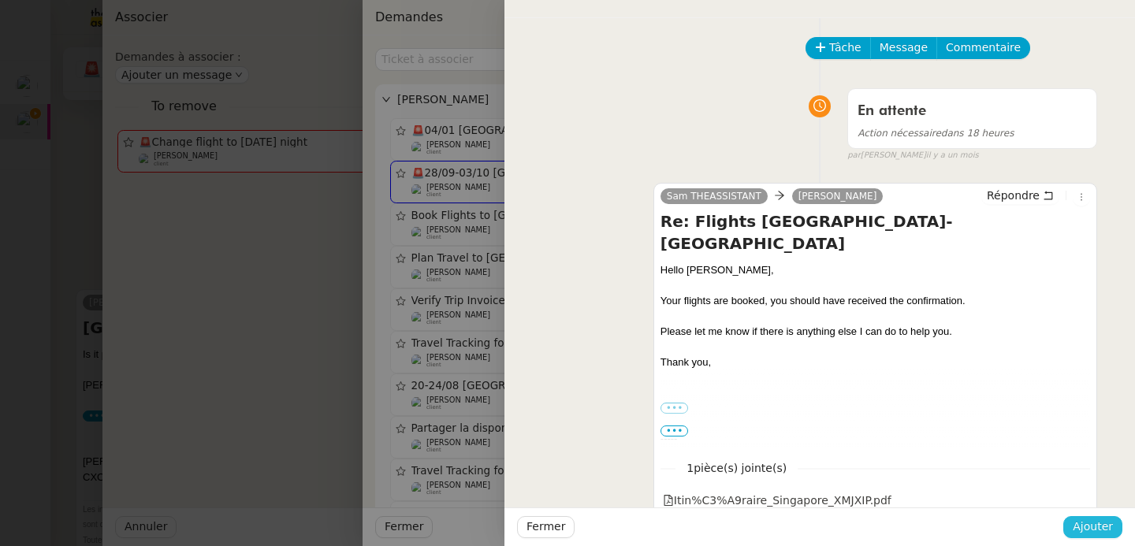
click at [1095, 526] on span "Ajouter" at bounding box center [1092, 527] width 40 height 18
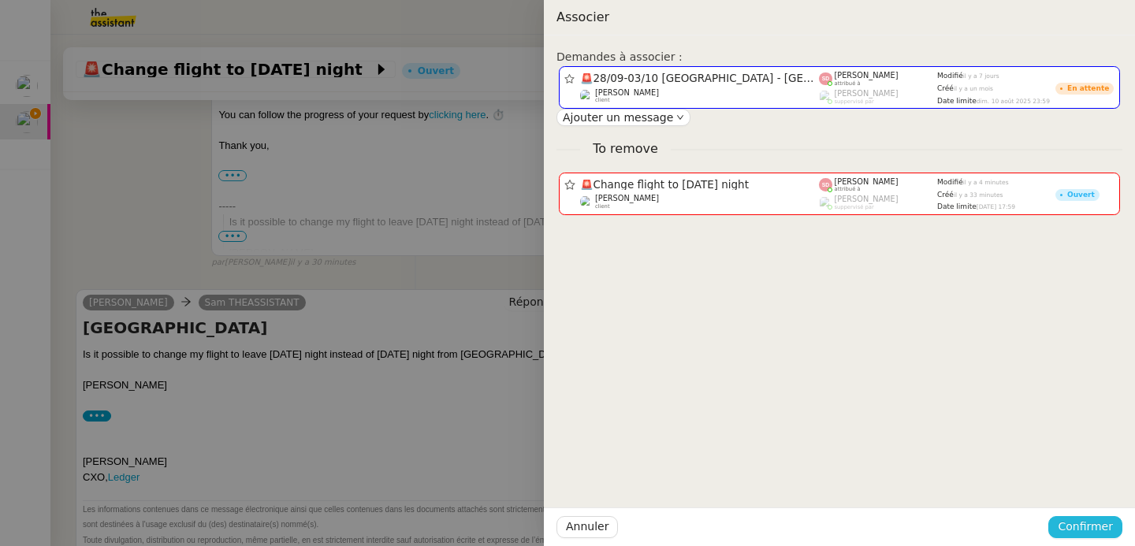
click at [1095, 526] on span "Confirmer" at bounding box center [1084, 527] width 55 height 18
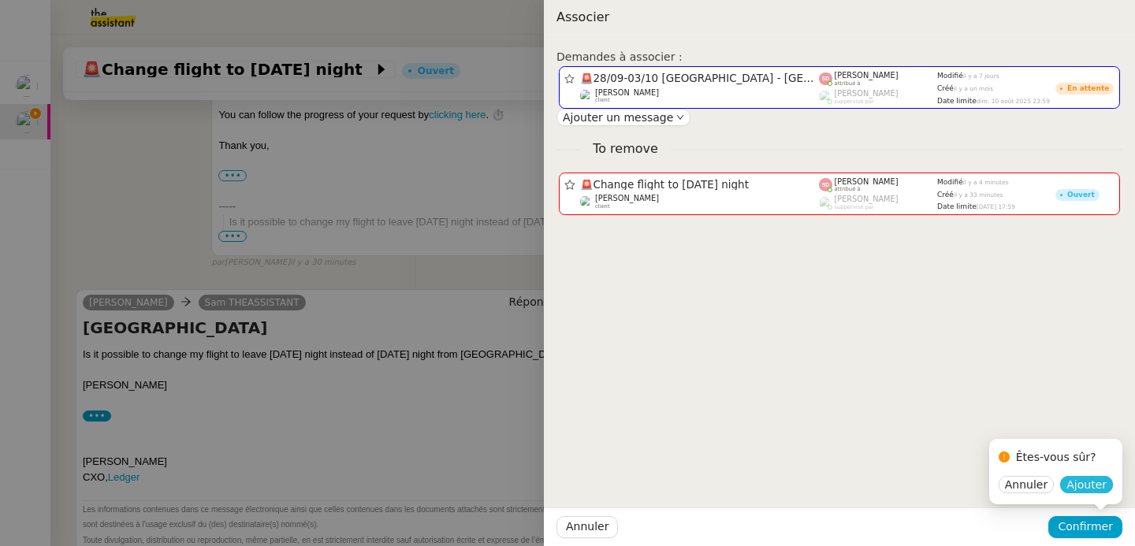
click at [1098, 481] on span "Ajouter" at bounding box center [1086, 485] width 40 height 16
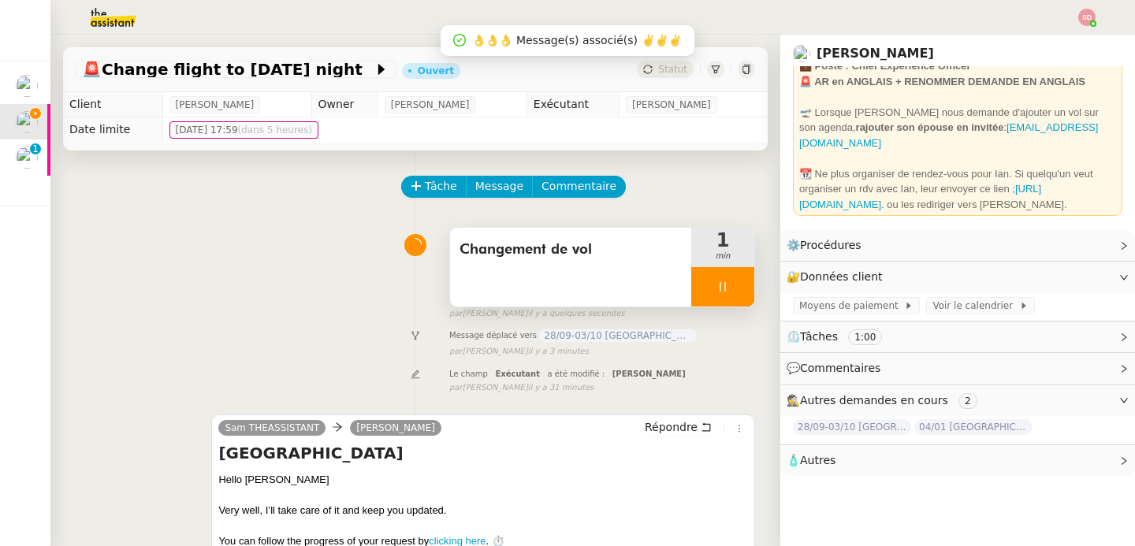
click at [716, 288] on icon at bounding box center [722, 287] width 13 height 13
click at [723, 288] on button at bounding box center [739, 286] width 32 height 39
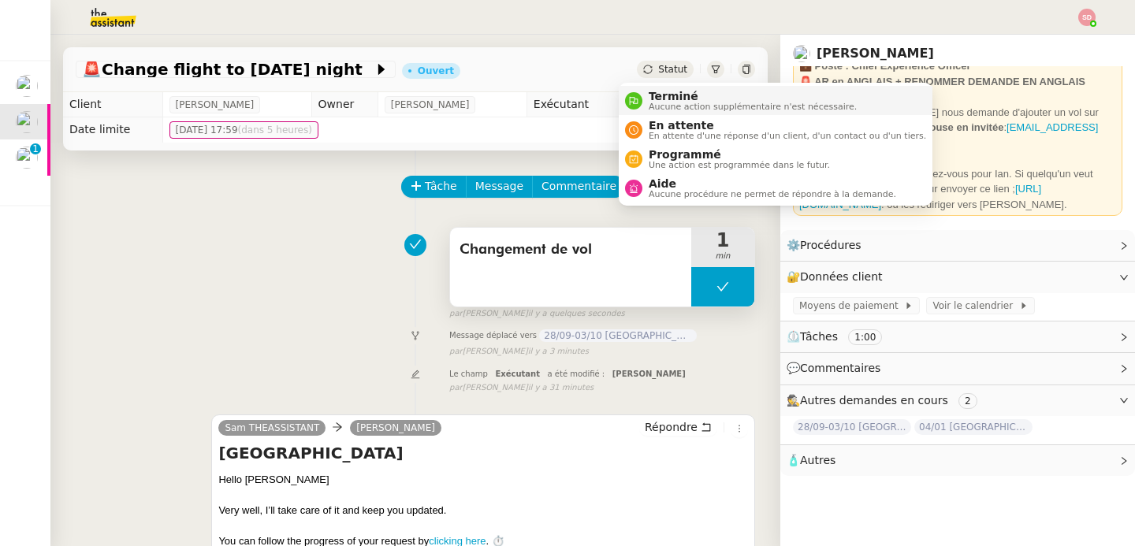
click at [652, 95] on span "Terminé" at bounding box center [753, 96] width 208 height 13
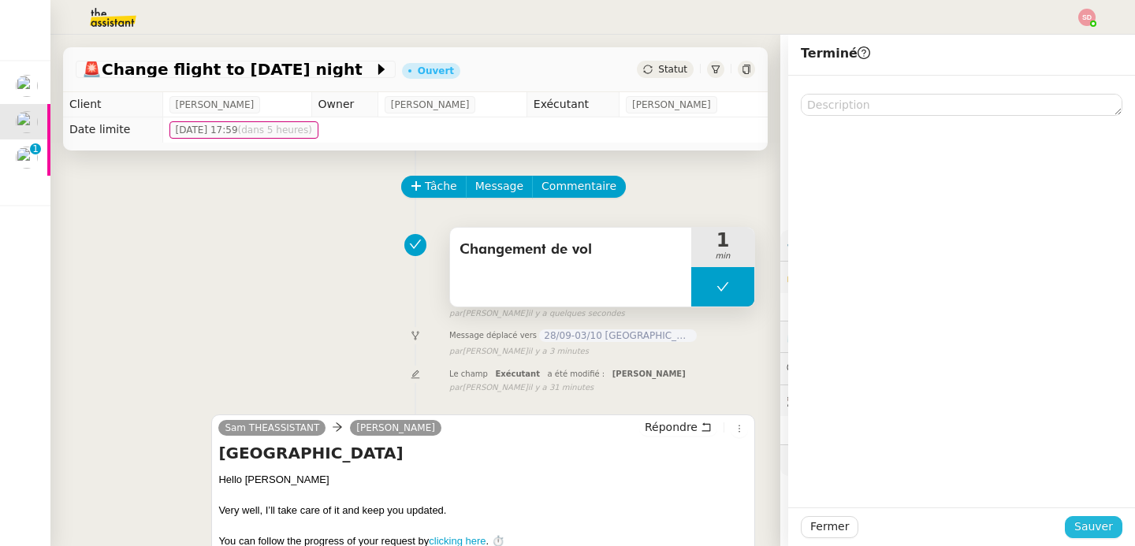
click at [1085, 525] on span "Sauver" at bounding box center [1093, 527] width 39 height 18
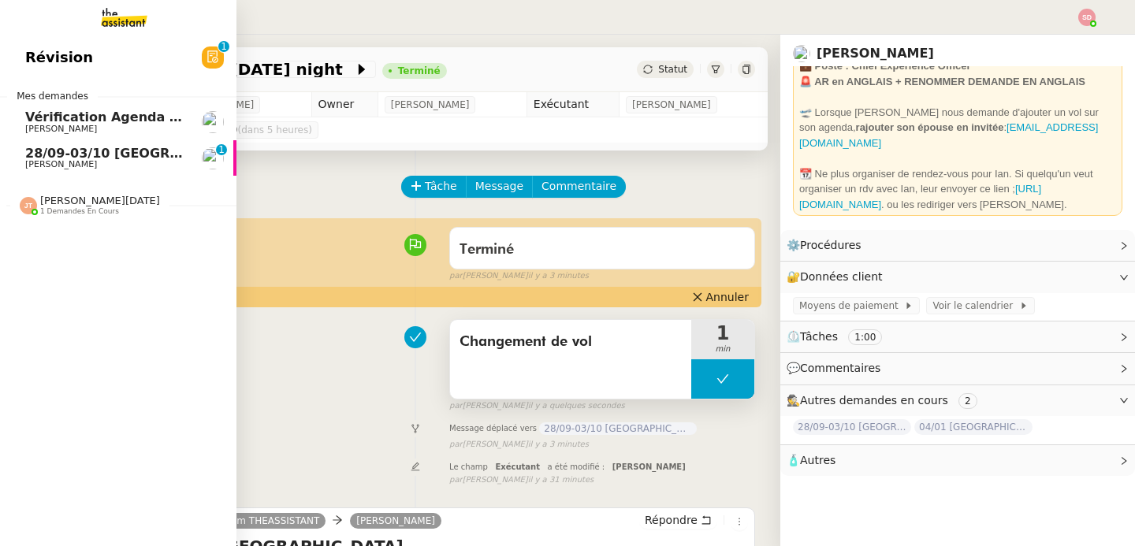
click at [26, 150] on span "28/09-03/10 [GEOGRAPHIC_DATA] - [GEOGRAPHIC_DATA]" at bounding box center [224, 153] width 399 height 15
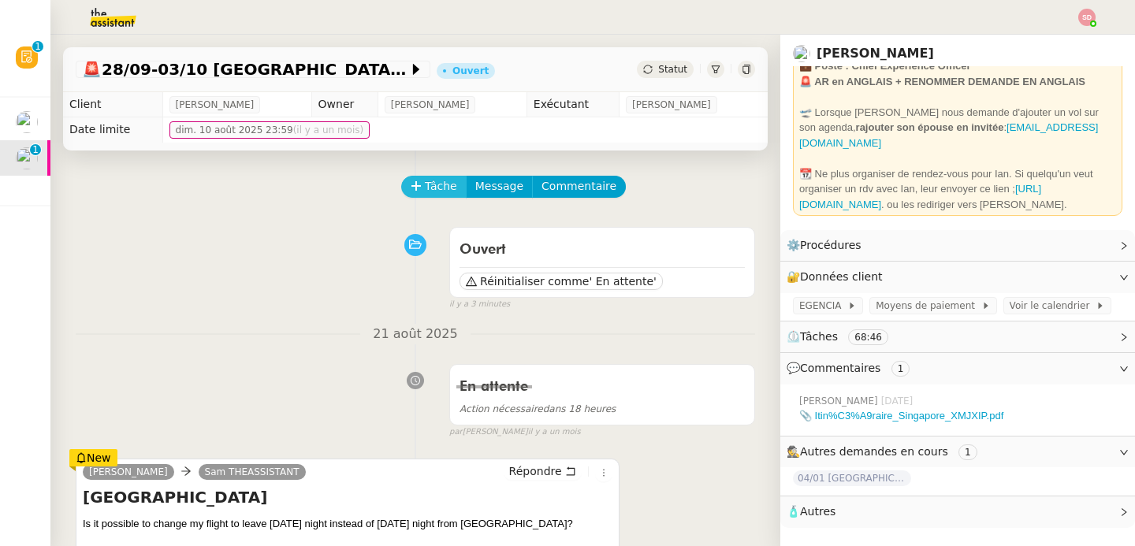
click at [425, 182] on span "Tâche" at bounding box center [441, 186] width 32 height 18
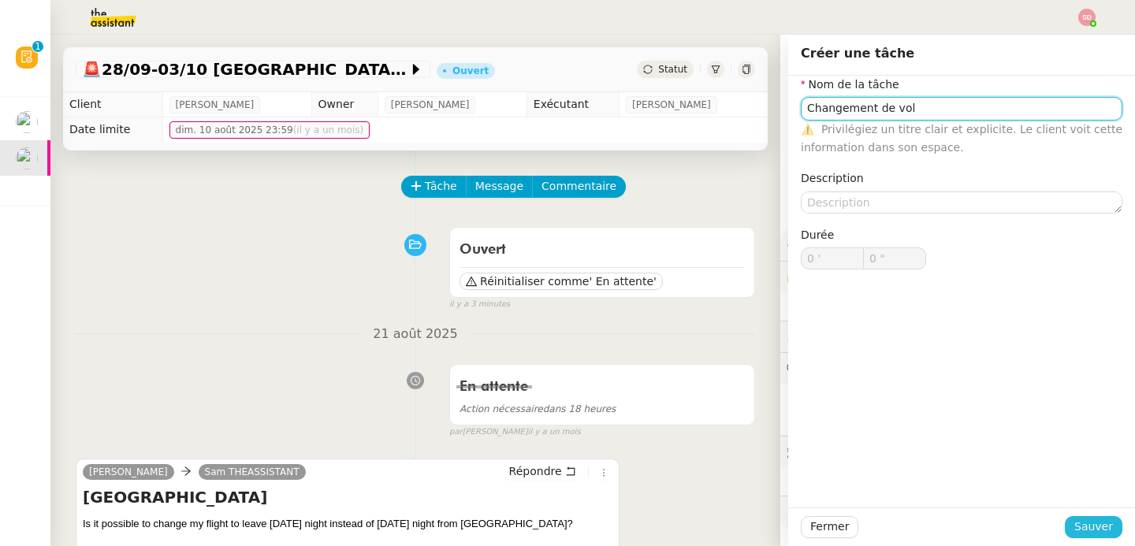
type input "Changement de vol"
click at [1083, 526] on span "Sauver" at bounding box center [1093, 527] width 39 height 18
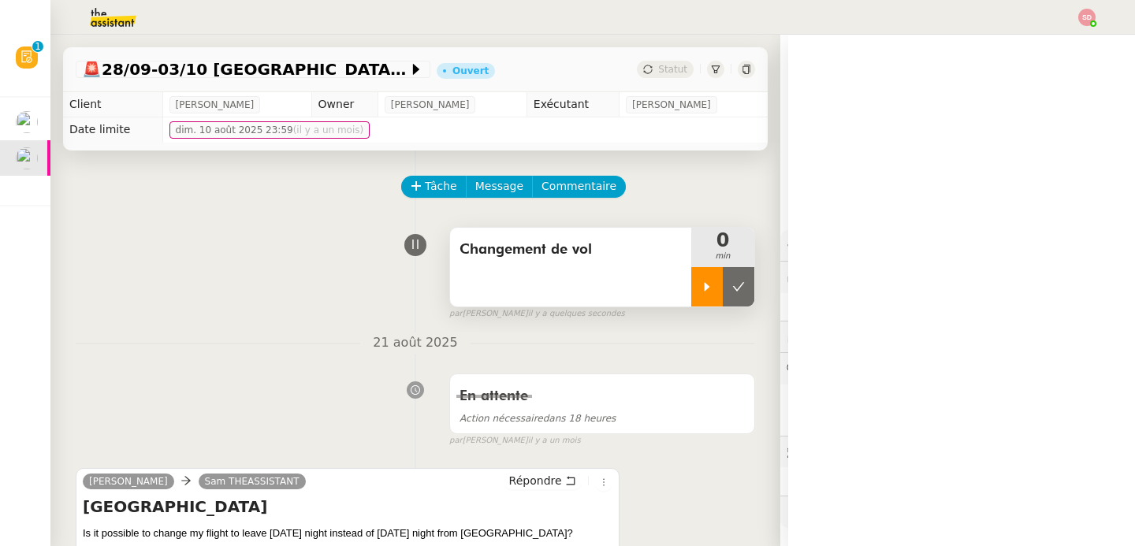
click at [694, 299] on div at bounding box center [707, 286] width 32 height 39
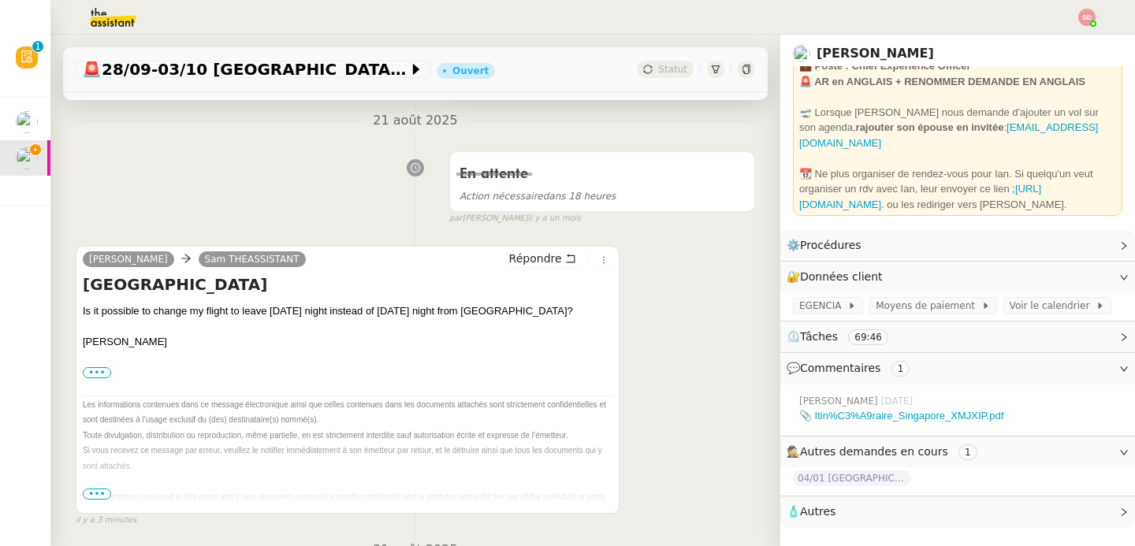
scroll to position [225, 0]
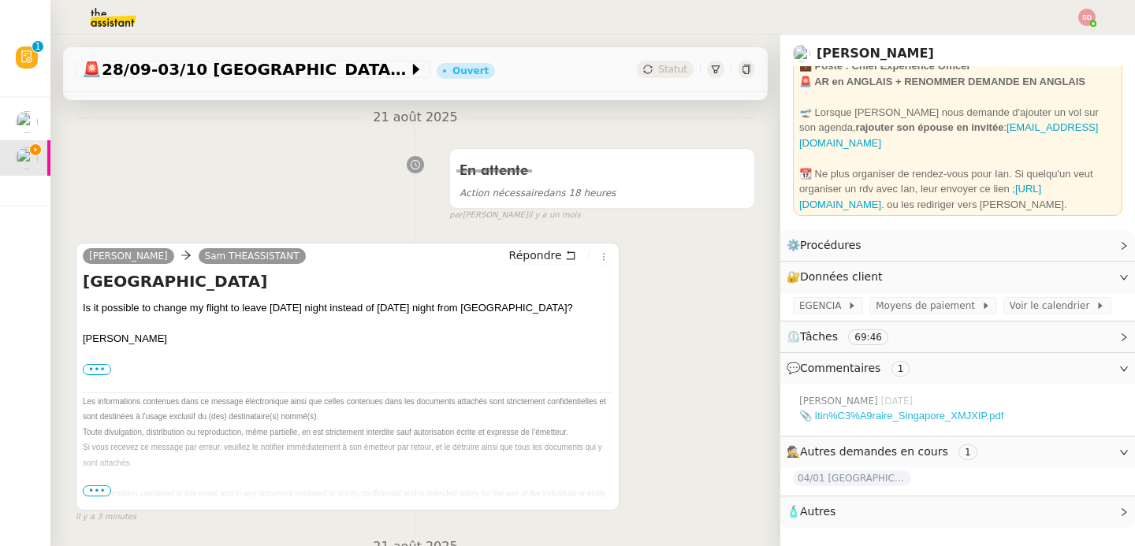
click at [863, 414] on link "📎 Itin%C3%A9raire_Singapore_XMJXIP.pdf" at bounding box center [901, 416] width 204 height 12
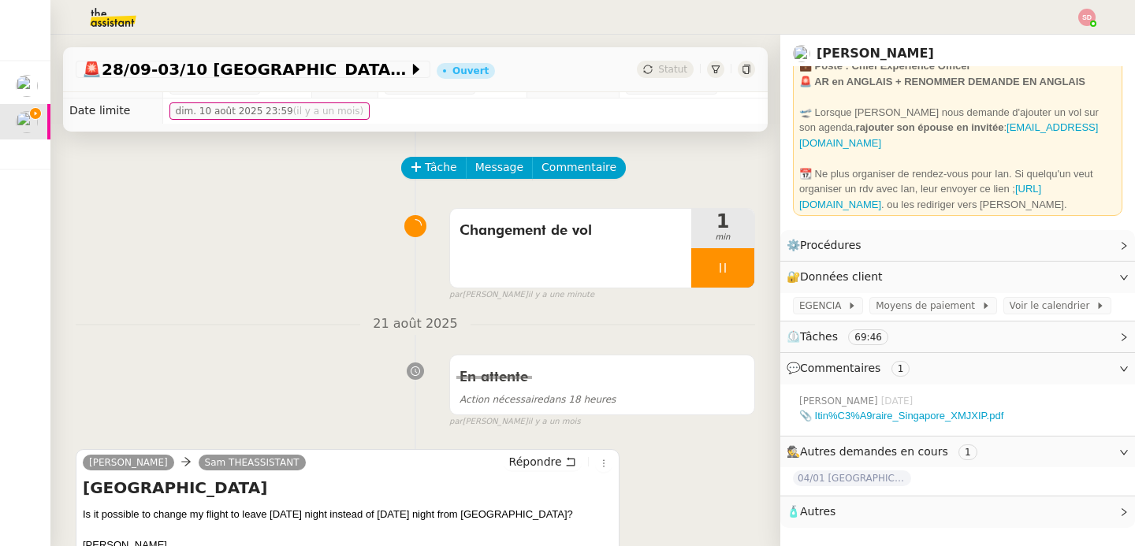
scroll to position [0, 0]
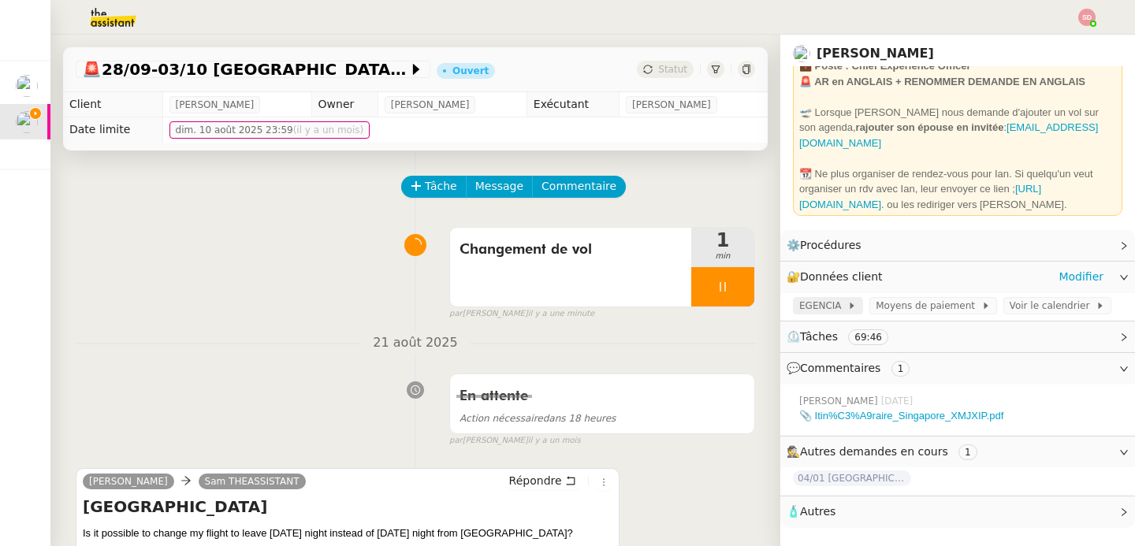
click at [804, 302] on span "EGENCIA" at bounding box center [823, 306] width 48 height 16
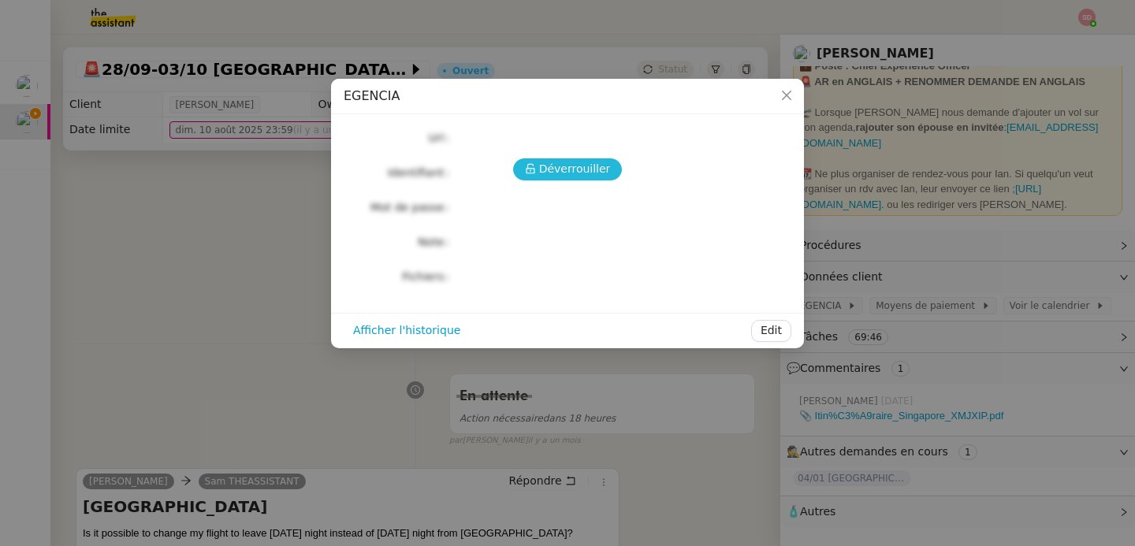
click at [533, 165] on icon at bounding box center [530, 168] width 11 height 11
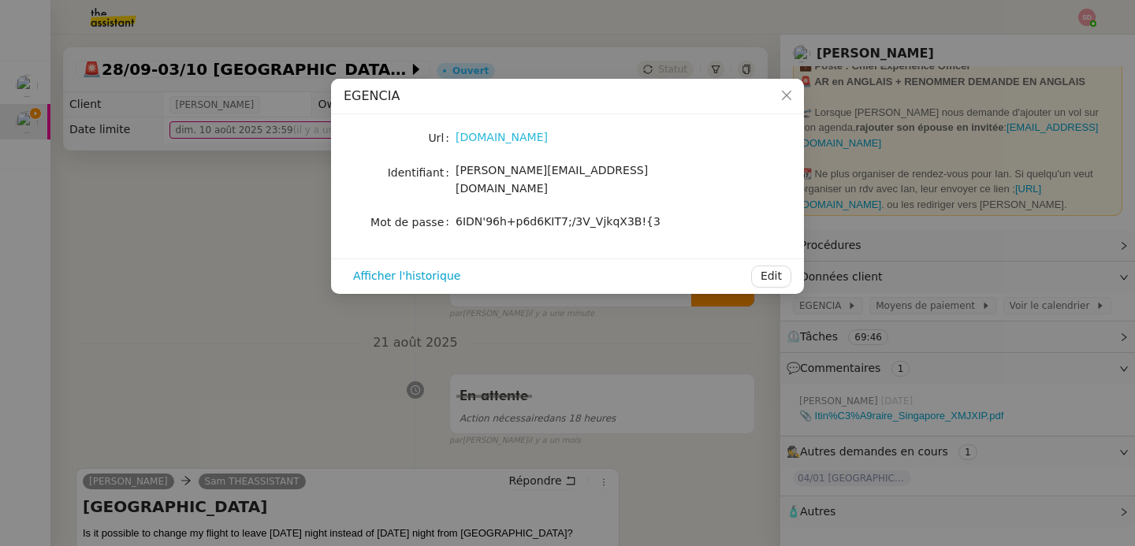
click at [479, 136] on link "egencia.fr" at bounding box center [501, 137] width 92 height 13
click at [548, 217] on div "6IDN'96h+p6d6KIT7;/3V_VjkqX3B!{3" at bounding box center [585, 222] width 261 height 22
click at [547, 215] on span "6IDN'96h+p6d6KIT7;/3V_VjkqX3B!{3" at bounding box center [557, 221] width 205 height 13
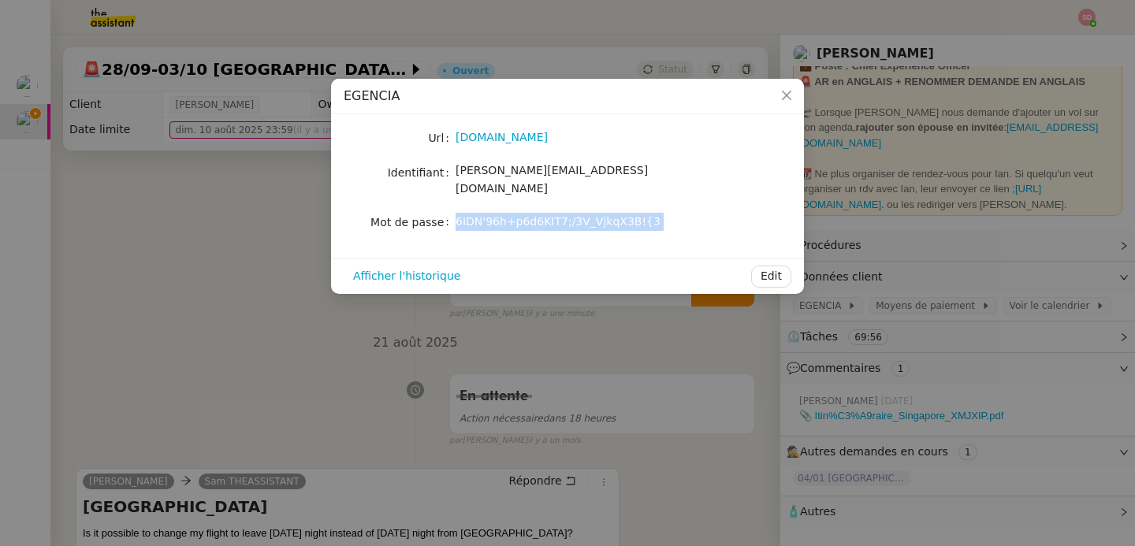
copy div "6IDN'96h+p6d6KIT7;/3V_VjkqX3B!{3 Afficher l'historique Edit"
click at [142, 262] on nz-modal-container "EGENCIA Url egencia.fr Identifiant sam@ledger.fr Mot de passe 6IDN'96h+p6d6KIT7…" at bounding box center [567, 273] width 1135 height 546
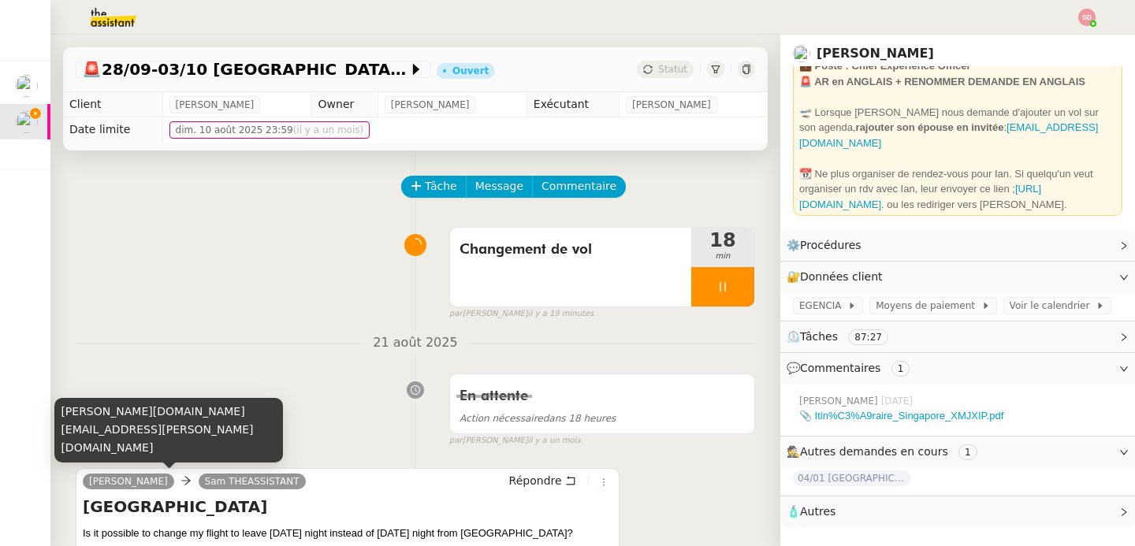
click at [129, 451] on div "ian.rogers@ledger.fr" at bounding box center [168, 430] width 229 height 65
copy div "ian.rogers@ledger.fr"
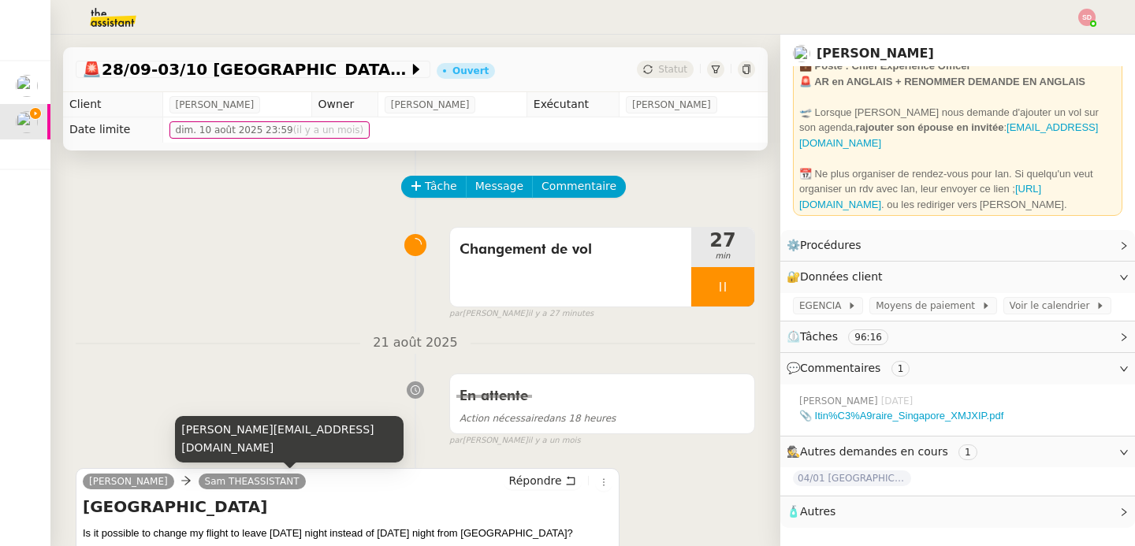
click at [196, 456] on div "[PERSON_NAME][EMAIL_ADDRESS][DOMAIN_NAME]" at bounding box center [289, 439] width 229 height 46
copy div "[PERSON_NAME][EMAIL_ADDRESS][DOMAIN_NAME]"
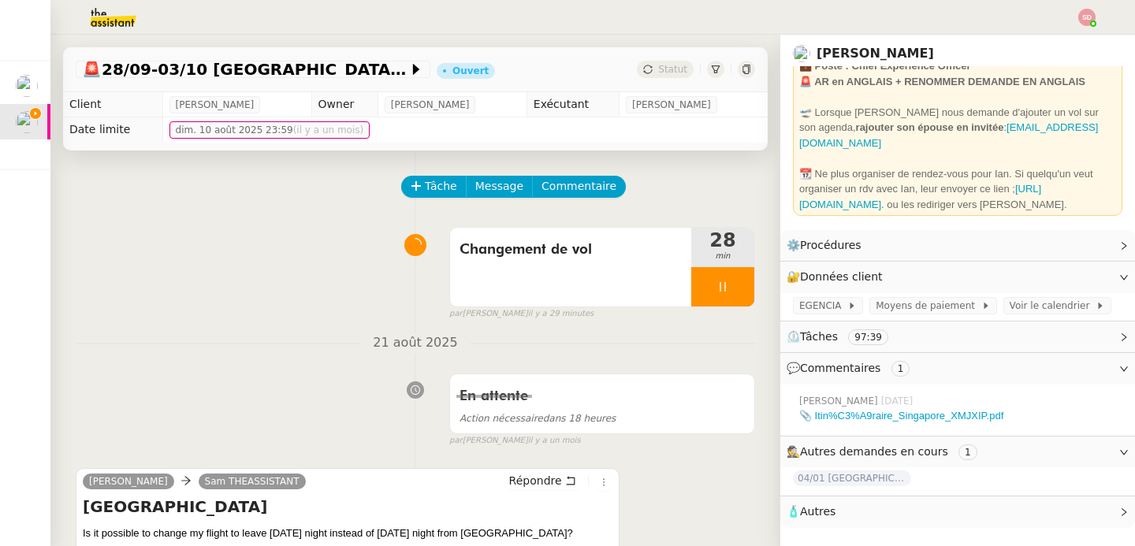
click at [742, 70] on icon at bounding box center [745, 69] width 7 height 9
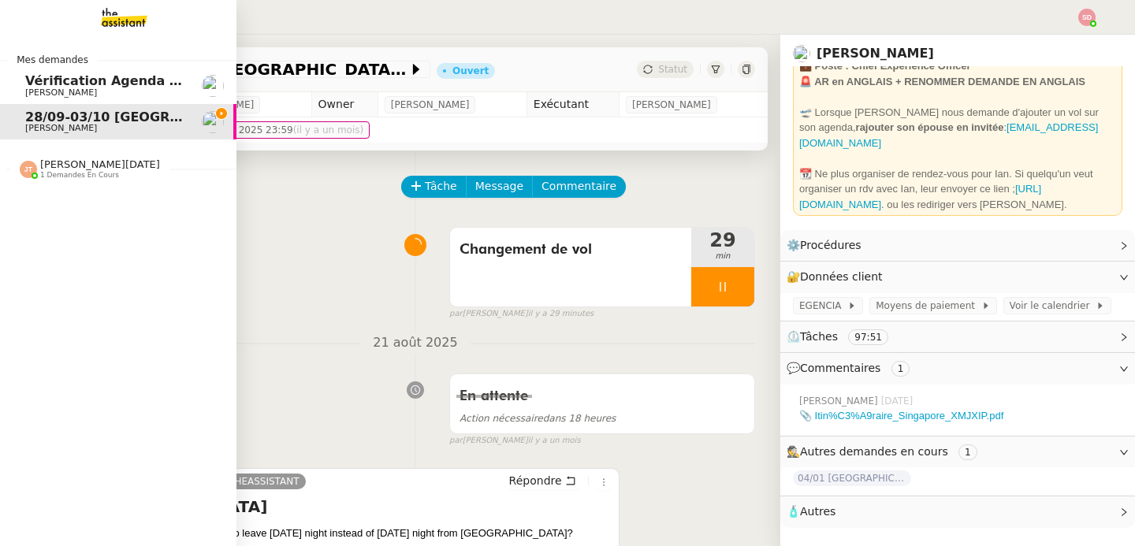
click at [62, 169] on span "[PERSON_NAME][DATE]" at bounding box center [100, 164] width 120 height 12
click at [60, 206] on span "[PERSON_NAME]" at bounding box center [61, 210] width 72 height 10
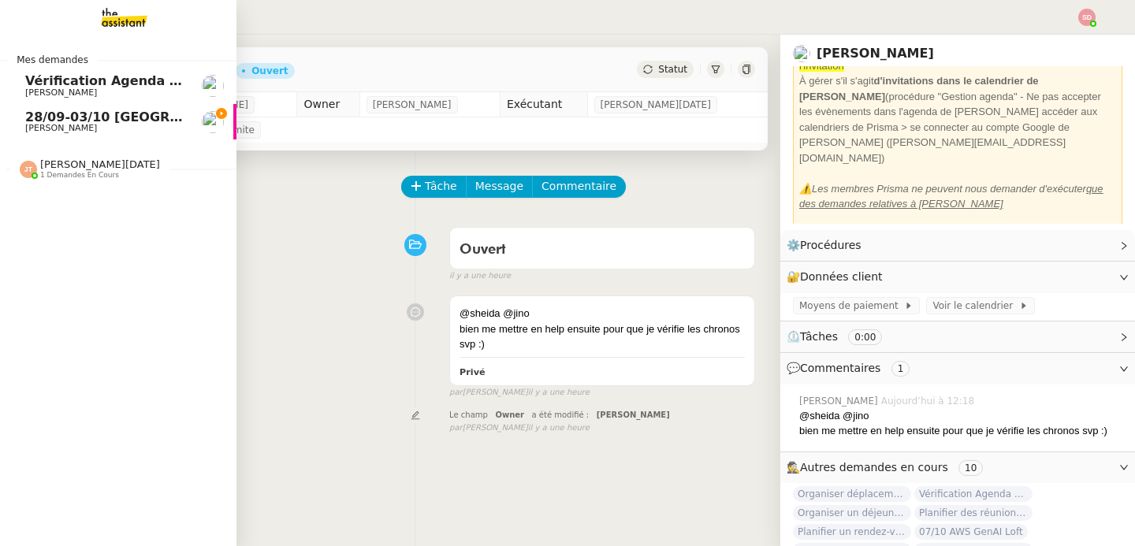
click at [36, 169] on img at bounding box center [28, 169] width 17 height 17
click at [132, 118] on span "28/09-03/10 [GEOGRAPHIC_DATA] - [GEOGRAPHIC_DATA]" at bounding box center [224, 117] width 399 height 15
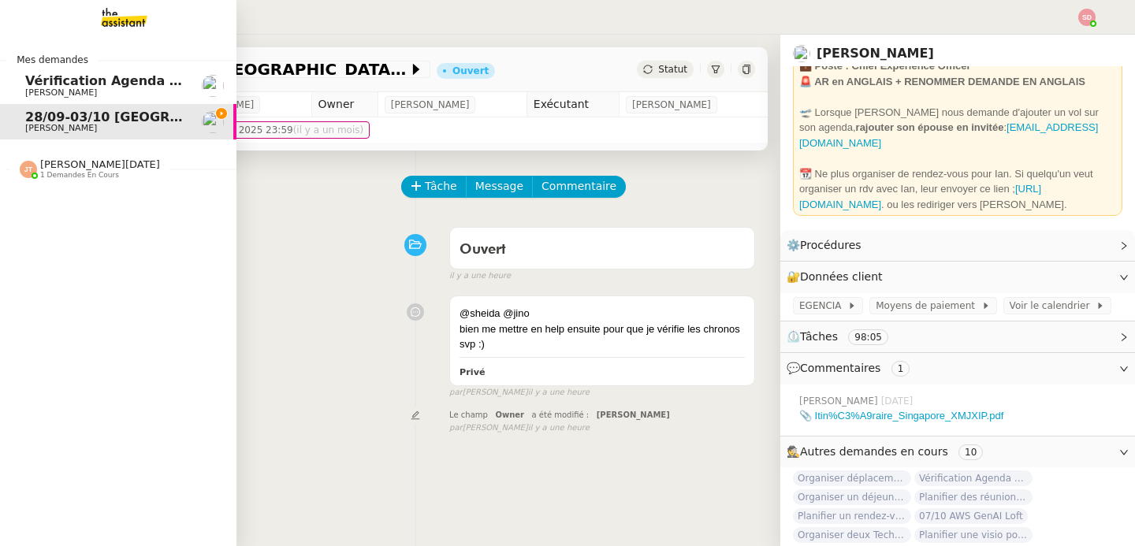
scroll to position [67, 0]
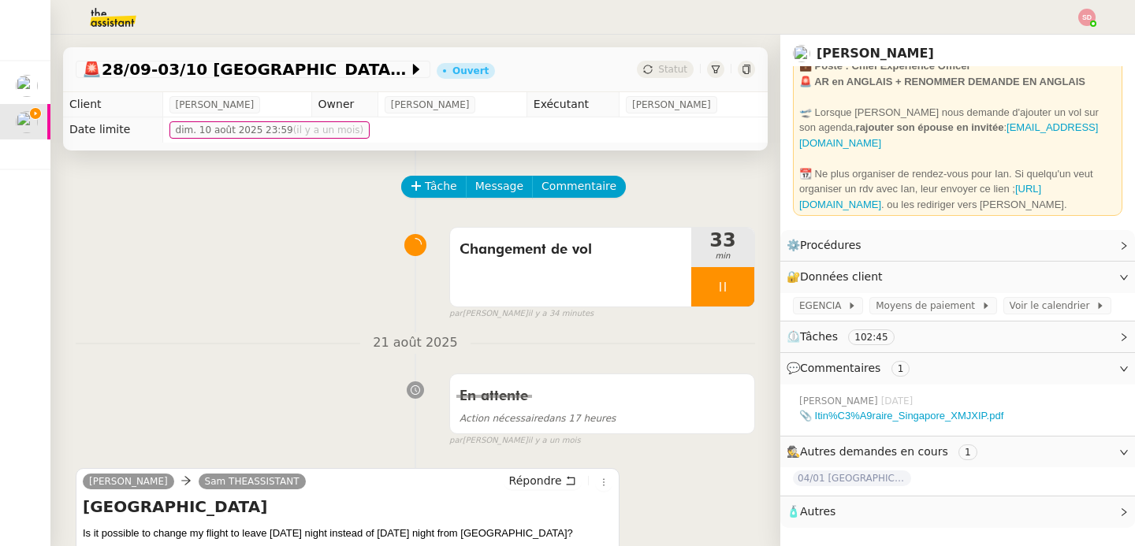
click at [207, 251] on div "Changement de vol 33 min false par Sheida D. il y a 34 minutes" at bounding box center [415, 270] width 679 height 101
click at [723, 283] on div at bounding box center [722, 286] width 63 height 39
click at [732, 283] on icon at bounding box center [738, 287] width 13 height 13
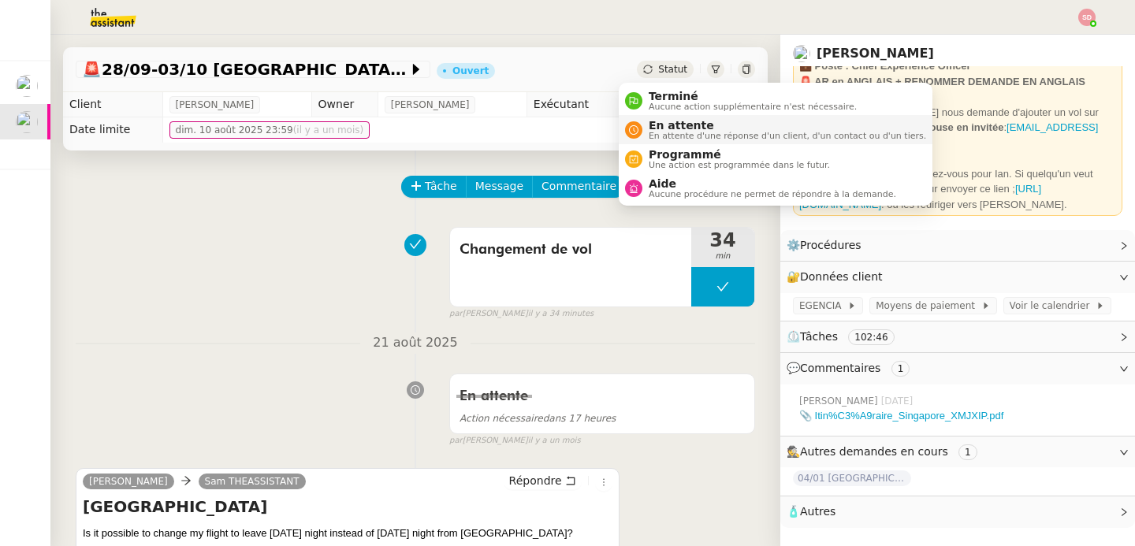
click at [638, 120] on div "En attente En attente d'une réponse d'un client, d'un contact ou d'un tiers." at bounding box center [775, 129] width 301 height 21
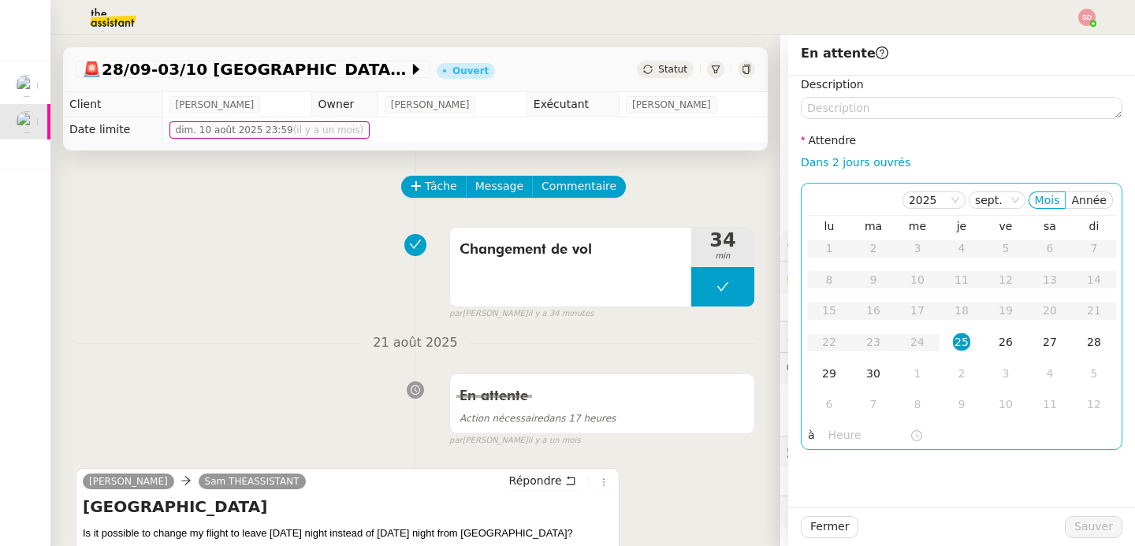
click at [828, 437] on input "text" at bounding box center [868, 435] width 81 height 18
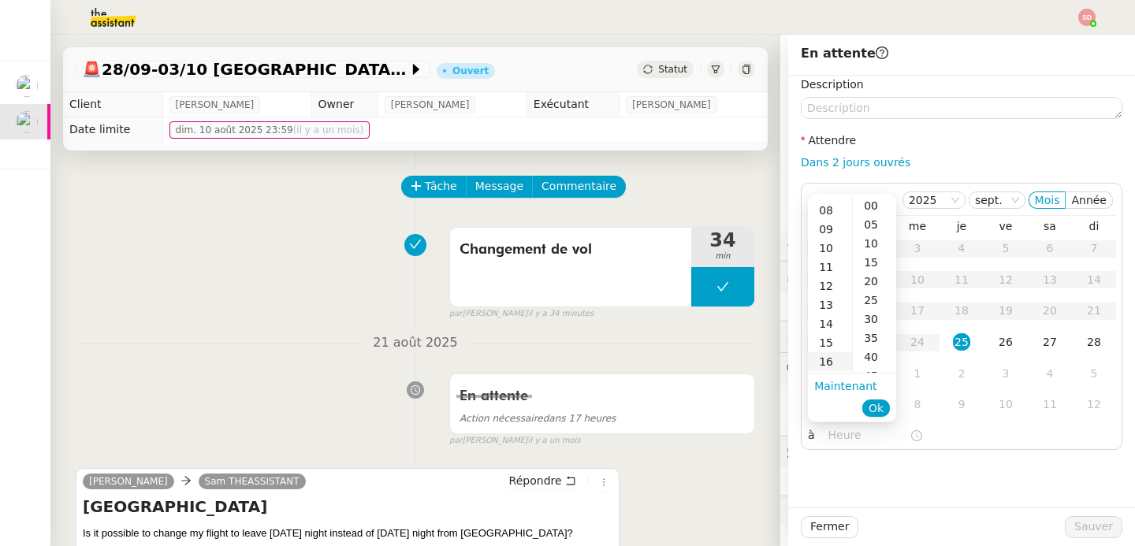
click at [819, 357] on div "16" at bounding box center [830, 361] width 44 height 19
click at [871, 207] on div "00" at bounding box center [874, 205] width 43 height 19
type input "16:00"
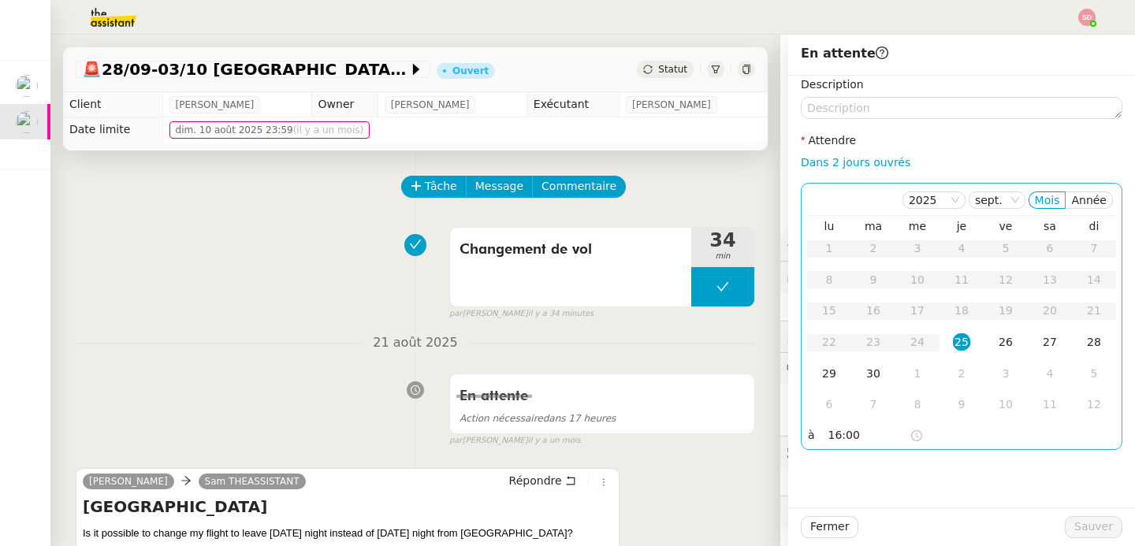
click at [957, 338] on div "25" at bounding box center [961, 341] width 17 height 17
click at [1109, 528] on button "Sauver" at bounding box center [1094, 527] width 58 height 22
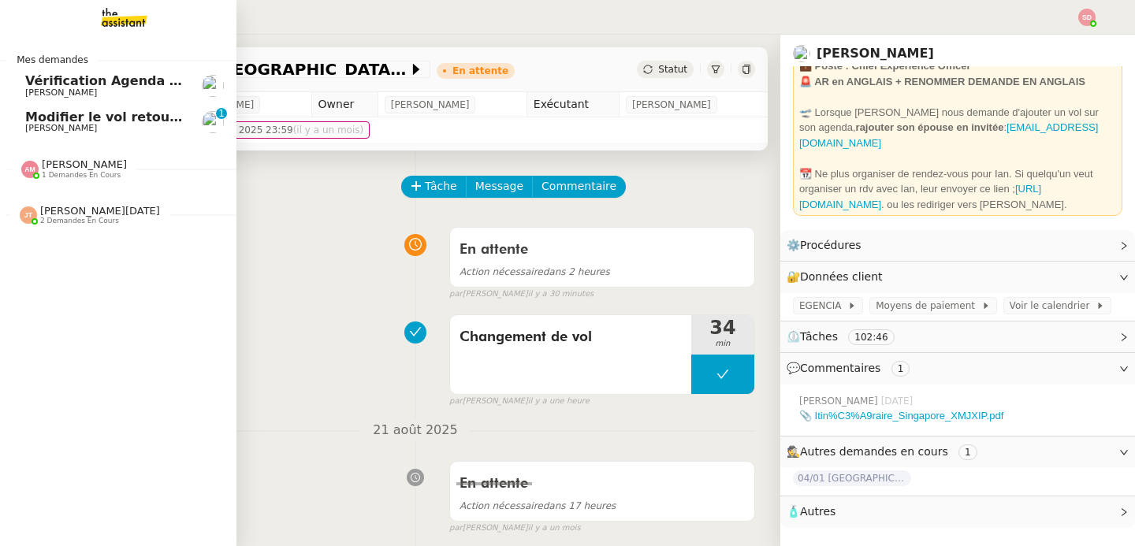
click at [172, 106] on link "Modifier le vol retour pour le 2 octobre Alexandre Blanc 0 1 2 3 4 5 6 7 8 9" at bounding box center [118, 122] width 236 height 36
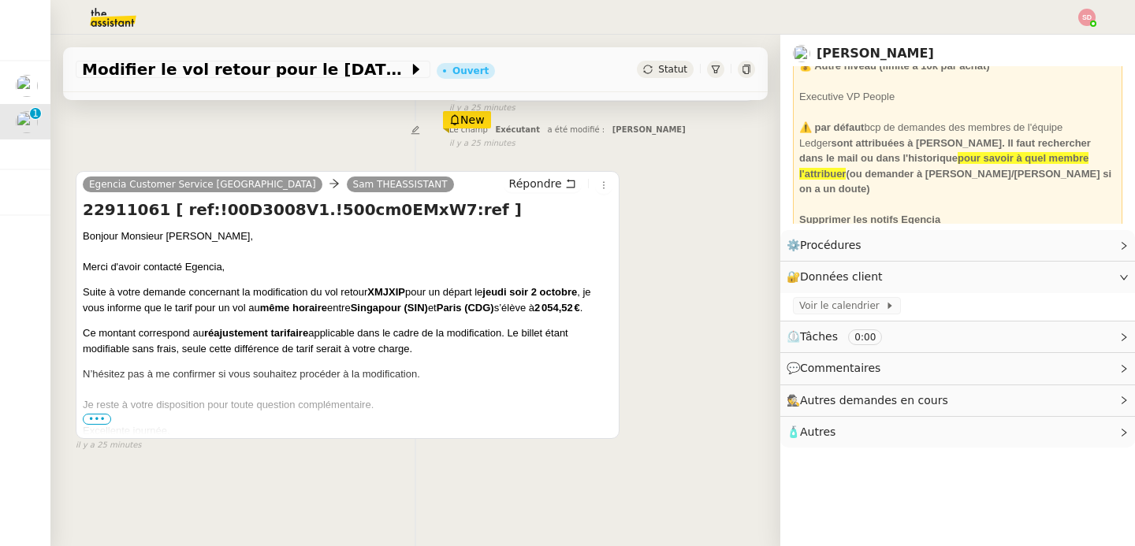
scroll to position [203, 0]
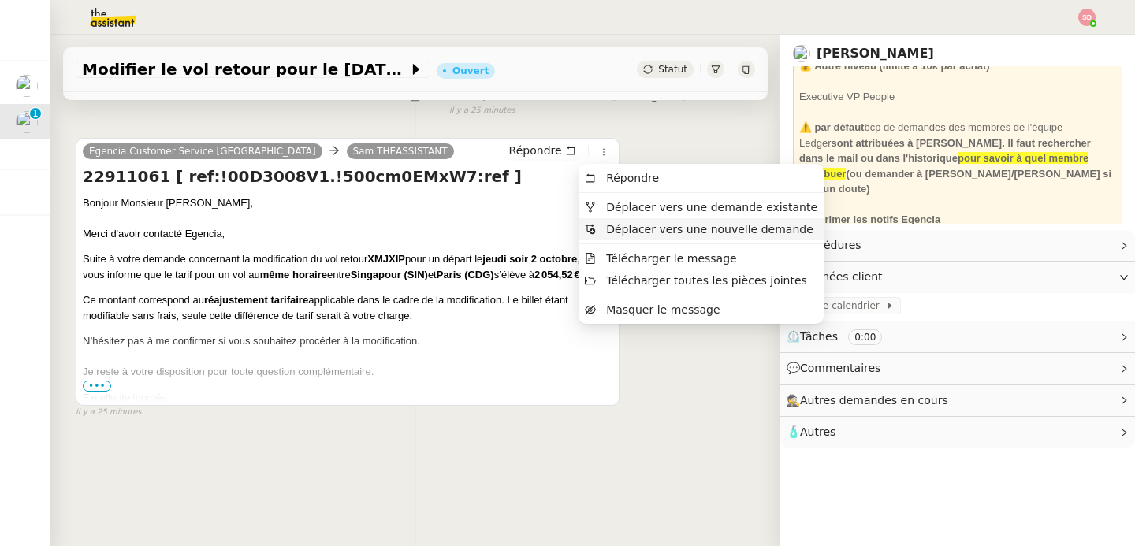
click at [628, 228] on span "Déplacer vers une nouvelle demande" at bounding box center [709, 229] width 207 height 13
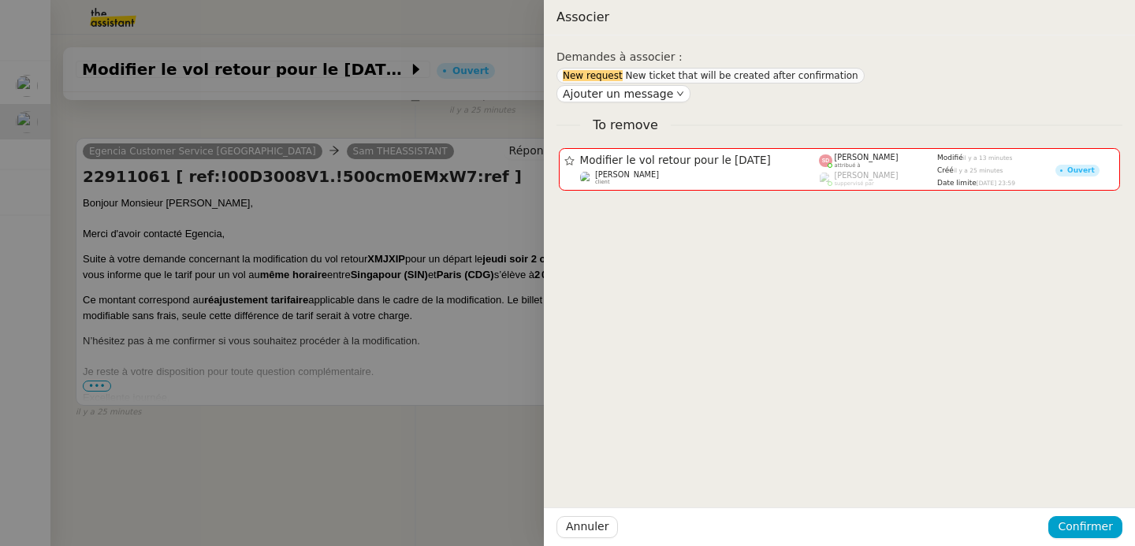
click at [421, 294] on div at bounding box center [567, 273] width 1135 height 546
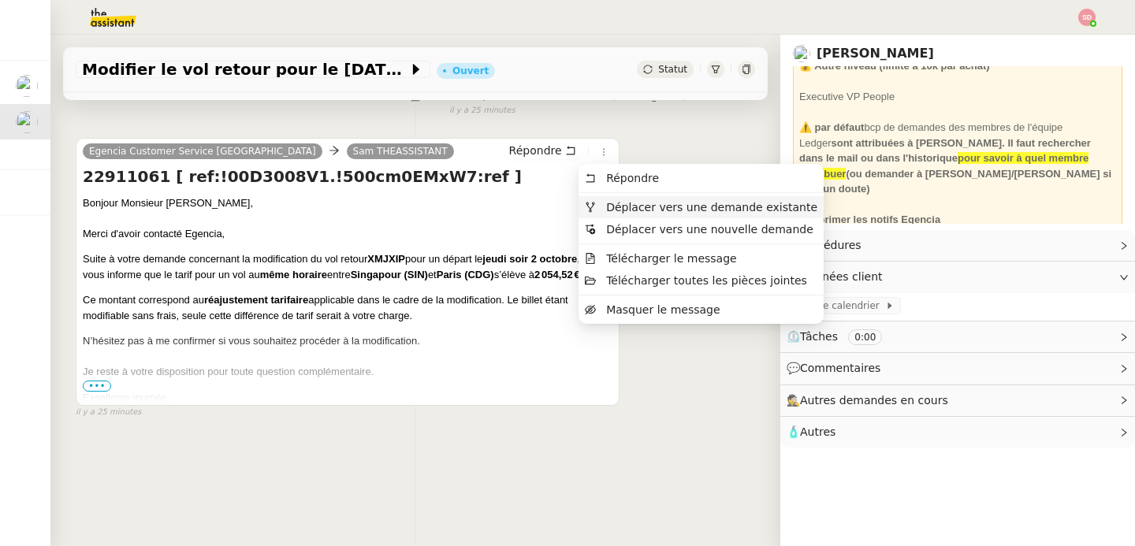
click at [634, 210] on span "Déplacer vers une demande existante" at bounding box center [711, 207] width 211 height 13
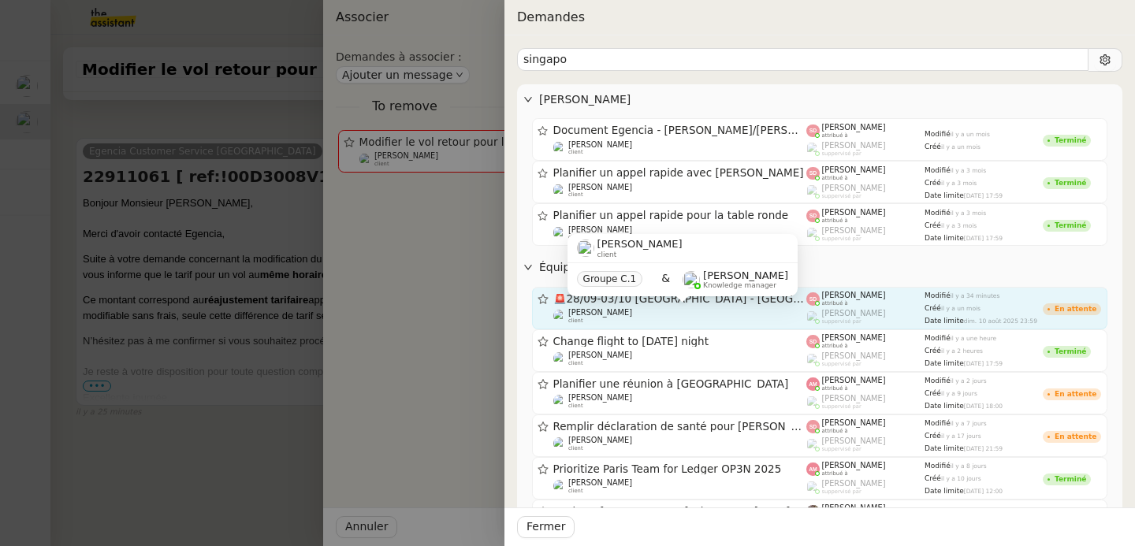
type input "singapo"
click at [730, 312] on div "Ian Rogers client" at bounding box center [680, 316] width 254 height 16
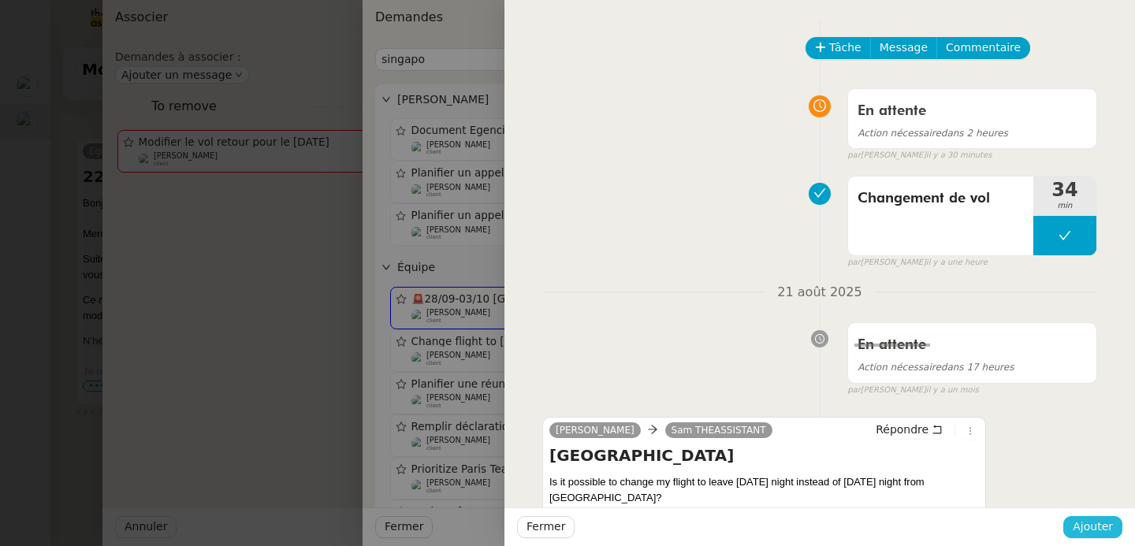
click at [1083, 520] on span "Ajouter" at bounding box center [1092, 527] width 40 height 18
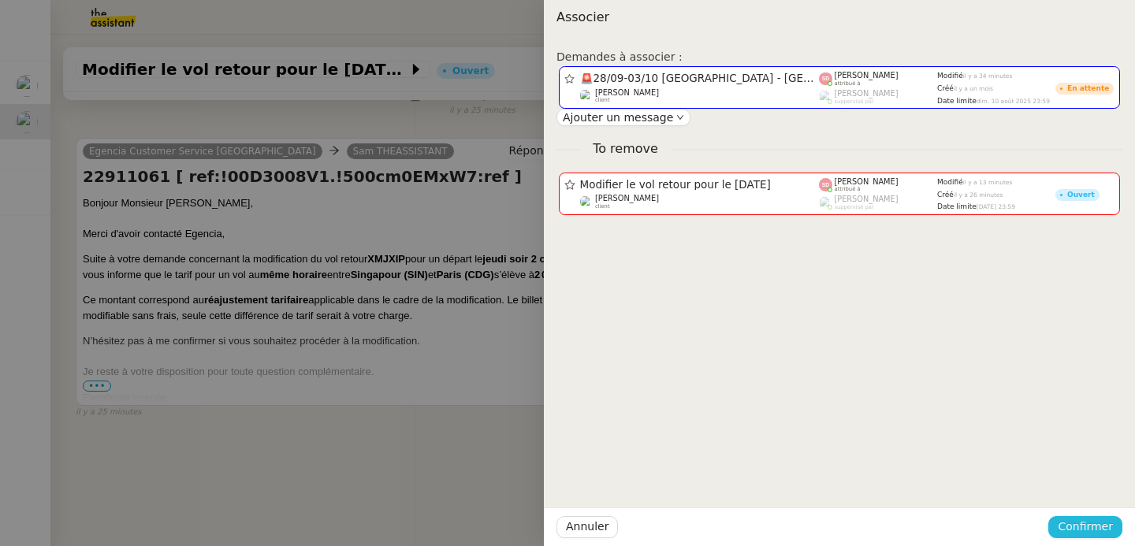
click at [1083, 520] on span "Confirmer" at bounding box center [1084, 527] width 55 height 18
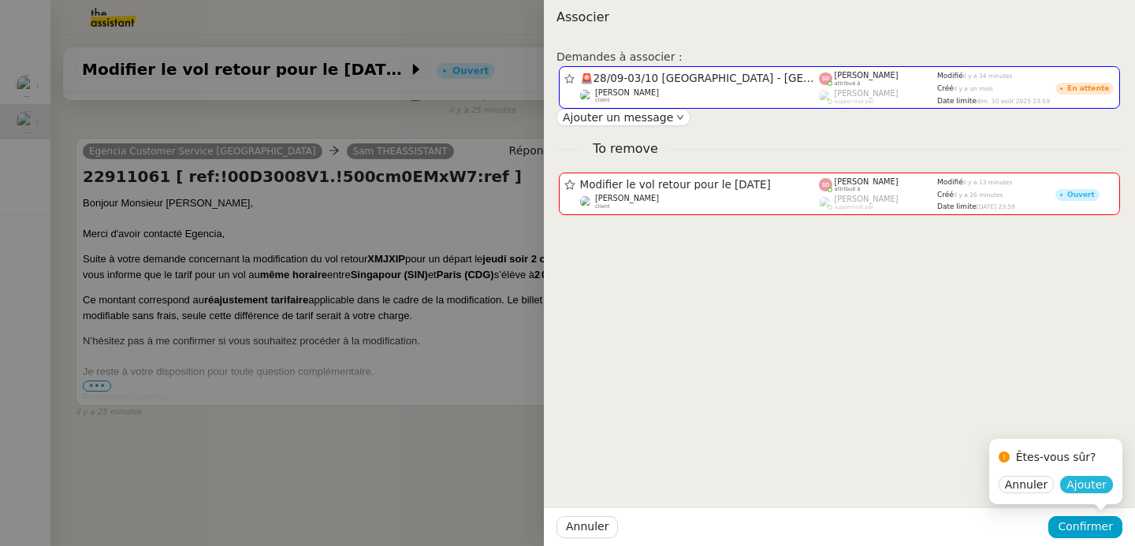
click at [1084, 483] on span "Ajouter" at bounding box center [1086, 485] width 40 height 16
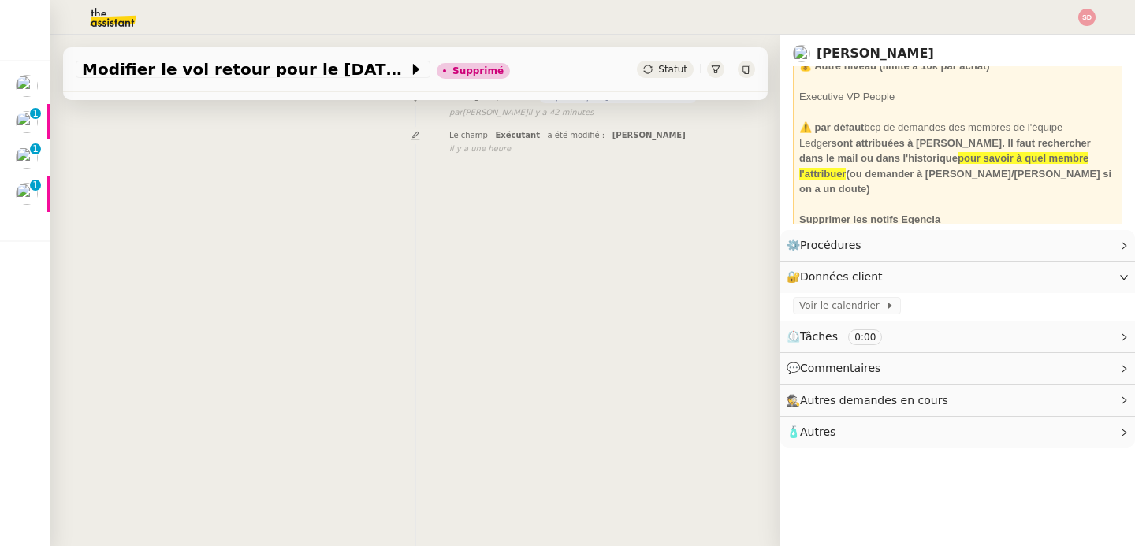
click at [426, 243] on div "Tâche Message Commentaire Veuillez patienter une erreur s'est produite 👌👌👌 mess…" at bounding box center [415, 223] width 730 height 546
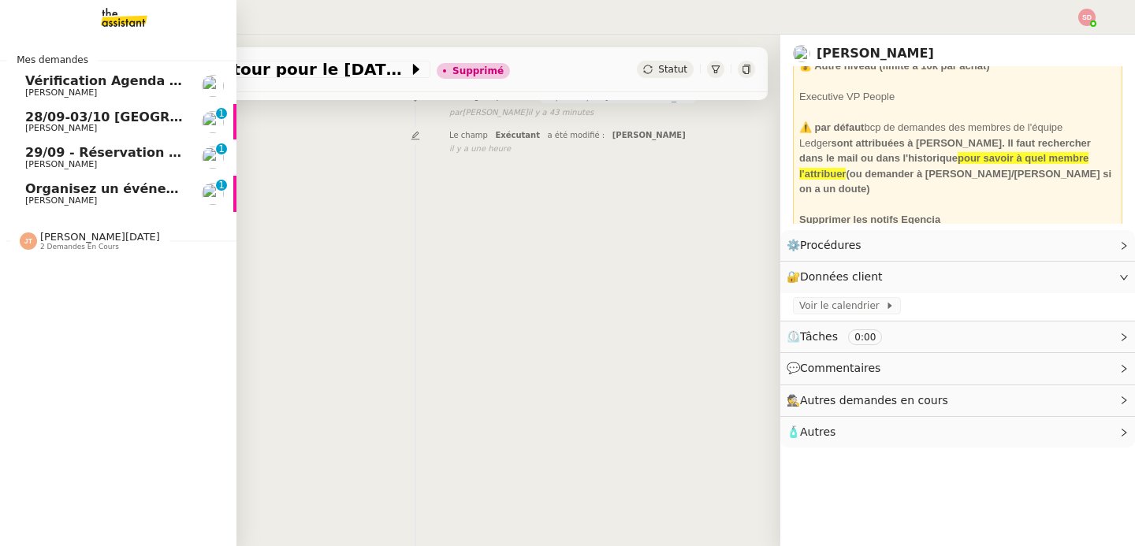
click at [68, 121] on span "28/09-03/10 [GEOGRAPHIC_DATA] - [GEOGRAPHIC_DATA]" at bounding box center [224, 117] width 399 height 15
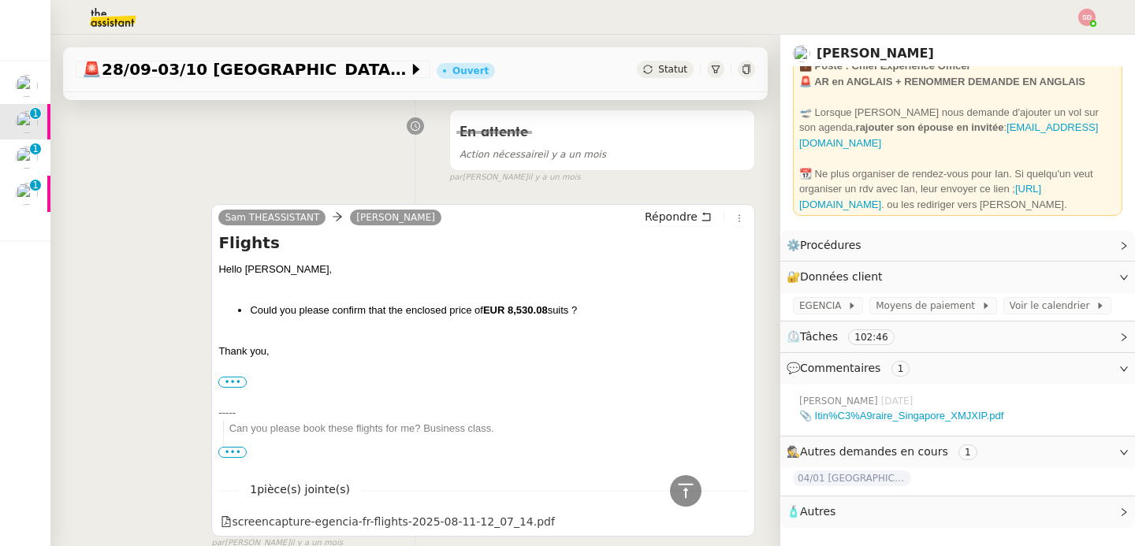
scroll to position [4931, 0]
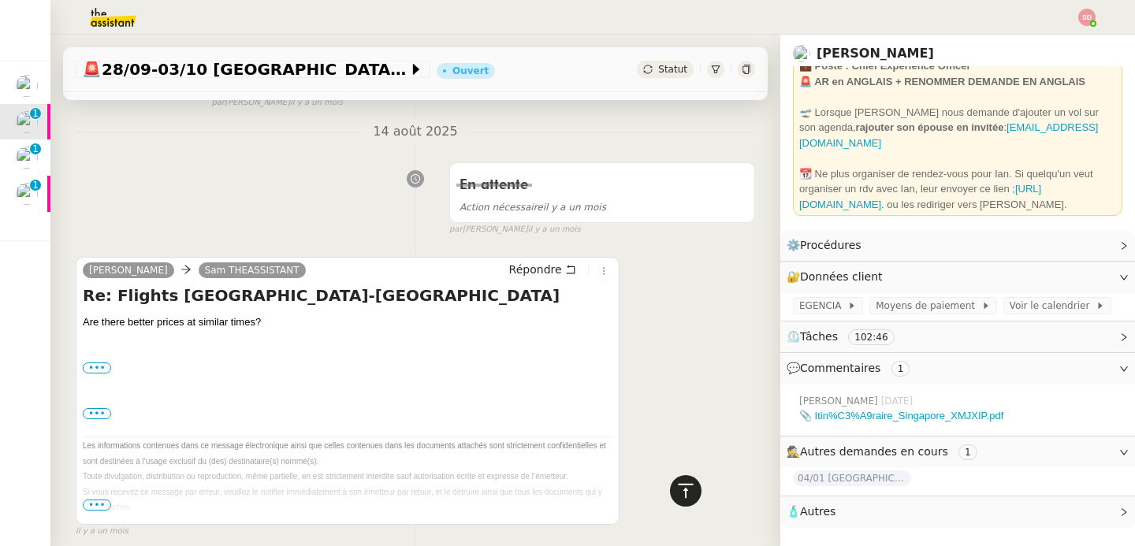
click at [676, 495] on icon at bounding box center [685, 490] width 19 height 19
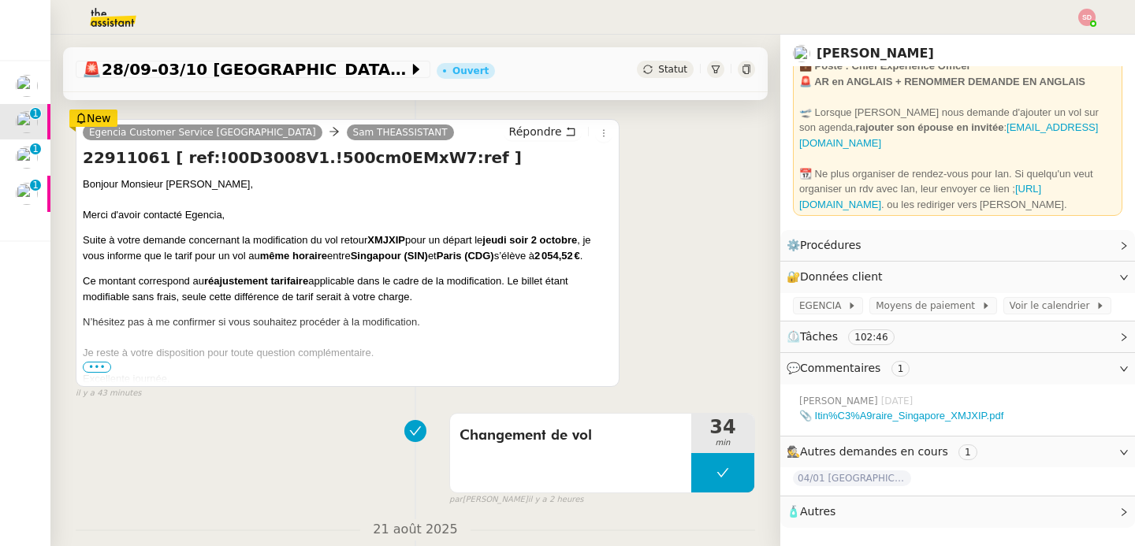
scroll to position [314, 0]
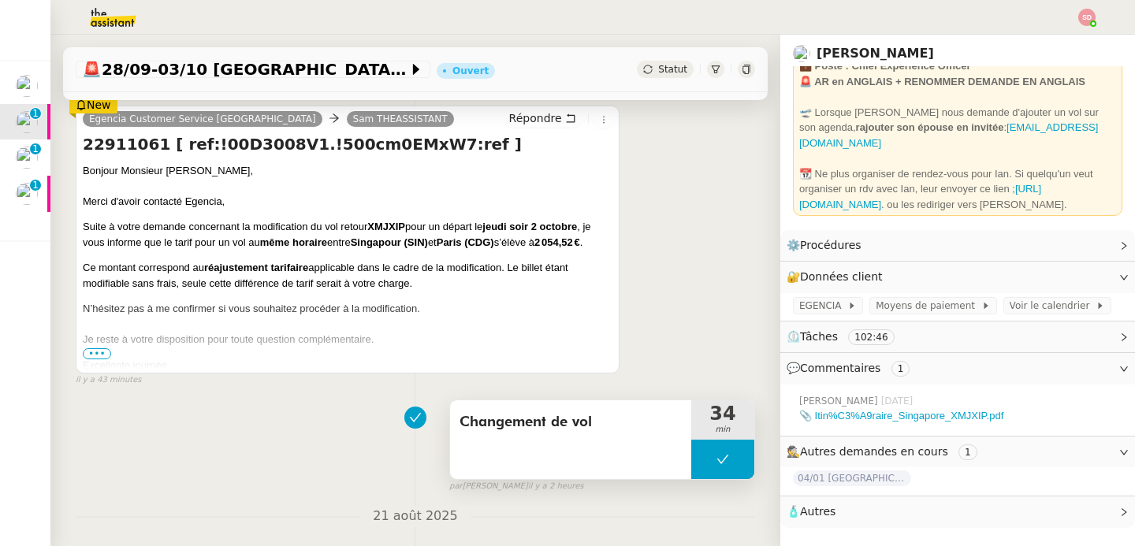
click at [691, 451] on button at bounding box center [722, 459] width 63 height 39
click at [691, 451] on div at bounding box center [707, 459] width 32 height 39
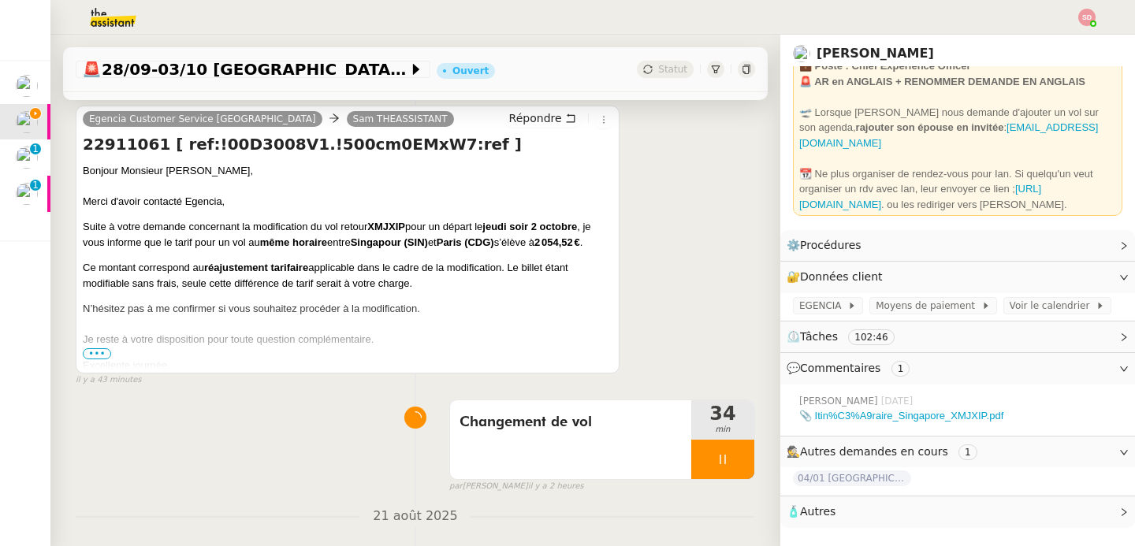
click at [102, 355] on span "•••" at bounding box center [97, 353] width 28 height 11
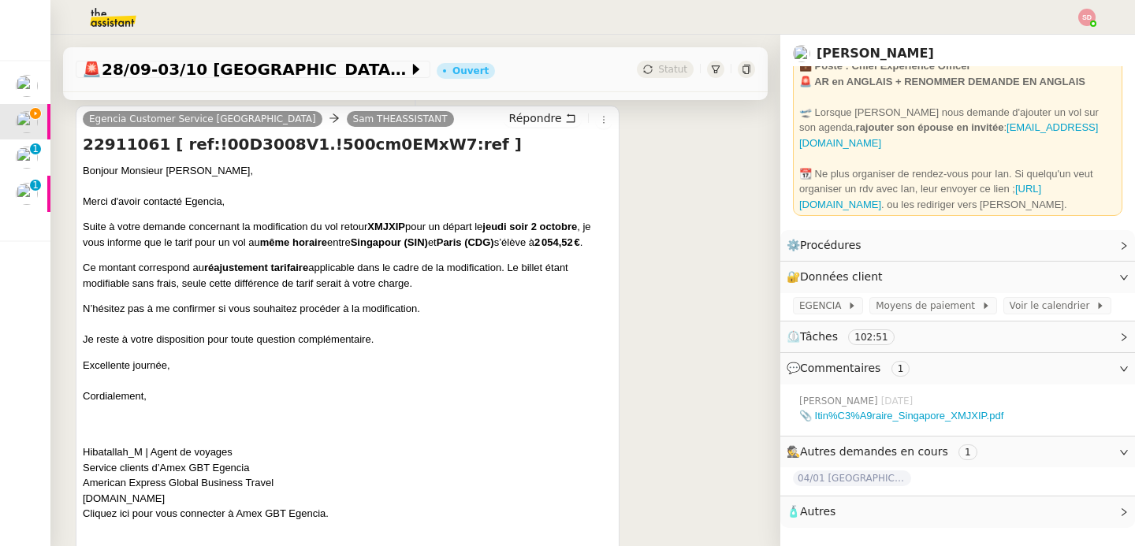
drag, startPoint x: 95, startPoint y: 225, endPoint x: 417, endPoint y: 298, distance: 330.3
click at [417, 298] on div "Bonjour Monsieur Sam, Merci d'avoir contacté Egencia, Suite à votre demande con…" at bounding box center [348, 366] width 530 height 406
copy div "uite à votre demande concernant la modification du vol retour XMJXIP pour un dé…"
click at [258, 245] on p "Suite à votre demande concernant la modification du vol retour XMJXIP pour un d…" at bounding box center [348, 234] width 530 height 31
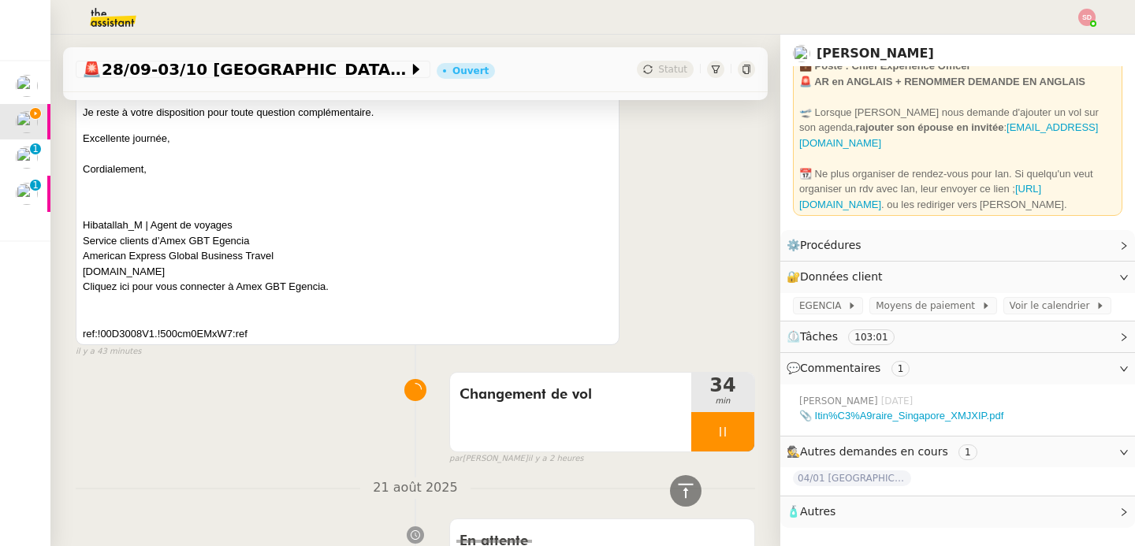
scroll to position [1046, 0]
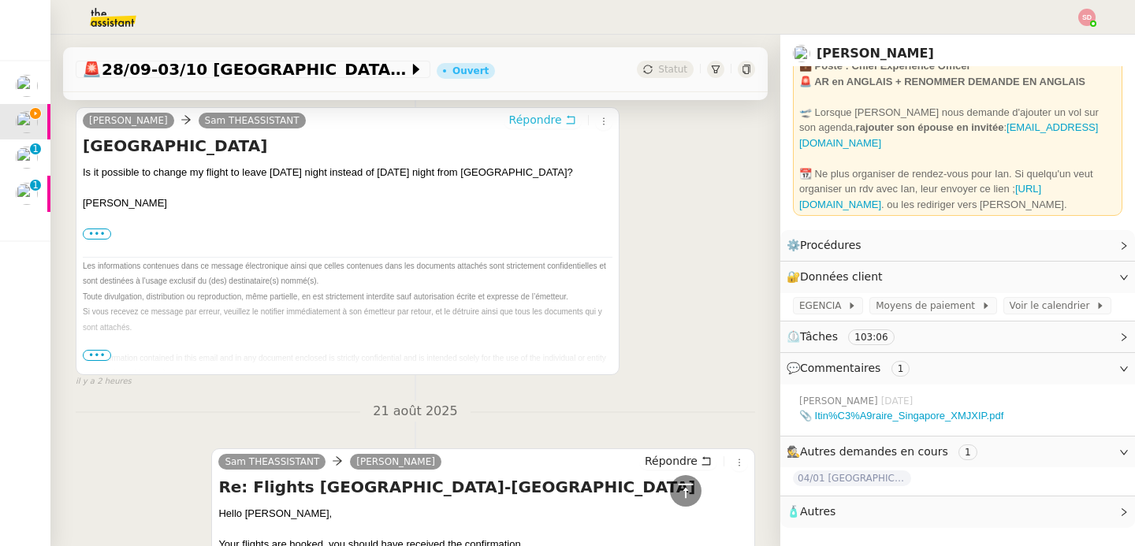
click at [533, 128] on span "Répondre" at bounding box center [535, 120] width 53 height 16
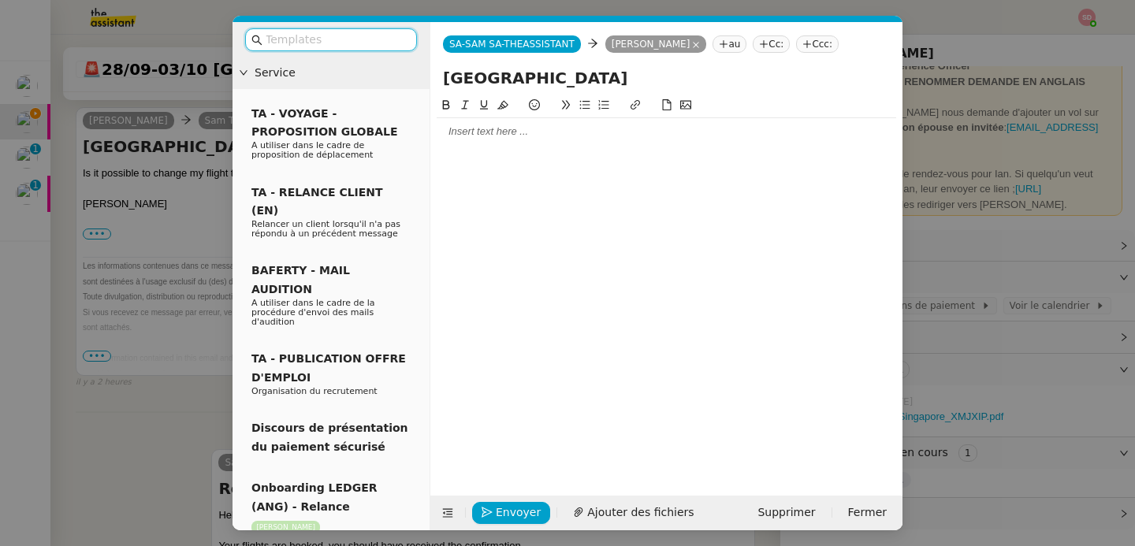
scroll to position [1168, 0]
click at [533, 133] on div at bounding box center [666, 131] width 459 height 14
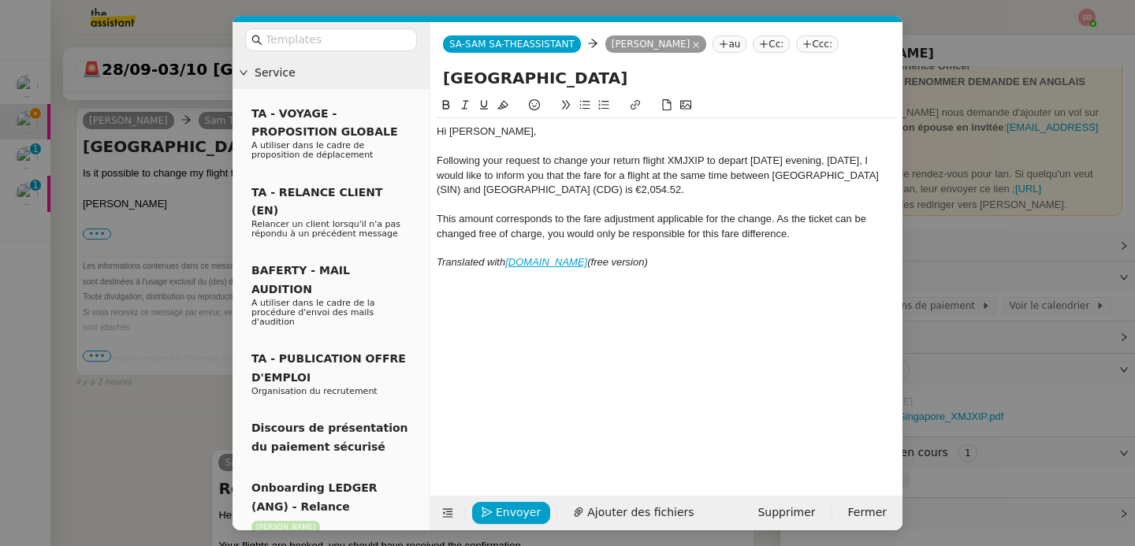
scroll to position [1337, 0]
click at [440, 508] on icon at bounding box center [447, 512] width 20 height 11
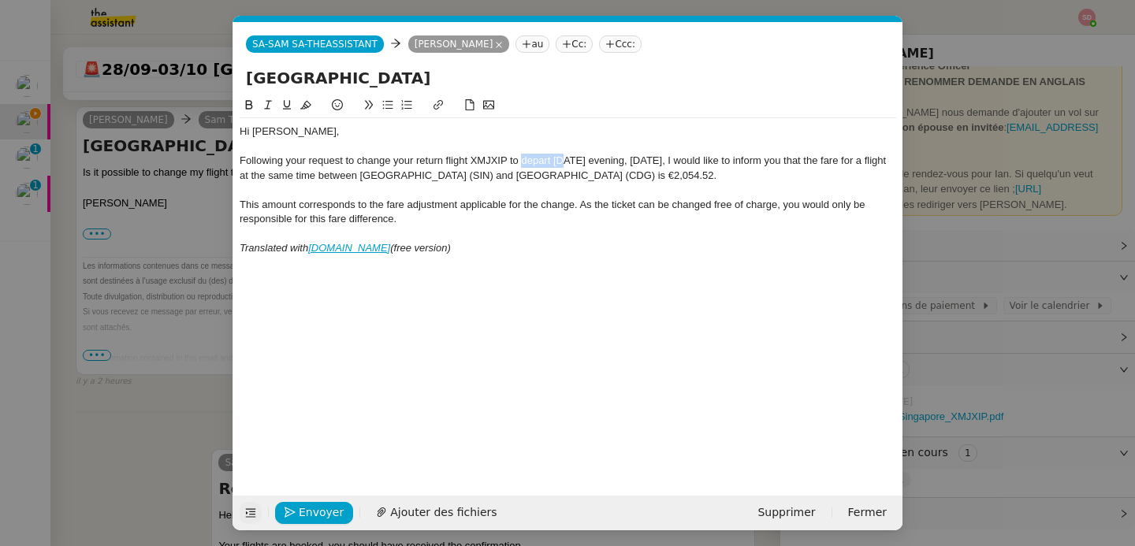
drag, startPoint x: 522, startPoint y: 160, endPoint x: 563, endPoint y: 161, distance: 40.2
click at [563, 161] on div "Following your request to change your return flight XMJXIP to depart on Thursda…" at bounding box center [568, 168] width 656 height 29
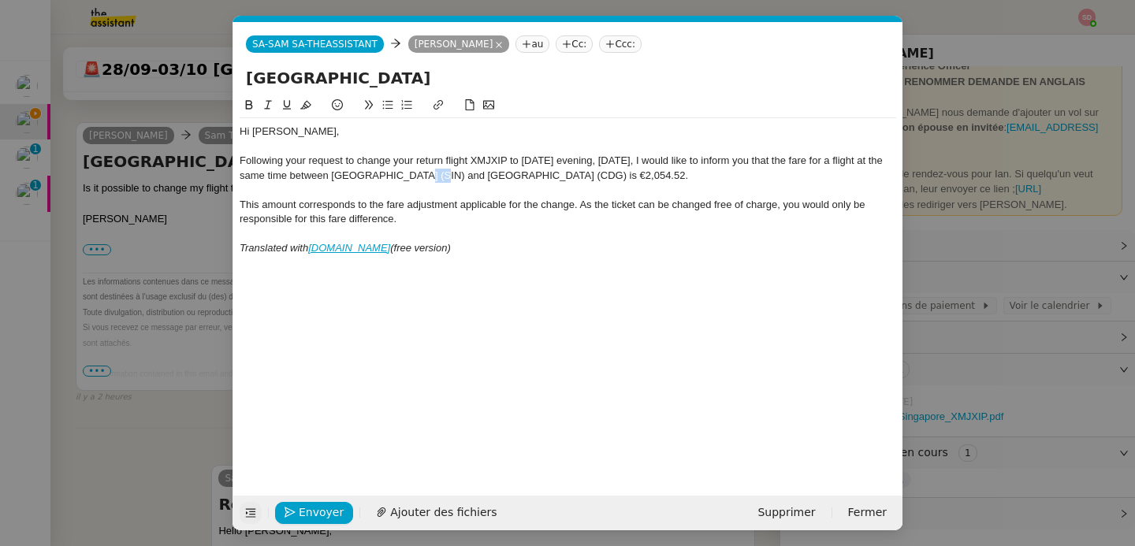
drag, startPoint x: 422, startPoint y: 179, endPoint x: 402, endPoint y: 180, distance: 20.5
click at [402, 180] on div "Following your request to change your return flight XMJXIP to Thursday evening,…" at bounding box center [568, 168] width 656 height 29
drag, startPoint x: 472, startPoint y: 179, endPoint x: 441, endPoint y: 179, distance: 30.7
click at [441, 179] on div "Following your request to change your return flight XMJXIP to Thursday evening,…" at bounding box center [568, 168] width 656 height 29
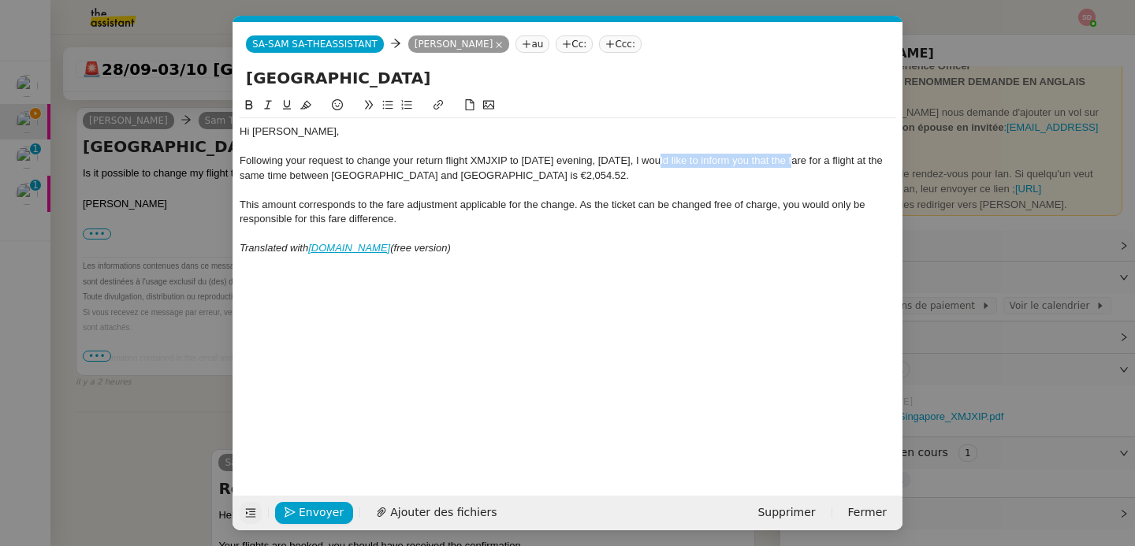
drag, startPoint x: 660, startPoint y: 161, endPoint x: 795, endPoint y: 160, distance: 135.5
click at [795, 160] on div "Following your request to change your return flight XMJXIP to Thursday evening,…" at bounding box center [568, 168] width 656 height 29
drag, startPoint x: 439, startPoint y: 178, endPoint x: 489, endPoint y: 173, distance: 50.7
click at [489, 173] on div "Following your request to change your return flight XMJXIP to Thursday evening,…" at bounding box center [568, 168] width 656 height 29
click at [243, 98] on button at bounding box center [249, 105] width 19 height 18
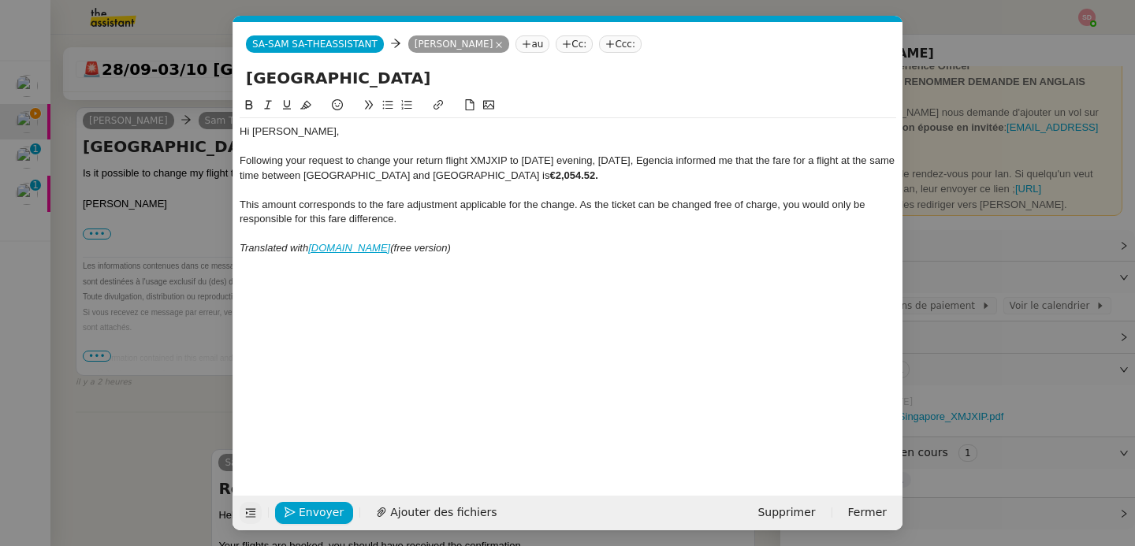
click at [481, 213] on div "This amount corresponds to the fare adjustment applicable for the change. As th…" at bounding box center [568, 212] width 656 height 29
drag, startPoint x: 582, startPoint y: 207, endPoint x: 607, endPoint y: 206, distance: 25.2
click at [582, 206] on div "This amount corresponds to the fare adjustment applicable for the change. As th…" at bounding box center [568, 212] width 656 height 29
click at [596, 231] on div at bounding box center [568, 234] width 656 height 14
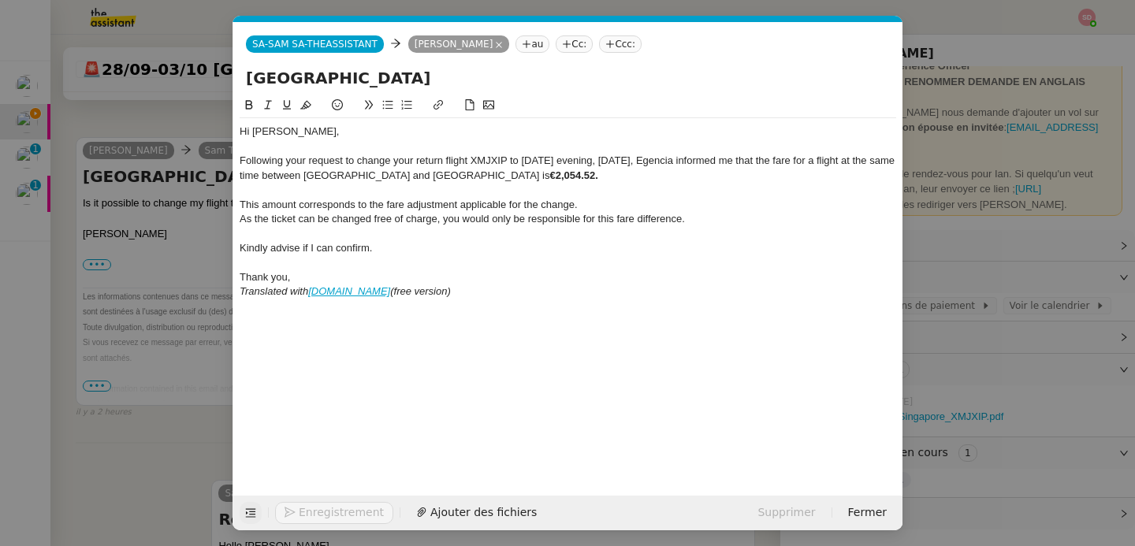
scroll to position [1368, 0]
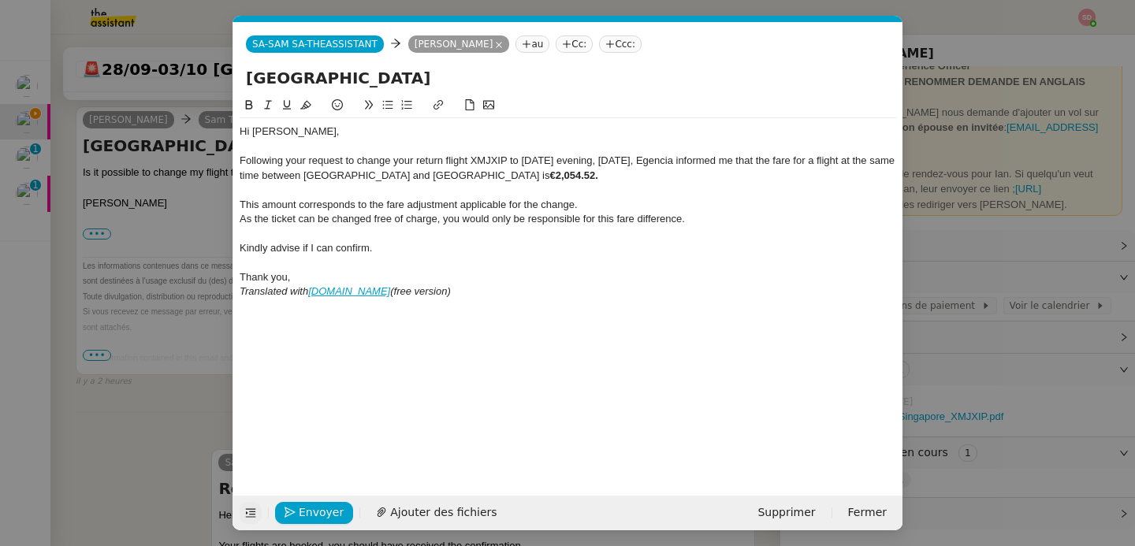
click at [407, 287] on em "(free version)" at bounding box center [420, 291] width 61 height 12
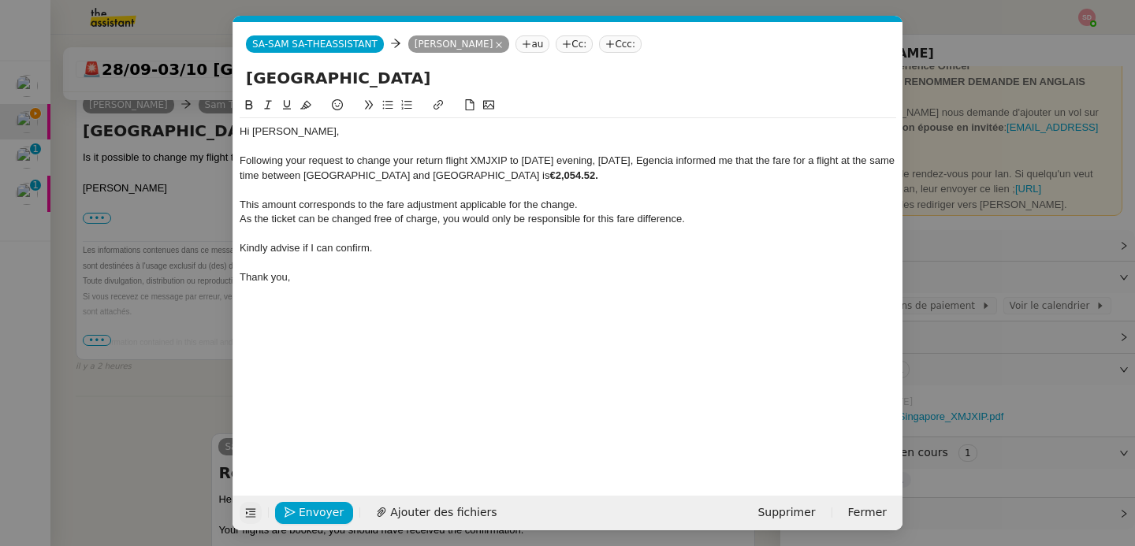
scroll to position [1352, 0]
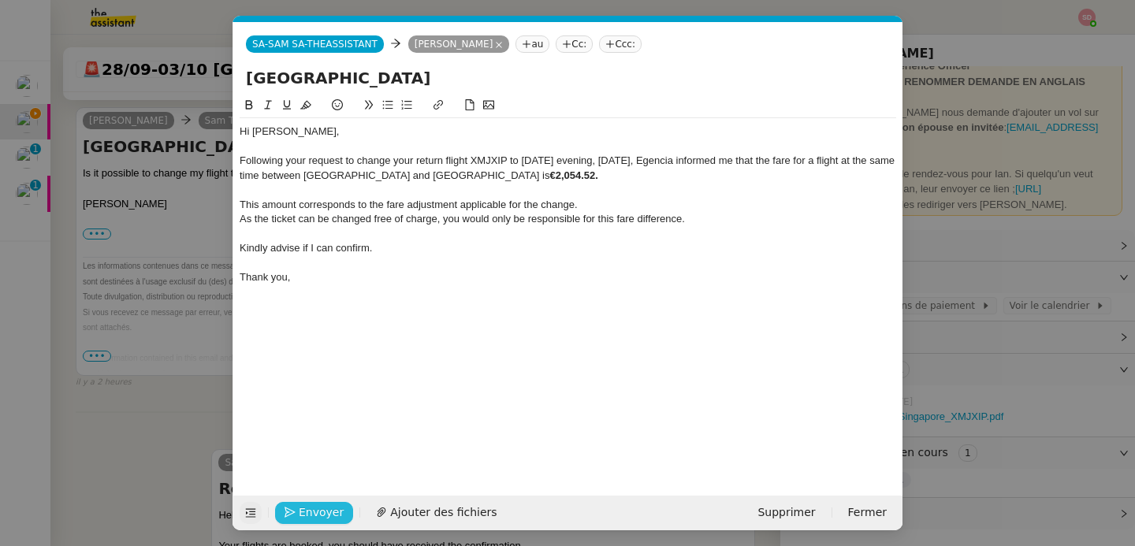
click at [282, 507] on button "Envoyer" at bounding box center [314, 513] width 78 height 22
click at [282, 507] on button "Confirmer l'envoi" at bounding box center [339, 513] width 128 height 22
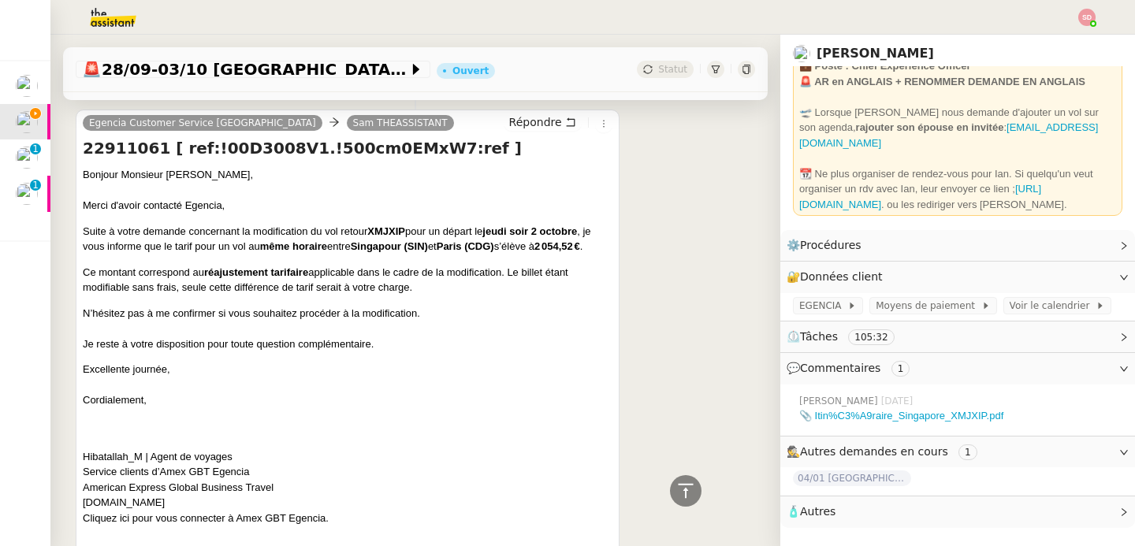
scroll to position [897, 0]
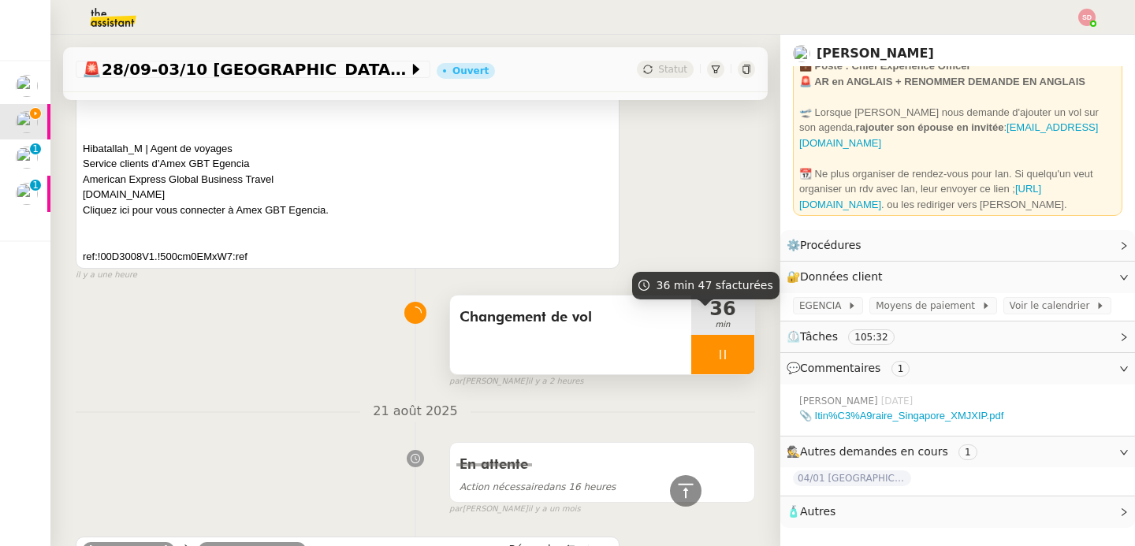
click at [719, 359] on icon at bounding box center [722, 354] width 6 height 9
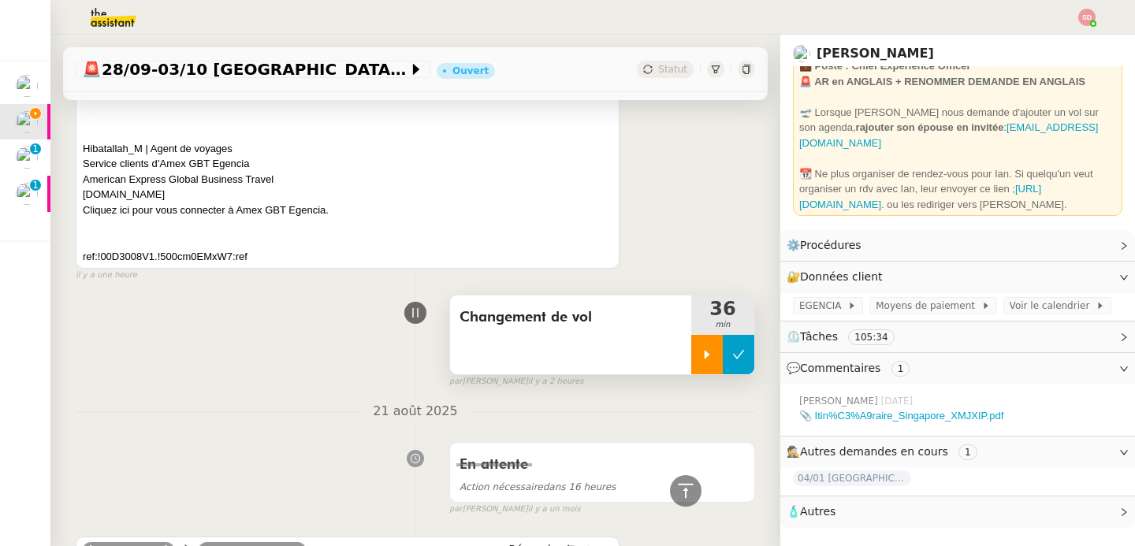
click at [732, 361] on icon at bounding box center [738, 354] width 13 height 13
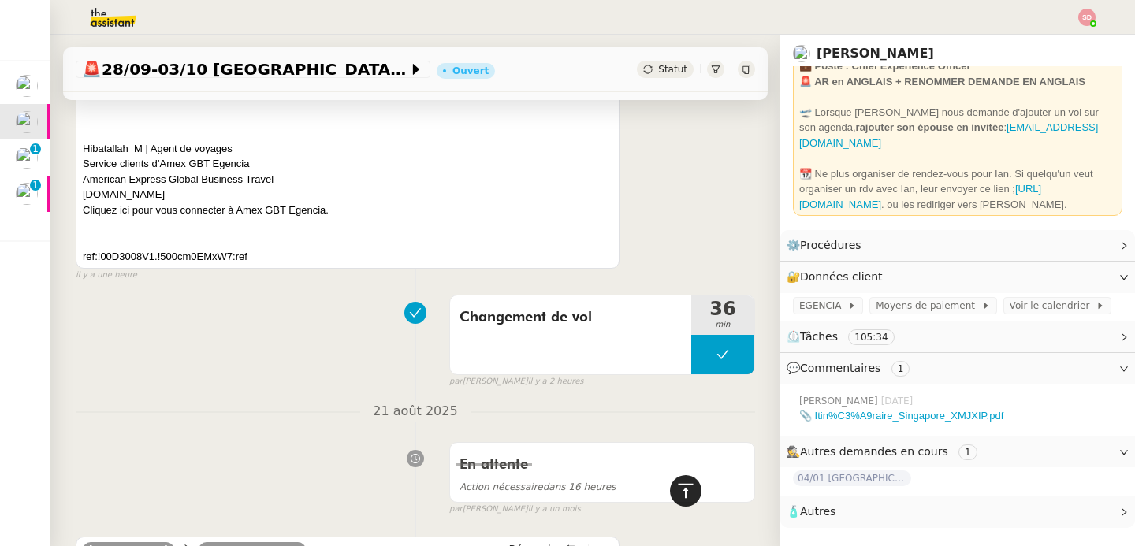
click at [676, 487] on icon at bounding box center [685, 490] width 19 height 19
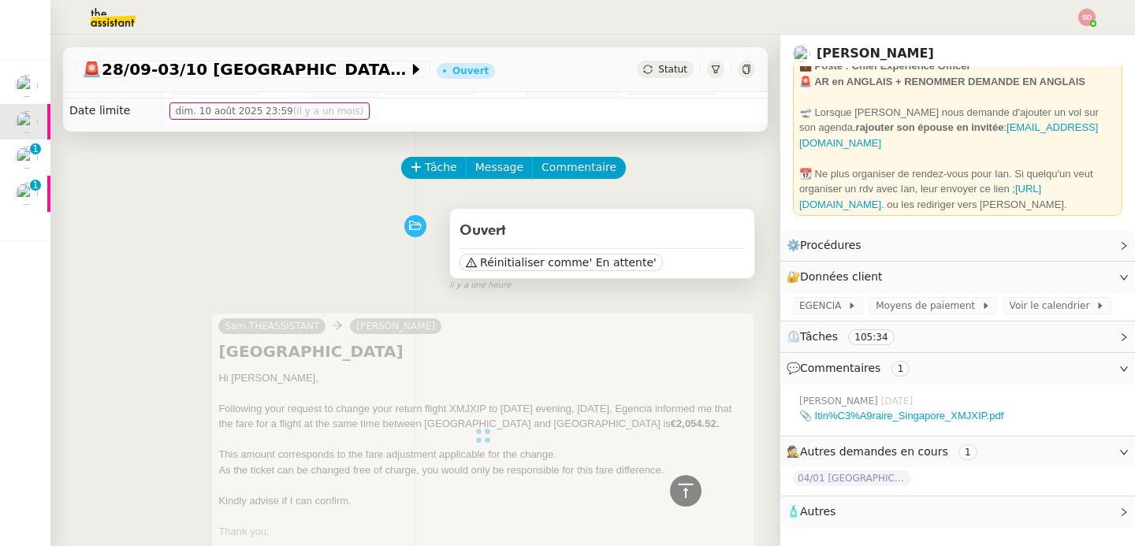
scroll to position [0, 0]
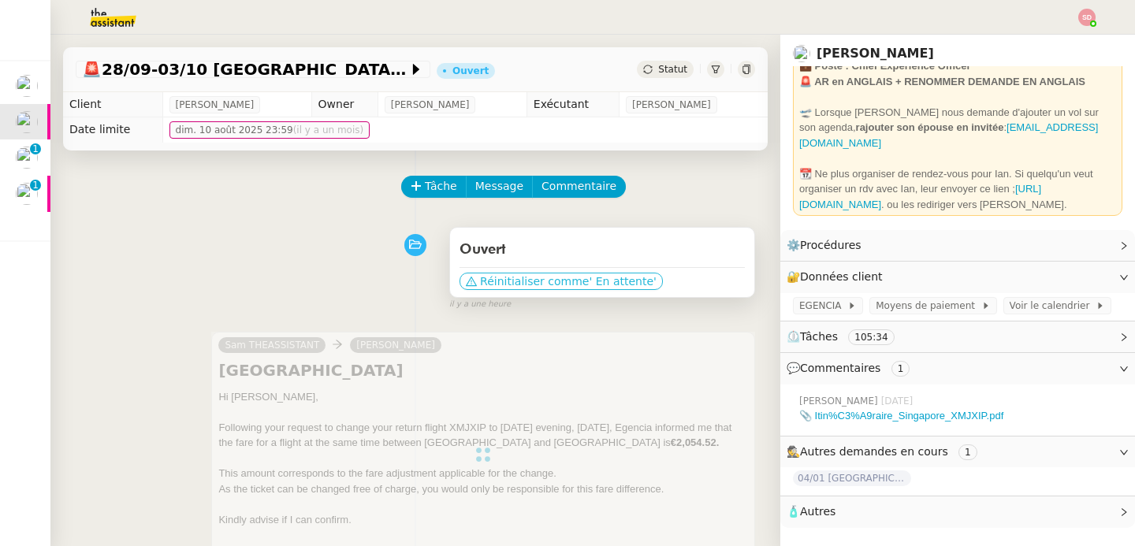
click at [597, 279] on span "' En attente'" at bounding box center [622, 281] width 67 height 16
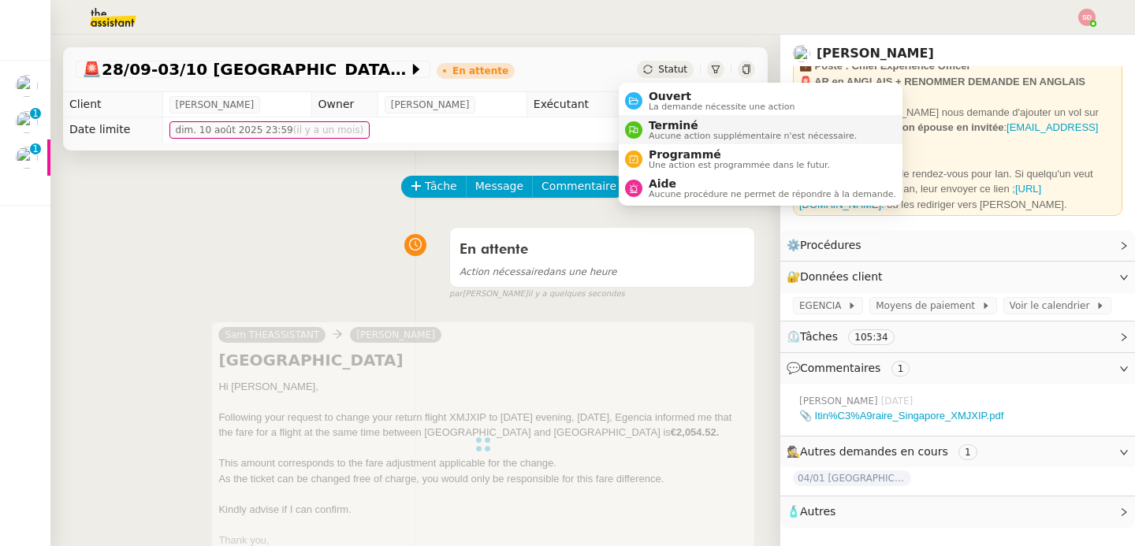
click at [667, 132] on span "Aucune action supplémentaire n'est nécessaire." at bounding box center [753, 136] width 208 height 9
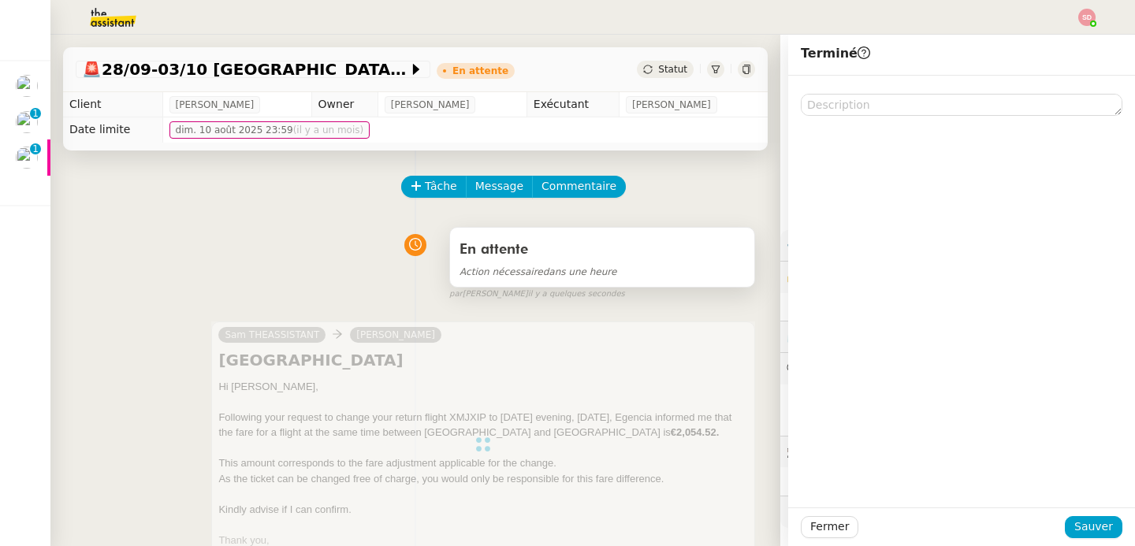
click at [560, 258] on div "En attente" at bounding box center [601, 249] width 285 height 25
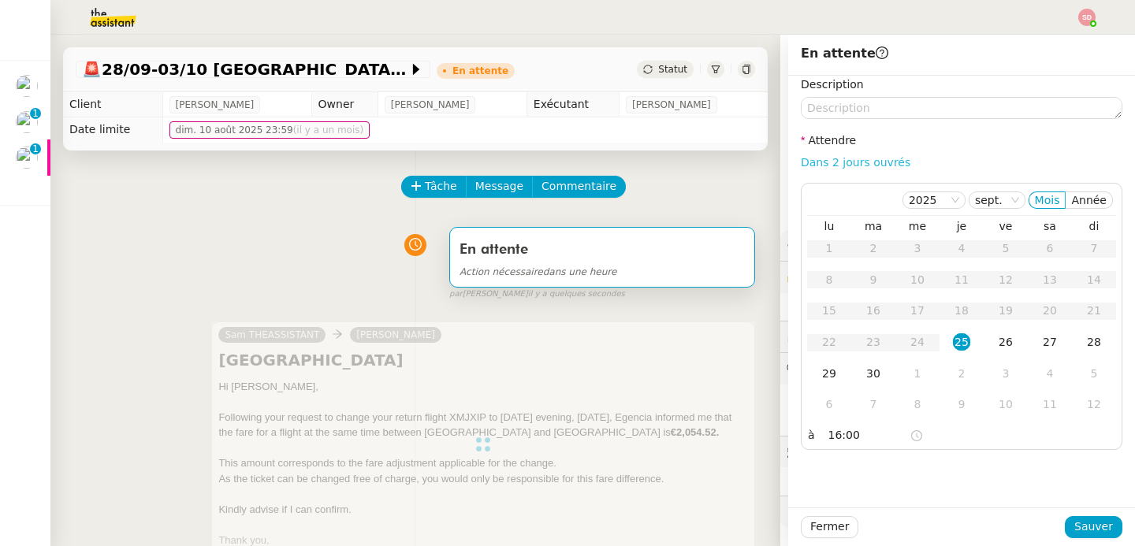
click at [873, 165] on link "Dans 2 jours ouvrés" at bounding box center [856, 162] width 110 height 13
type input "07:00"
click at [1078, 525] on span "Sauver" at bounding box center [1093, 527] width 39 height 18
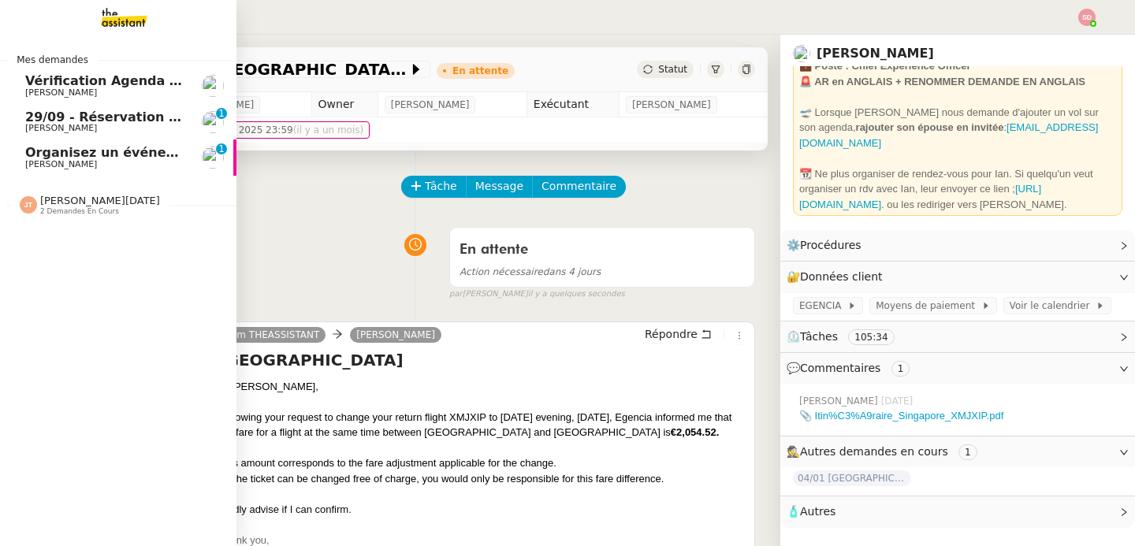
click at [67, 127] on span "[PERSON_NAME]" at bounding box center [61, 128] width 72 height 10
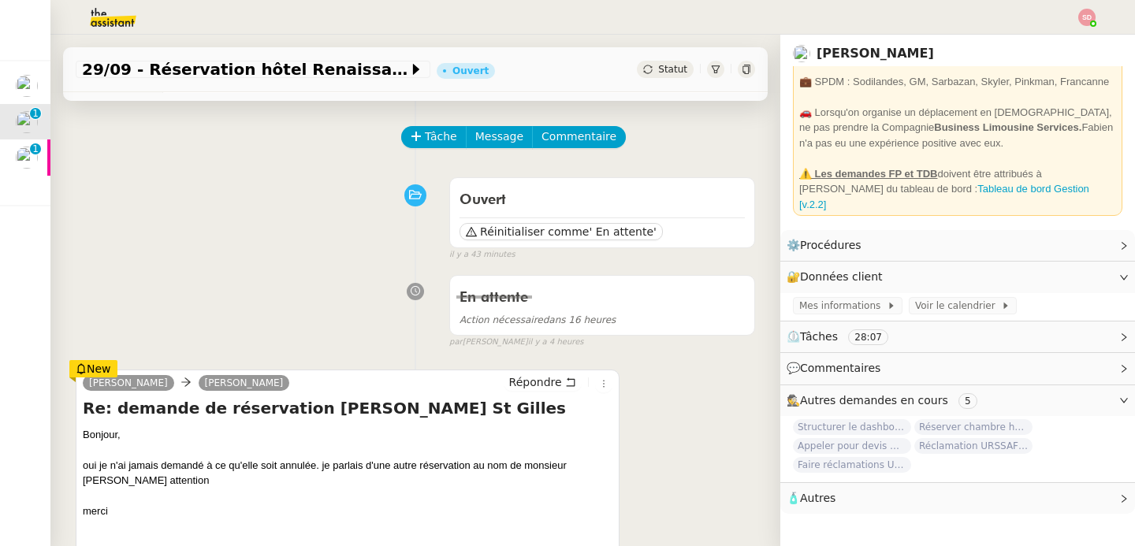
scroll to position [273, 0]
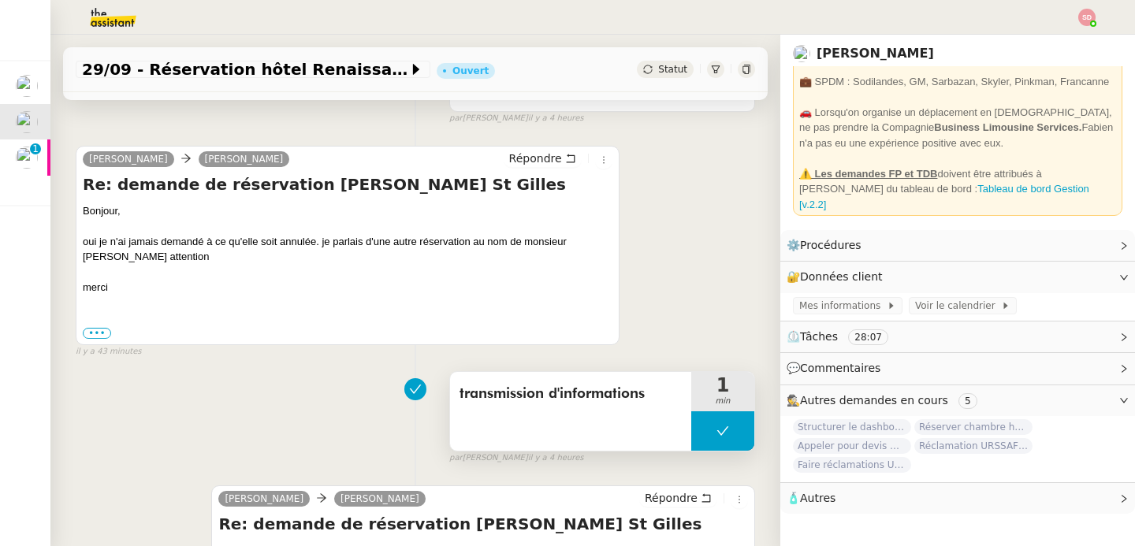
click at [691, 429] on button at bounding box center [722, 430] width 63 height 39
click at [701, 429] on icon at bounding box center [707, 431] width 13 height 13
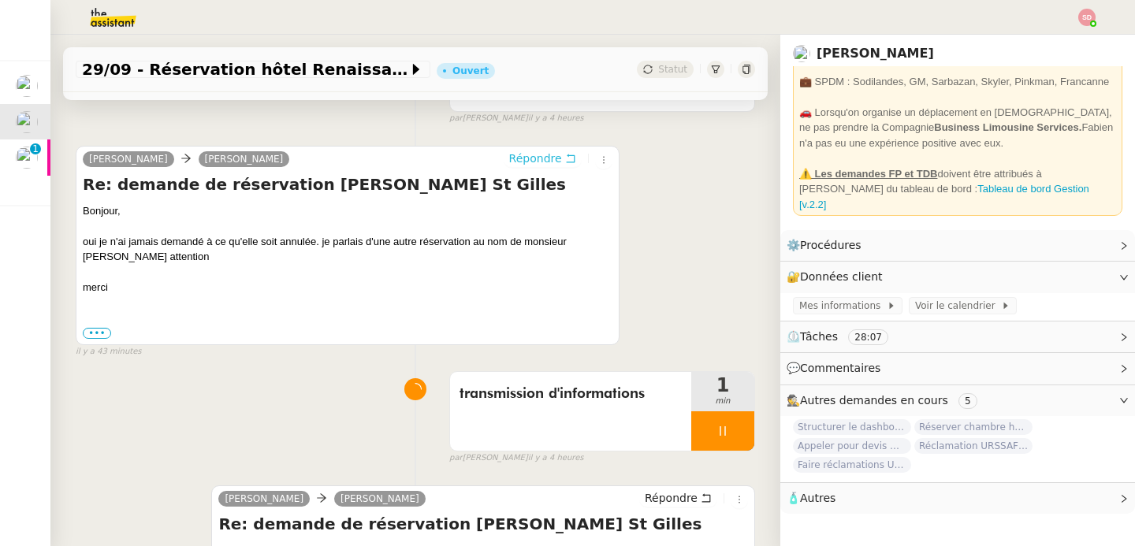
click at [533, 162] on span "Répondre" at bounding box center [535, 159] width 53 height 16
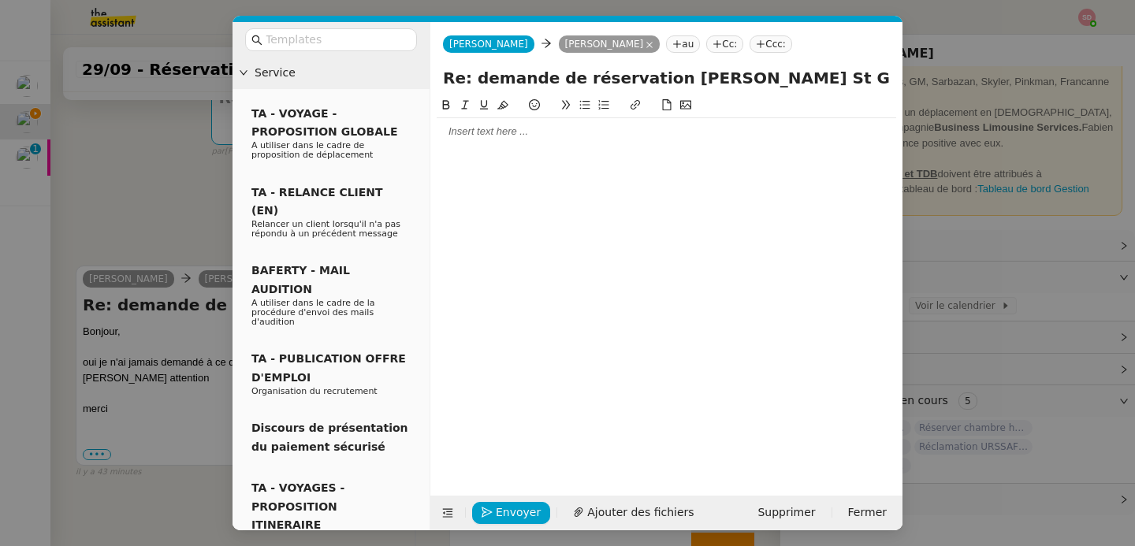
click at [464, 142] on div at bounding box center [666, 131] width 459 height 27
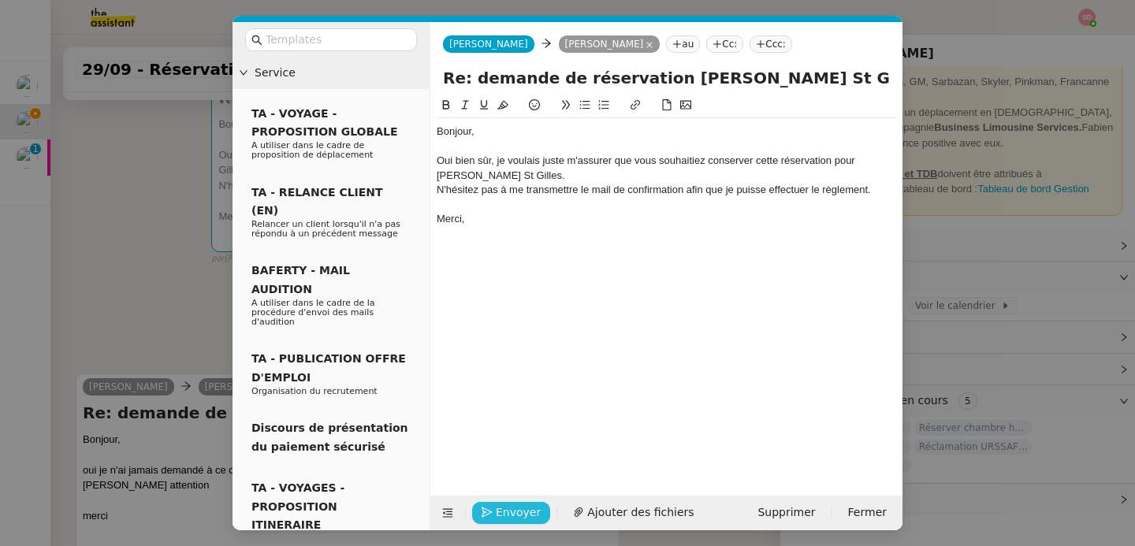
click at [488, 513] on icon "button" at bounding box center [486, 512] width 11 height 11
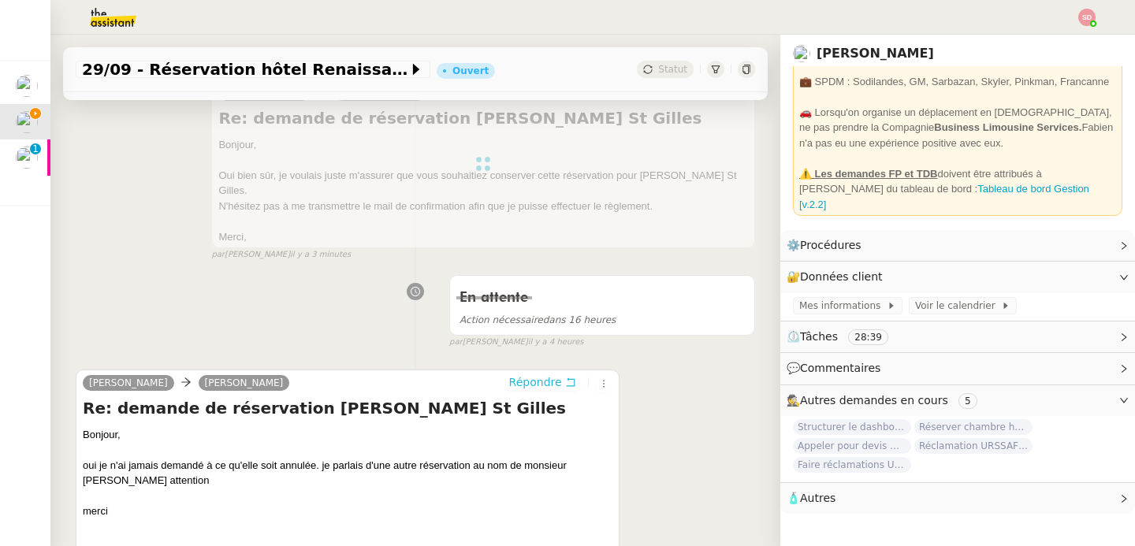
scroll to position [404, 0]
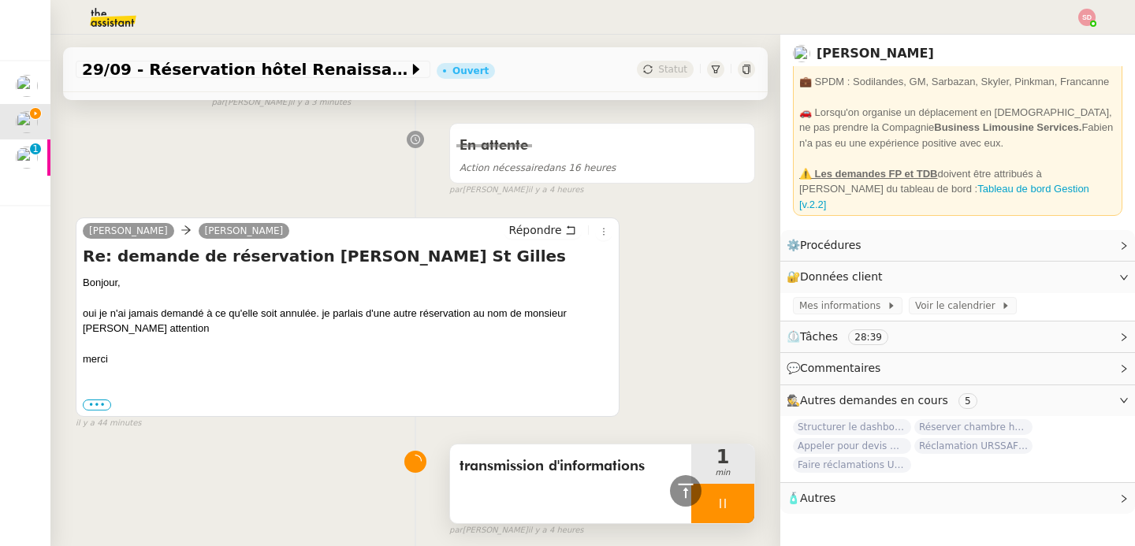
click at [708, 487] on div at bounding box center [722, 503] width 63 height 39
click at [723, 487] on button at bounding box center [739, 503] width 32 height 39
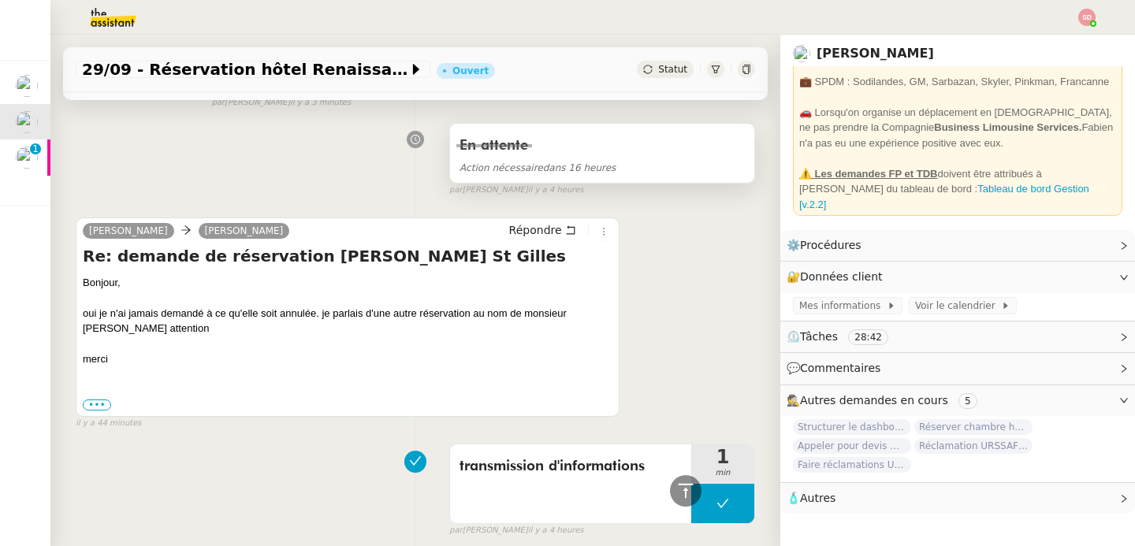
scroll to position [0, 0]
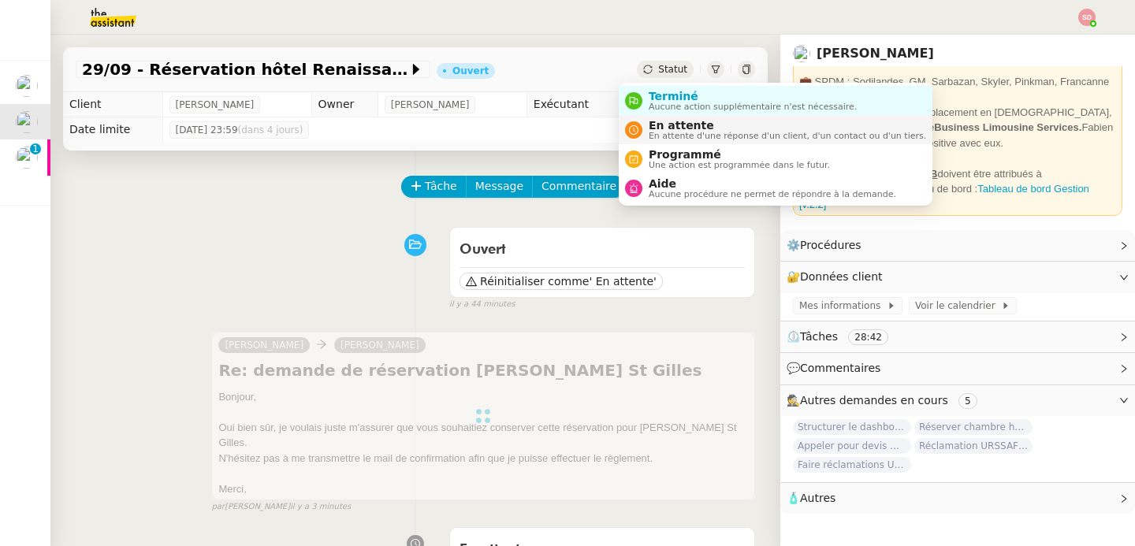
click at [630, 129] on icon at bounding box center [633, 129] width 9 height 9
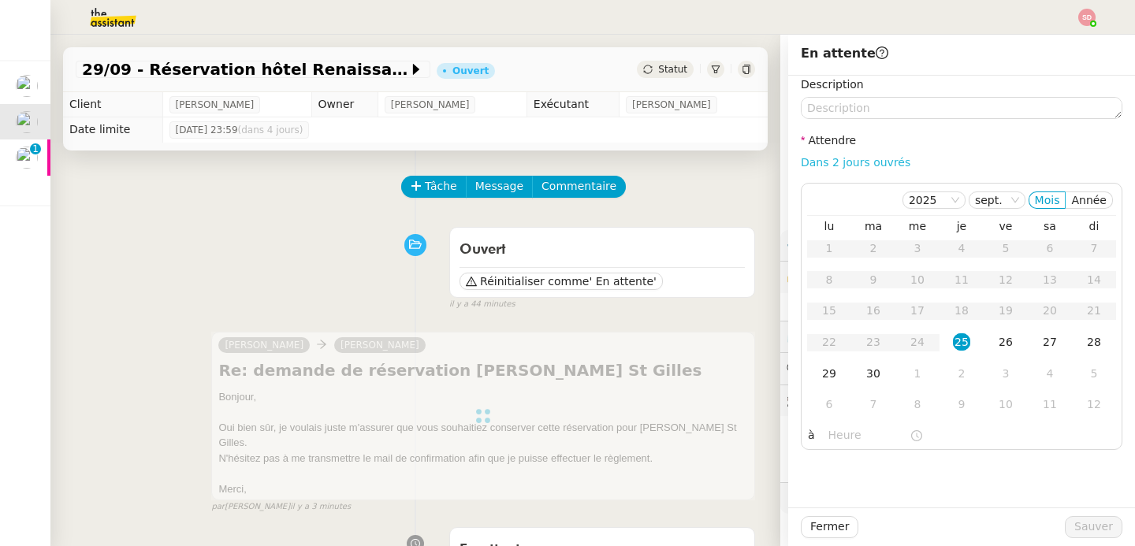
click at [838, 162] on link "Dans 2 jours ouvrés" at bounding box center [856, 162] width 110 height 13
type input "07:00"
click at [1074, 535] on span "Sauver" at bounding box center [1093, 527] width 39 height 18
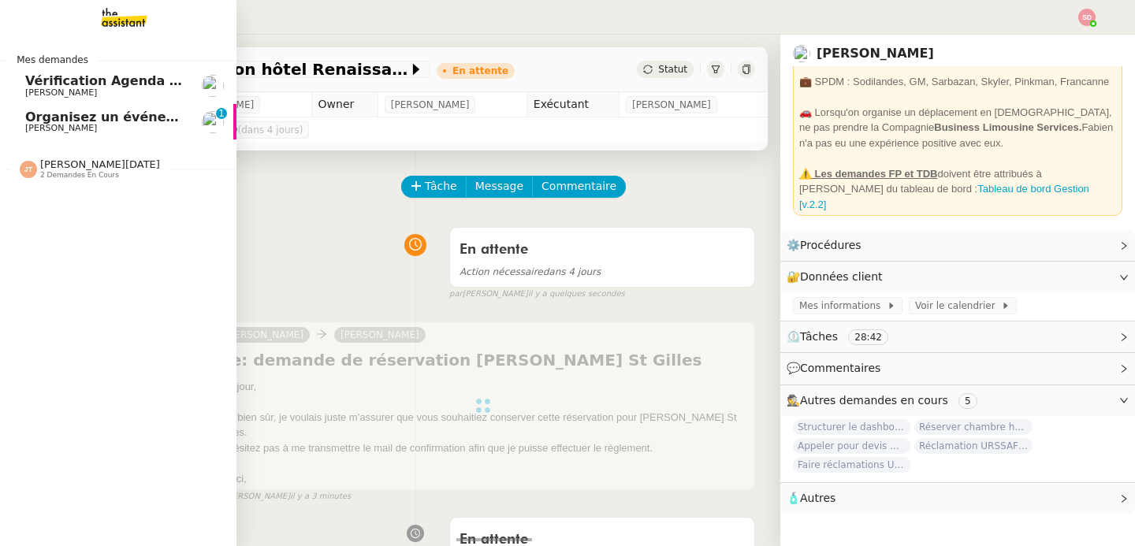
click at [42, 124] on span "[PERSON_NAME]" at bounding box center [61, 128] width 72 height 10
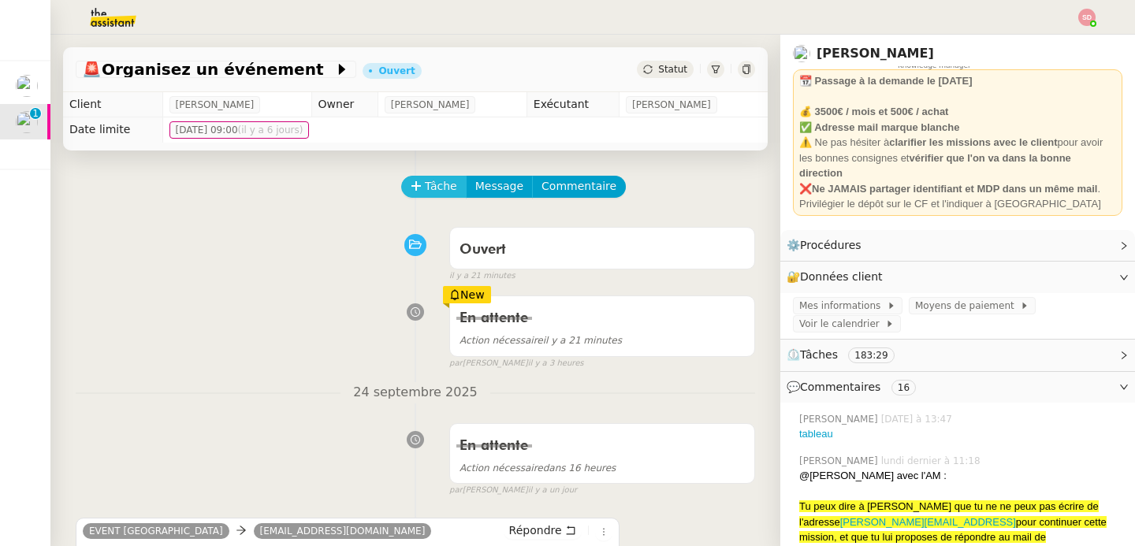
click at [433, 186] on span "Tâche" at bounding box center [441, 186] width 32 height 18
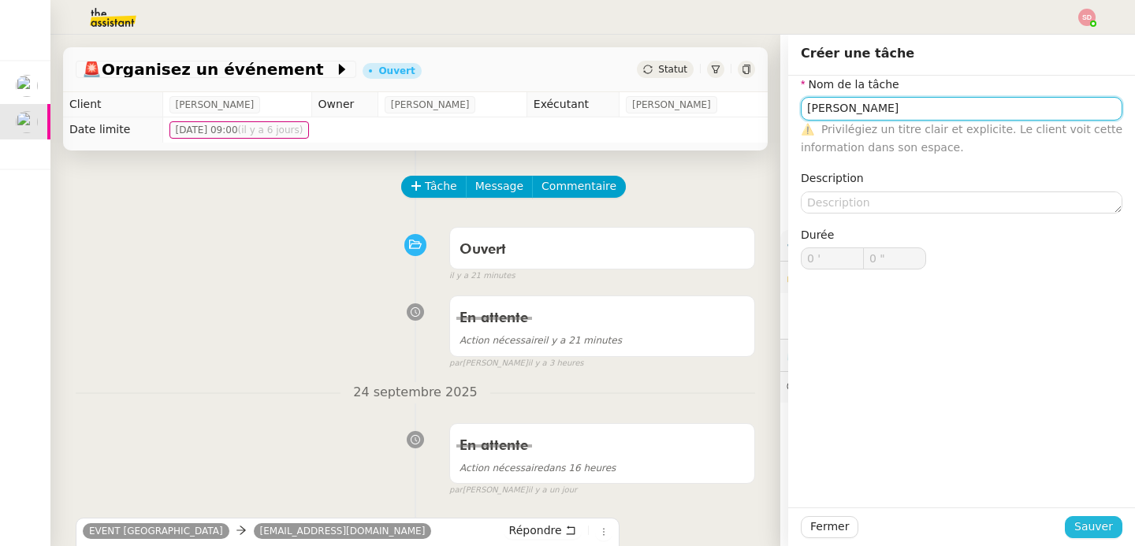
type input "[PERSON_NAME]"
click at [1076, 519] on span "Sauver" at bounding box center [1093, 527] width 39 height 18
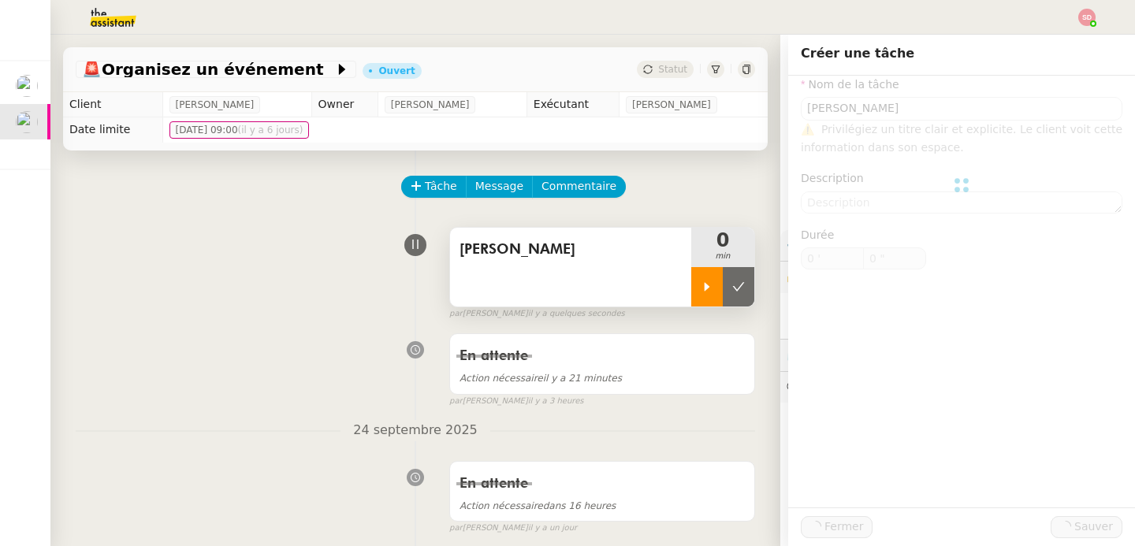
click at [691, 293] on div at bounding box center [707, 286] width 32 height 39
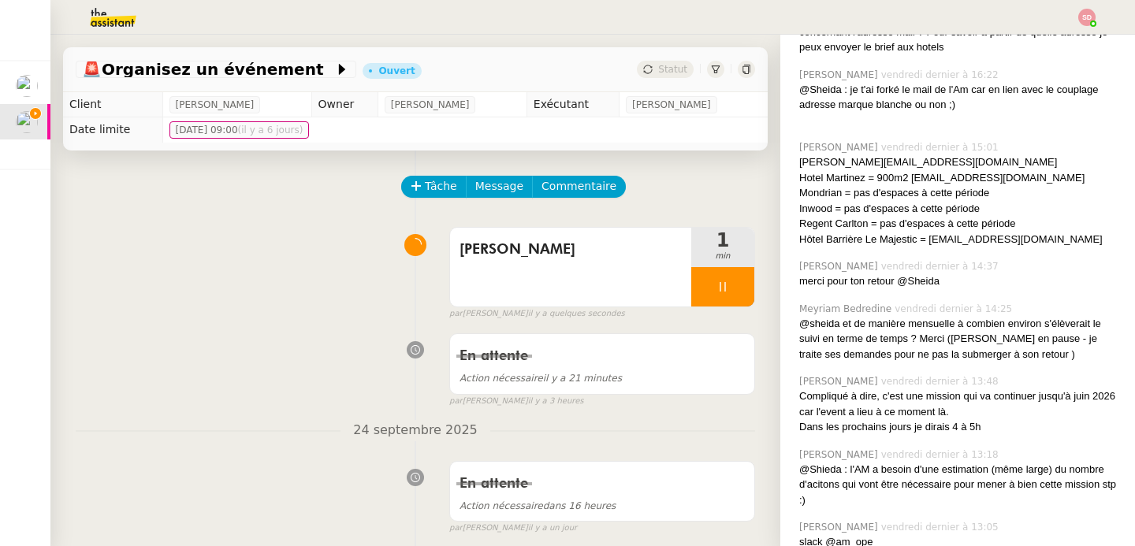
scroll to position [632, 0]
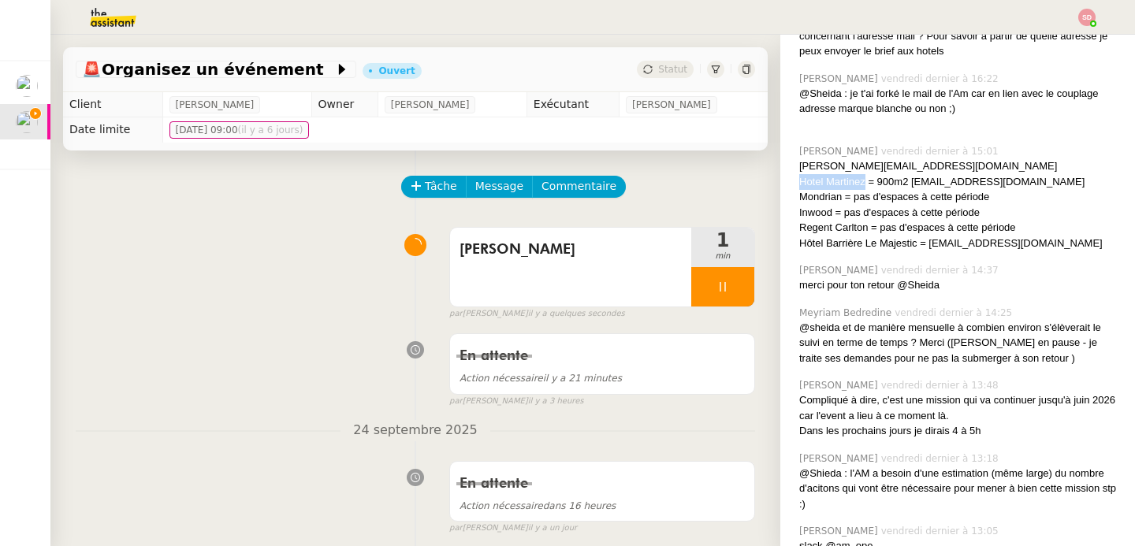
drag, startPoint x: 853, startPoint y: 184, endPoint x: 788, endPoint y: 184, distance: 64.6
click at [799, 184] on div "Hotel Martinez = 900m2 [EMAIL_ADDRESS][DOMAIN_NAME]" at bounding box center [960, 182] width 323 height 16
copy div "Hotel Martinez"
click at [723, 298] on div at bounding box center [722, 286] width 63 height 39
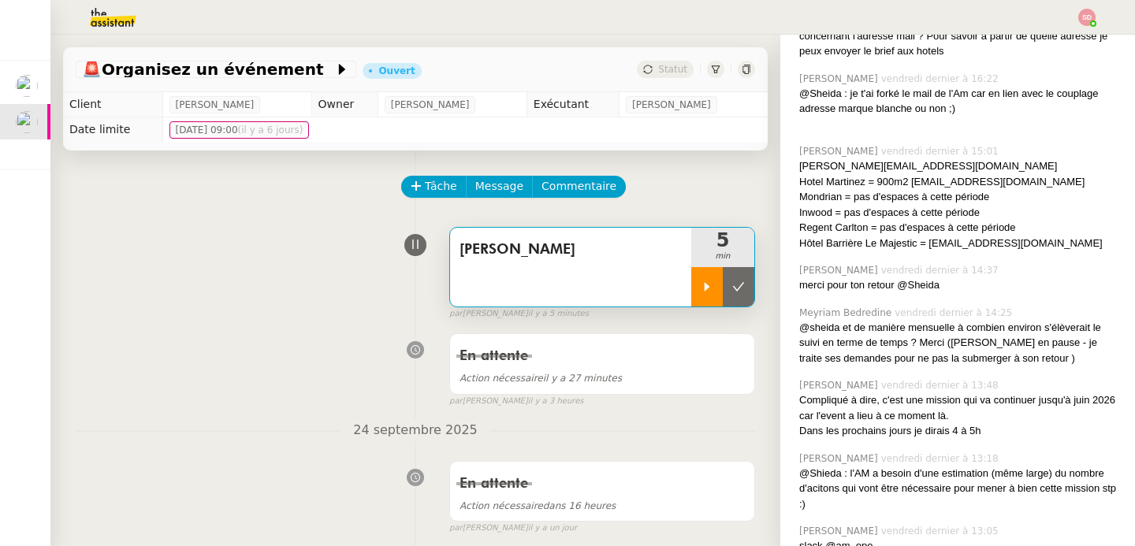
click at [723, 298] on button at bounding box center [739, 286] width 32 height 39
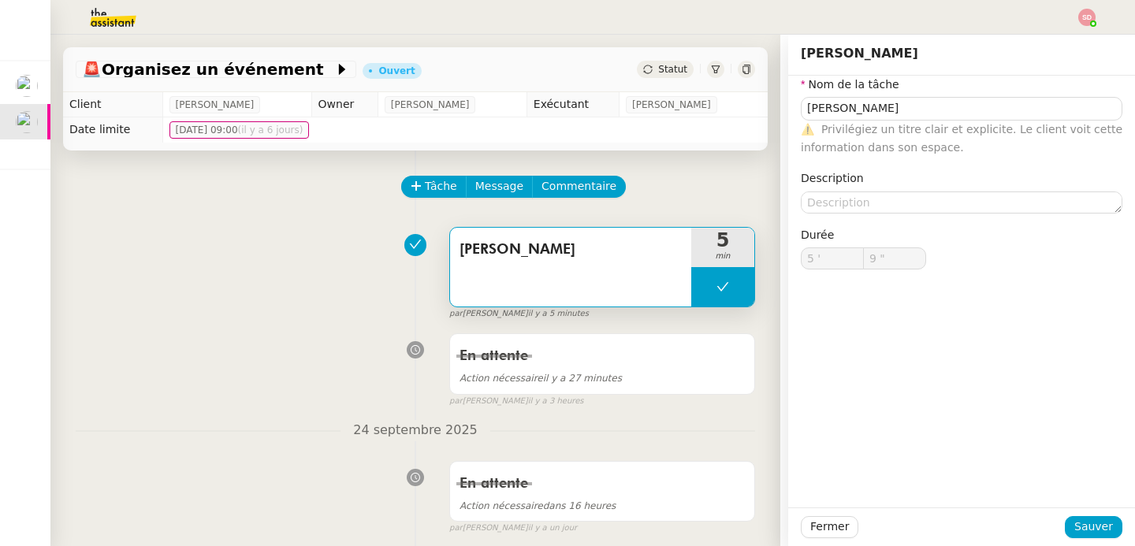
type input "[PERSON_NAME]"
type input "5 '"
type input "9 ""
type input "[PERSON_NAME]"
type input "5 '"
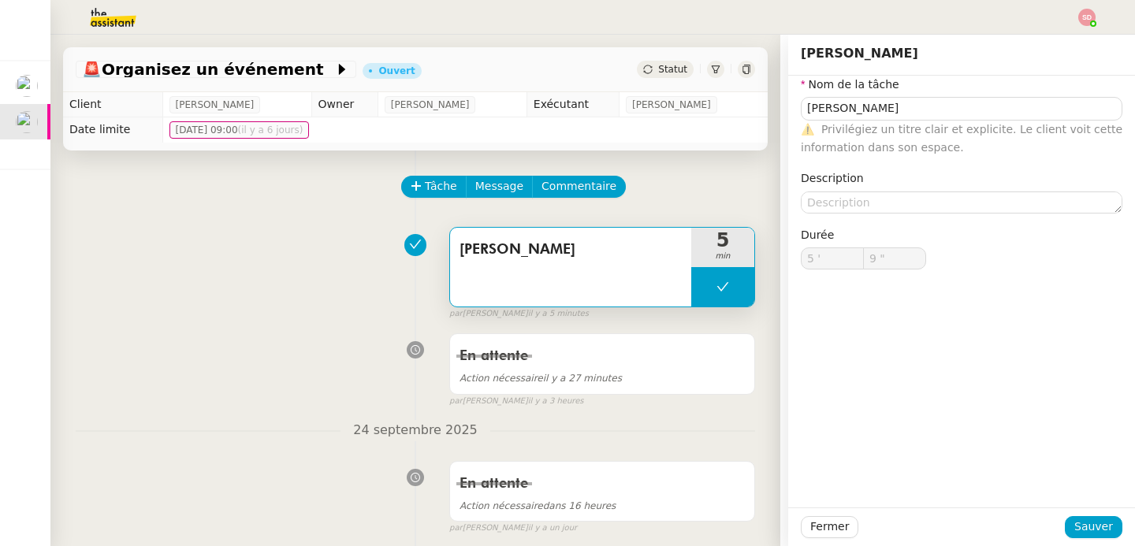
type input "9 ""
click at [329, 299] on div "Appel Martinez 5 min false par Sheida D. il y a 5 minutes" at bounding box center [415, 270] width 679 height 101
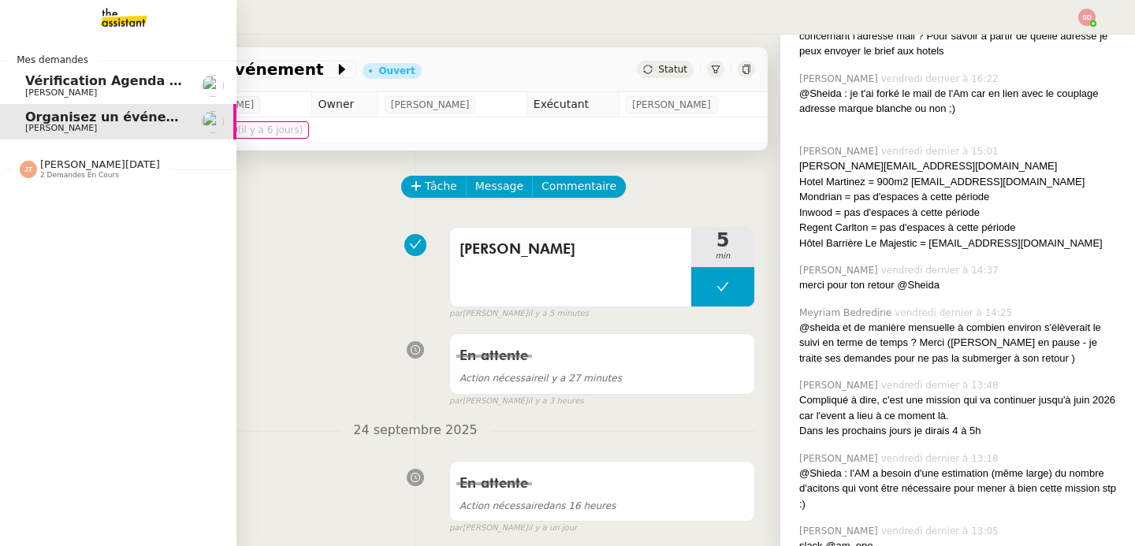
click at [91, 82] on span "Vérification Agenda + Chat + Wagram (9h et 14h)" at bounding box center [202, 80] width 354 height 15
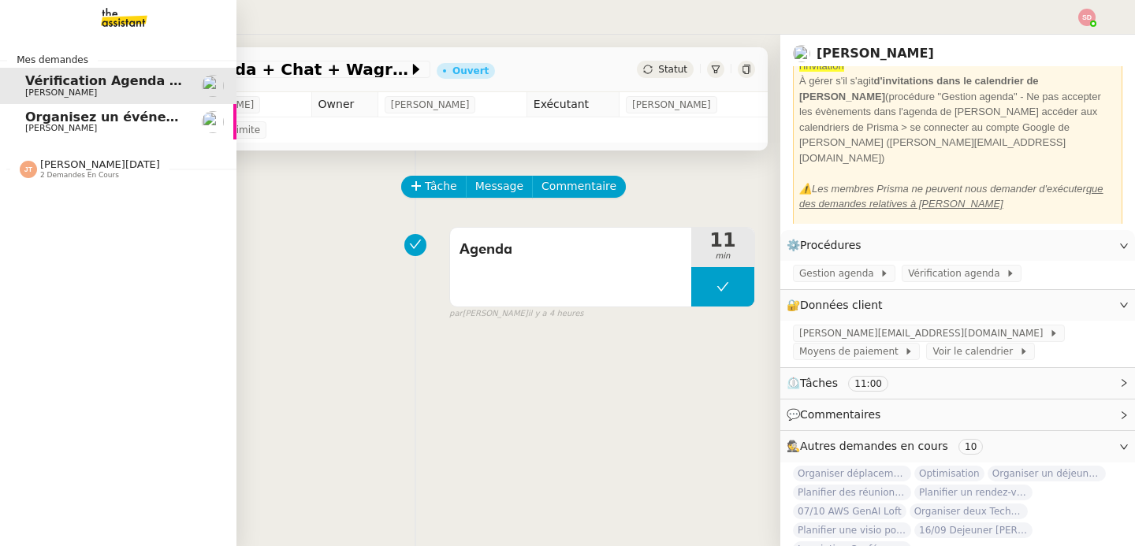
click at [80, 158] on span "[PERSON_NAME][DATE]" at bounding box center [100, 164] width 120 height 12
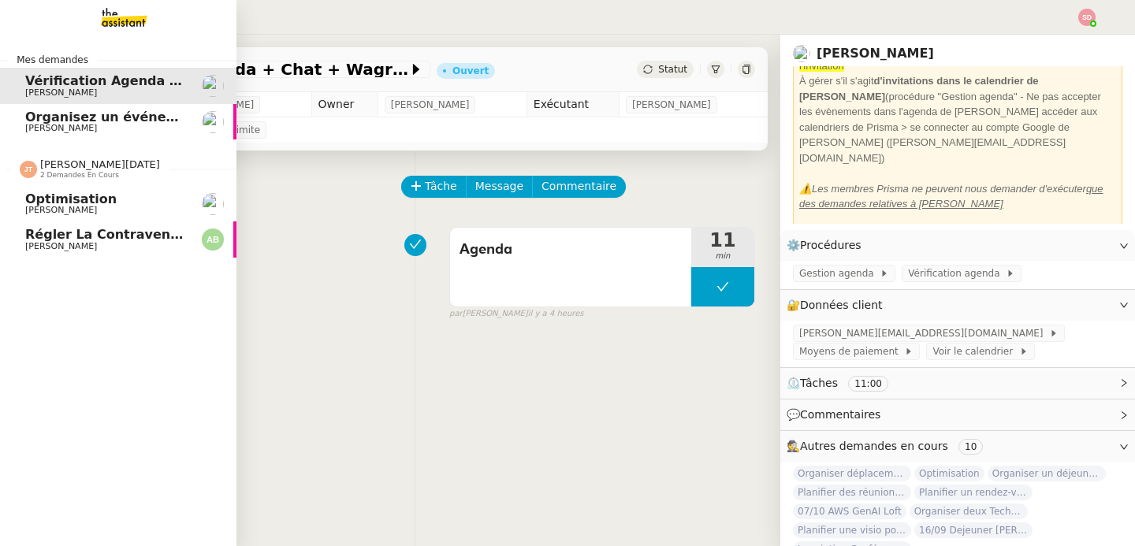
click at [104, 195] on span "Optimisation" at bounding box center [104, 199] width 159 height 14
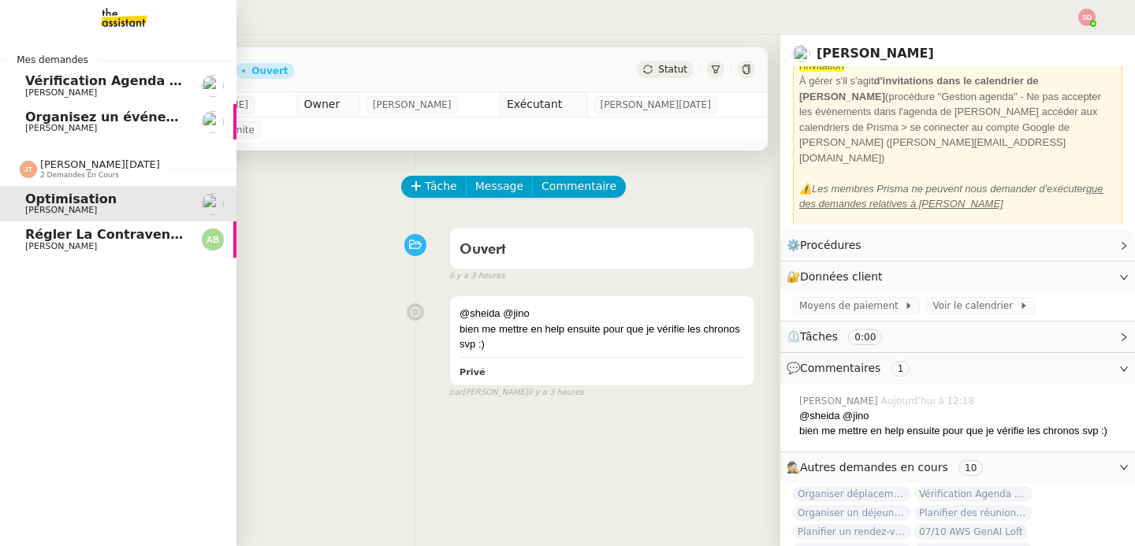
click at [87, 169] on span "[PERSON_NAME][DATE]" at bounding box center [100, 164] width 120 height 12
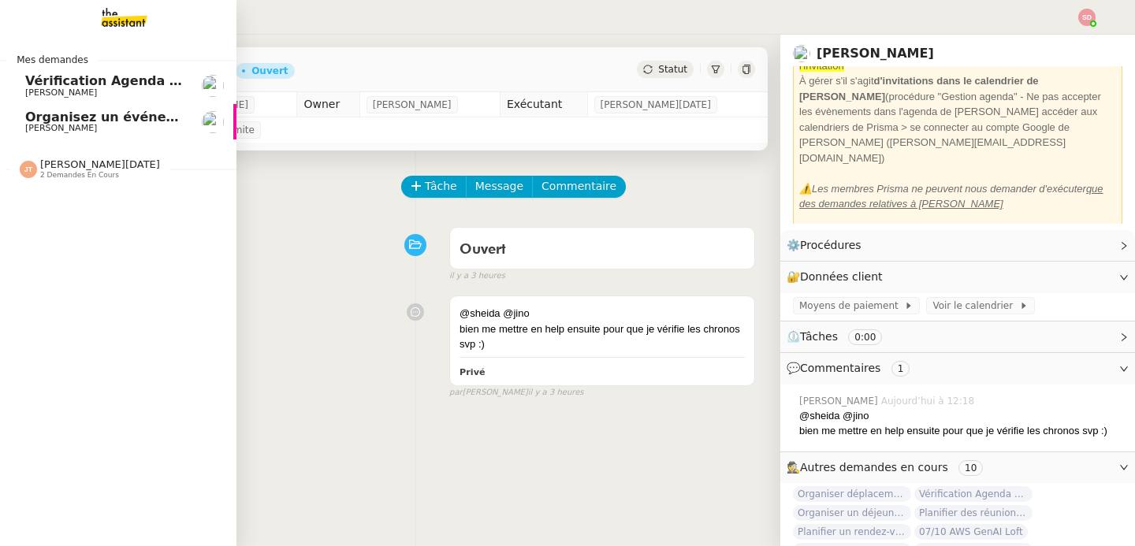
click at [132, 75] on span "Vérification Agenda + Chat + Wagram (9h et 14h)" at bounding box center [202, 80] width 354 height 15
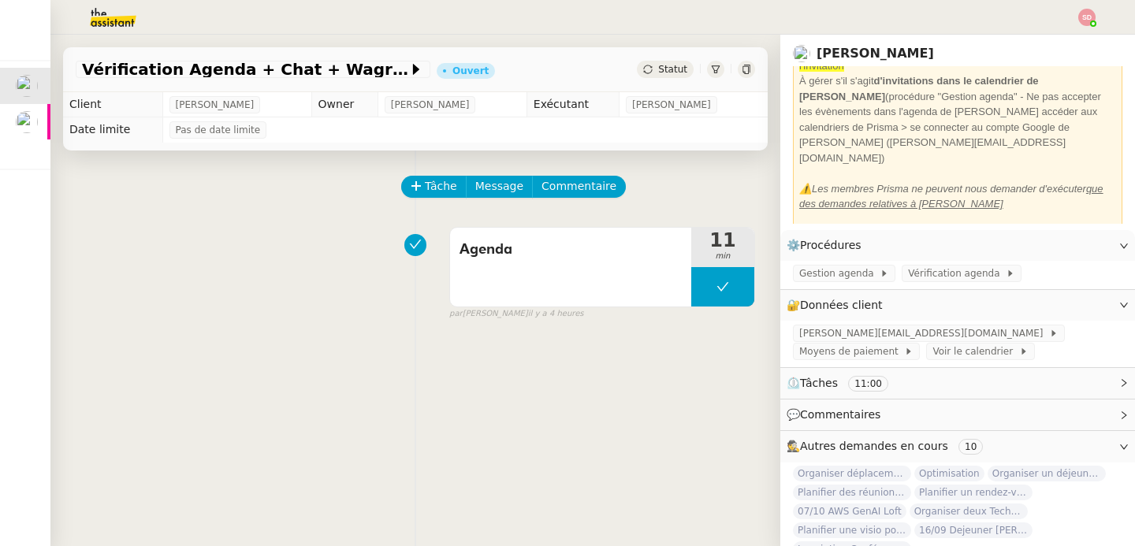
click at [374, 270] on div "Agenda 11 min false par Sheida D. il y a 4 heures" at bounding box center [415, 270] width 679 height 101
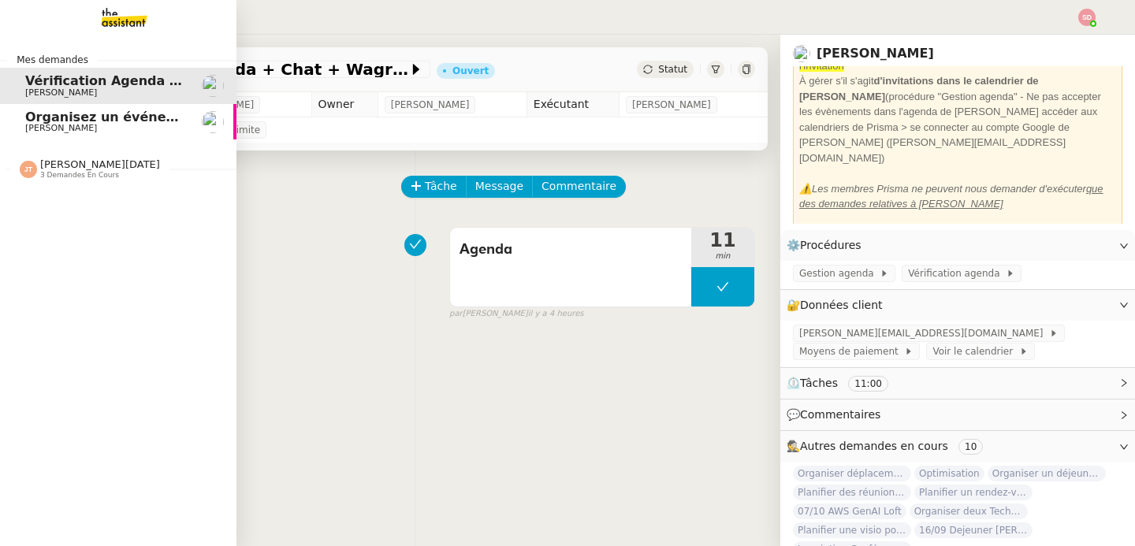
click at [18, 121] on link "Organisez un événement [PERSON_NAME]" at bounding box center [118, 122] width 236 height 36
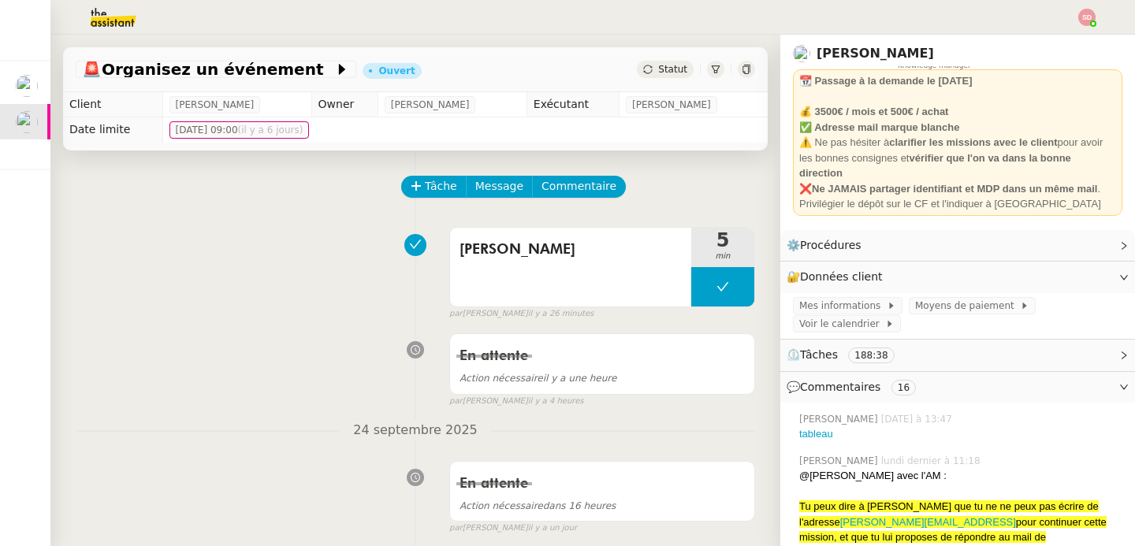
scroll to position [52, 0]
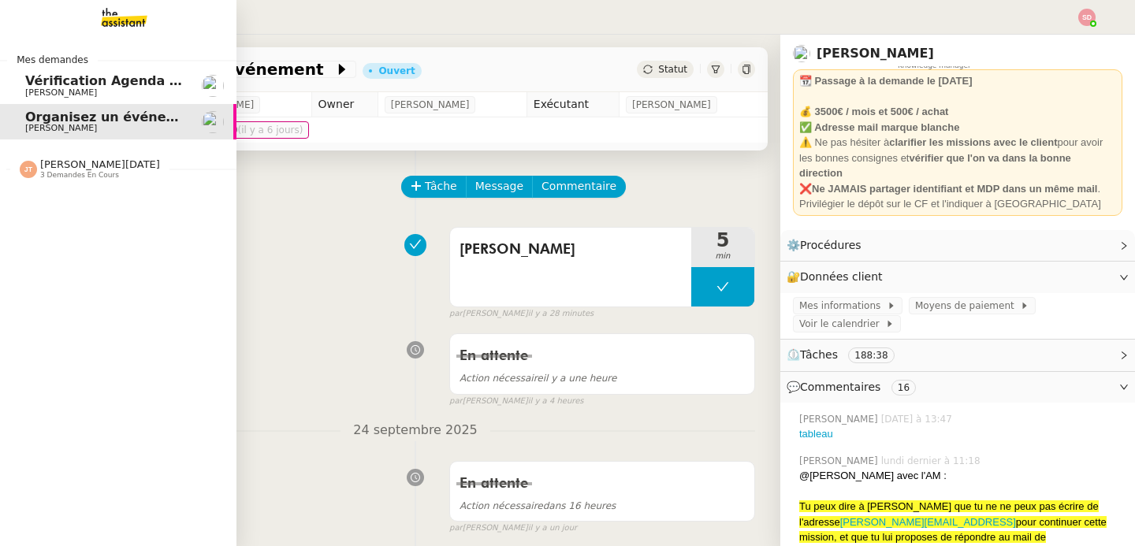
click at [76, 171] on span "3 demandes en cours" at bounding box center [79, 175] width 79 height 9
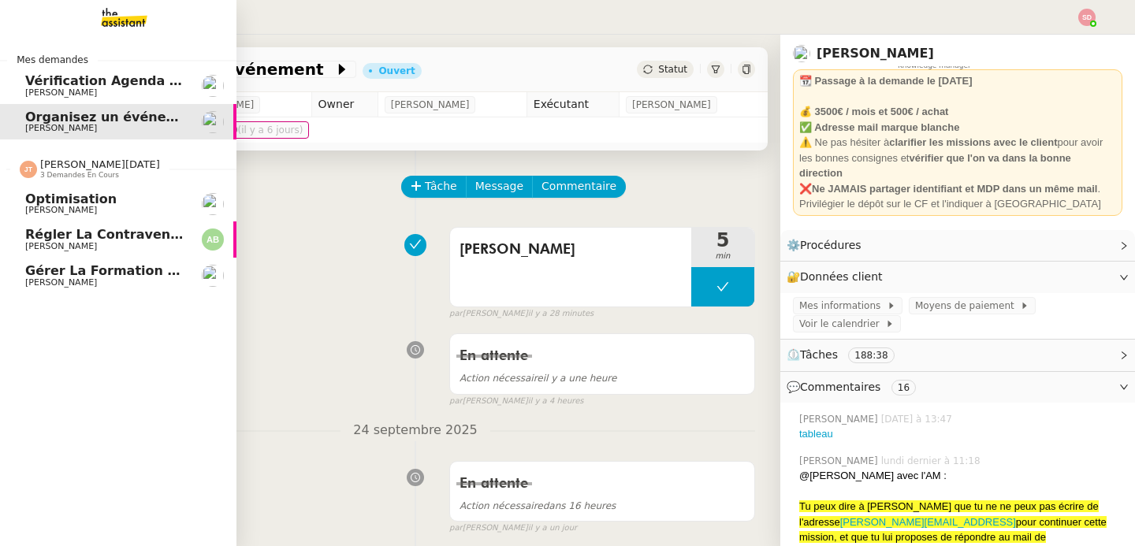
click at [76, 171] on span "3 demandes en cours" at bounding box center [79, 175] width 79 height 9
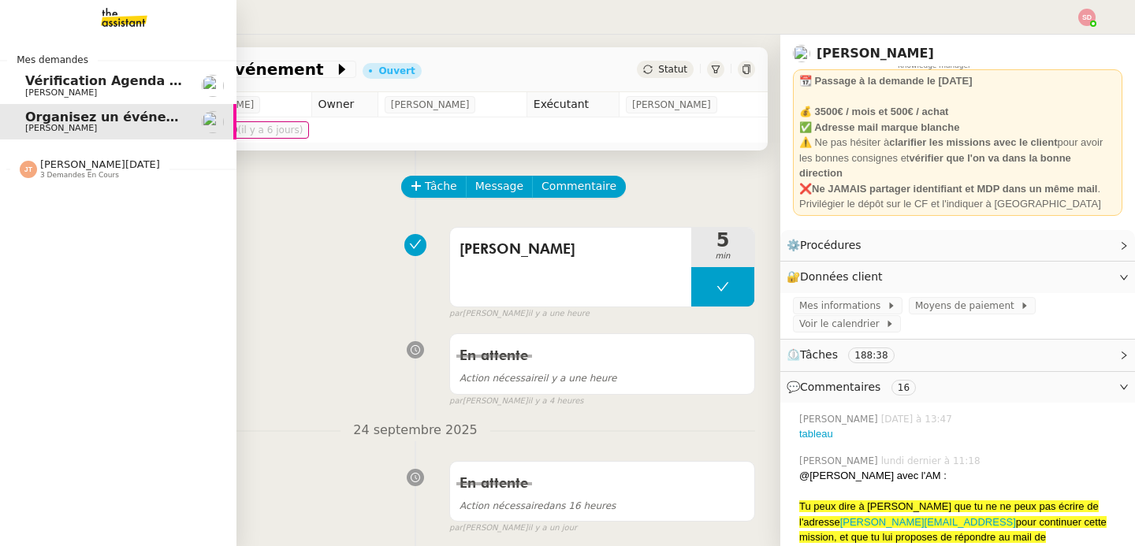
click at [113, 79] on span "Vérification Agenda + Chat + Wagram (9h et 14h)" at bounding box center [202, 80] width 354 height 15
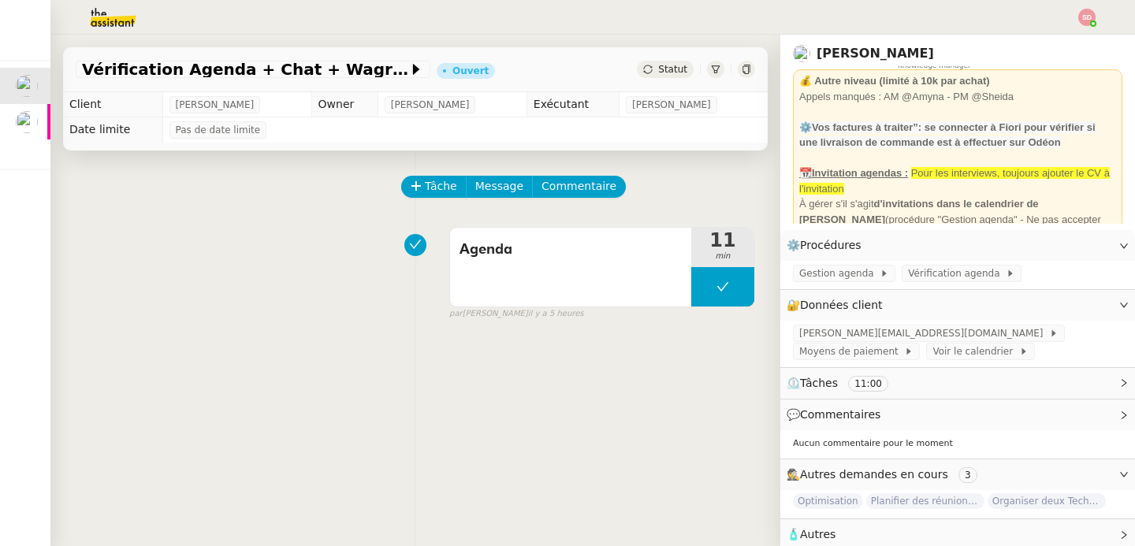
scroll to position [175, 0]
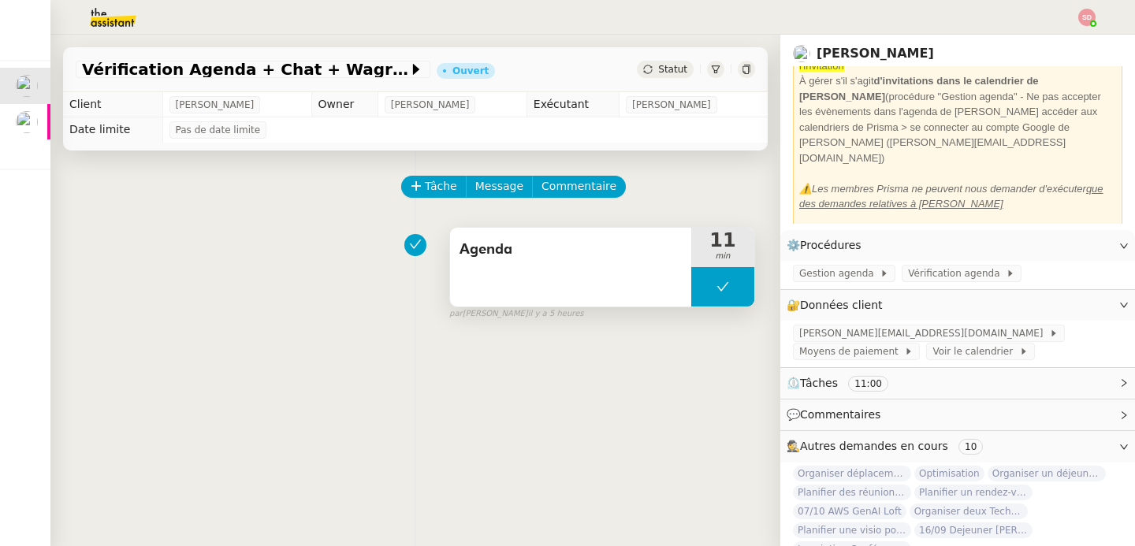
click at [691, 281] on button at bounding box center [722, 286] width 63 height 39
click at [701, 281] on icon at bounding box center [707, 287] width 13 height 13
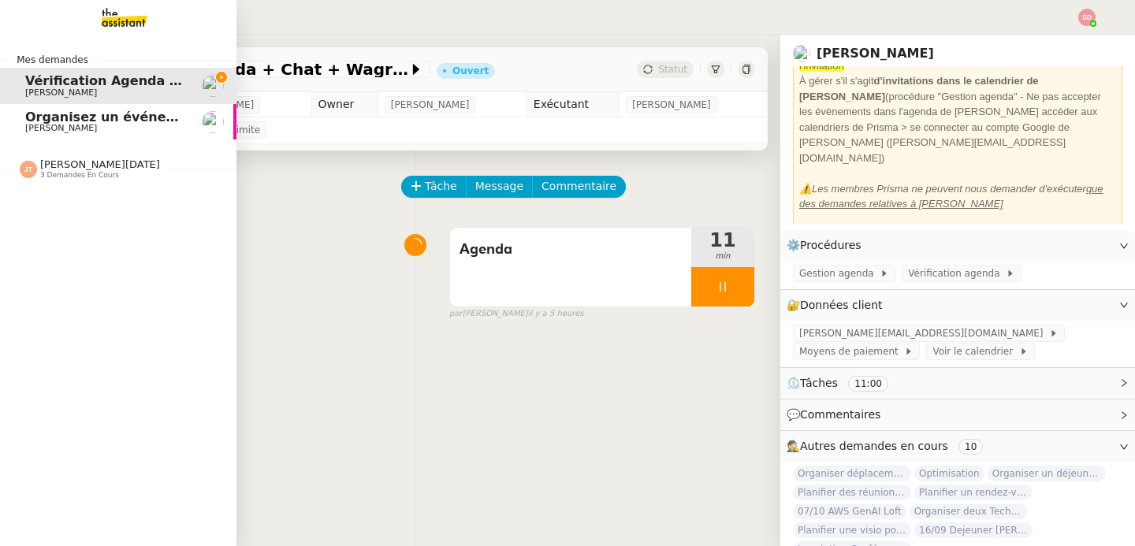
click at [54, 173] on span "3 demandes en cours" at bounding box center [79, 175] width 79 height 9
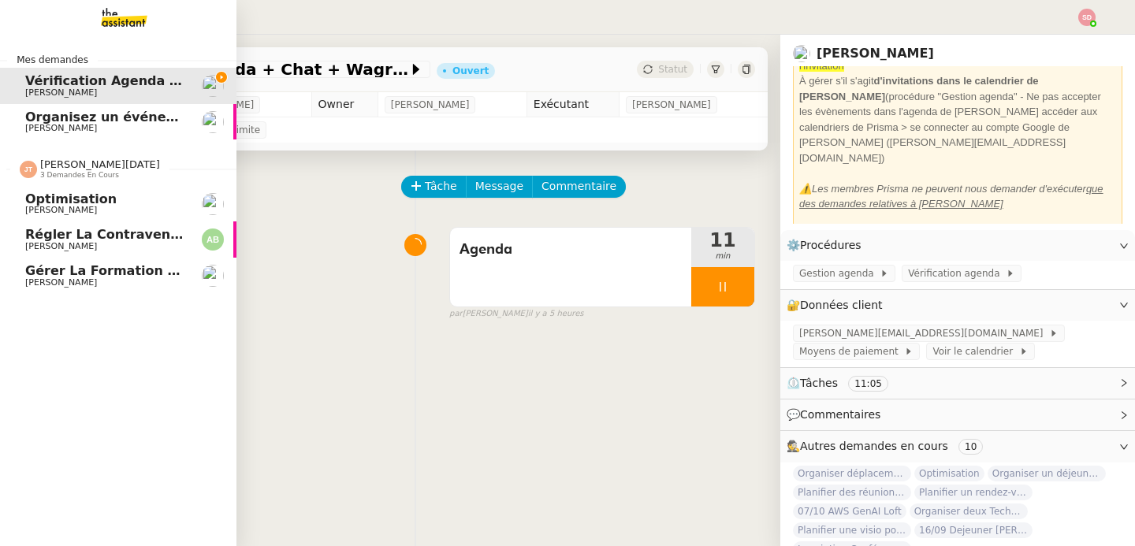
click at [65, 250] on span "[PERSON_NAME]" at bounding box center [61, 246] width 72 height 10
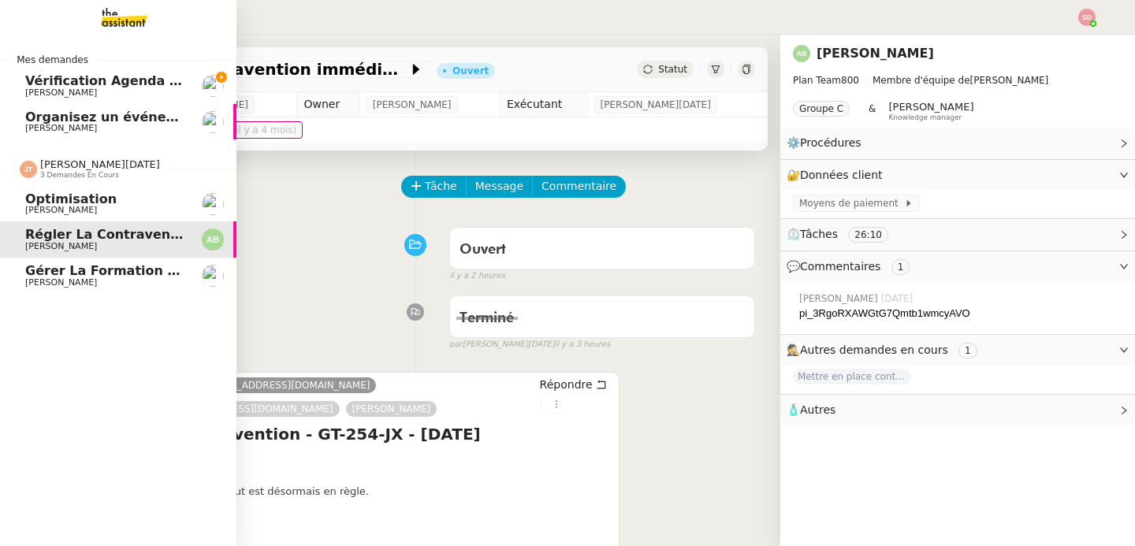
click at [58, 269] on span "Gérer la formation OPCO" at bounding box center [116, 270] width 182 height 15
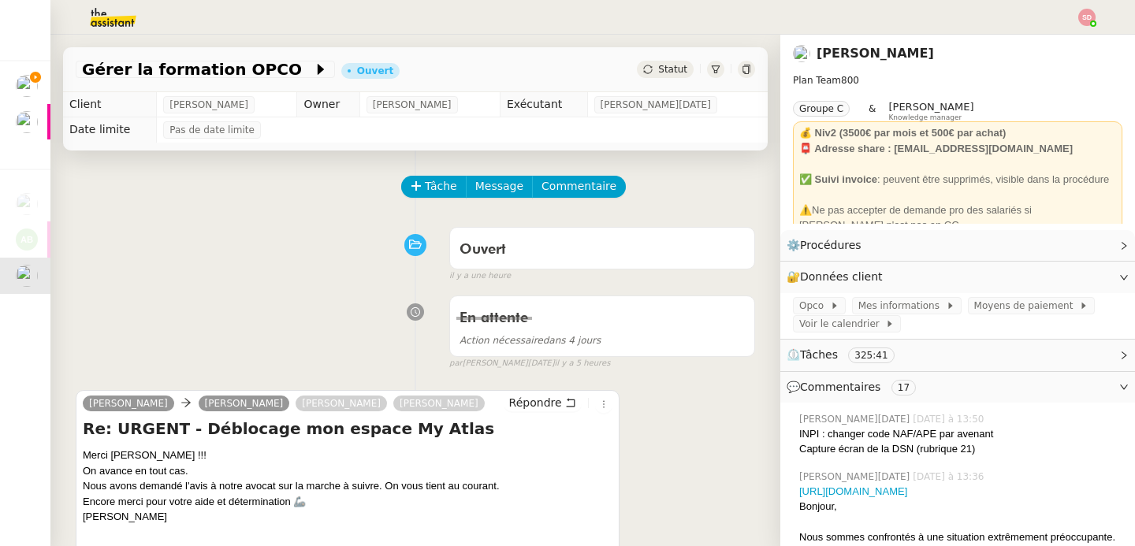
scroll to position [147, 0]
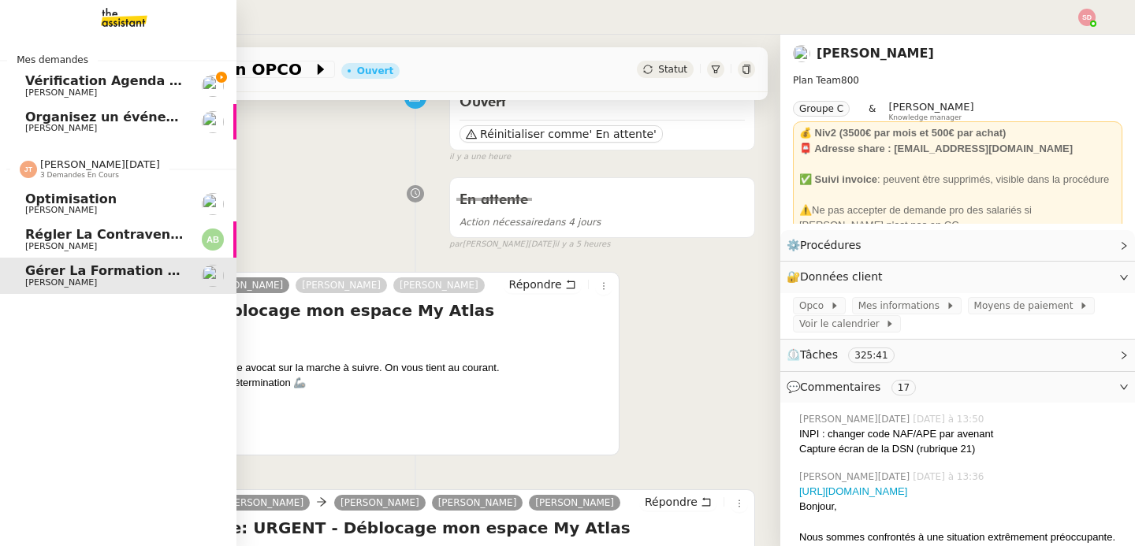
click at [51, 165] on span "[PERSON_NAME][DATE]" at bounding box center [100, 164] width 120 height 12
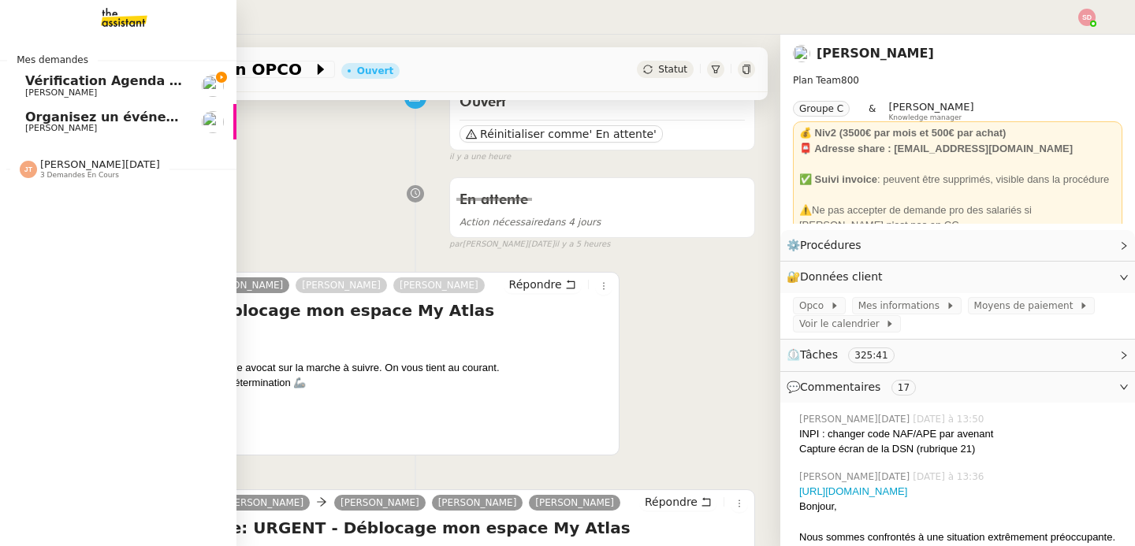
click at [129, 68] on link "Vérification Agenda + Chat + Wagram (9h et 14h) [PERSON_NAME]" at bounding box center [118, 86] width 236 height 36
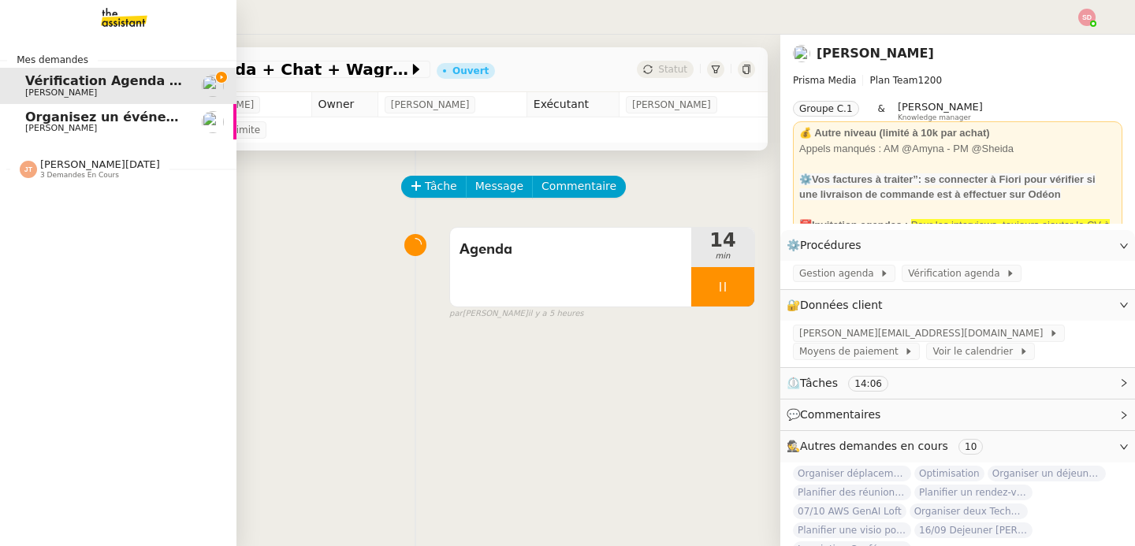
click at [85, 182] on div "[PERSON_NAME][DATE] 3 demandes en cours" at bounding box center [118, 162] width 236 height 46
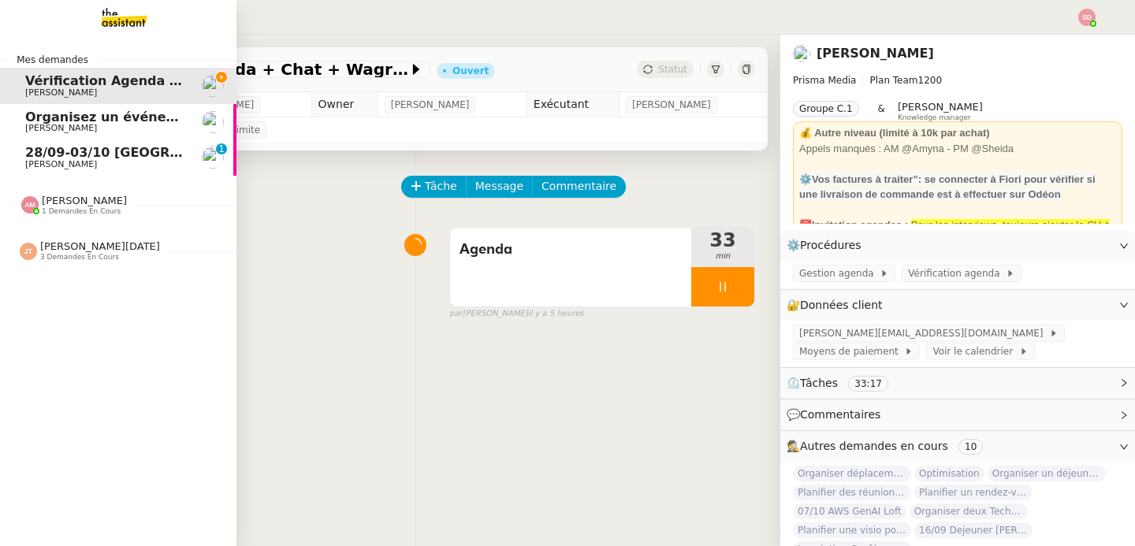
click at [42, 154] on span "28/09-03/10 [GEOGRAPHIC_DATA] - [GEOGRAPHIC_DATA]" at bounding box center [224, 152] width 399 height 15
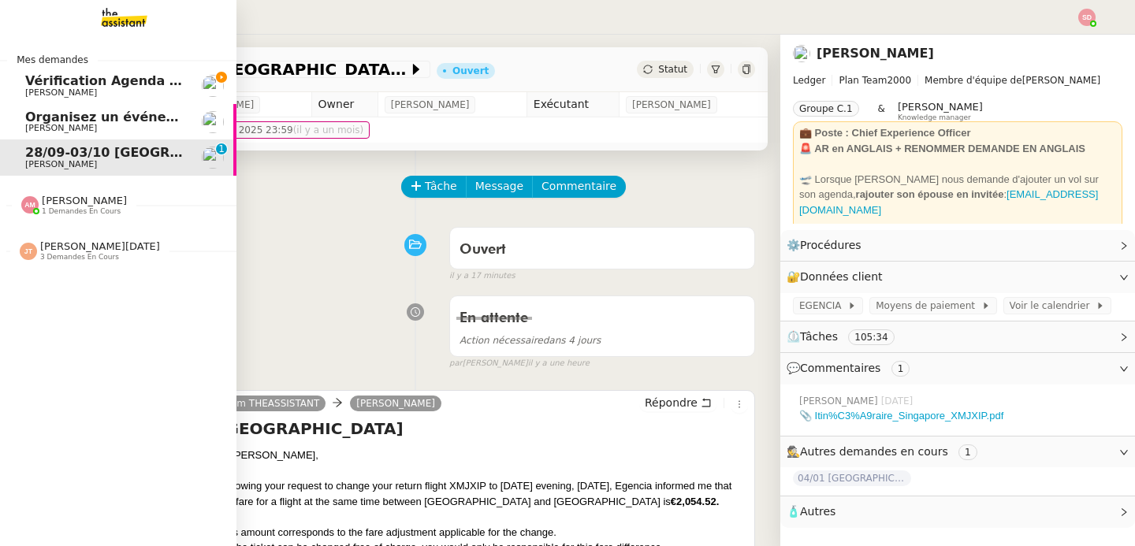
click at [119, 76] on span "Vérification Agenda + Chat + Wagram (9h et 14h)" at bounding box center [202, 80] width 354 height 15
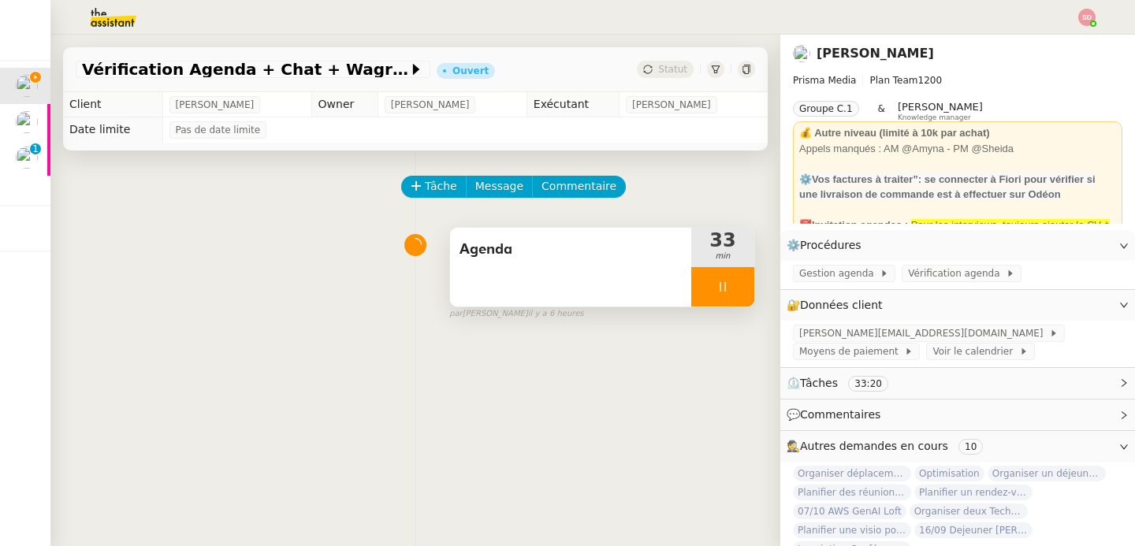
click at [720, 283] on div at bounding box center [722, 286] width 63 height 39
click at [732, 283] on icon at bounding box center [738, 287] width 13 height 13
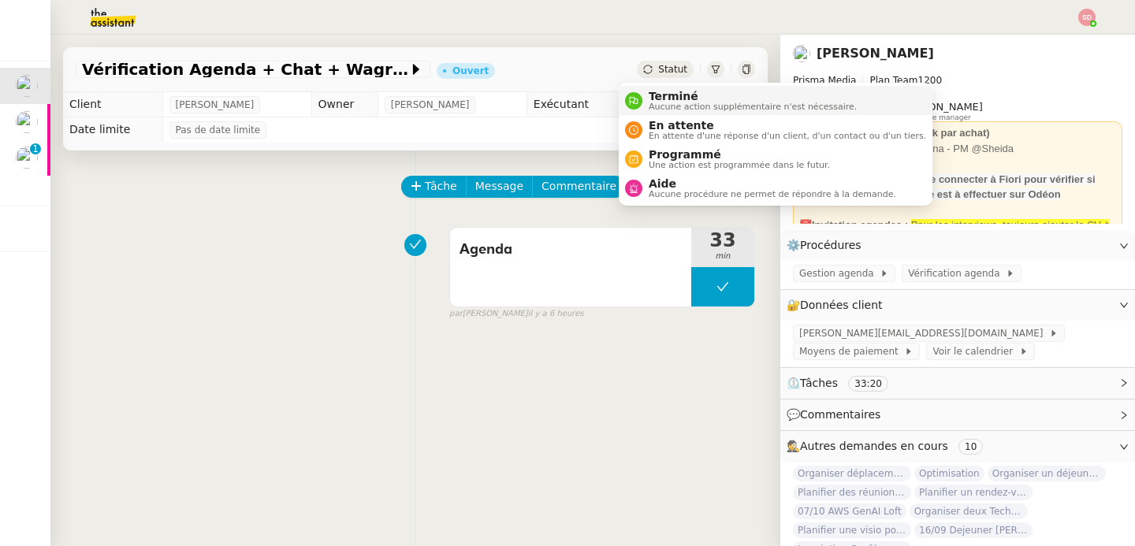
click at [645, 97] on div "Terminé Aucune action supplémentaire n'est nécessaire." at bounding box center [749, 100] width 214 height 21
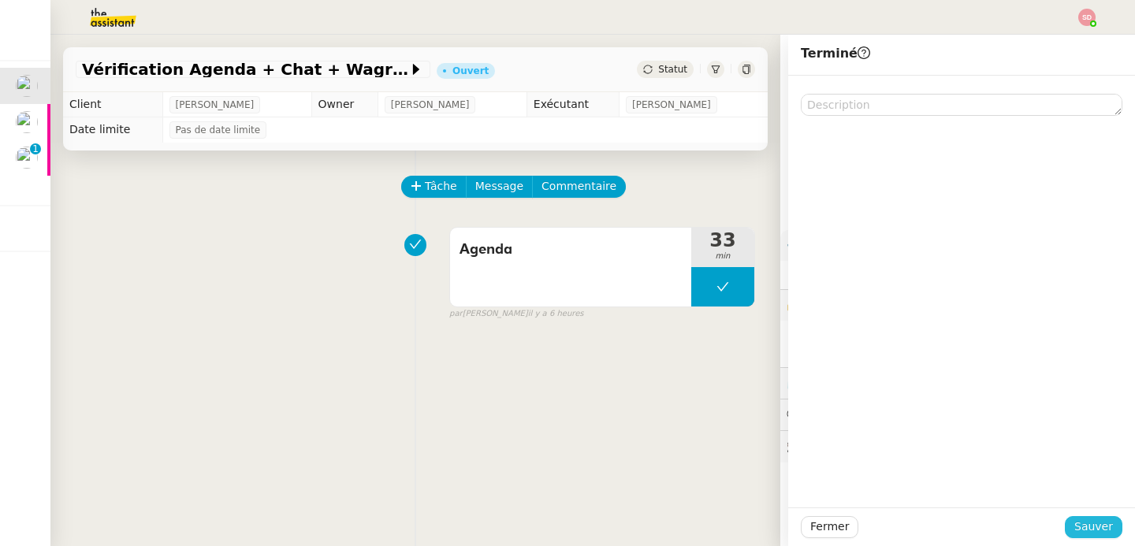
click at [1080, 520] on span "Sauver" at bounding box center [1093, 527] width 39 height 18
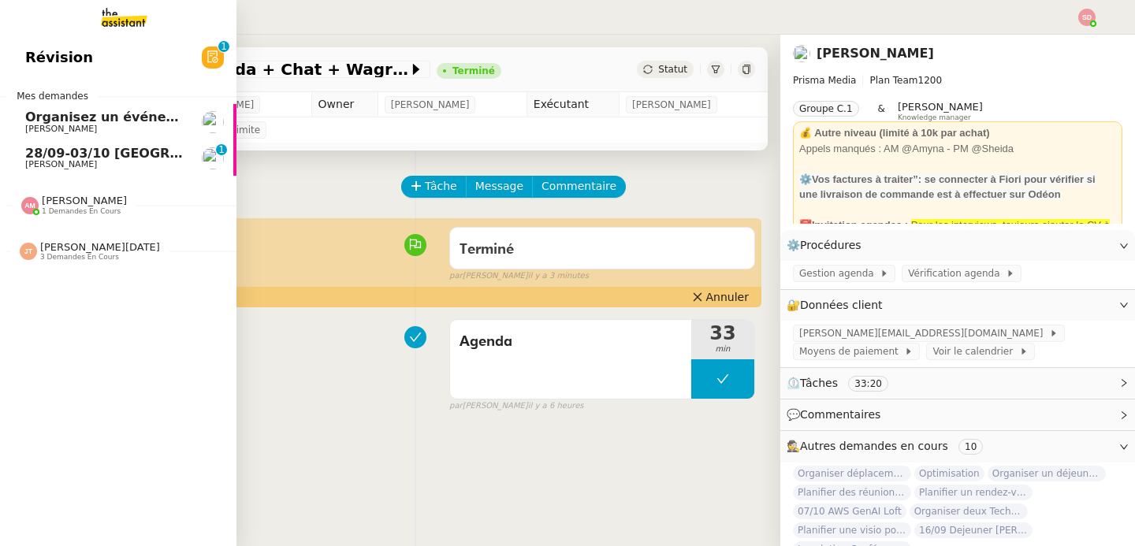
click at [73, 200] on span "[PERSON_NAME]" at bounding box center [84, 201] width 85 height 12
click at [107, 165] on span "[PERSON_NAME]" at bounding box center [104, 164] width 159 height 9
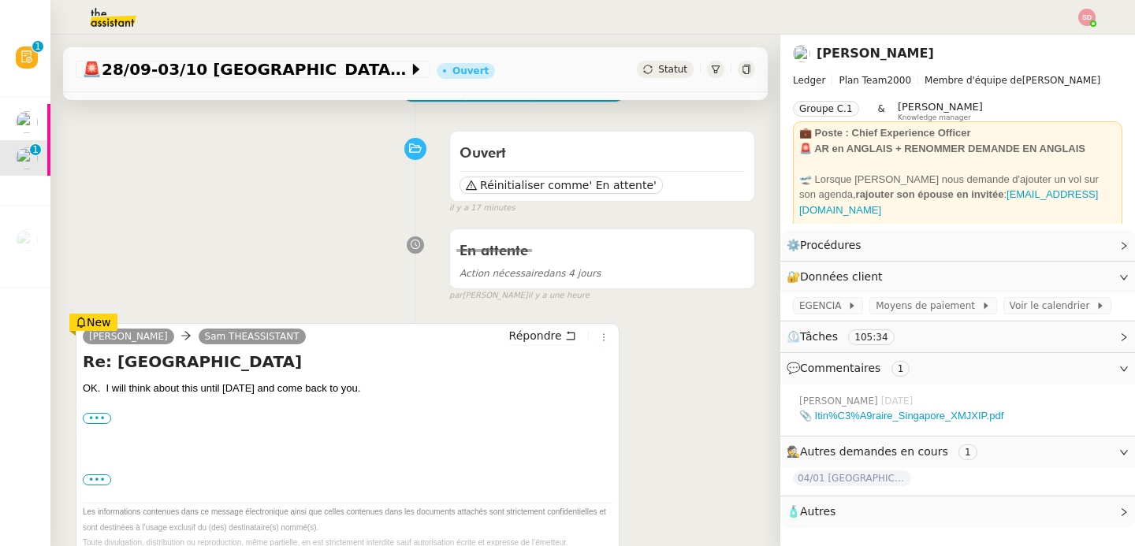
scroll to position [160, 0]
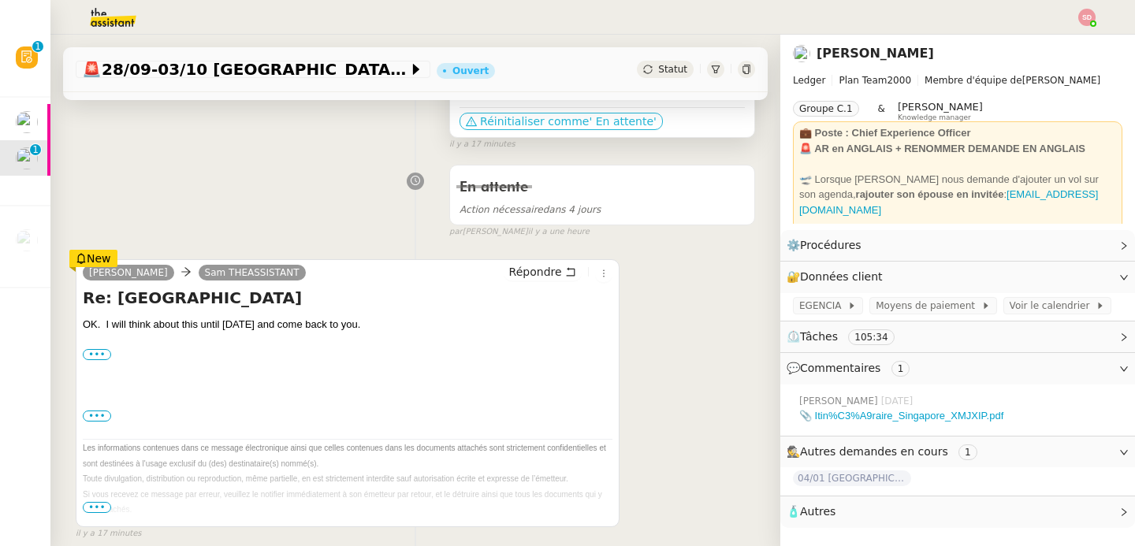
click at [535, 117] on span "Réinitialiser comme" at bounding box center [534, 121] width 109 height 16
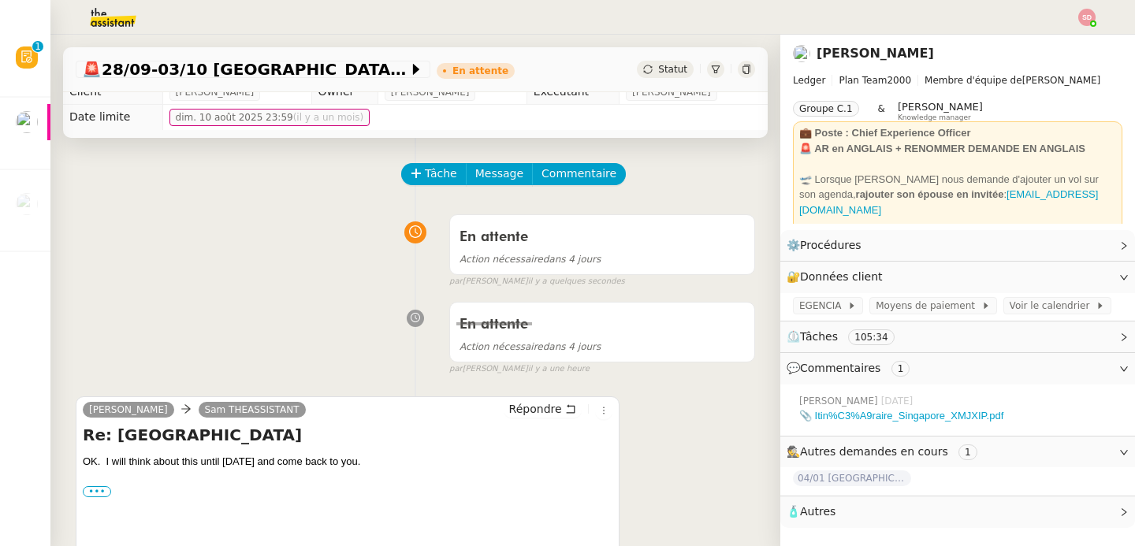
scroll to position [0, 0]
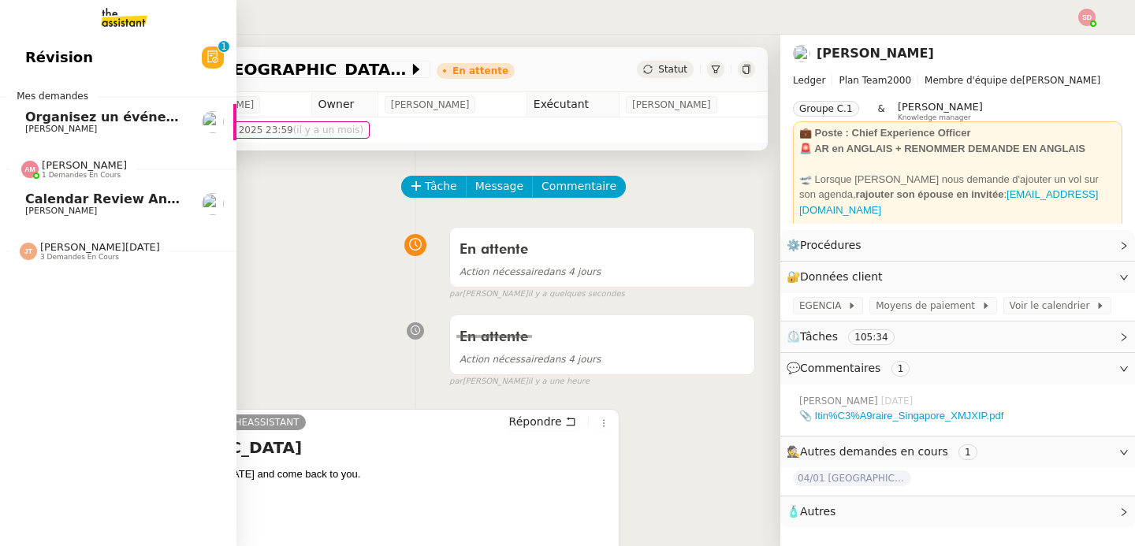
click at [17, 165] on span "[PERSON_NAME] 1 demandes en cours" at bounding box center [74, 169] width 124 height 20
click at [158, 117] on span "Organisez un événement" at bounding box center [113, 117] width 177 height 15
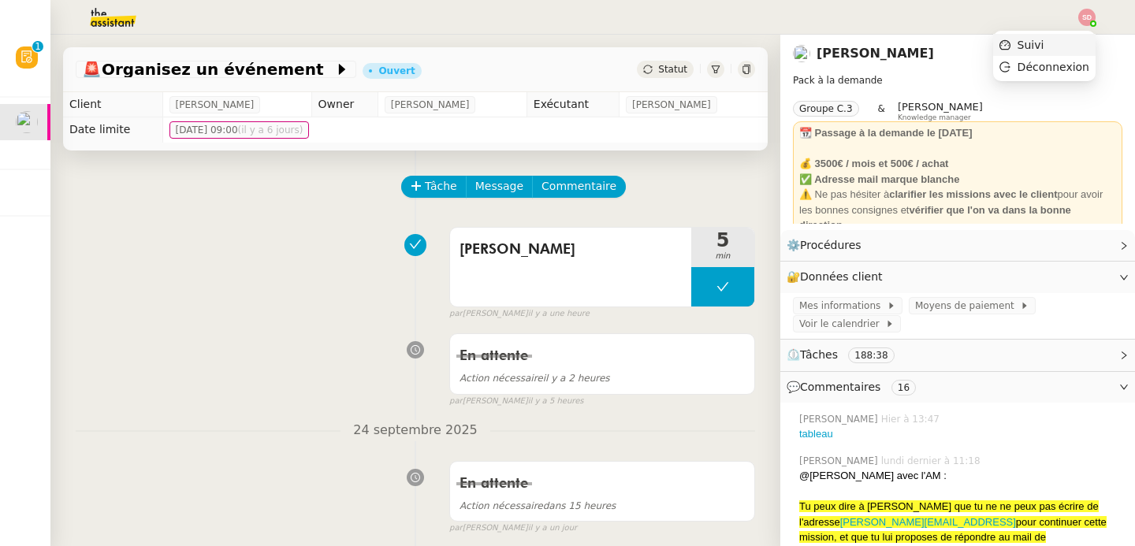
click at [1074, 38] on li "Suivi" at bounding box center [1044, 45] width 102 height 22
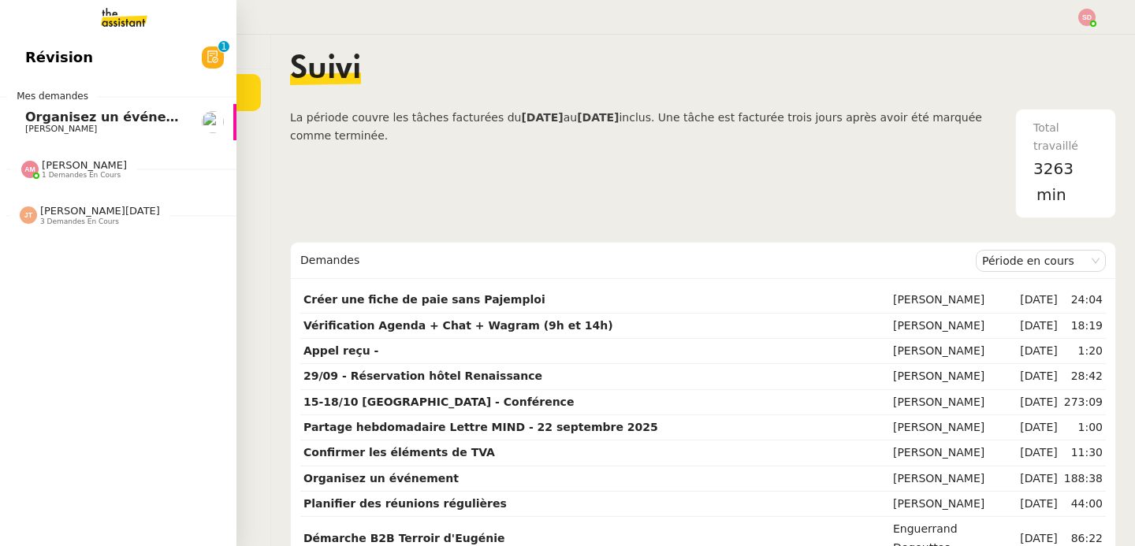
click at [16, 123] on link "Organisez un événement [PERSON_NAME]" at bounding box center [118, 122] width 236 height 36
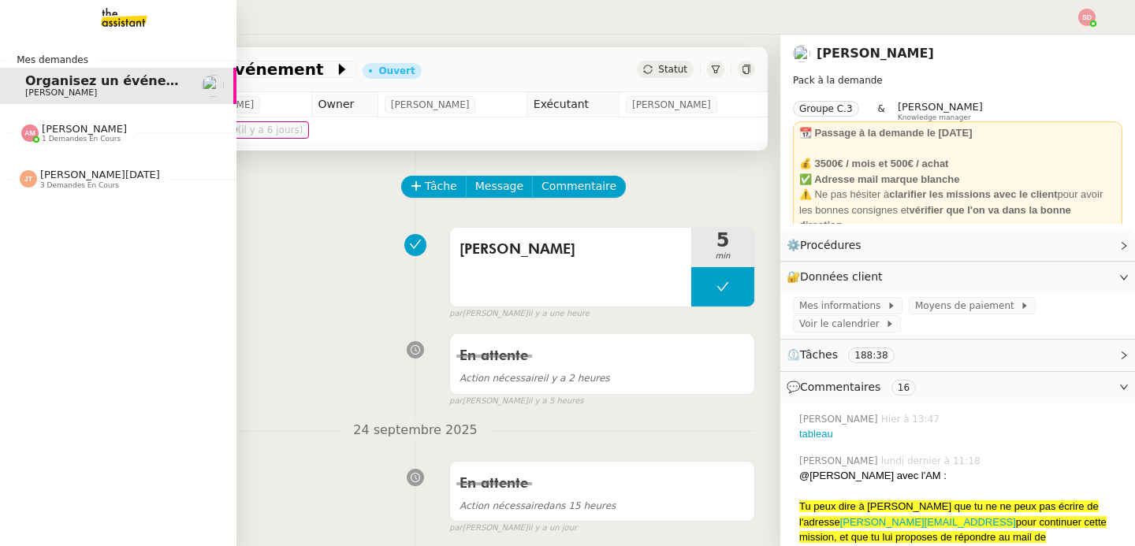
click at [54, 132] on span "[PERSON_NAME]" at bounding box center [84, 129] width 85 height 12
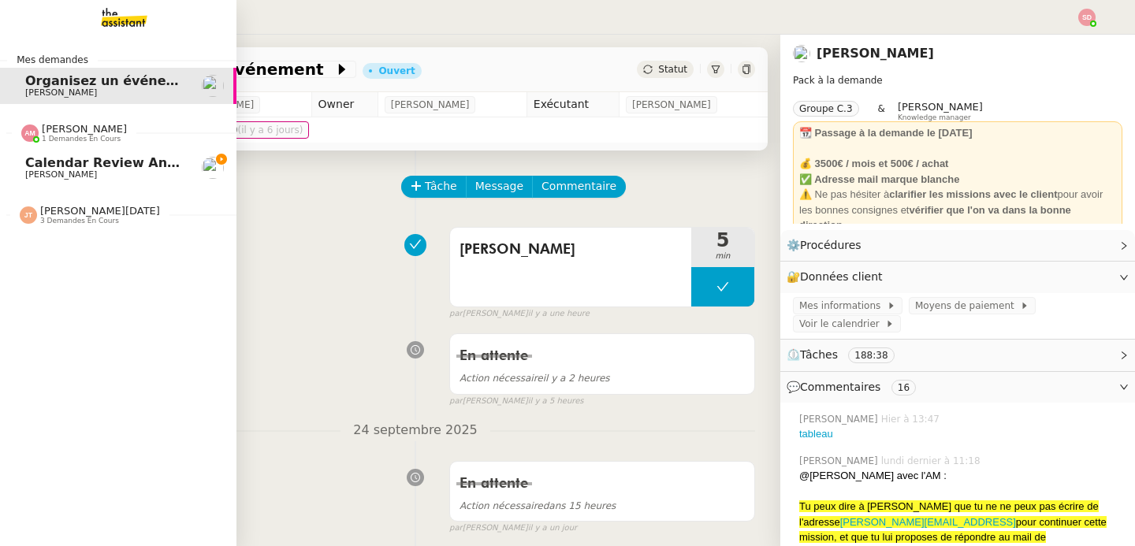
click at [54, 132] on span "[PERSON_NAME]" at bounding box center [84, 129] width 85 height 12
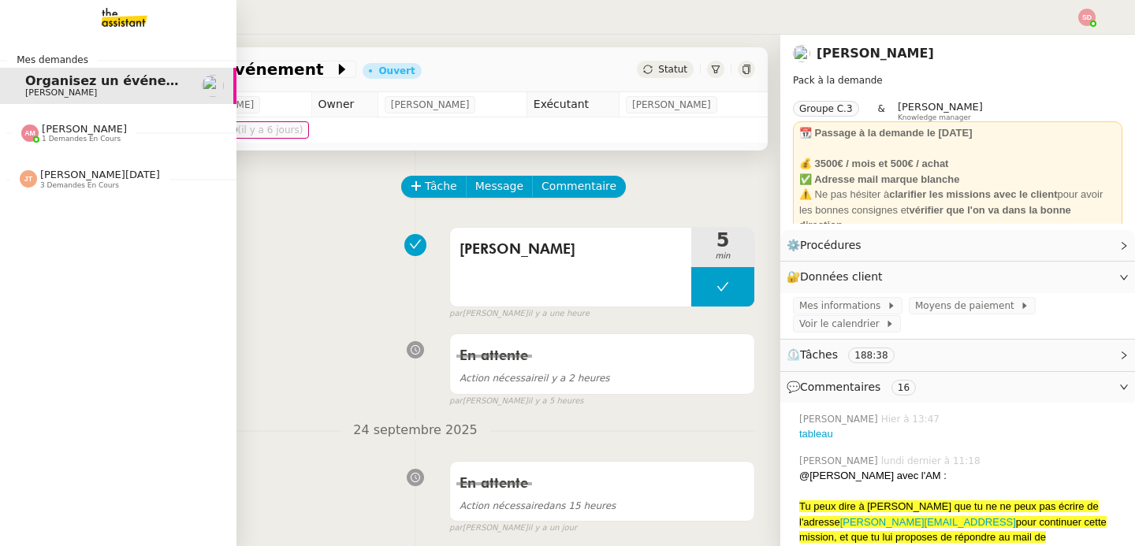
click at [70, 176] on span "[PERSON_NAME][DATE]" at bounding box center [100, 175] width 120 height 12
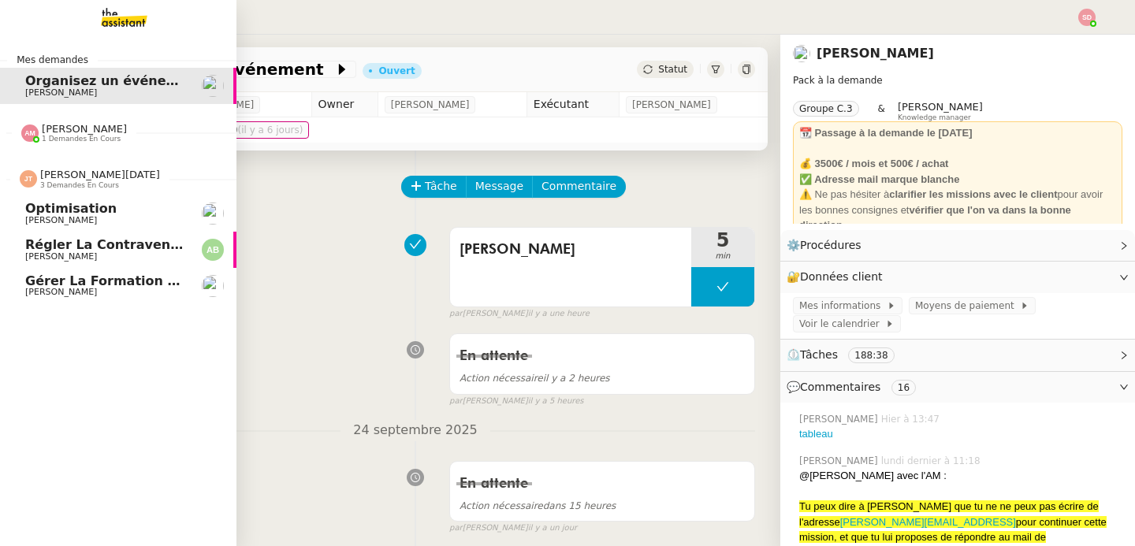
click at [70, 176] on span "[PERSON_NAME][DATE]" at bounding box center [100, 175] width 120 height 12
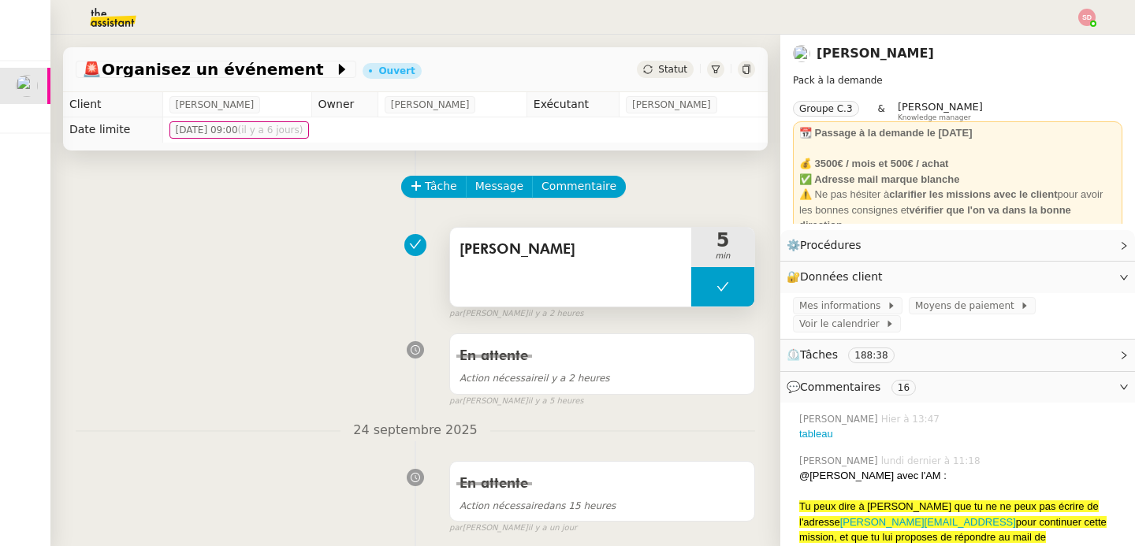
click at [694, 284] on button at bounding box center [722, 286] width 63 height 39
click at [704, 284] on icon at bounding box center [707, 286] width 6 height 9
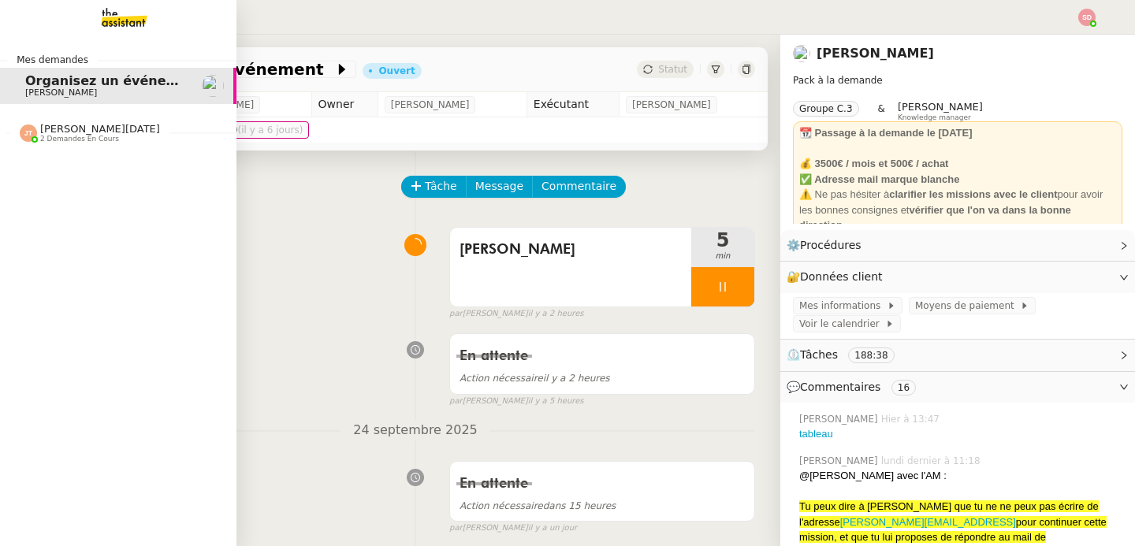
click at [21, 137] on img at bounding box center [28, 132] width 17 height 17
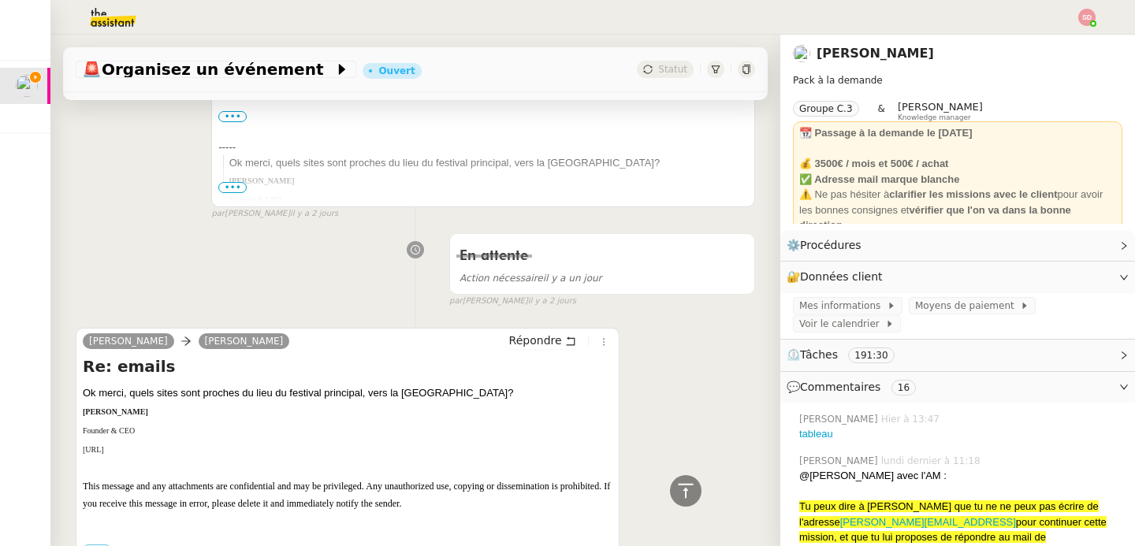
scroll to position [6784, 0]
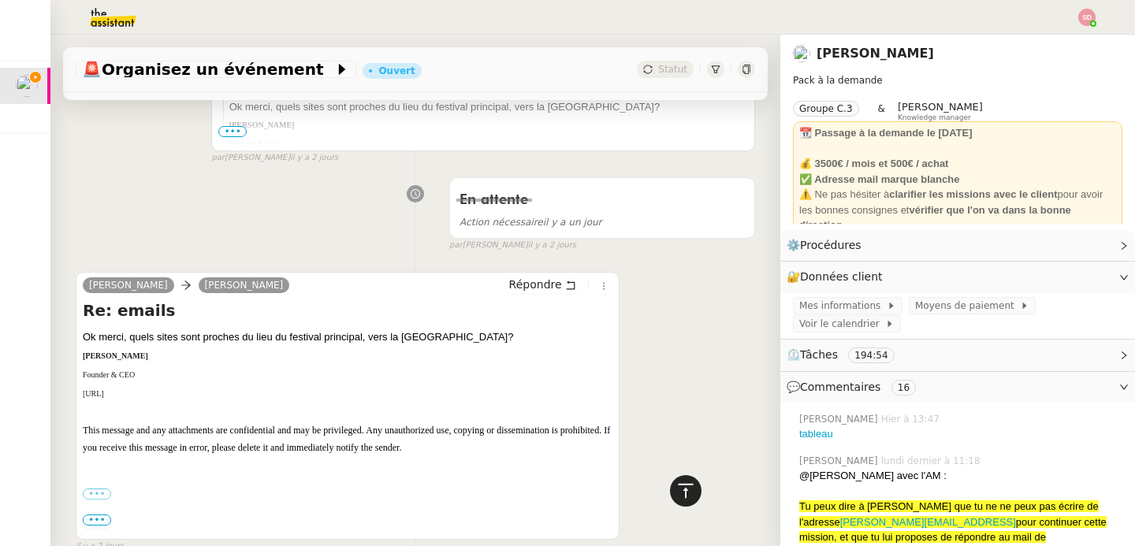
click at [670, 500] on div at bounding box center [686, 491] width 32 height 32
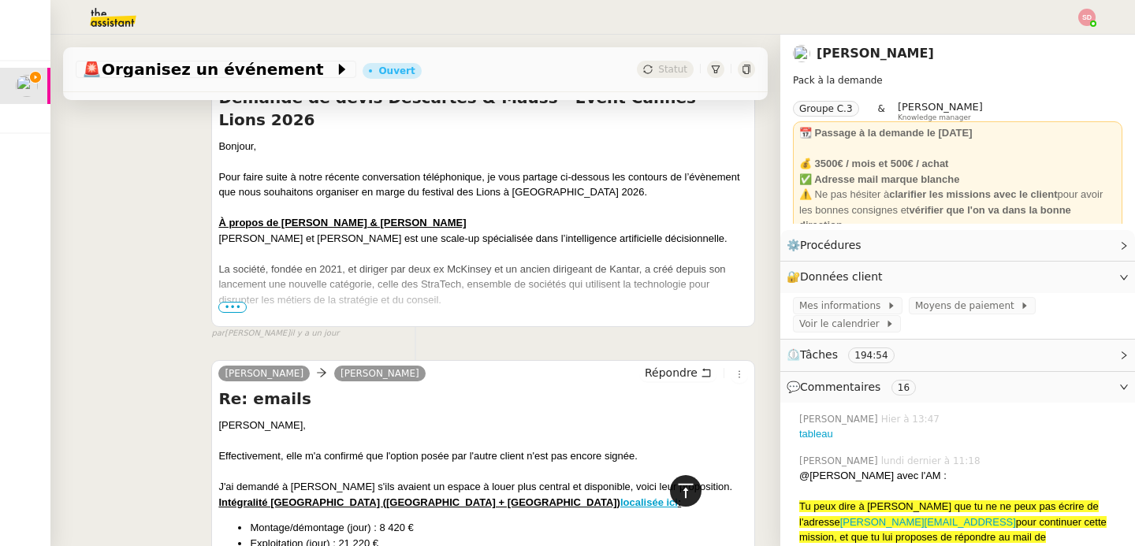
click at [670, 500] on div at bounding box center [686, 491] width 32 height 32
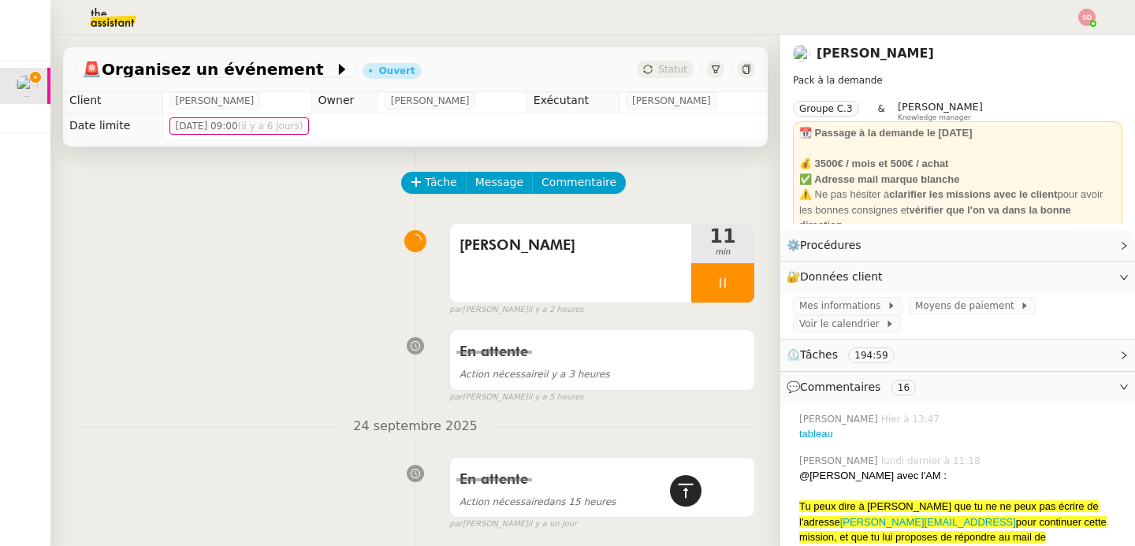
scroll to position [0, 0]
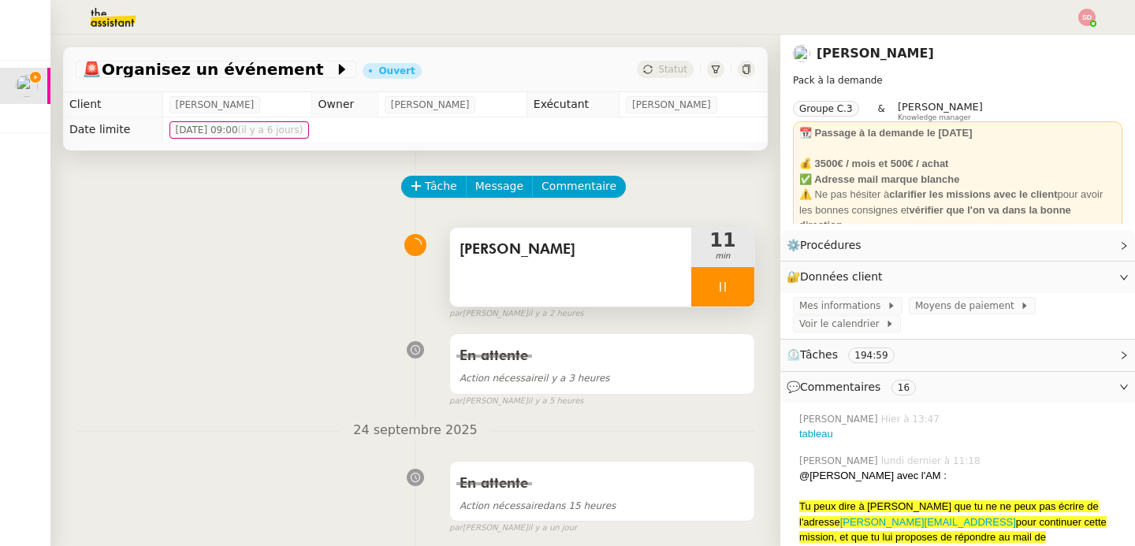
click at [710, 276] on div at bounding box center [722, 286] width 63 height 39
click at [232, 285] on div "[PERSON_NAME] 11 min false par [PERSON_NAME] il y a 2 heures" at bounding box center [415, 270] width 679 height 101
click at [697, 288] on div at bounding box center [707, 286] width 32 height 39
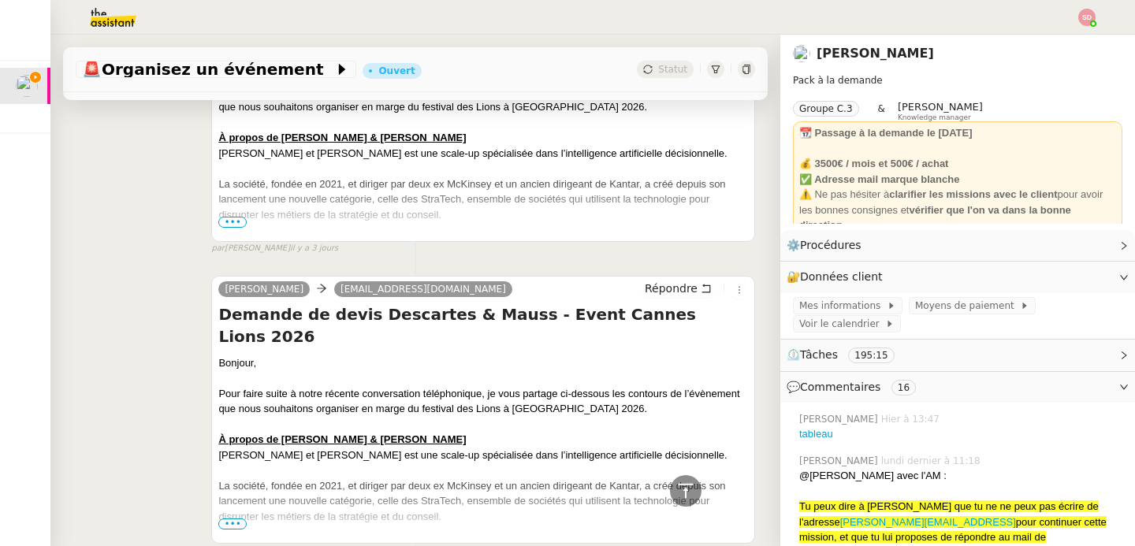
scroll to position [10653, 0]
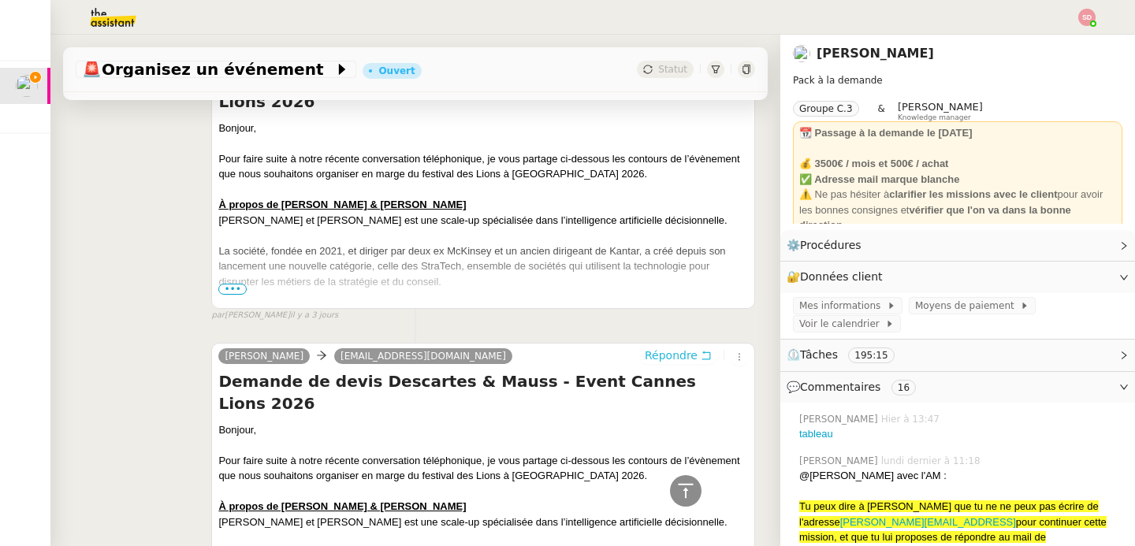
click at [650, 355] on span "Répondre" at bounding box center [671, 355] width 53 height 16
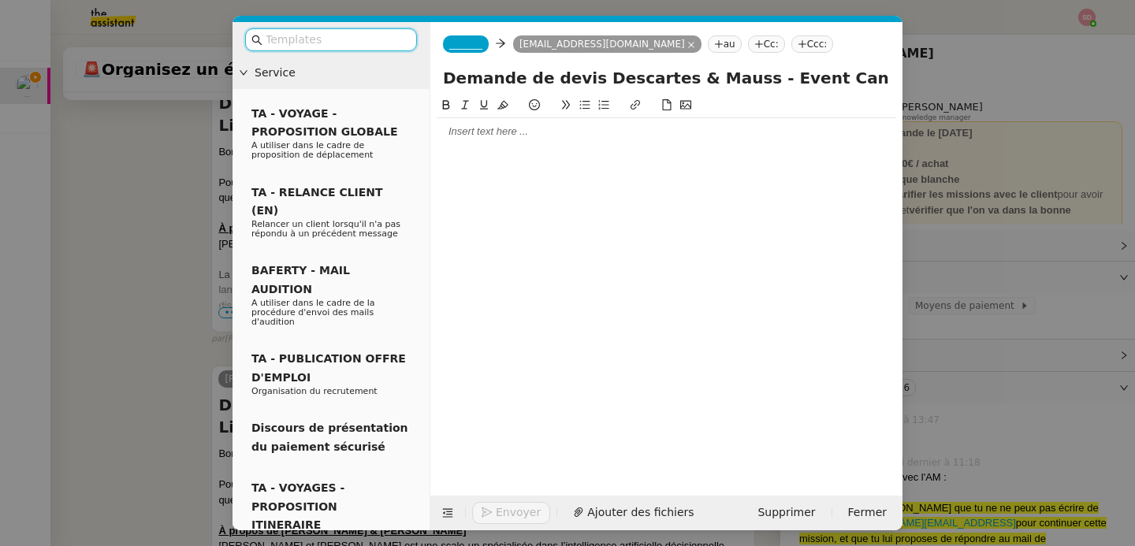
scroll to position [10796, 0]
click at [472, 42] on span "_______" at bounding box center [465, 44] width 33 height 11
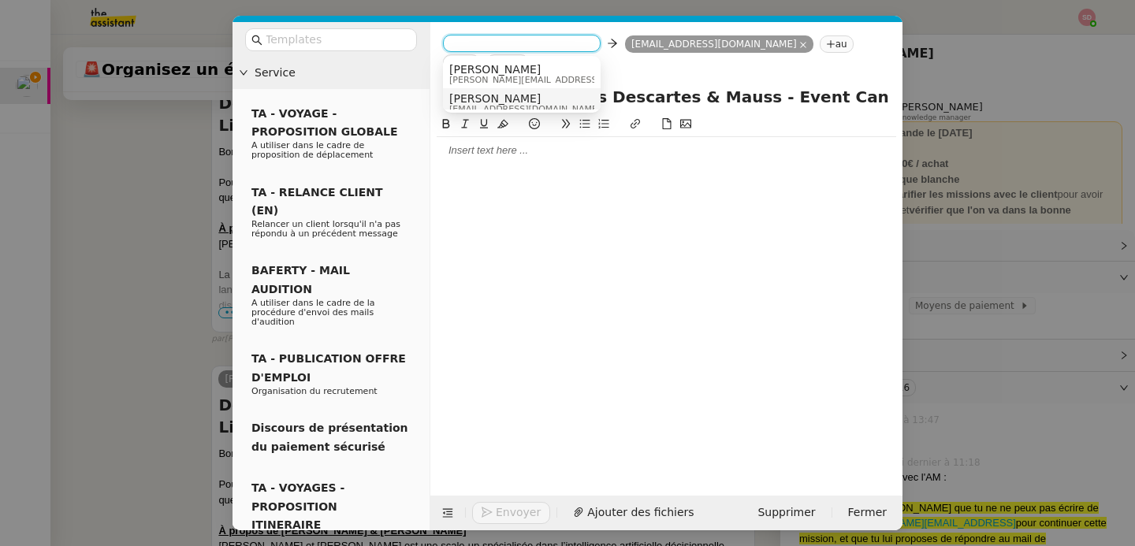
click at [482, 102] on span "[PERSON_NAME]" at bounding box center [524, 98] width 151 height 13
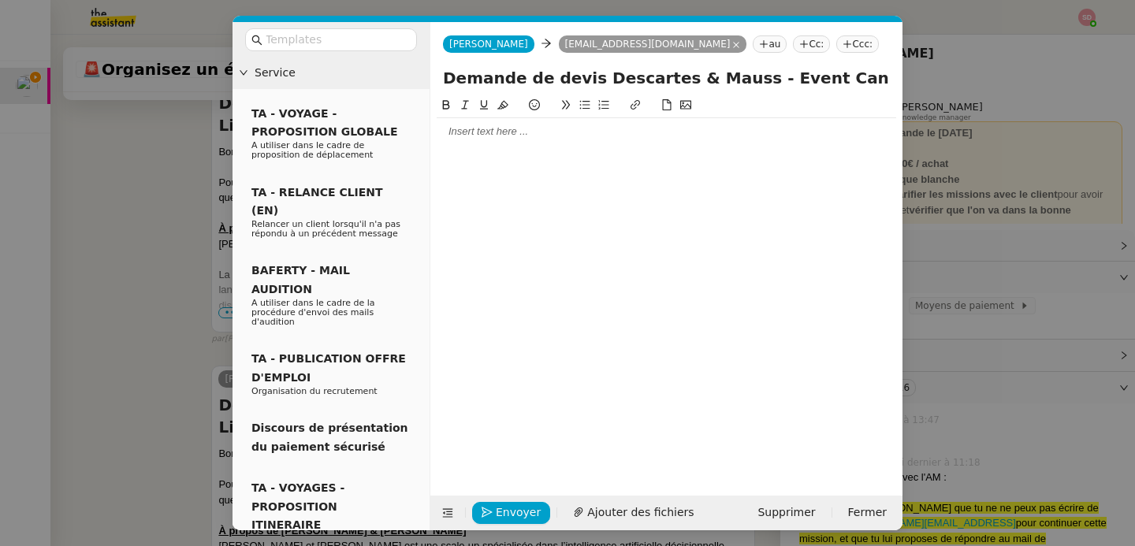
click at [486, 147] on div at bounding box center [666, 283] width 459 height 375
click at [484, 139] on div at bounding box center [666, 131] width 459 height 14
click at [442, 512] on icon at bounding box center [447, 512] width 11 height 11
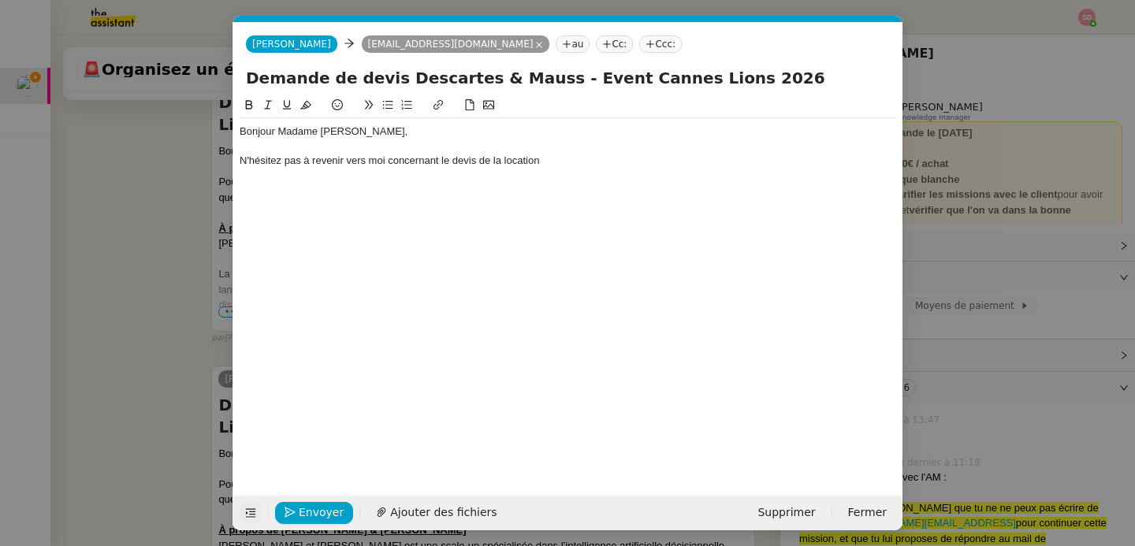
click at [601, 167] on div "N'hésitez pas à revenir vers moi concernant le devis de la location" at bounding box center [568, 161] width 656 height 14
click at [387, 165] on div "N'hésitez pas à revenir vers moi concernant le devis de la location" at bounding box center [568, 161] width 656 height 14
click at [616, 166] on div "N'hésitez pas à revenir vers moi par mail concernant le devis de la location" at bounding box center [568, 161] width 656 height 14
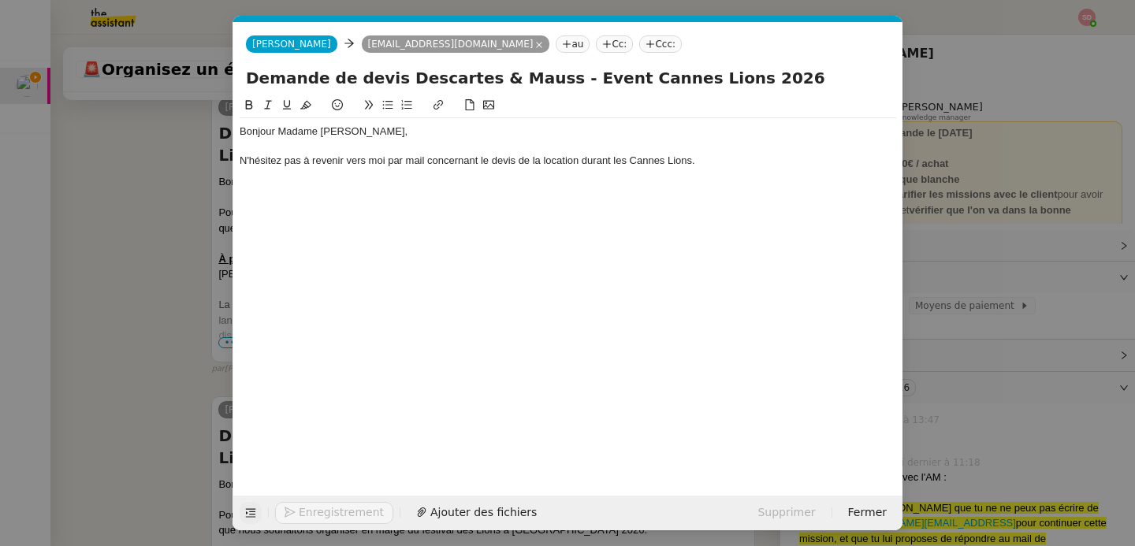
scroll to position [10873, 0]
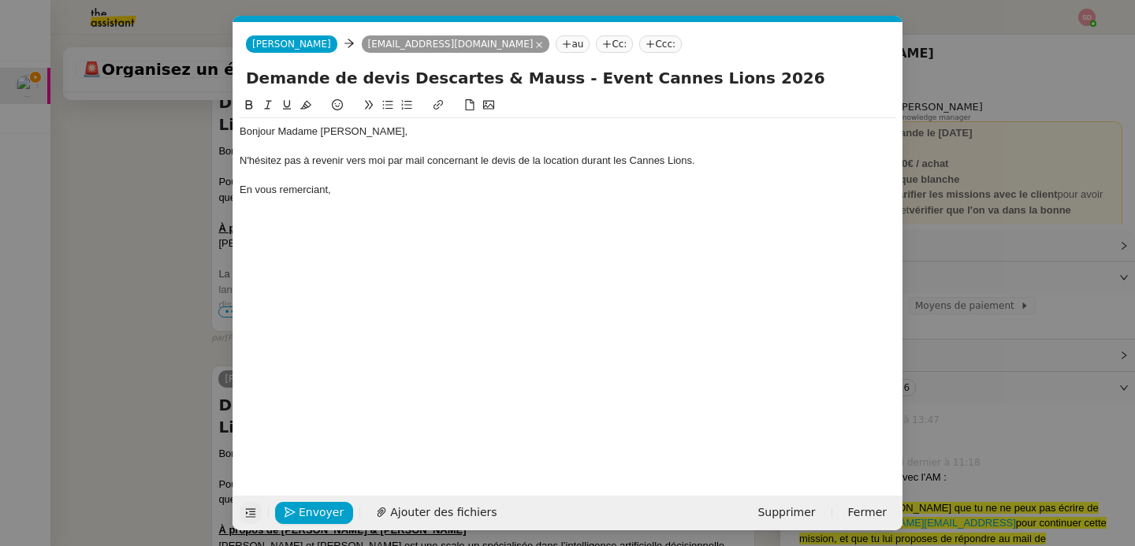
click at [240, 161] on div "N'hésitez pas à revenir vers moi par mail concernant le devis de la location du…" at bounding box center [568, 161] width 656 height 14
click at [307, 510] on span "Envoyer" at bounding box center [321, 513] width 45 height 18
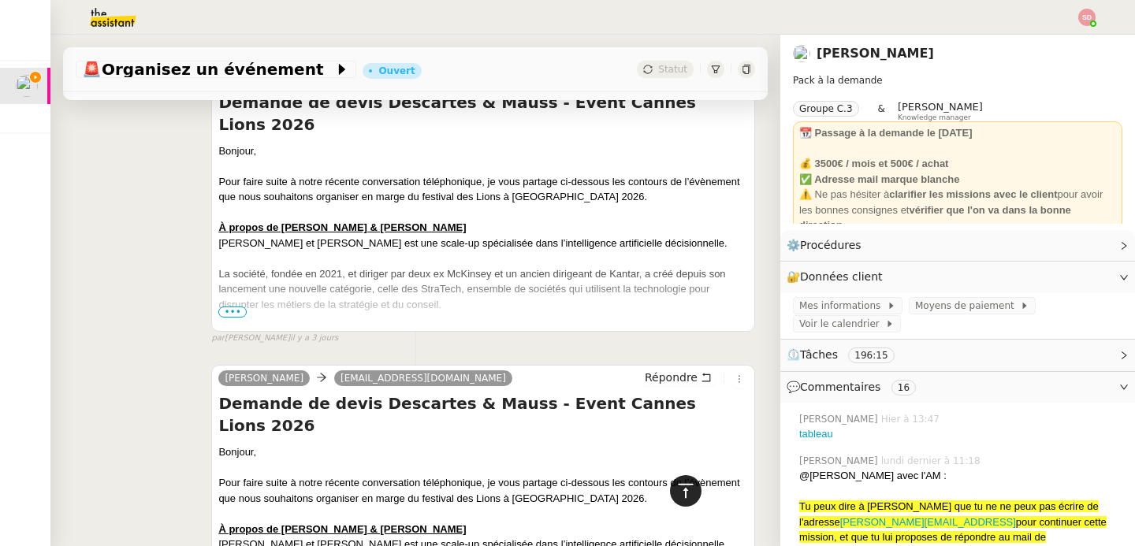
click at [682, 490] on icon at bounding box center [685, 490] width 19 height 19
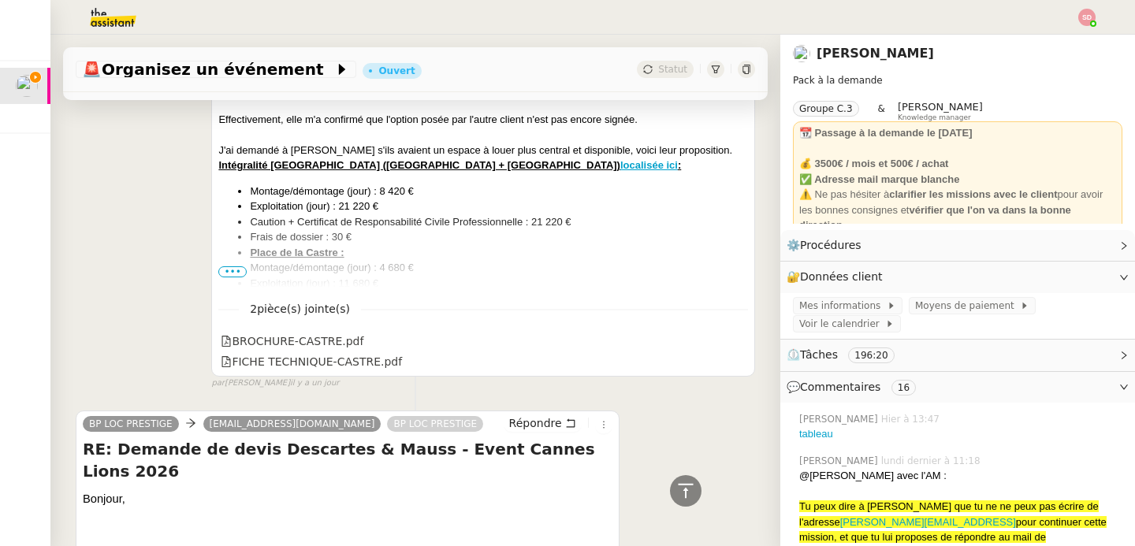
scroll to position [1873, 0]
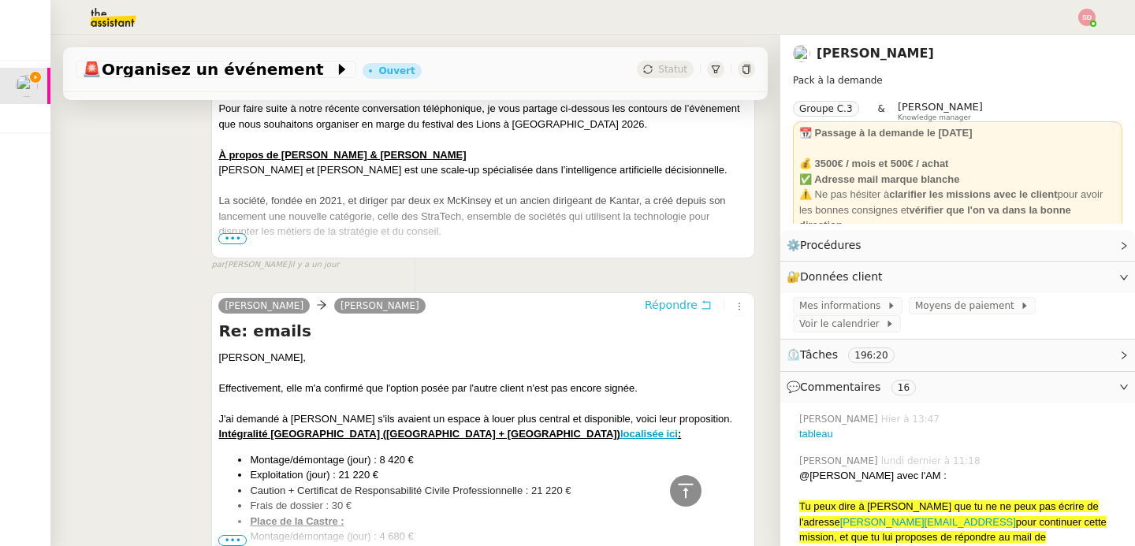
click at [663, 297] on span "Répondre" at bounding box center [671, 305] width 53 height 16
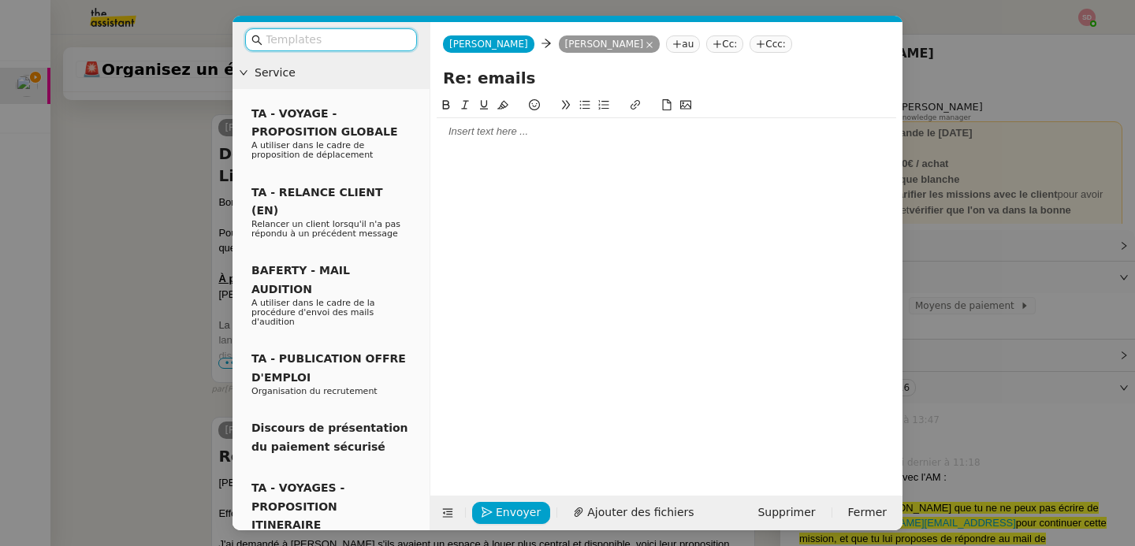
scroll to position [1998, 0]
click at [518, 132] on div at bounding box center [666, 131] width 459 height 14
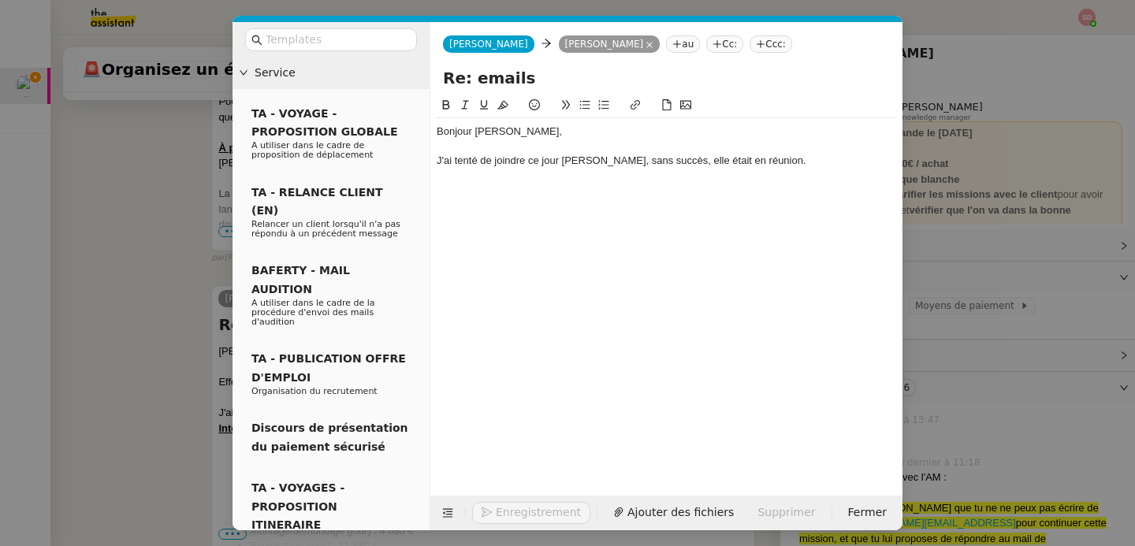
scroll to position [2188, 0]
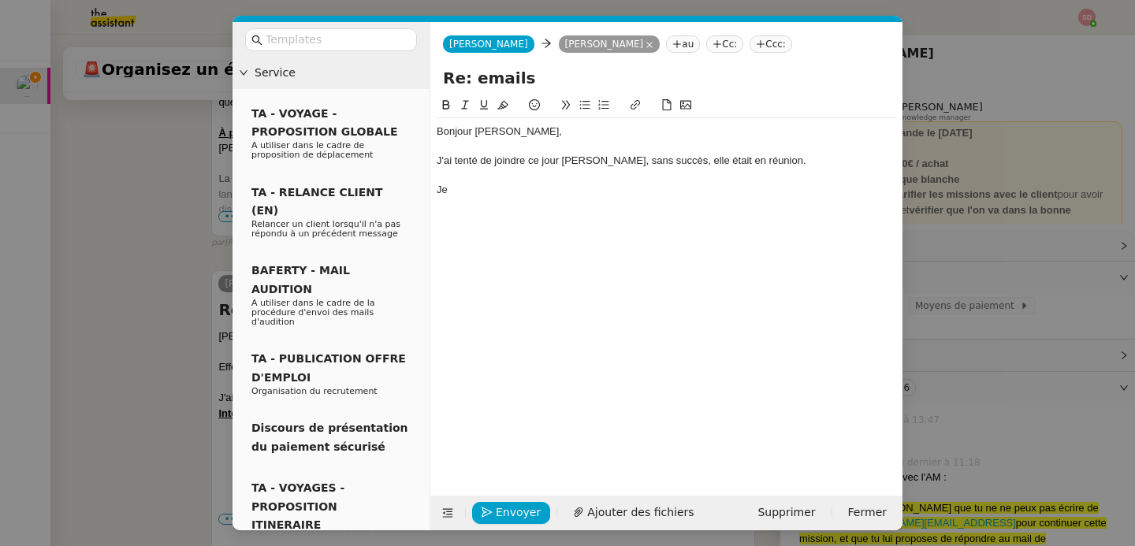
click at [121, 321] on nz-modal-container "Service TA - VOYAGE - PROPOSITION GLOBALE A utiliser dans le cadre de propositi…" at bounding box center [567, 273] width 1135 height 546
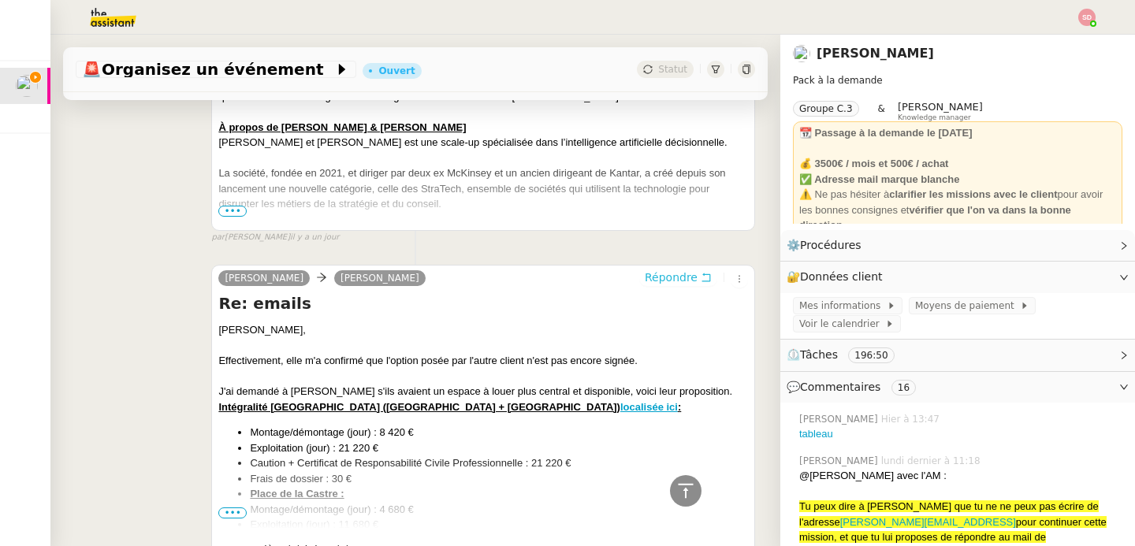
scroll to position [0, 0]
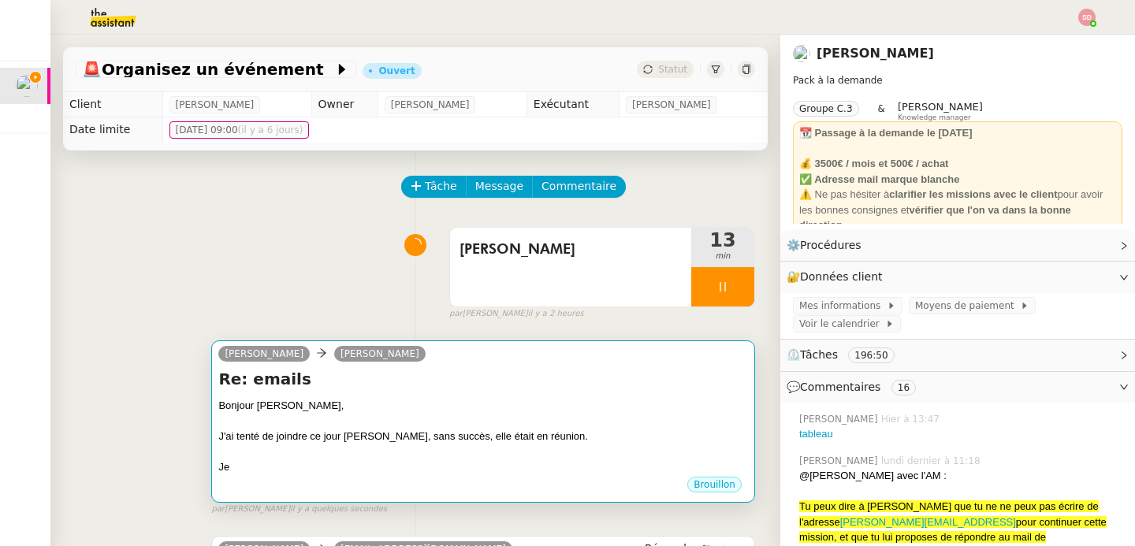
click at [391, 388] on h4 "Re: emails" at bounding box center [483, 379] width 530 height 22
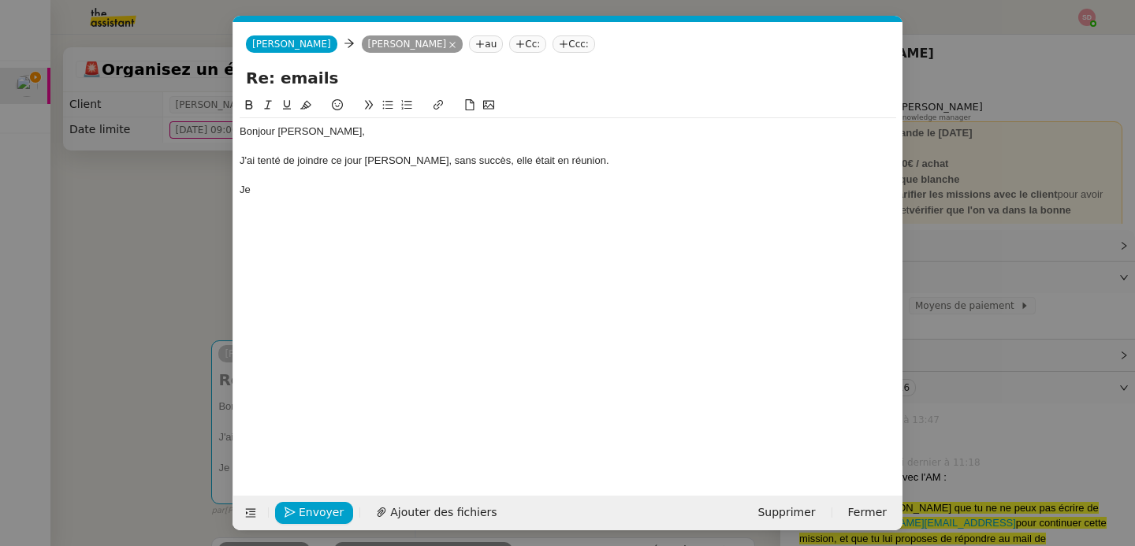
scroll to position [0, 33]
click at [275, 195] on div "Je" at bounding box center [568, 190] width 656 height 14
click at [291, 503] on button "Envoyer" at bounding box center [314, 513] width 78 height 22
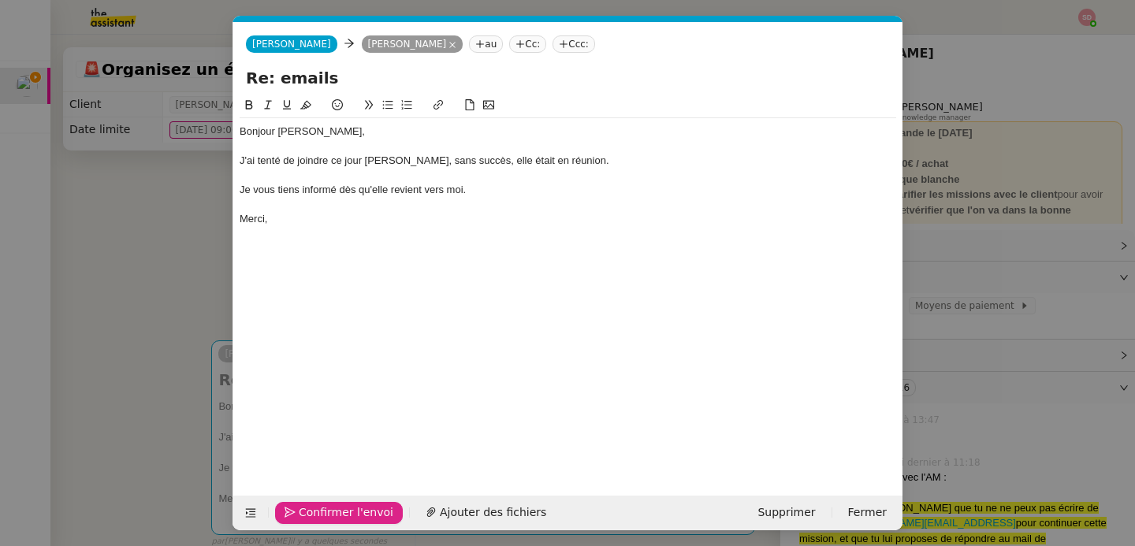
click at [291, 503] on button "Confirmer l'envoi" at bounding box center [339, 513] width 128 height 22
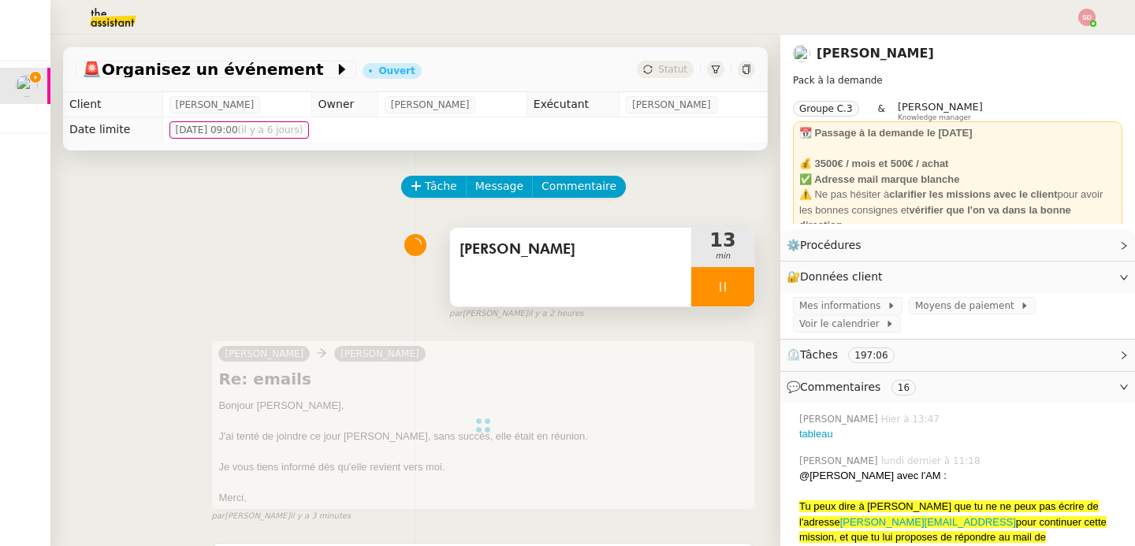
click at [718, 288] on div at bounding box center [722, 286] width 63 height 39
click at [733, 288] on icon at bounding box center [739, 286] width 12 height 9
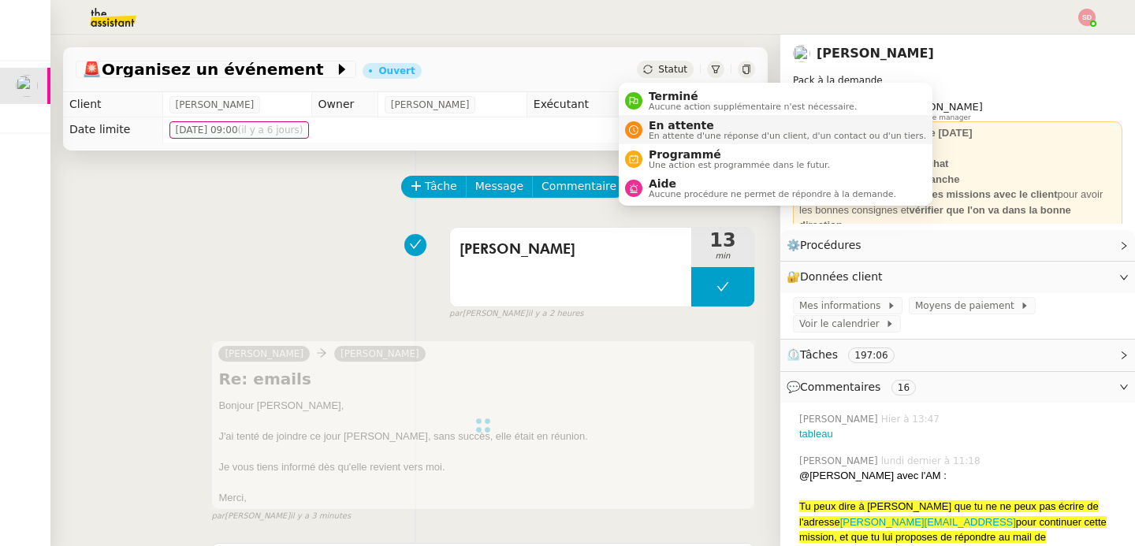
click at [650, 124] on span "En attente" at bounding box center [787, 125] width 277 height 13
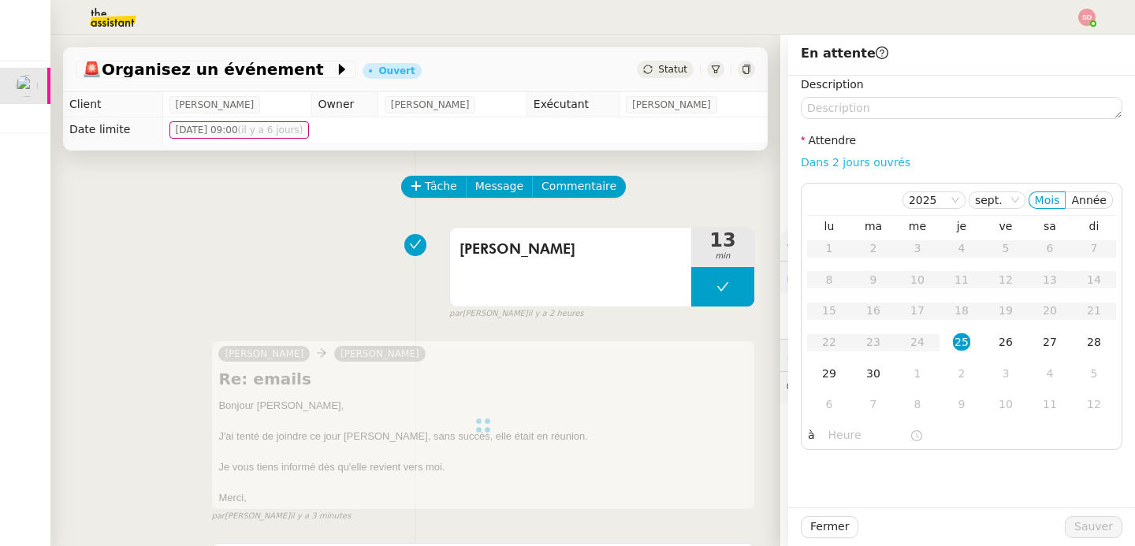
click at [849, 162] on link "Dans 2 jours ouvrés" at bounding box center [856, 162] width 110 height 13
type input "07:00"
click at [997, 337] on div "26" at bounding box center [1005, 341] width 17 height 17
click at [1086, 528] on span "Sauver" at bounding box center [1093, 527] width 39 height 18
